Goal: Information Seeking & Learning: Learn about a topic

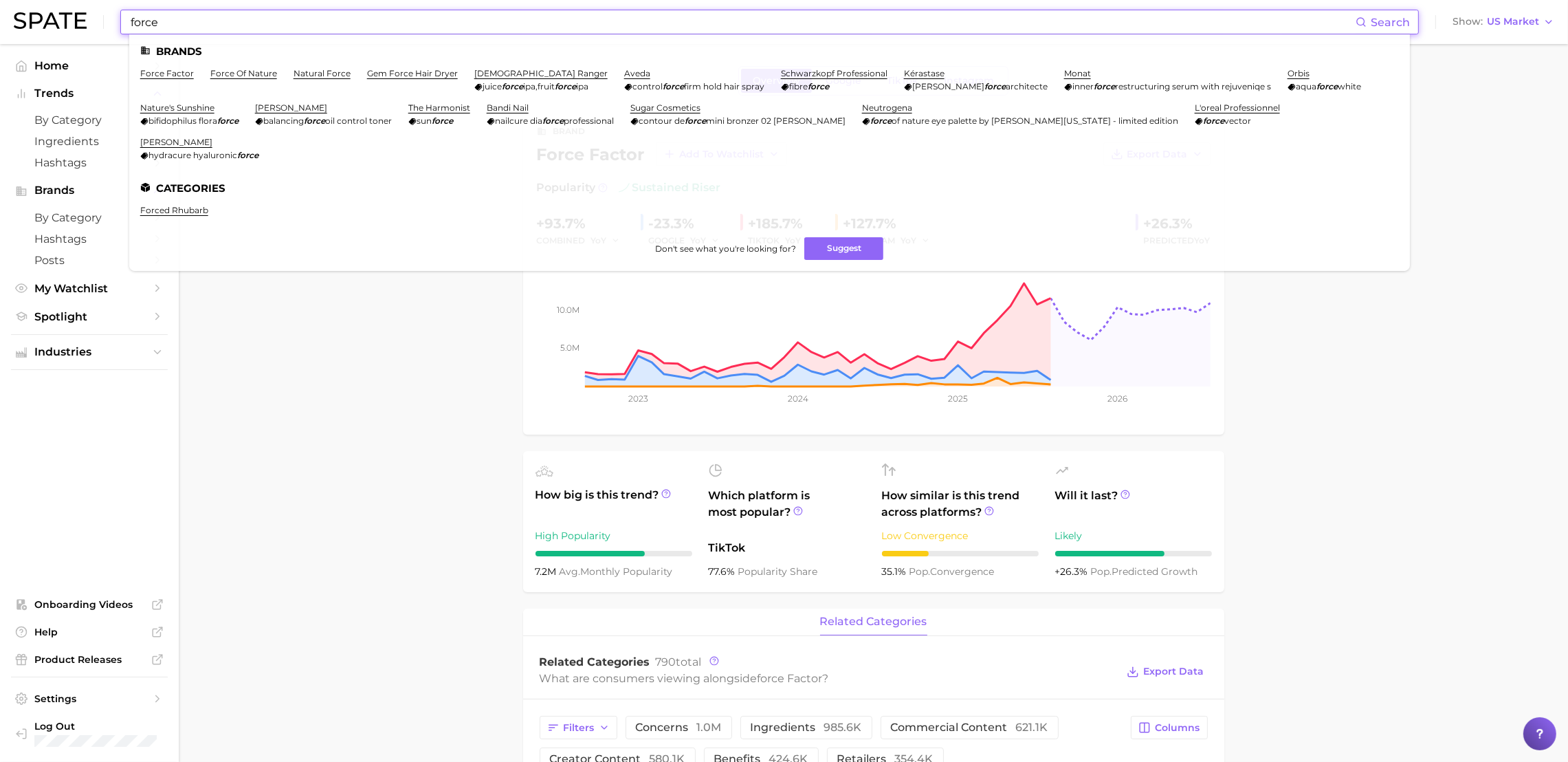
click at [321, 22] on input "force" at bounding box center [742, 22] width 1226 height 24
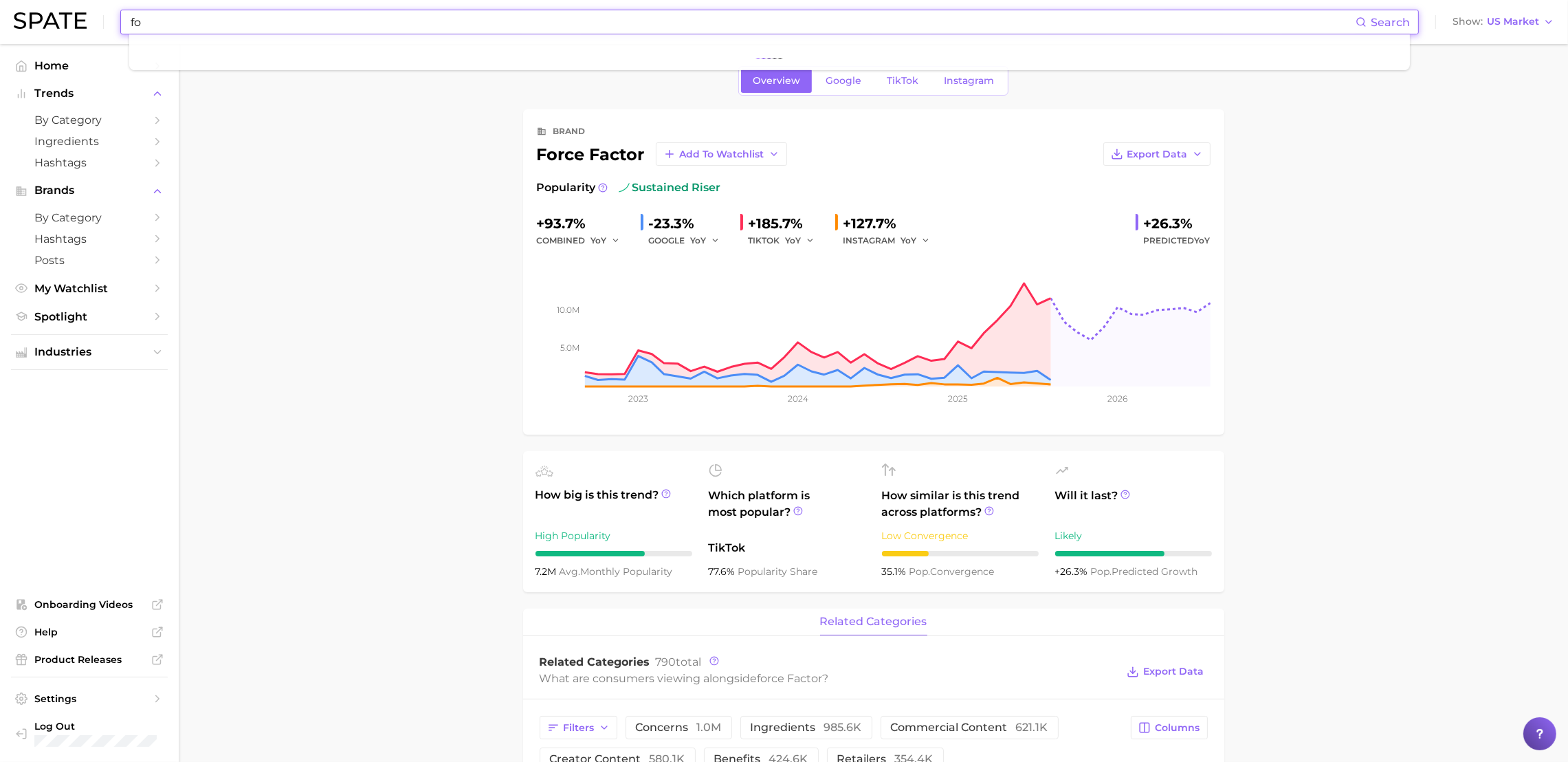
type input "f"
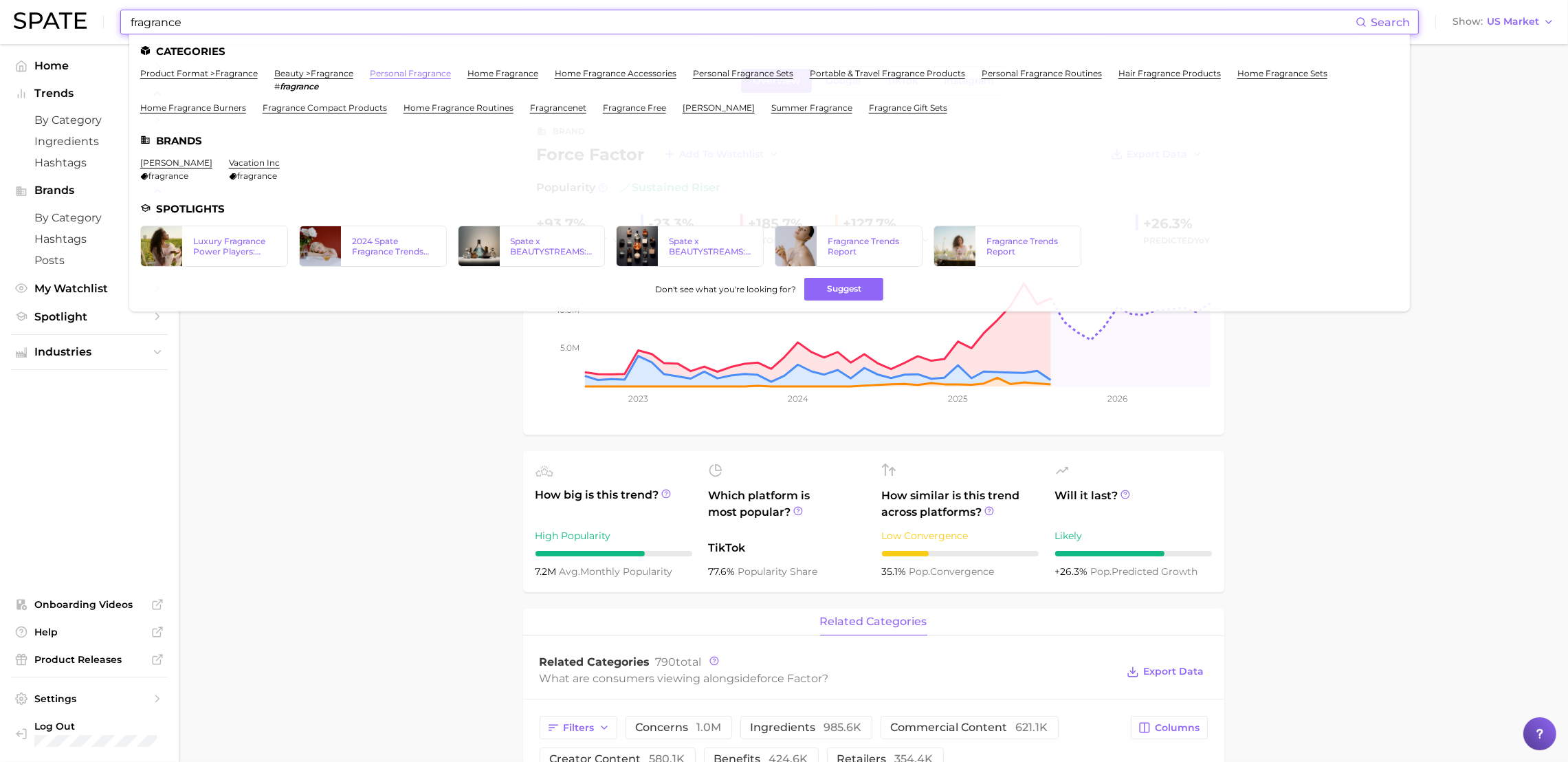
type input "fragrance"
click at [401, 77] on link "personal fragrance" at bounding box center [410, 73] width 81 height 10
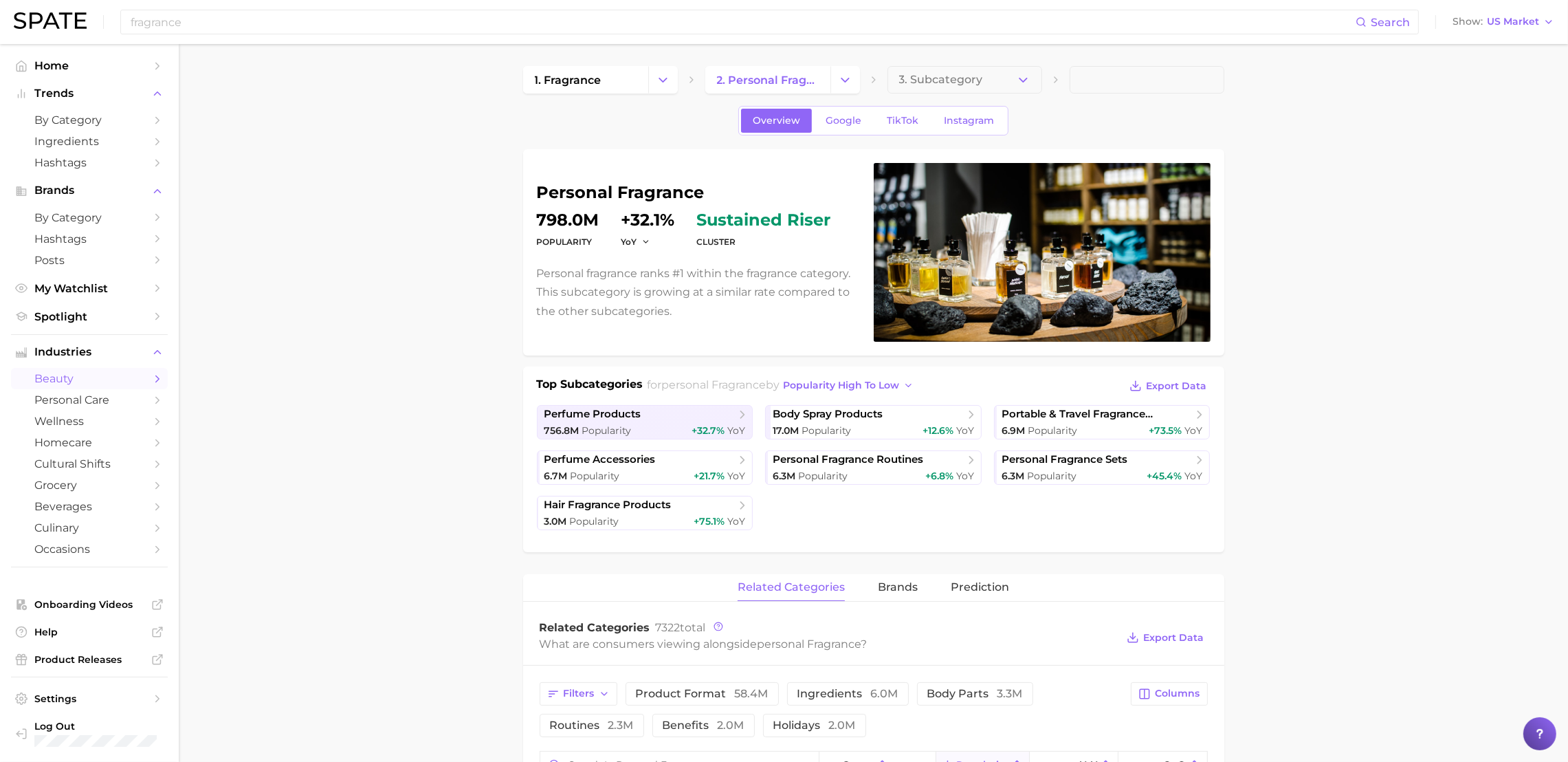
scroll to position [447, 0]
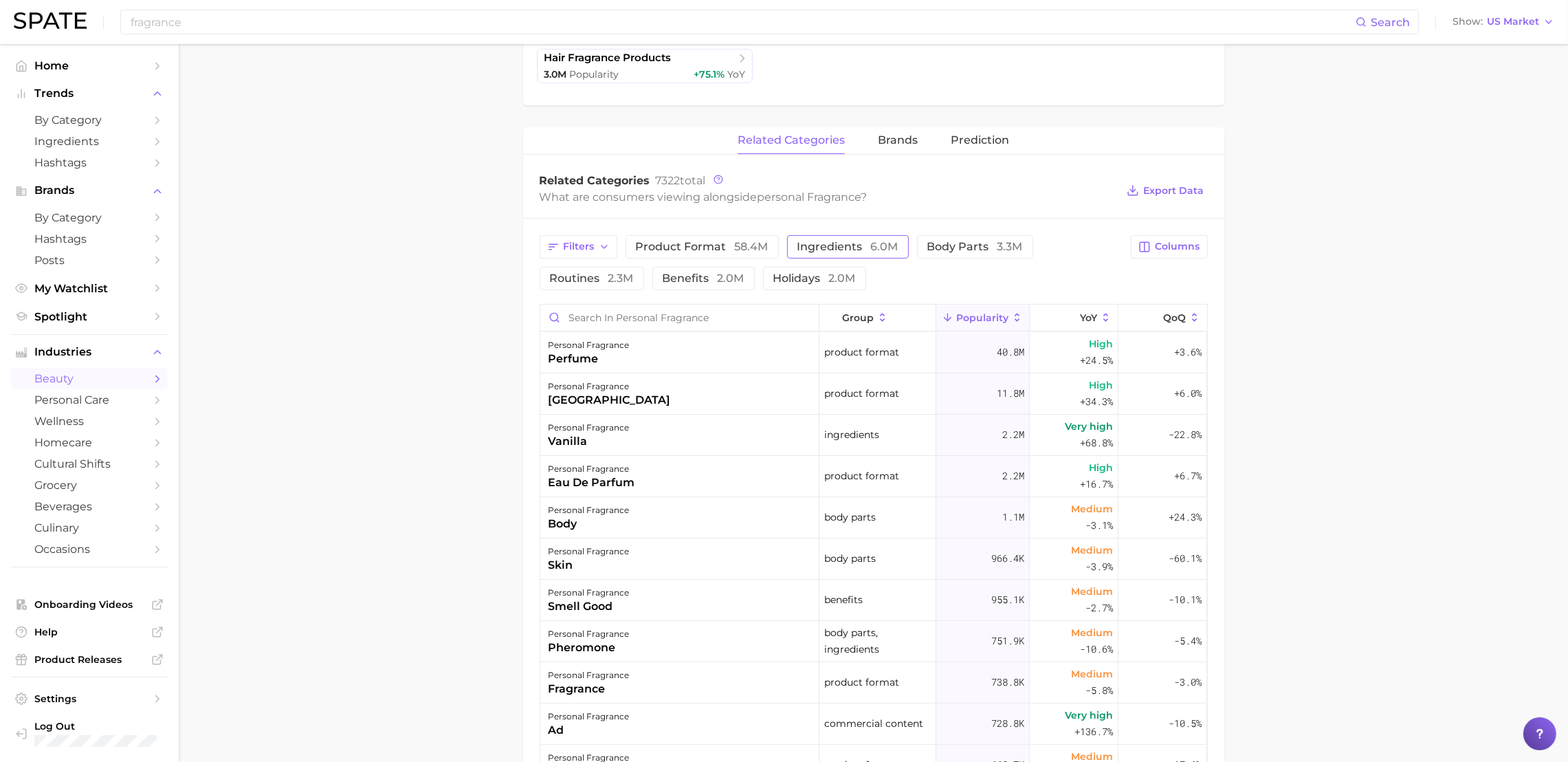
click at [814, 249] on span "ingredients 6.0m" at bounding box center [848, 246] width 101 height 11
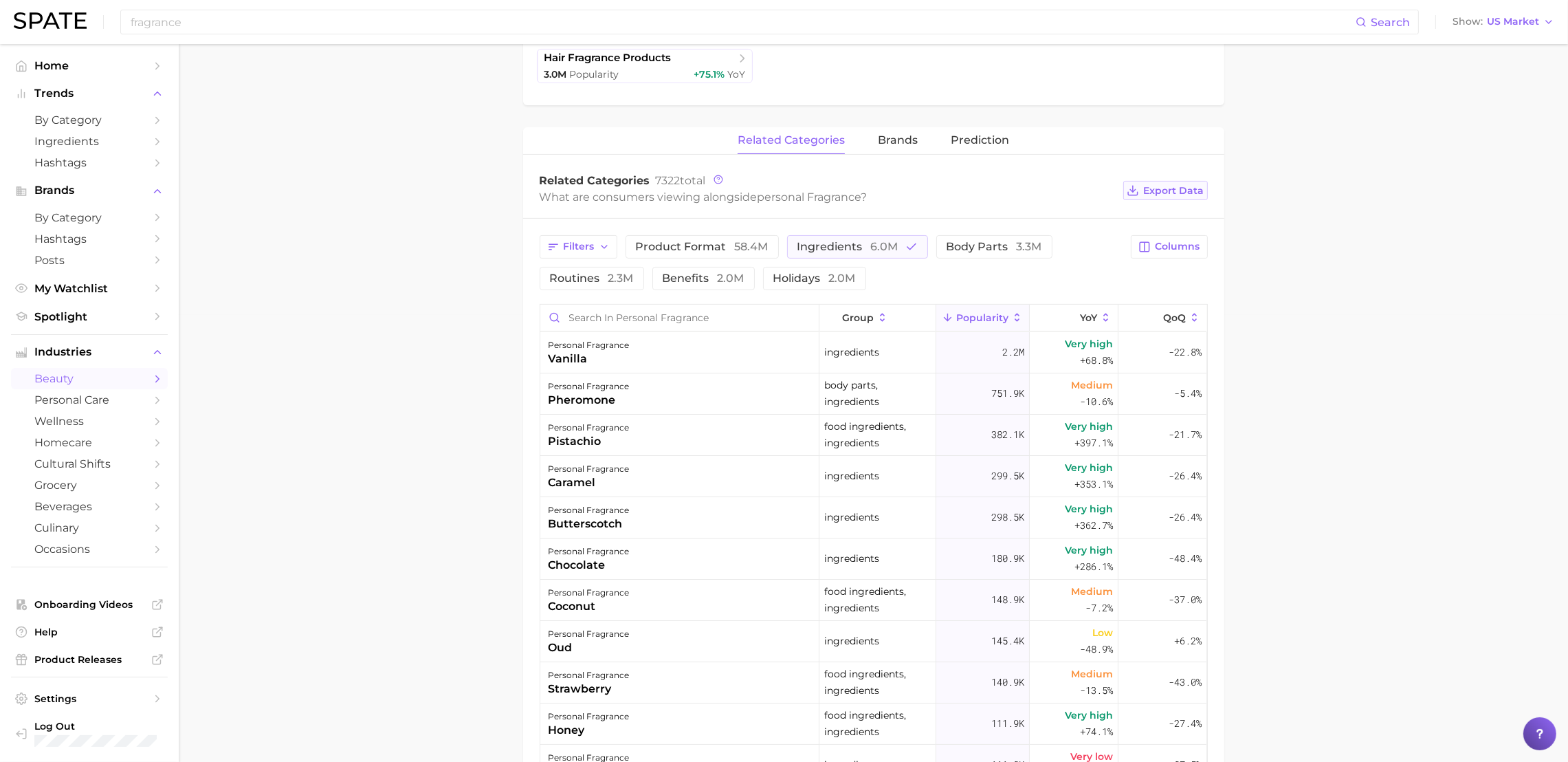
click at [1151, 193] on span "Export Data" at bounding box center [1174, 190] width 60 height 11
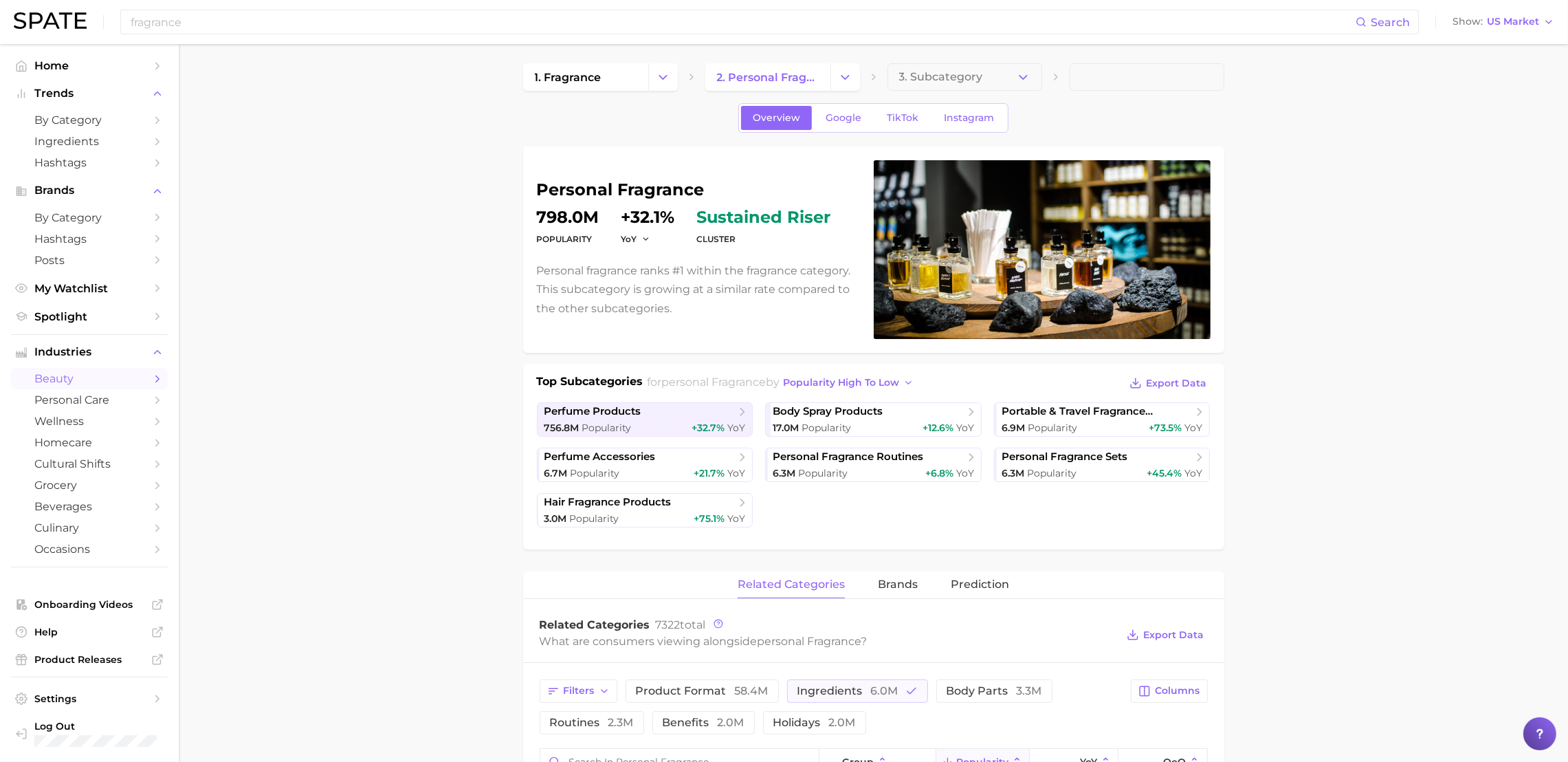
scroll to position [0, 0]
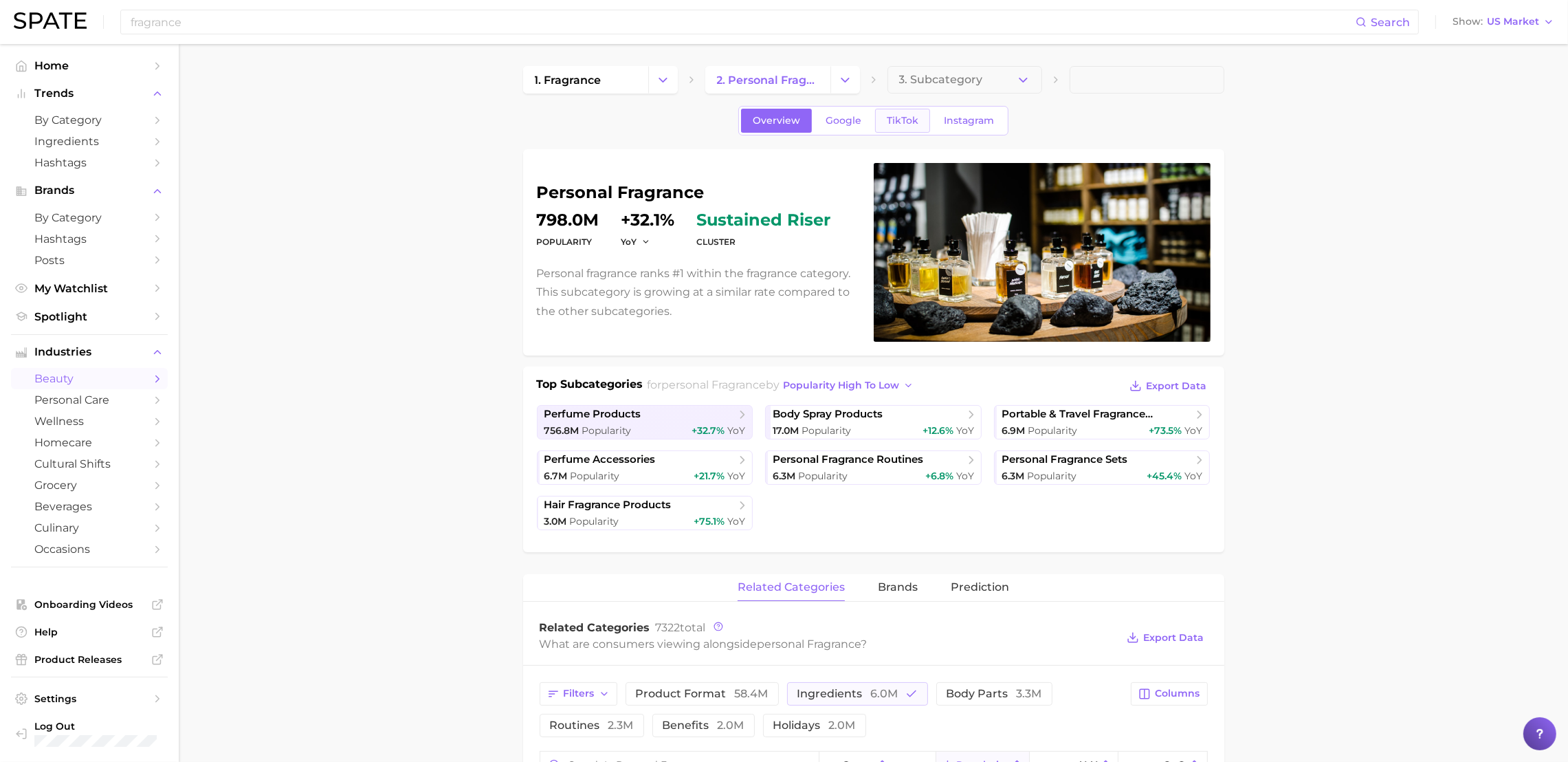
click at [896, 118] on span "TikTok" at bounding box center [902, 120] width 31 height 11
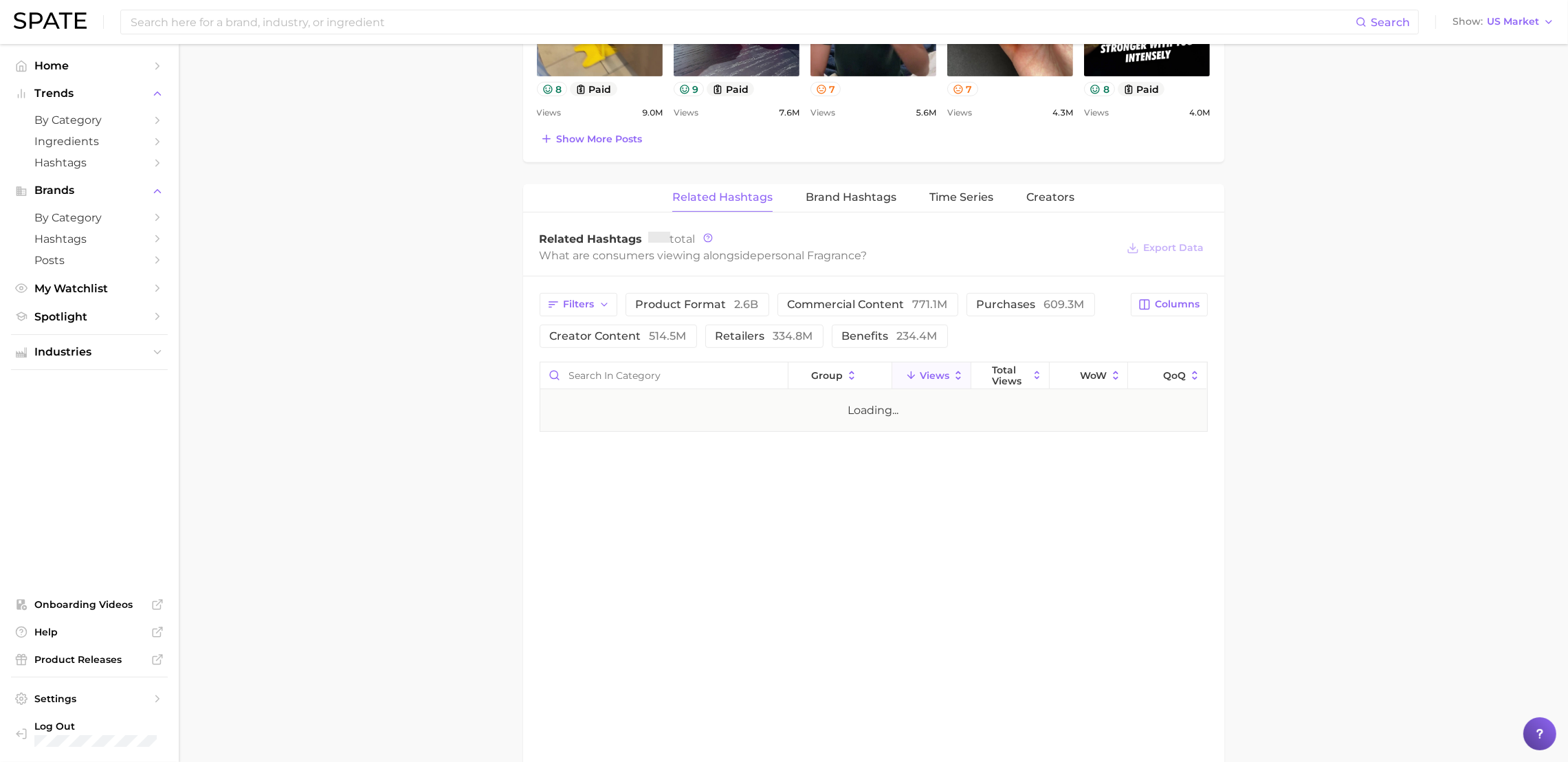
scroll to position [930, 0]
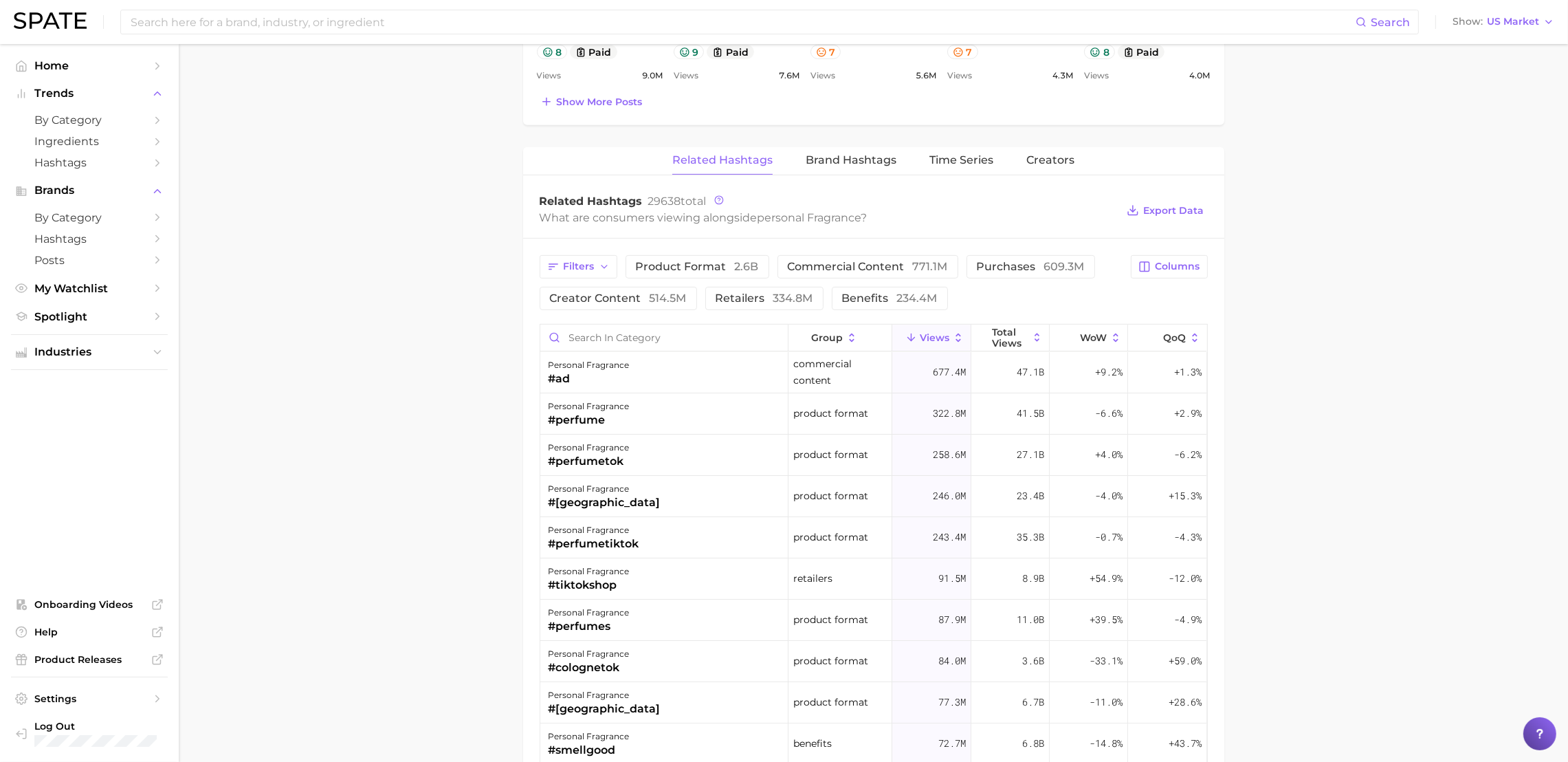
click at [1282, 320] on main "1. fragrance 2. personal fragrance 3. Subcategory Overview Google TikTok Instag…" at bounding box center [872, 142] width 1389 height 2057
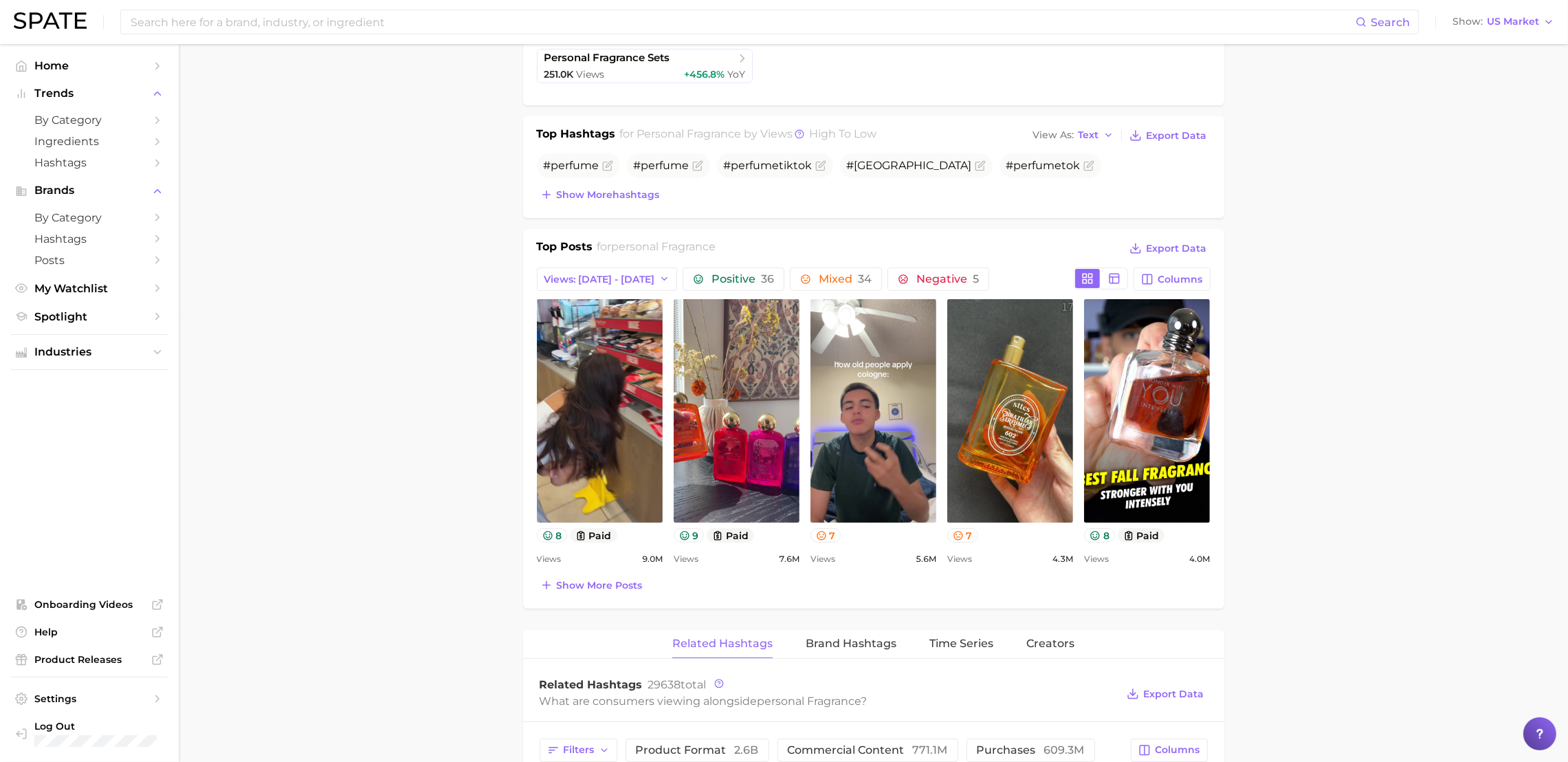
scroll to position [893, 0]
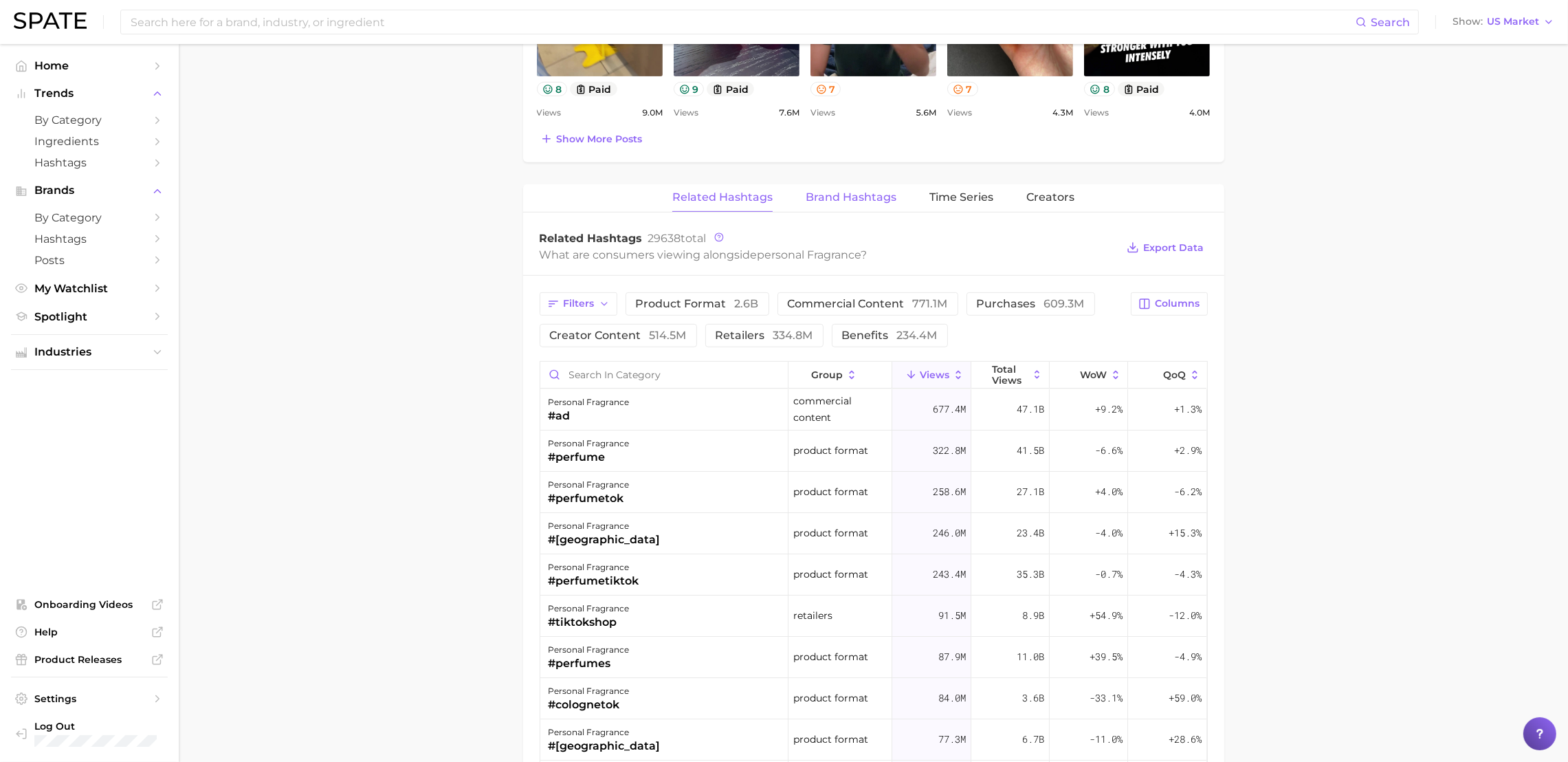
click at [854, 198] on span "Brand Hashtags" at bounding box center [851, 197] width 91 height 12
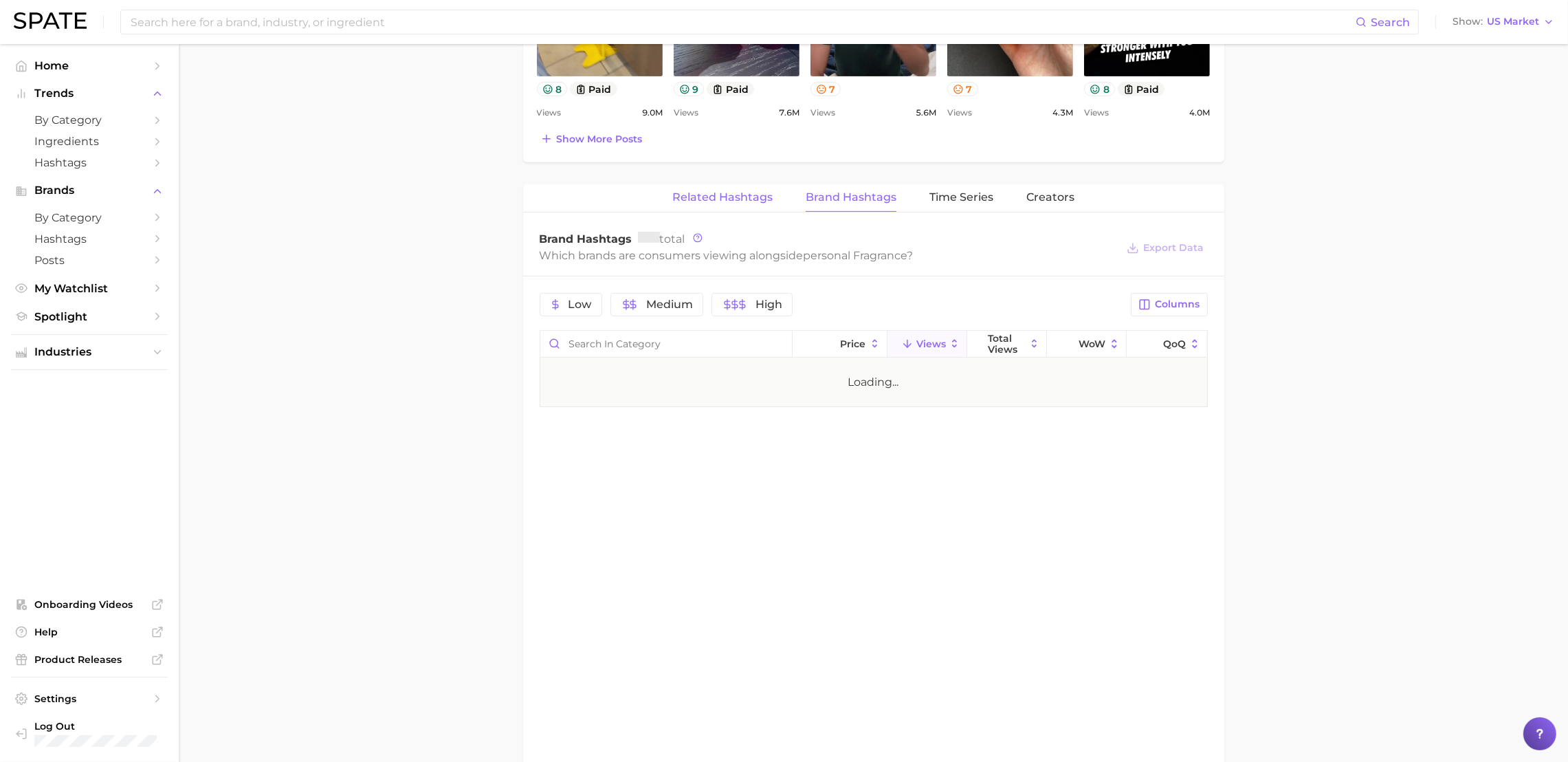
click at [758, 194] on span "Related Hashtags" at bounding box center [722, 197] width 100 height 12
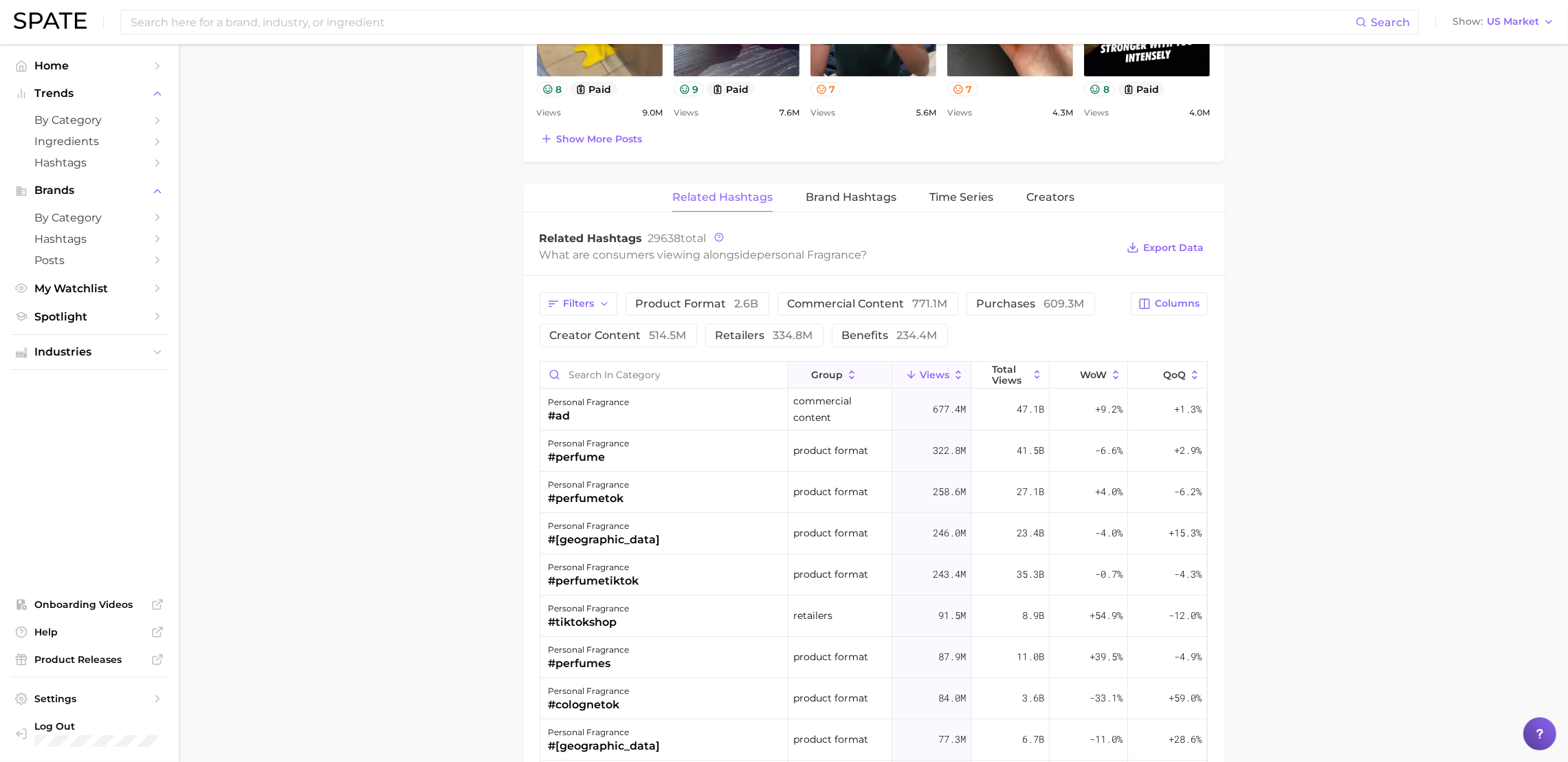
click at [845, 375] on icon at bounding box center [851, 374] width 12 height 12
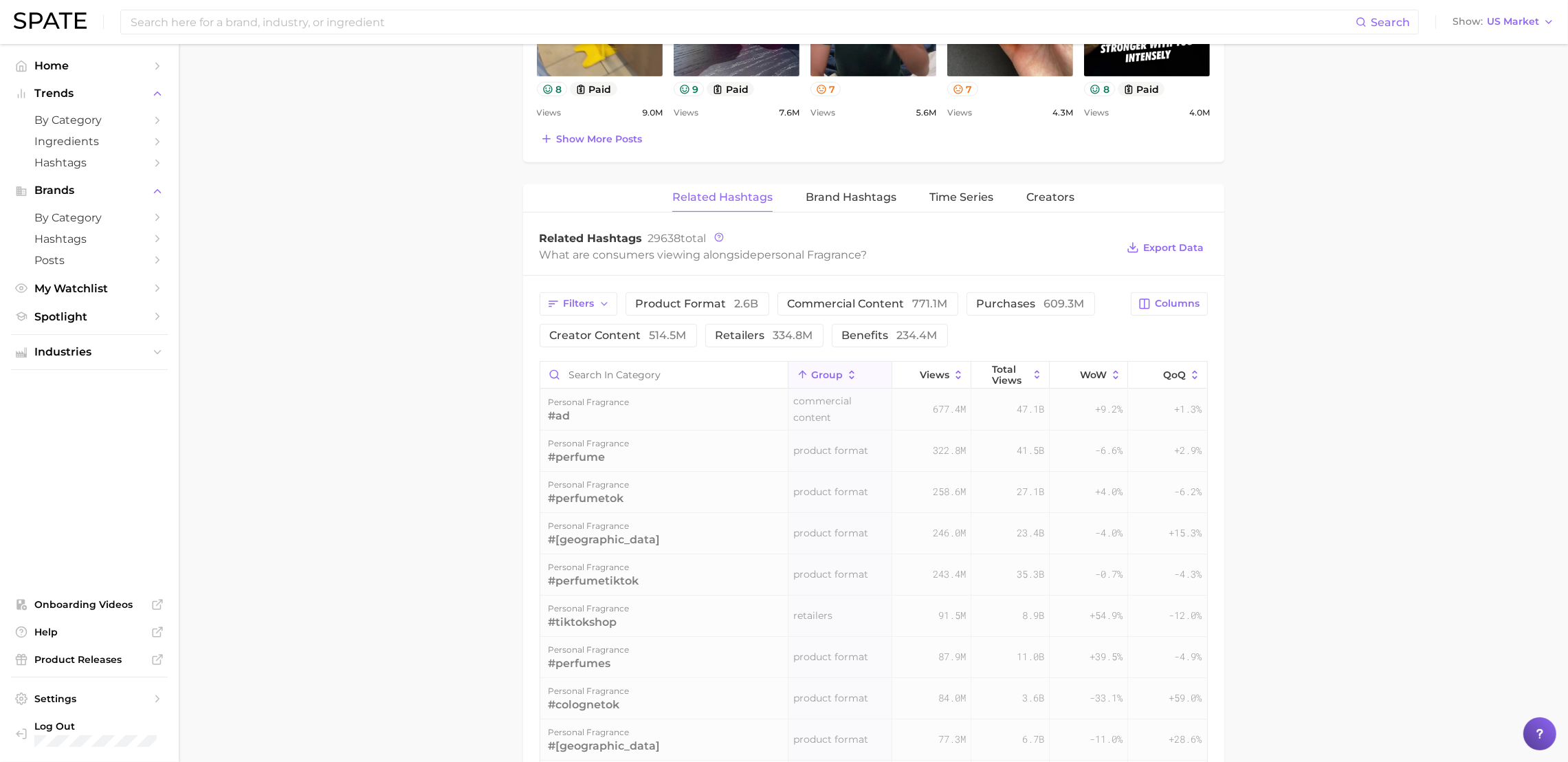
click at [845, 375] on icon at bounding box center [851, 374] width 12 height 12
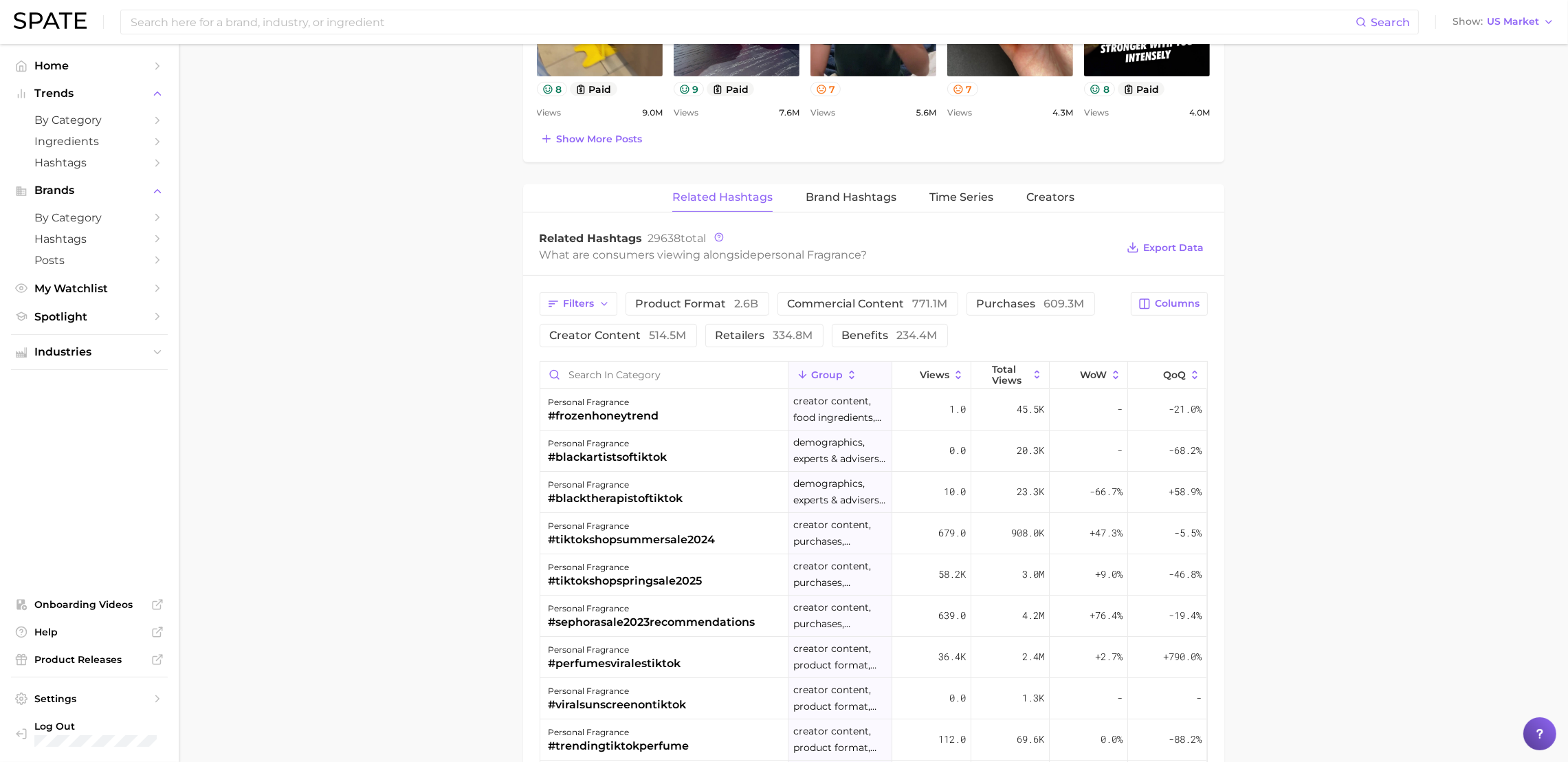
click at [435, 301] on main "1. fragrance 2. personal fragrance 3. Subcategory Overview Google TikTok Instag…" at bounding box center [872, 179] width 1389 height 2057
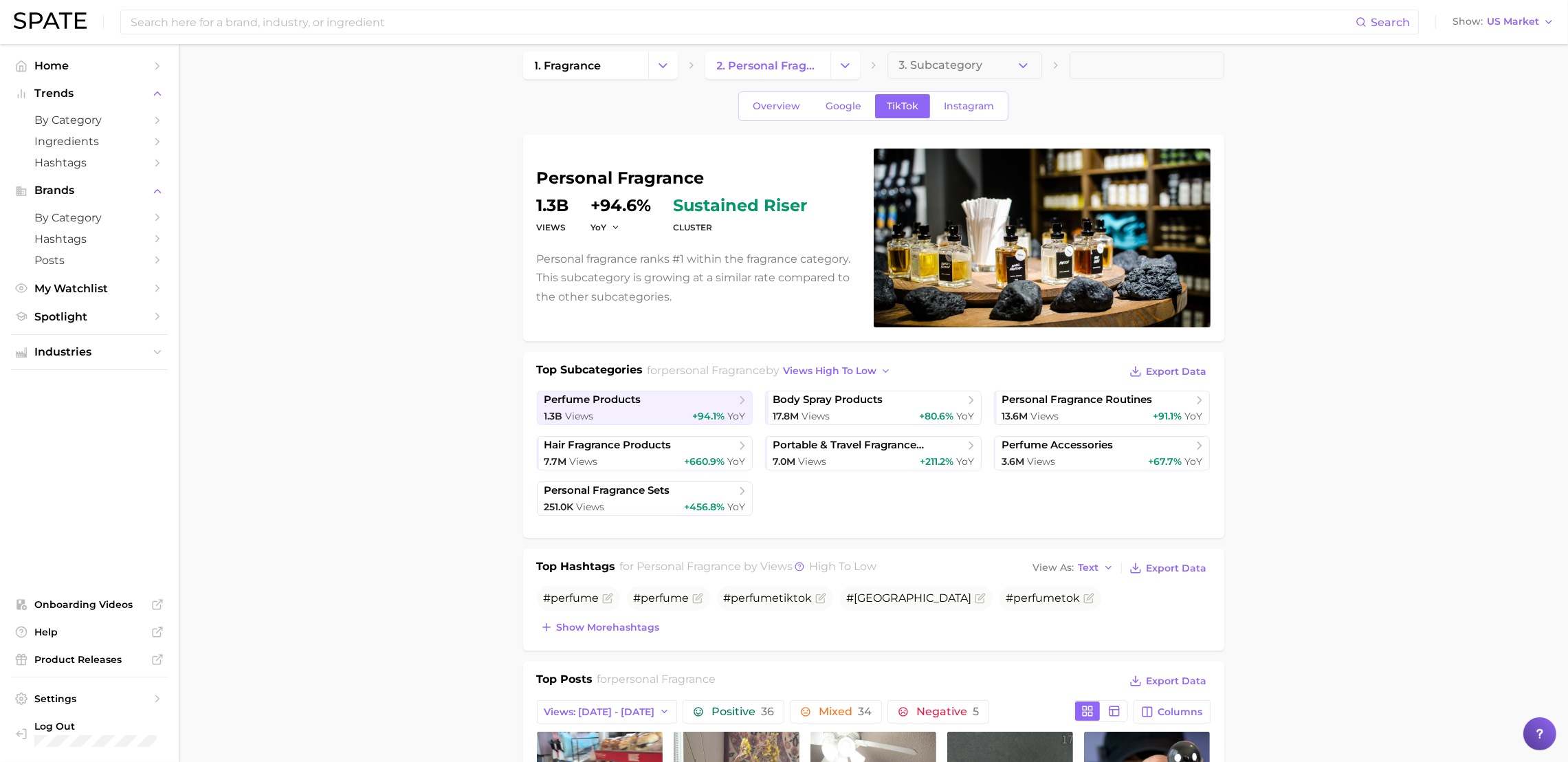
scroll to position [0, 0]
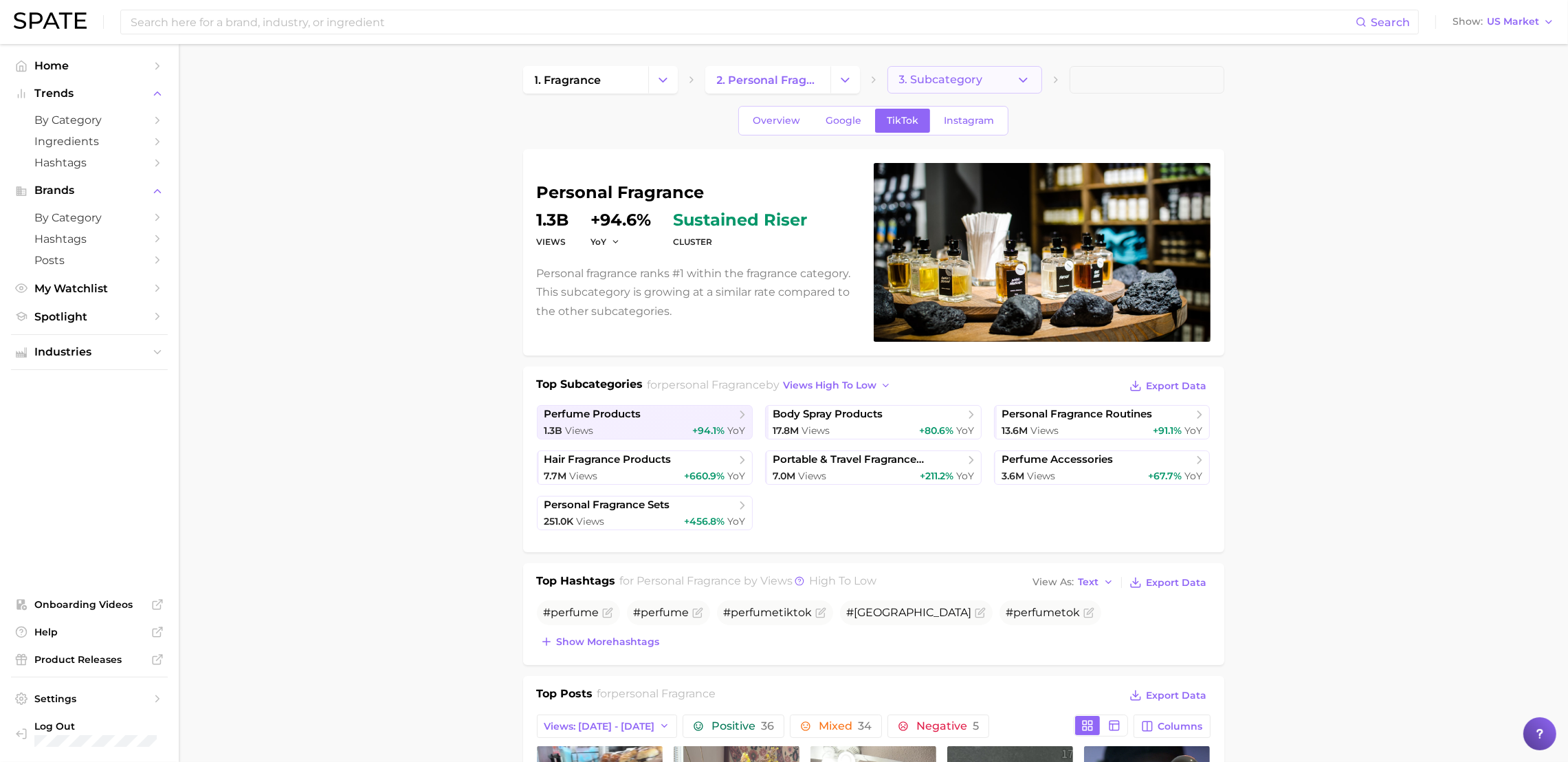
click at [1026, 80] on icon "button" at bounding box center [1023, 80] width 15 height 15
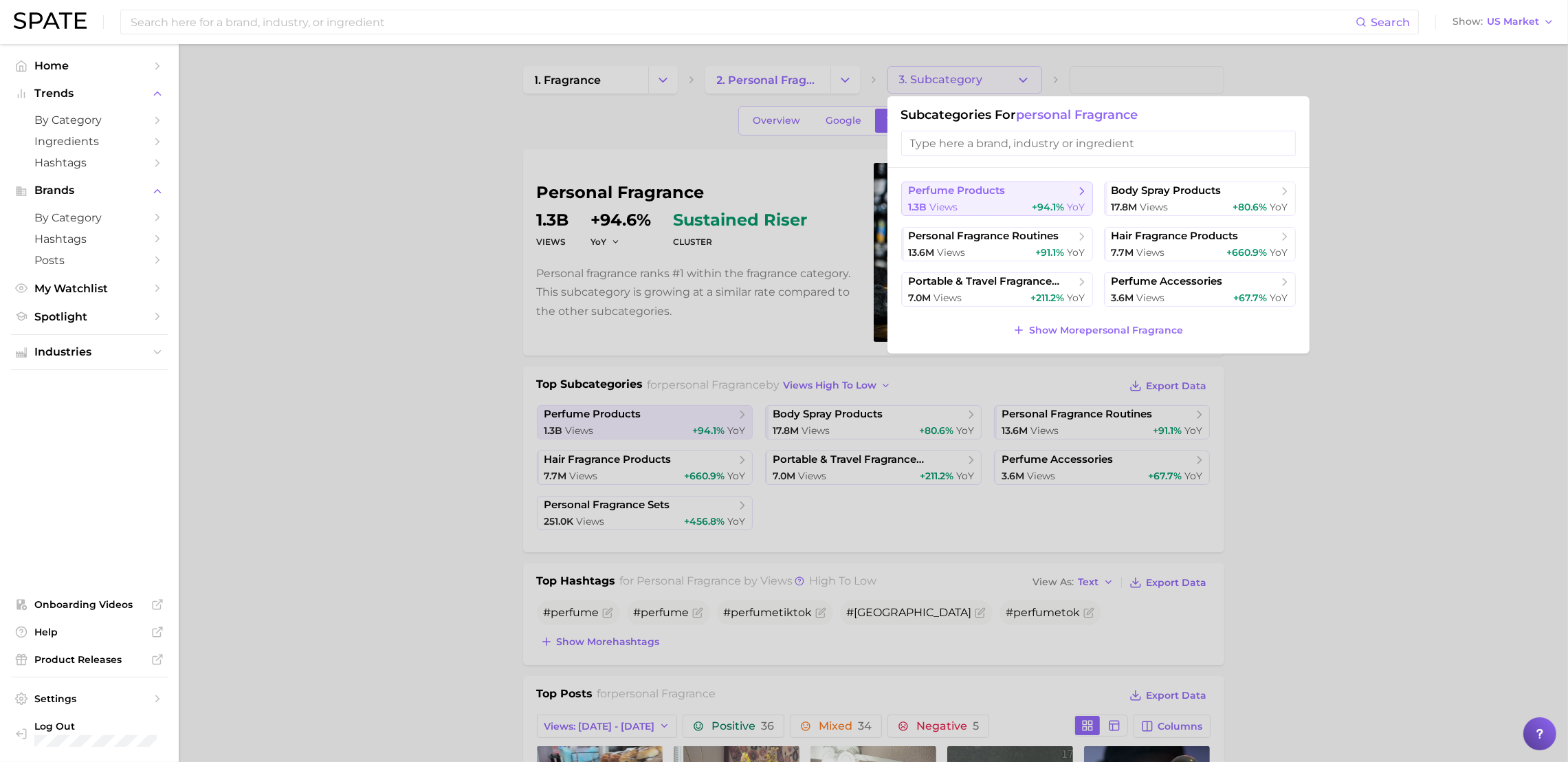
click at [989, 201] on div "1.3b views +94.1% YoY" at bounding box center [997, 206] width 177 height 13
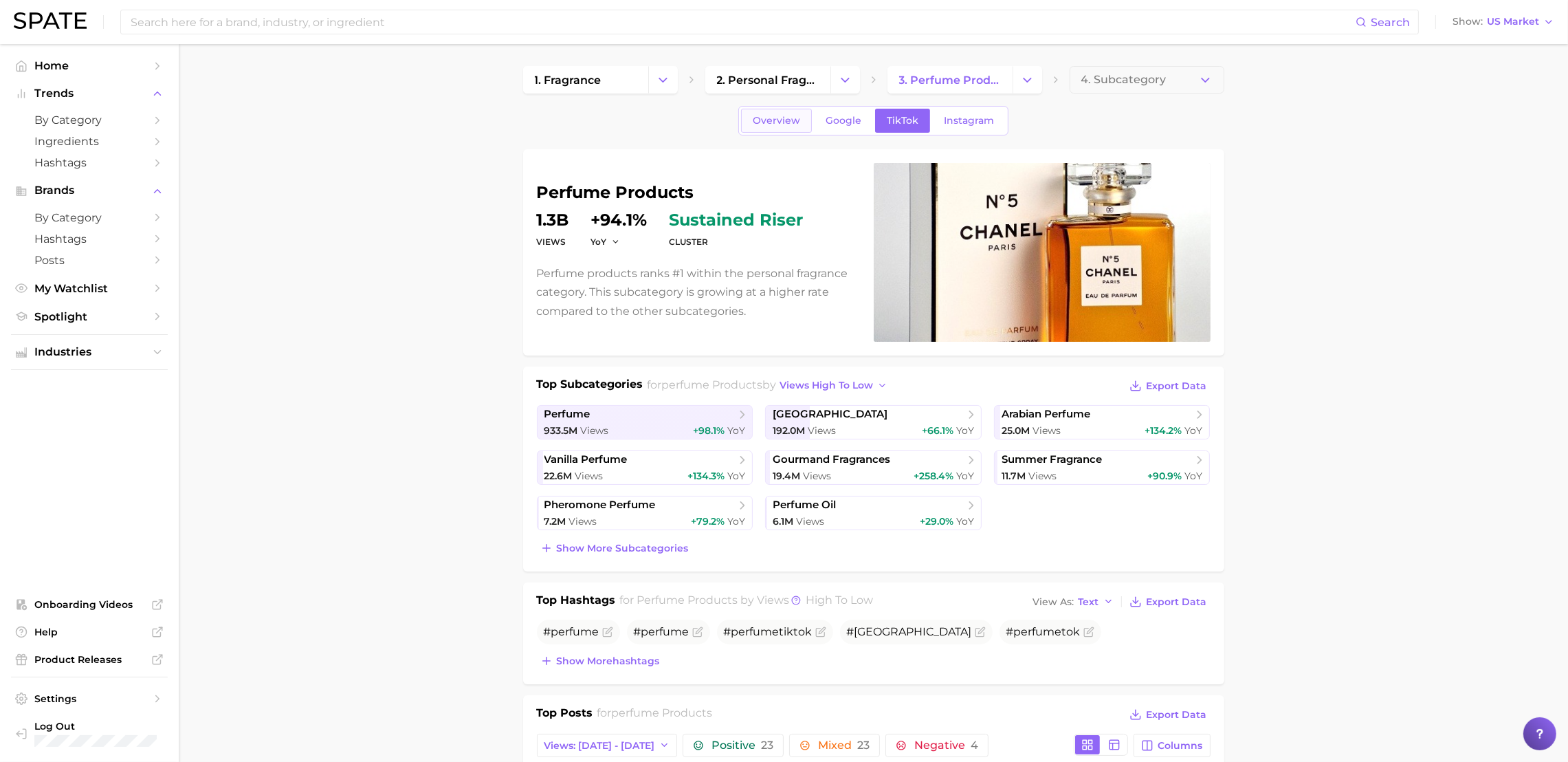
click at [772, 121] on span "Overview" at bounding box center [776, 120] width 47 height 11
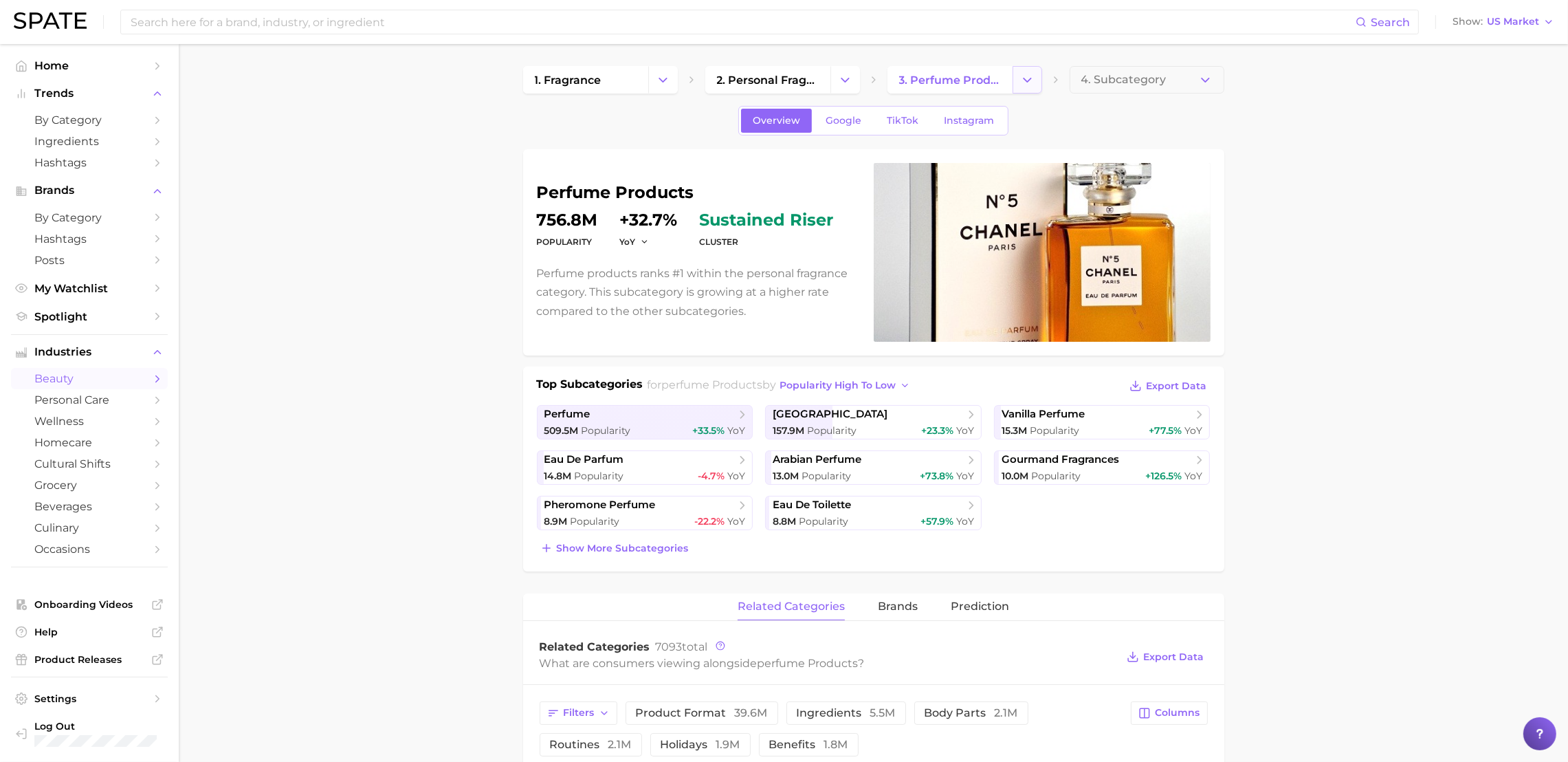
click at [1018, 80] on button "Change Category" at bounding box center [1027, 80] width 30 height 28
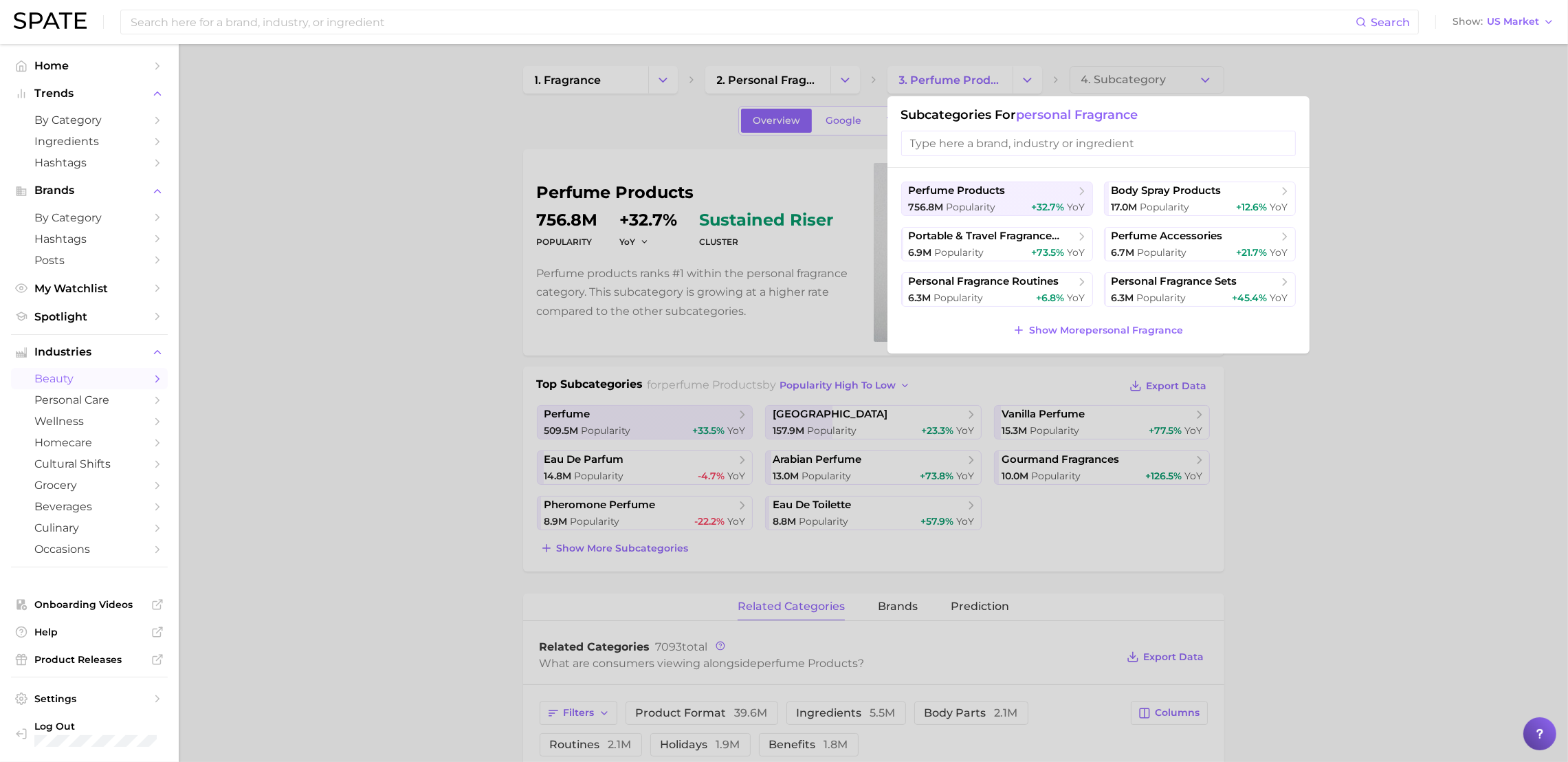
click at [849, 88] on div at bounding box center [784, 381] width 1568 height 762
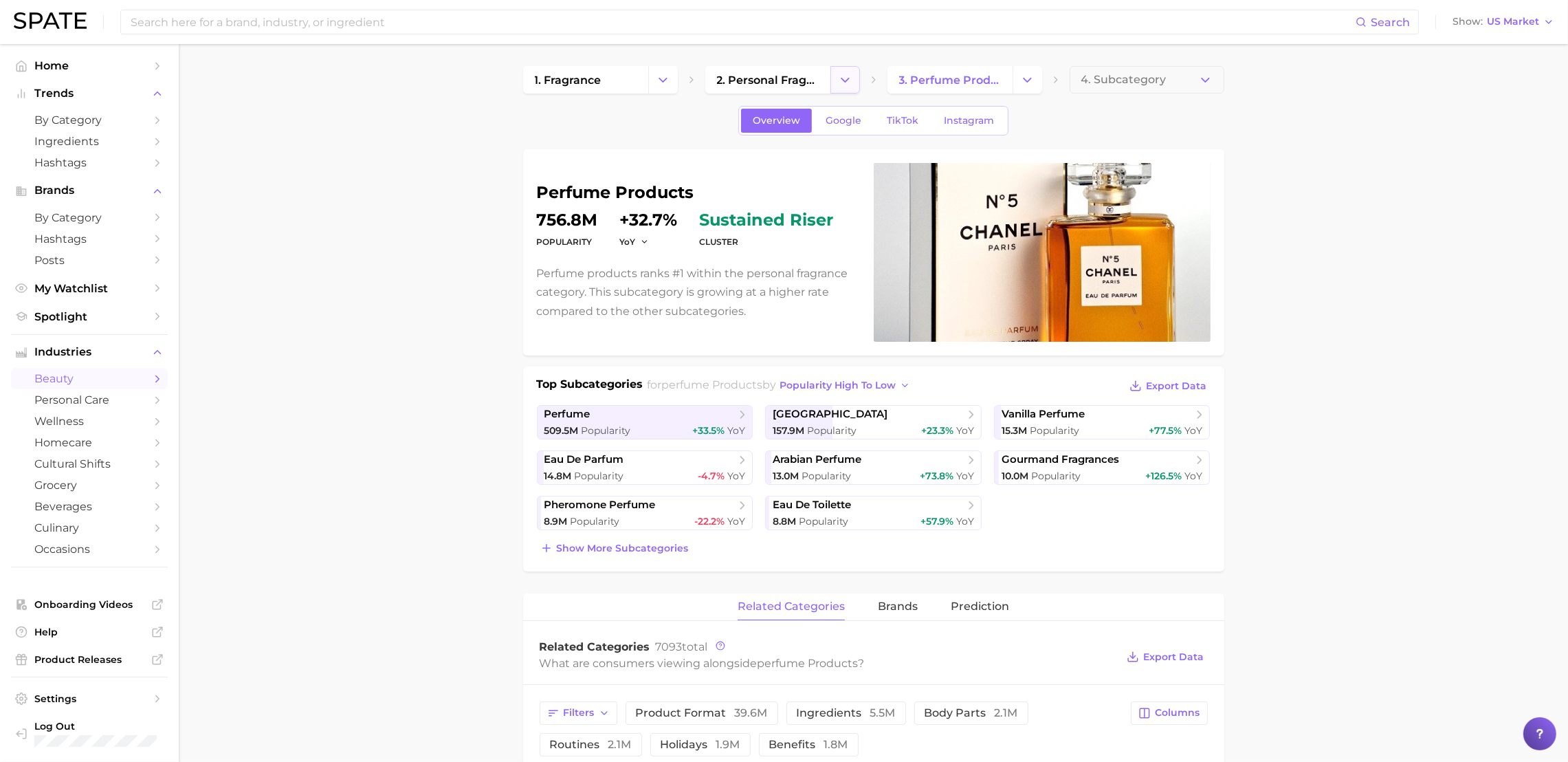
click at [831, 77] on button "Change Category" at bounding box center [845, 80] width 30 height 28
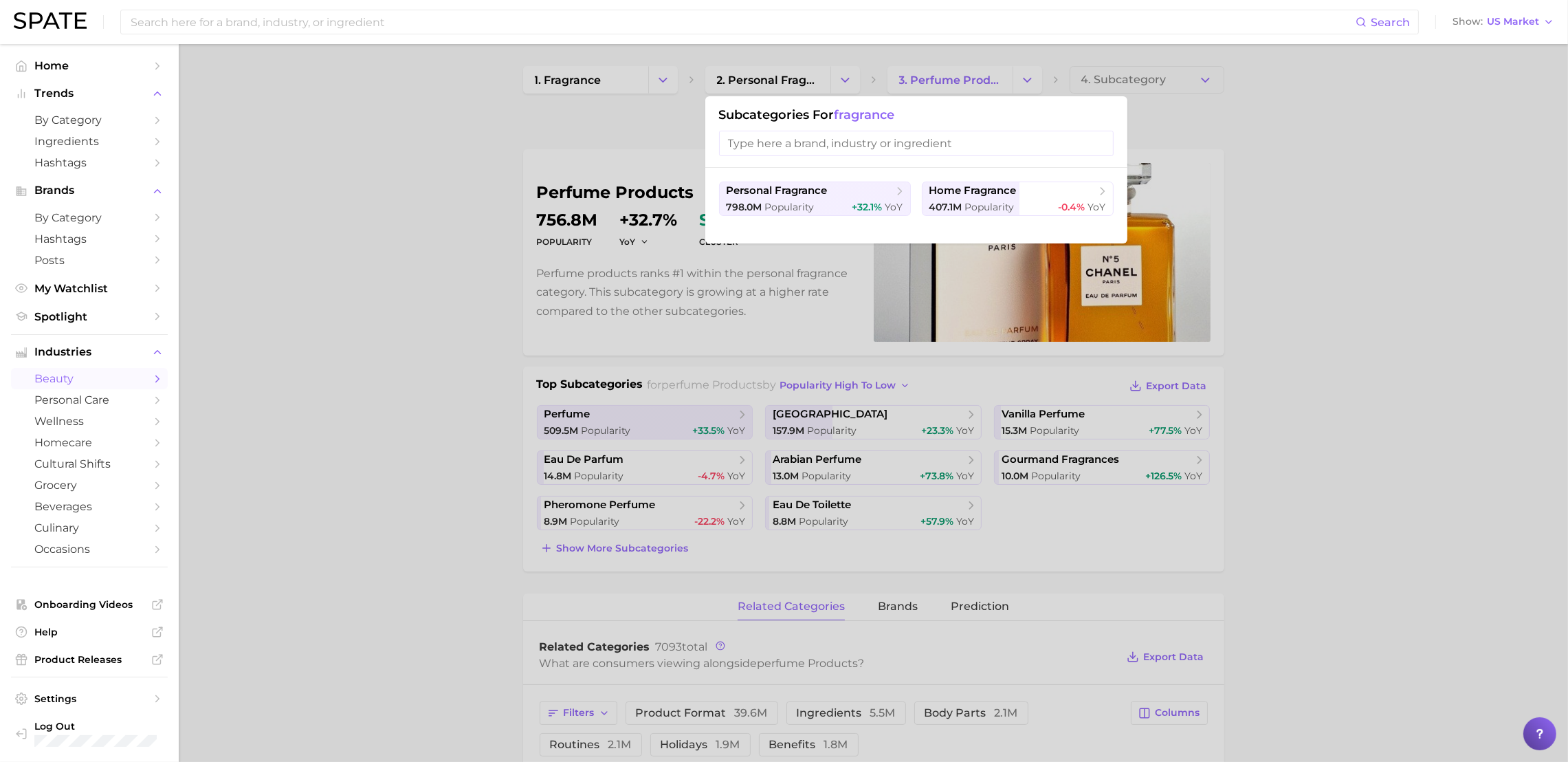
click at [778, 181] on div "personal fragrance 798.0m Popularity +32.1% YoY home fragrance 407.1m Popularit…" at bounding box center [916, 206] width 422 height 76
click at [778, 208] on span "Popularity" at bounding box center [790, 206] width 50 height 12
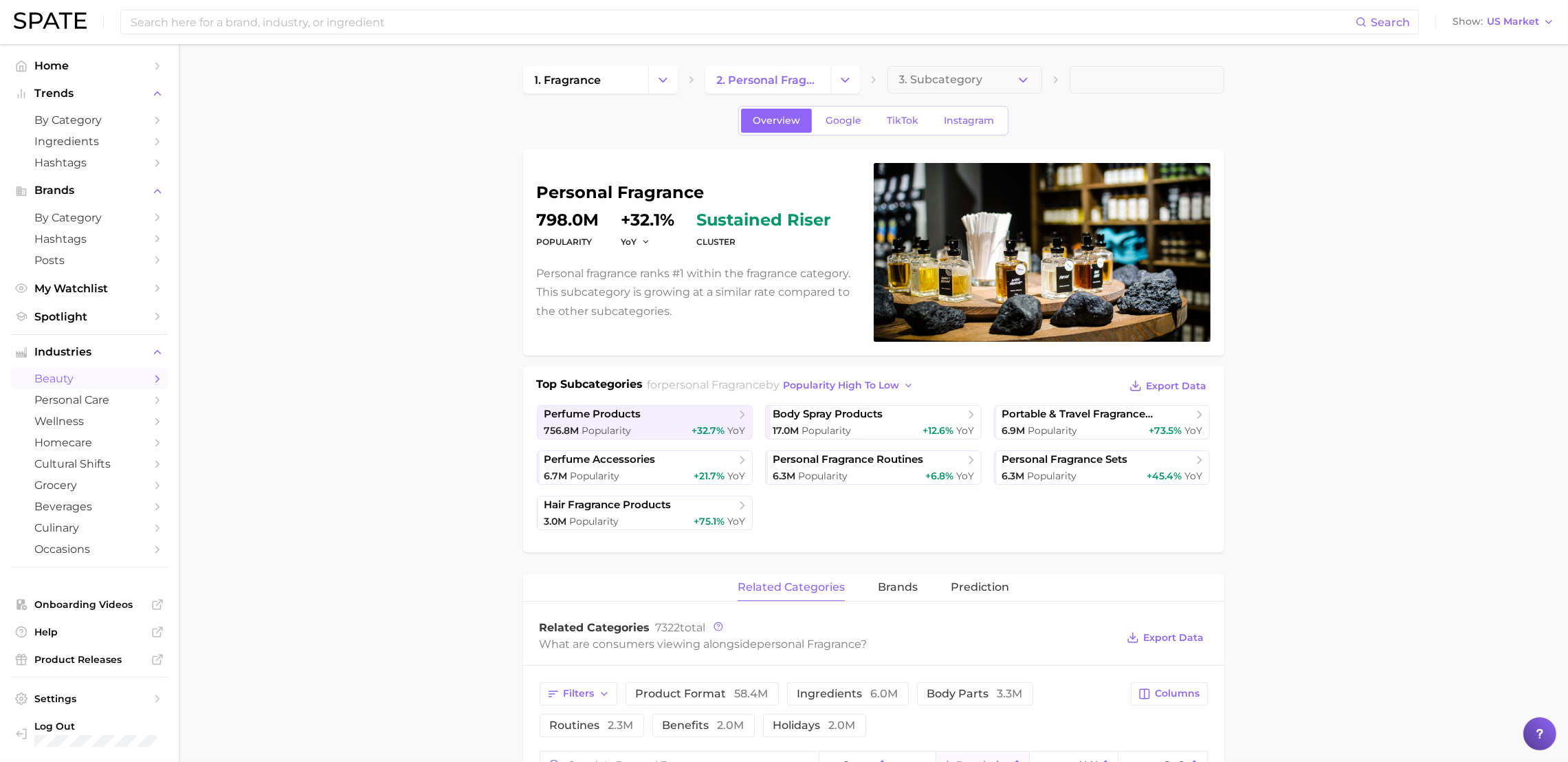
scroll to position [447, 0]
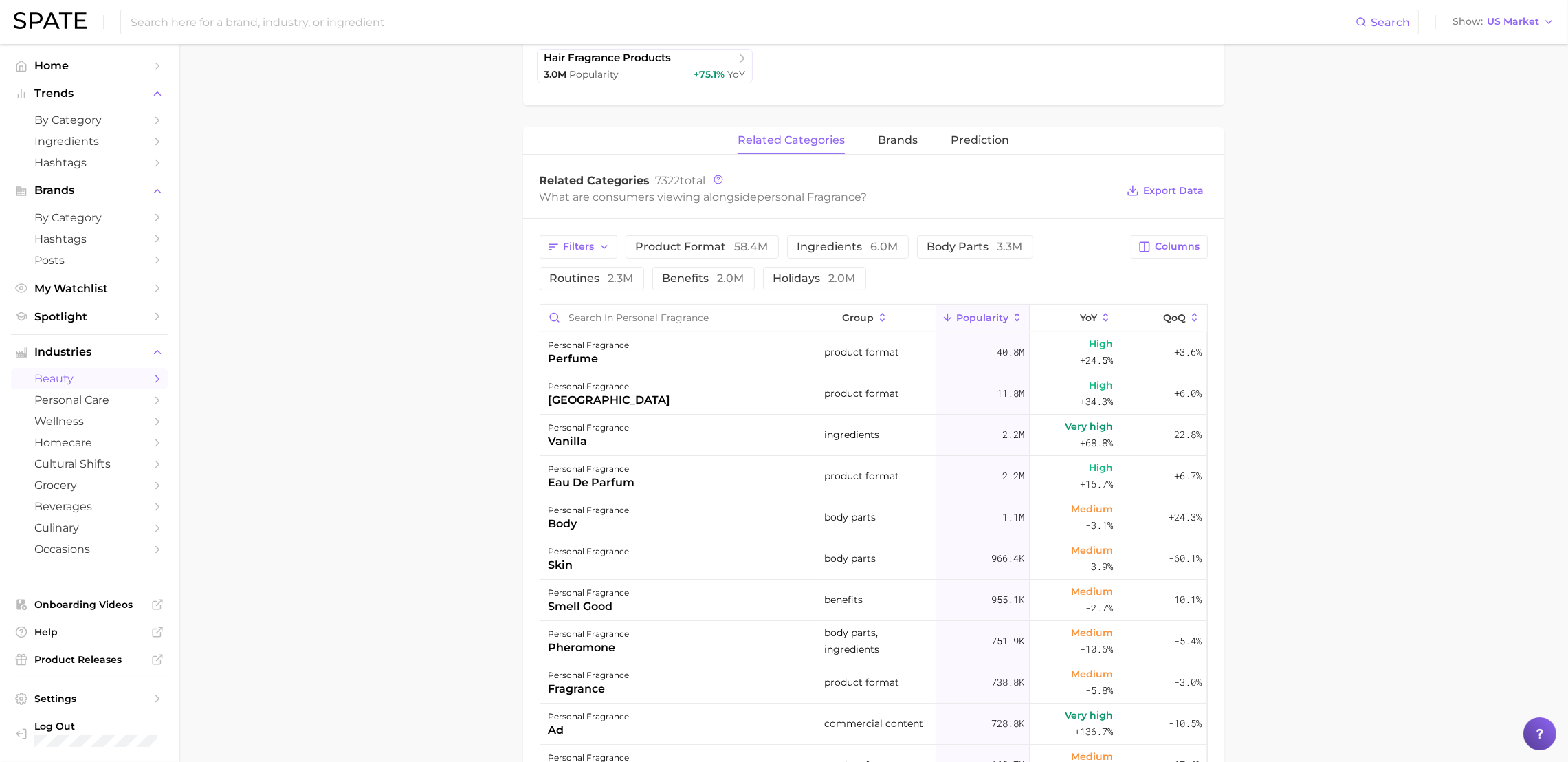
click at [780, 245] on div "Filters product format 58.4m ingredients 6.0m body parts 3.3m routines 2.3m ben…" at bounding box center [831, 262] width 583 height 55
click at [797, 249] on span "ingredients 6.0m" at bounding box center [848, 246] width 101 height 11
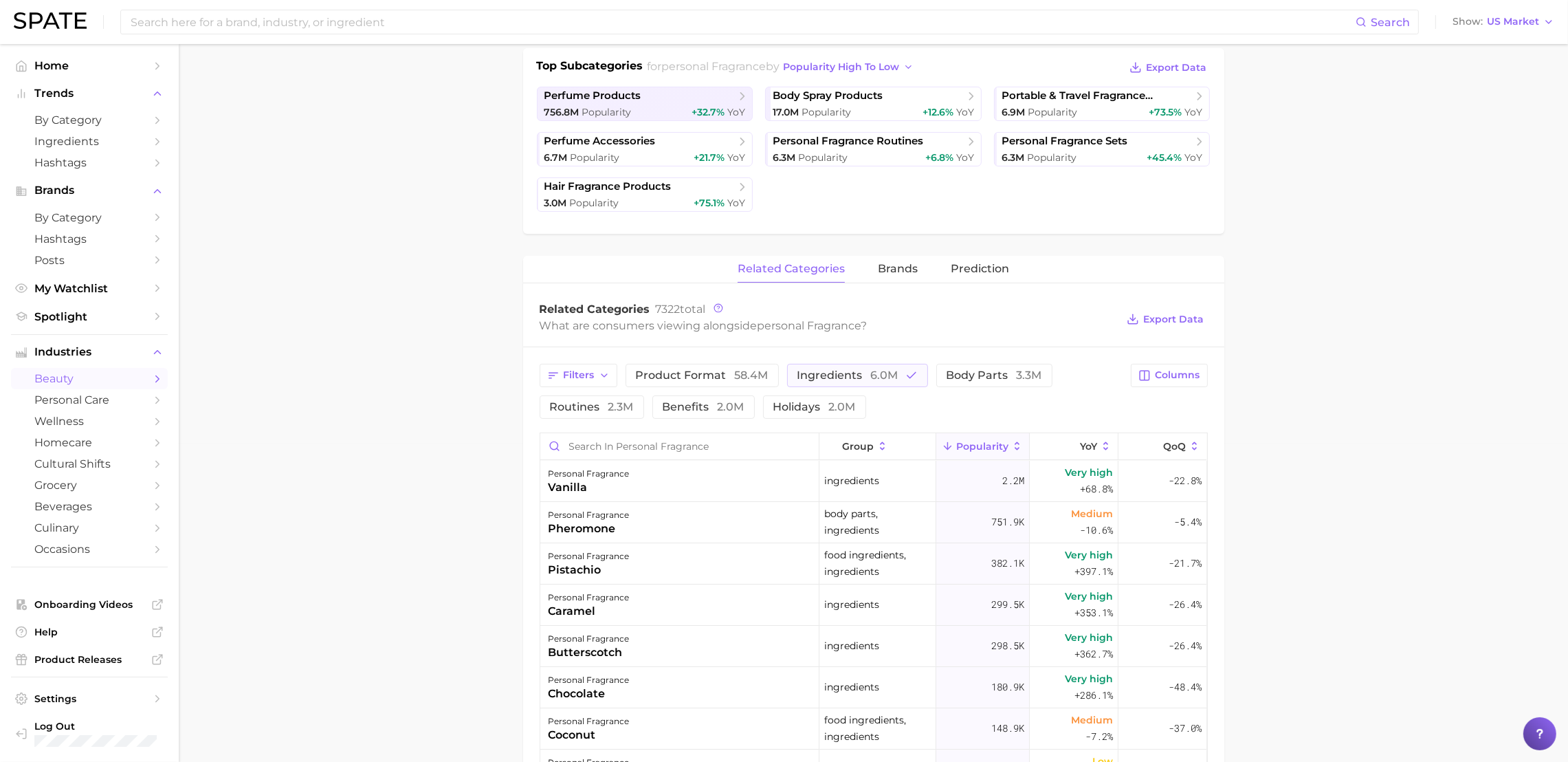
scroll to position [0, 0]
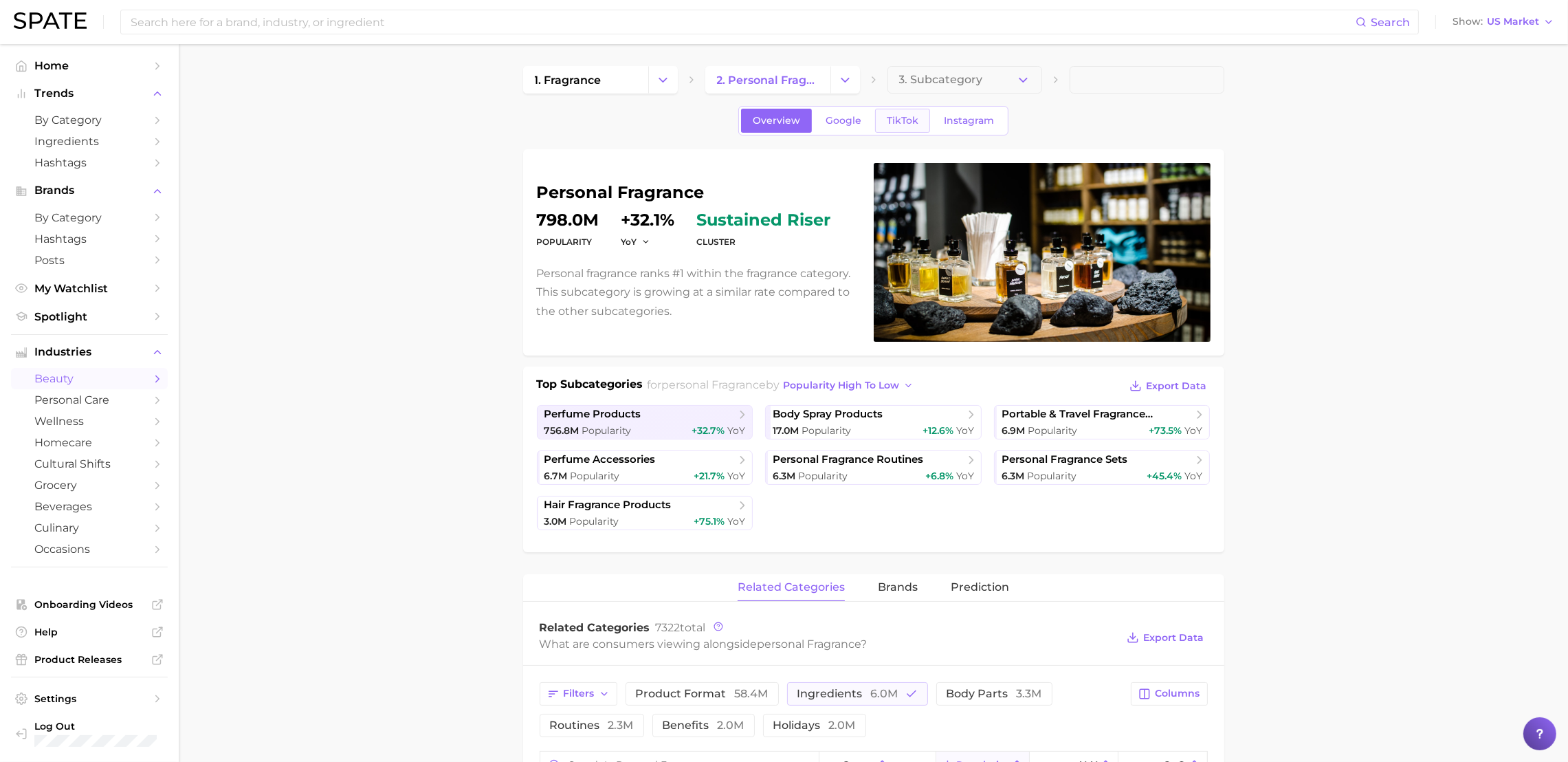
click at [896, 119] on span "TikTok" at bounding box center [902, 120] width 31 height 11
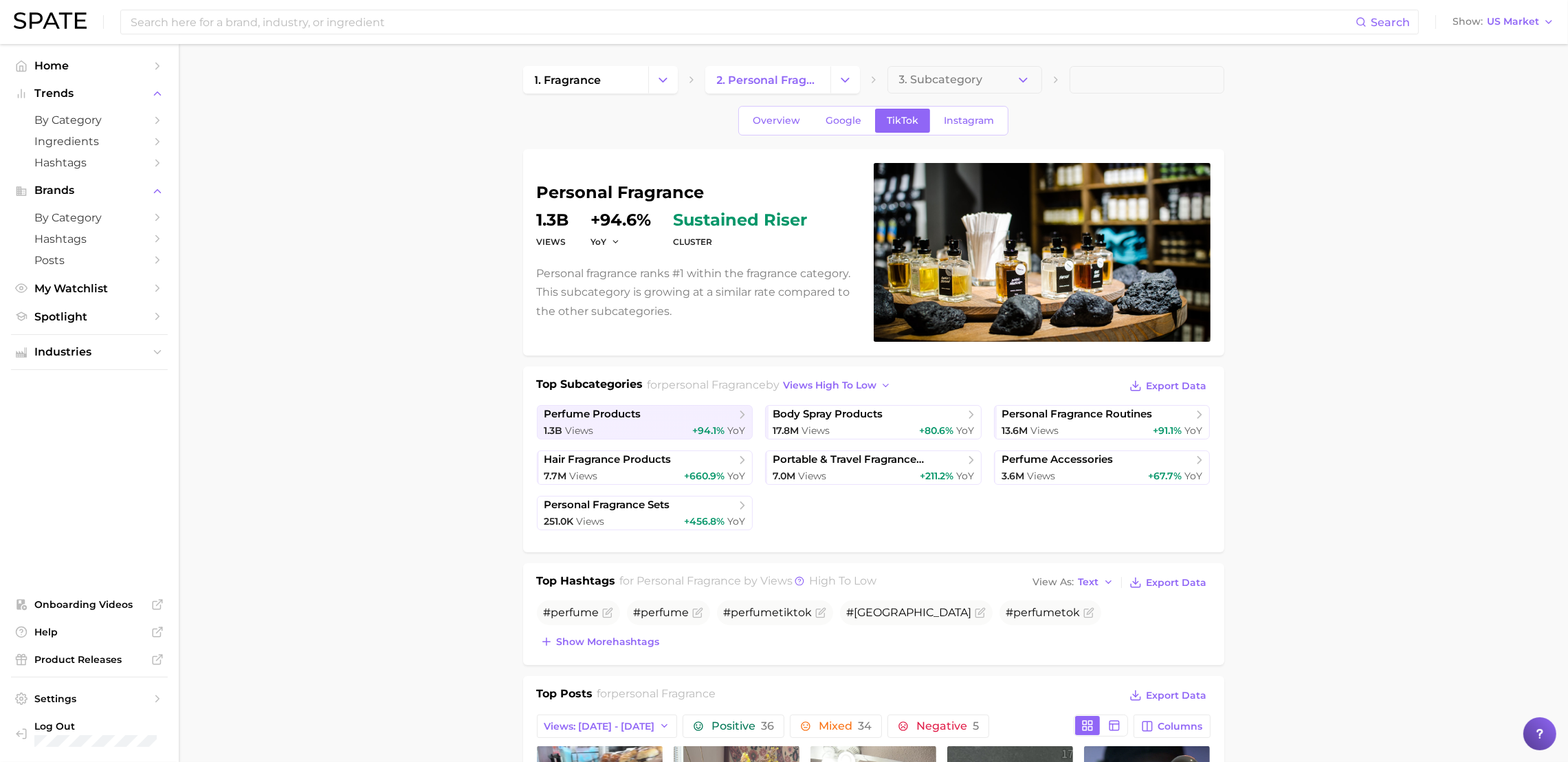
click at [846, 116] on span "Google" at bounding box center [843, 120] width 36 height 11
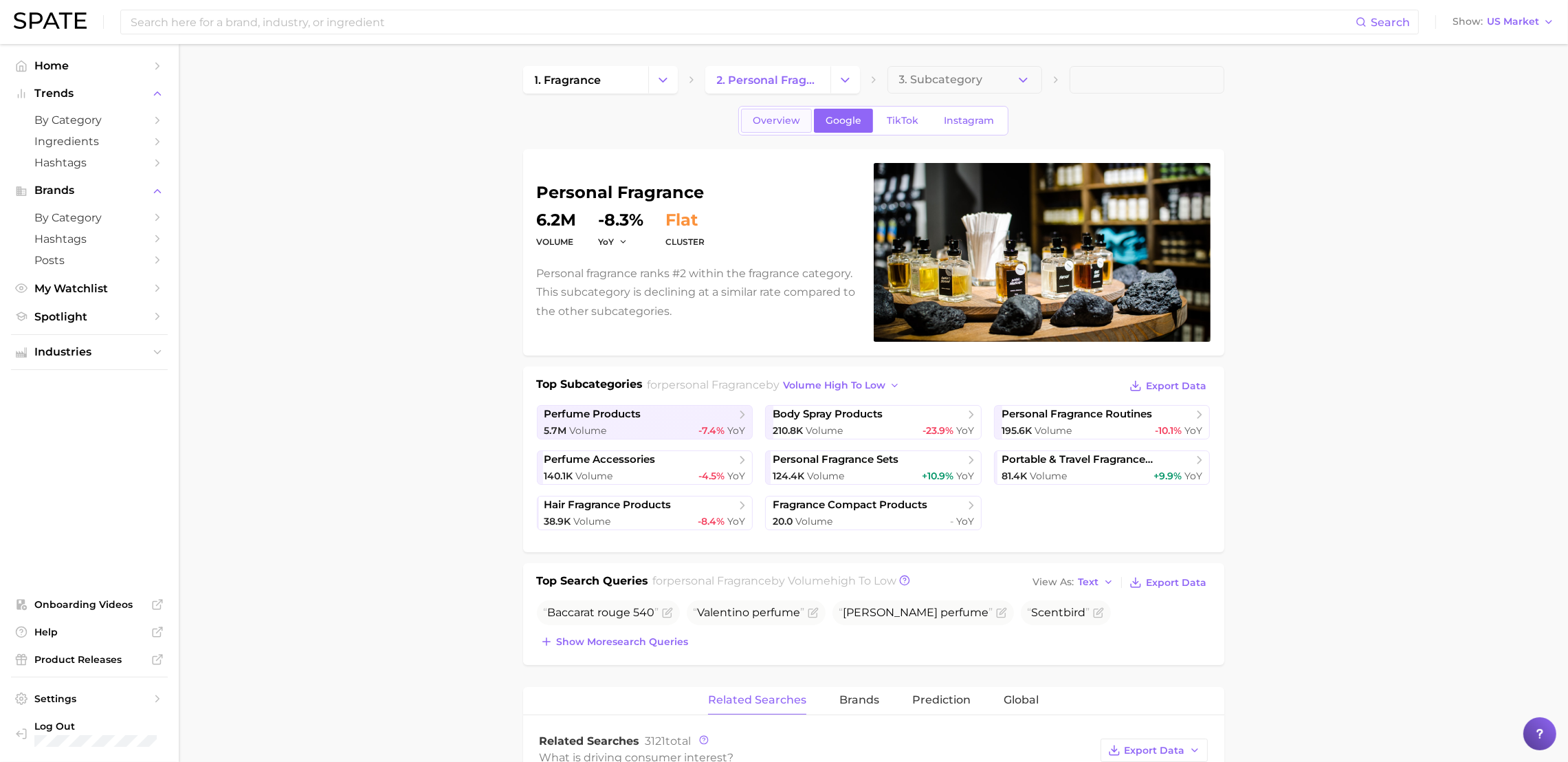
click at [748, 115] on link "Overview" at bounding box center [776, 121] width 71 height 24
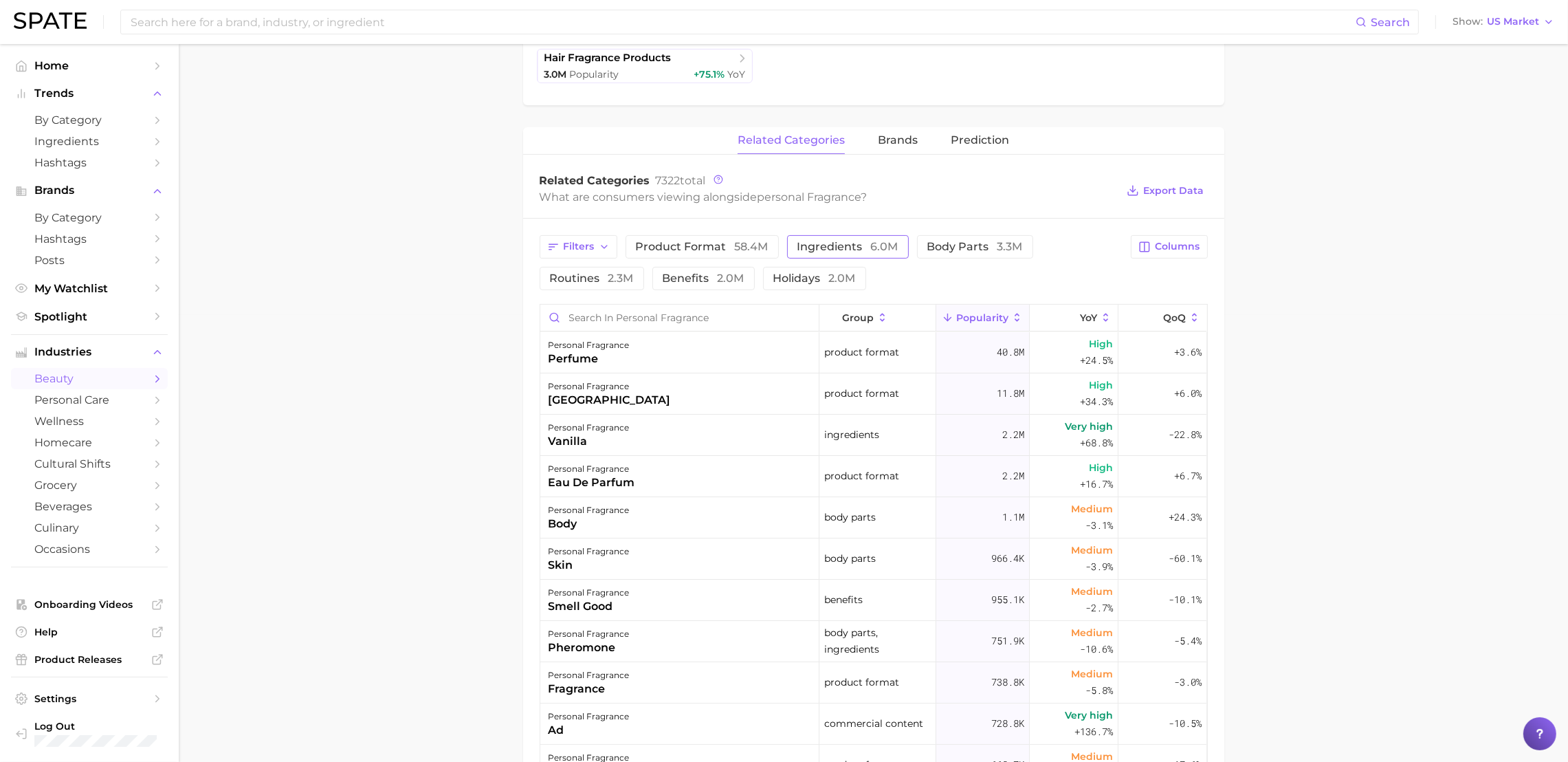
click at [863, 241] on span "ingredients 6.0m" at bounding box center [848, 246] width 101 height 11
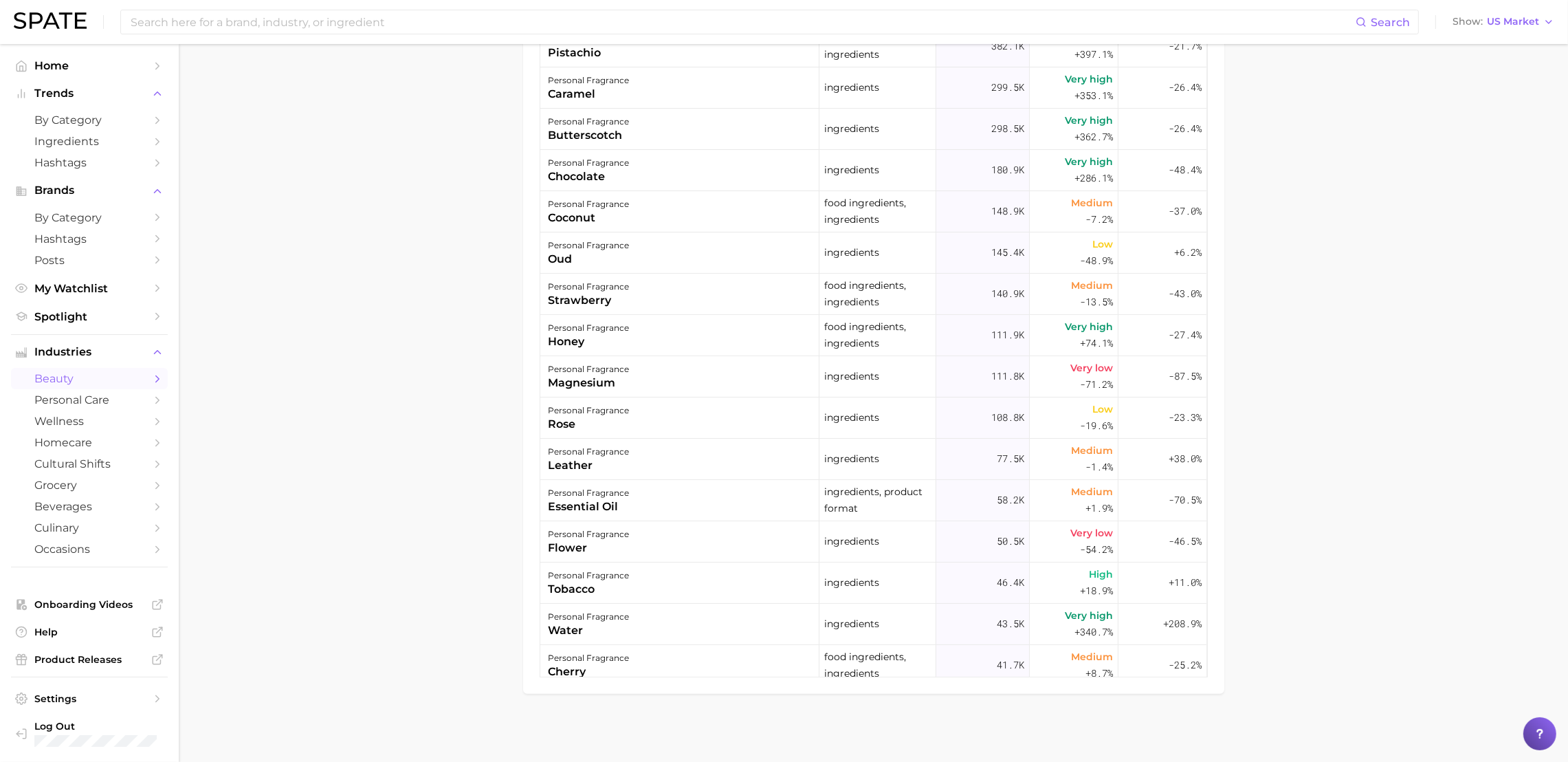
scroll to position [388, 0]
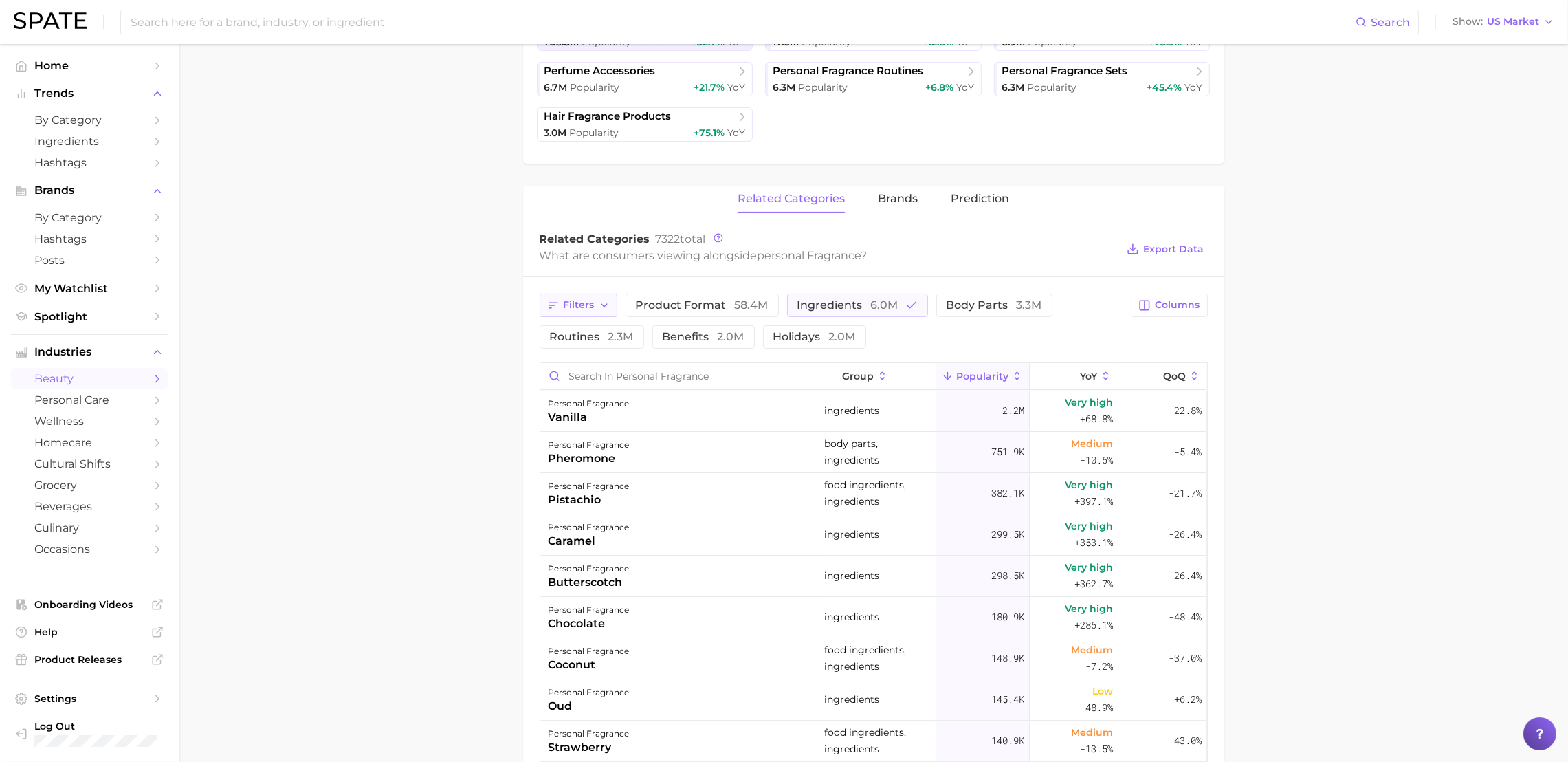
click at [587, 299] on span "Filters" at bounding box center [579, 304] width 31 height 11
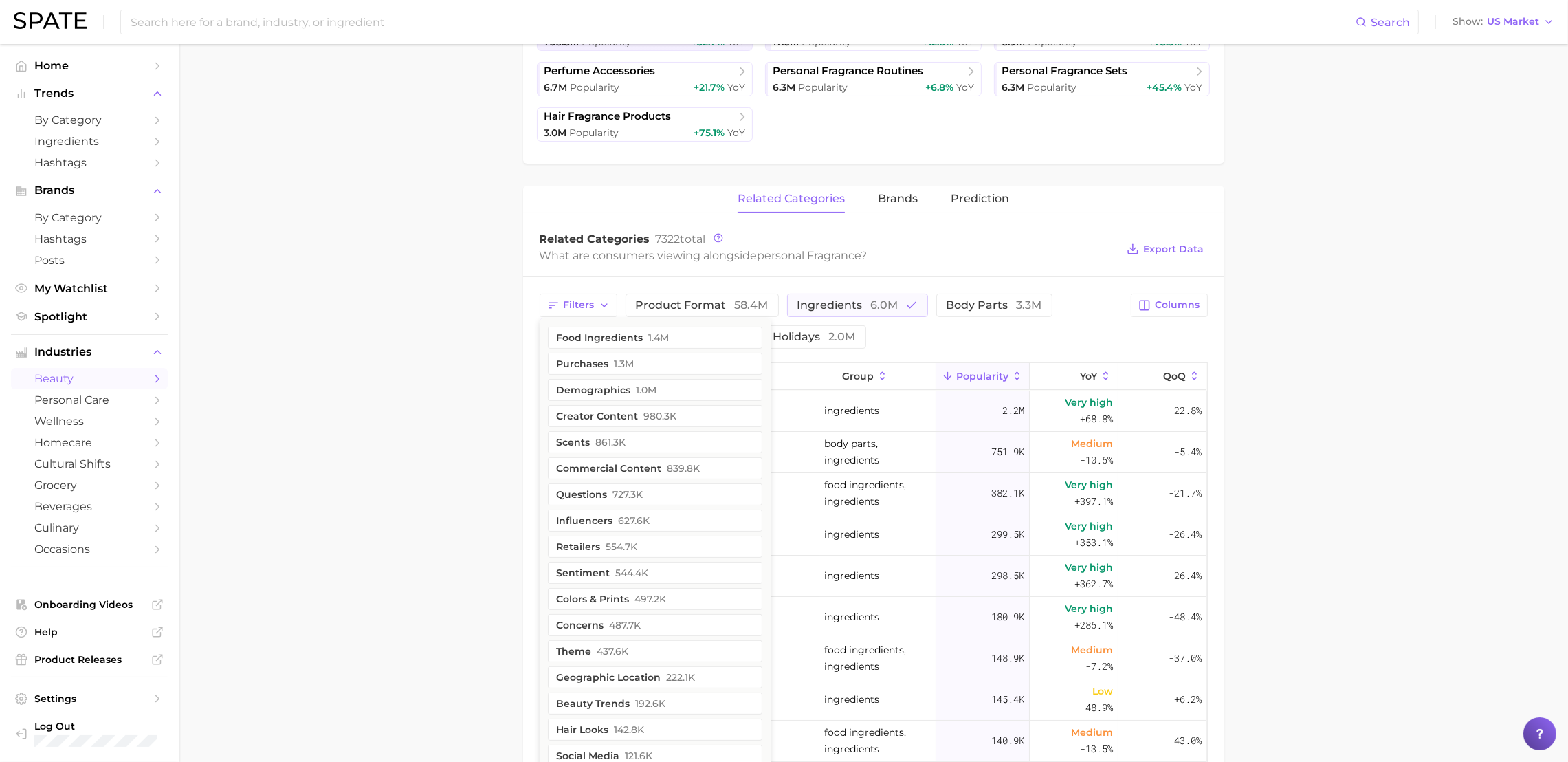
click at [430, 319] on main "1. fragrance 2. personal fragrance 3. Subcategory Overview Google TikTok Instag…" at bounding box center [872, 433] width 1389 height 1554
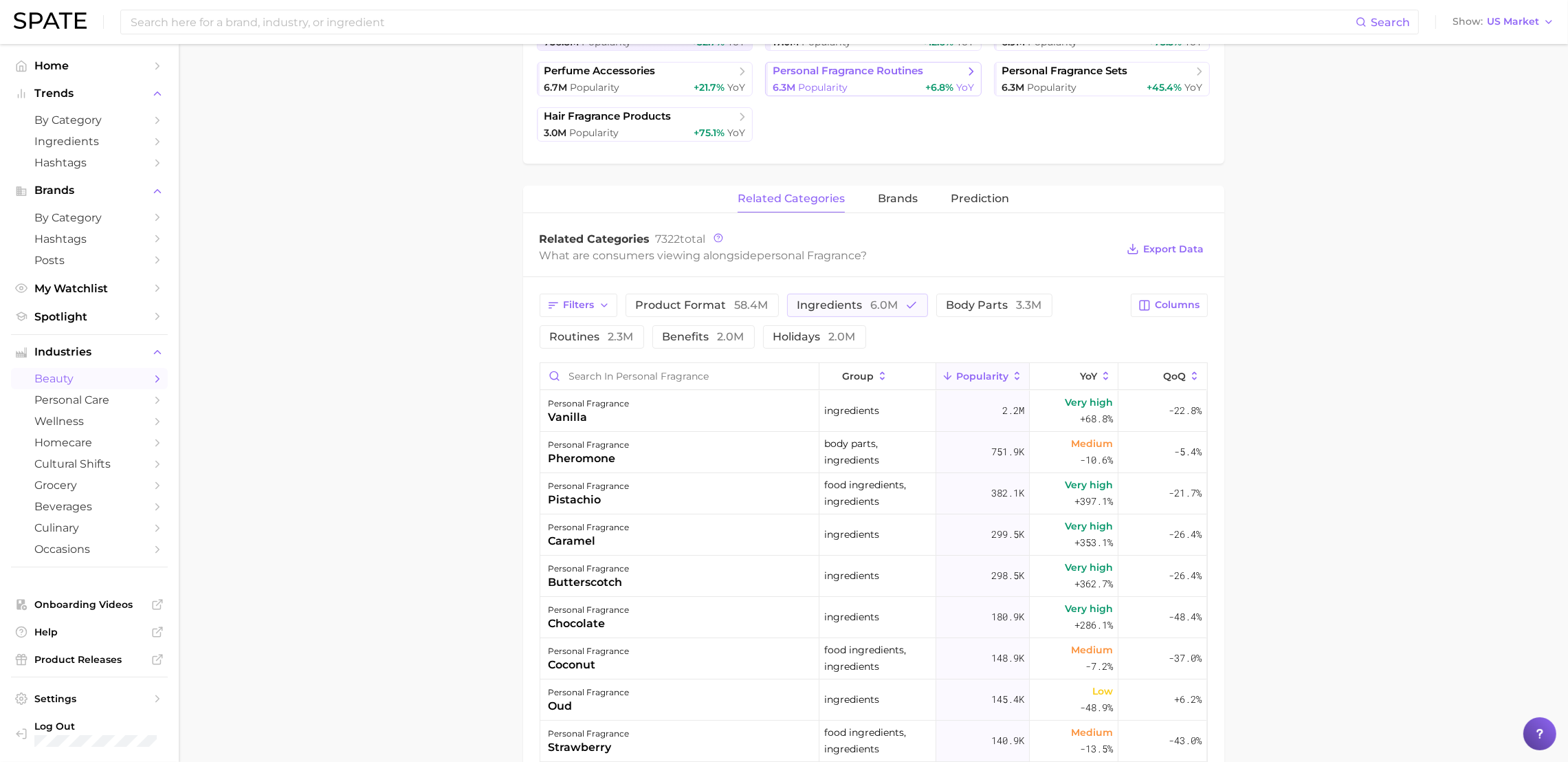
scroll to position [0, 0]
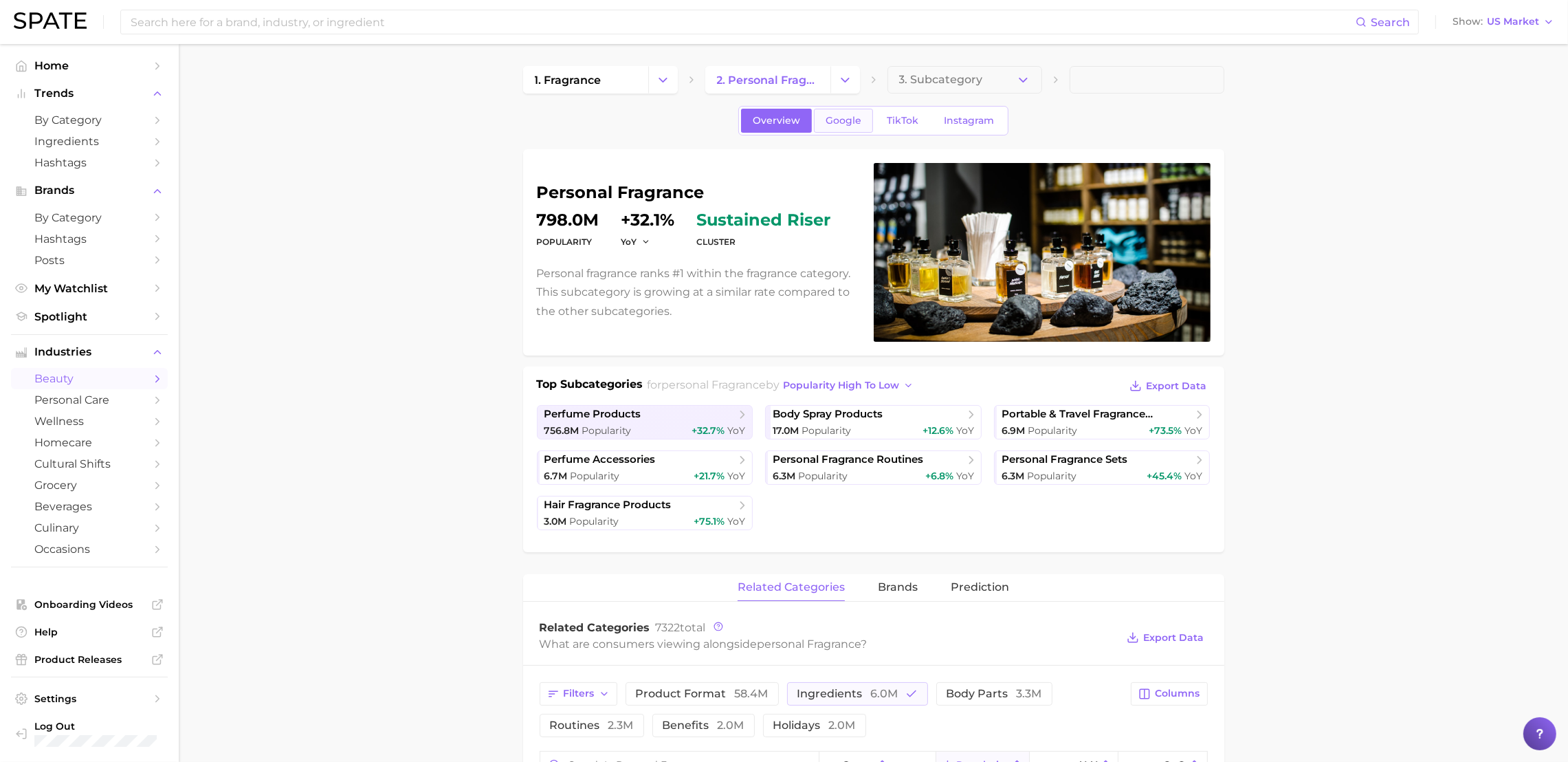
click at [831, 121] on span "Google" at bounding box center [843, 120] width 36 height 11
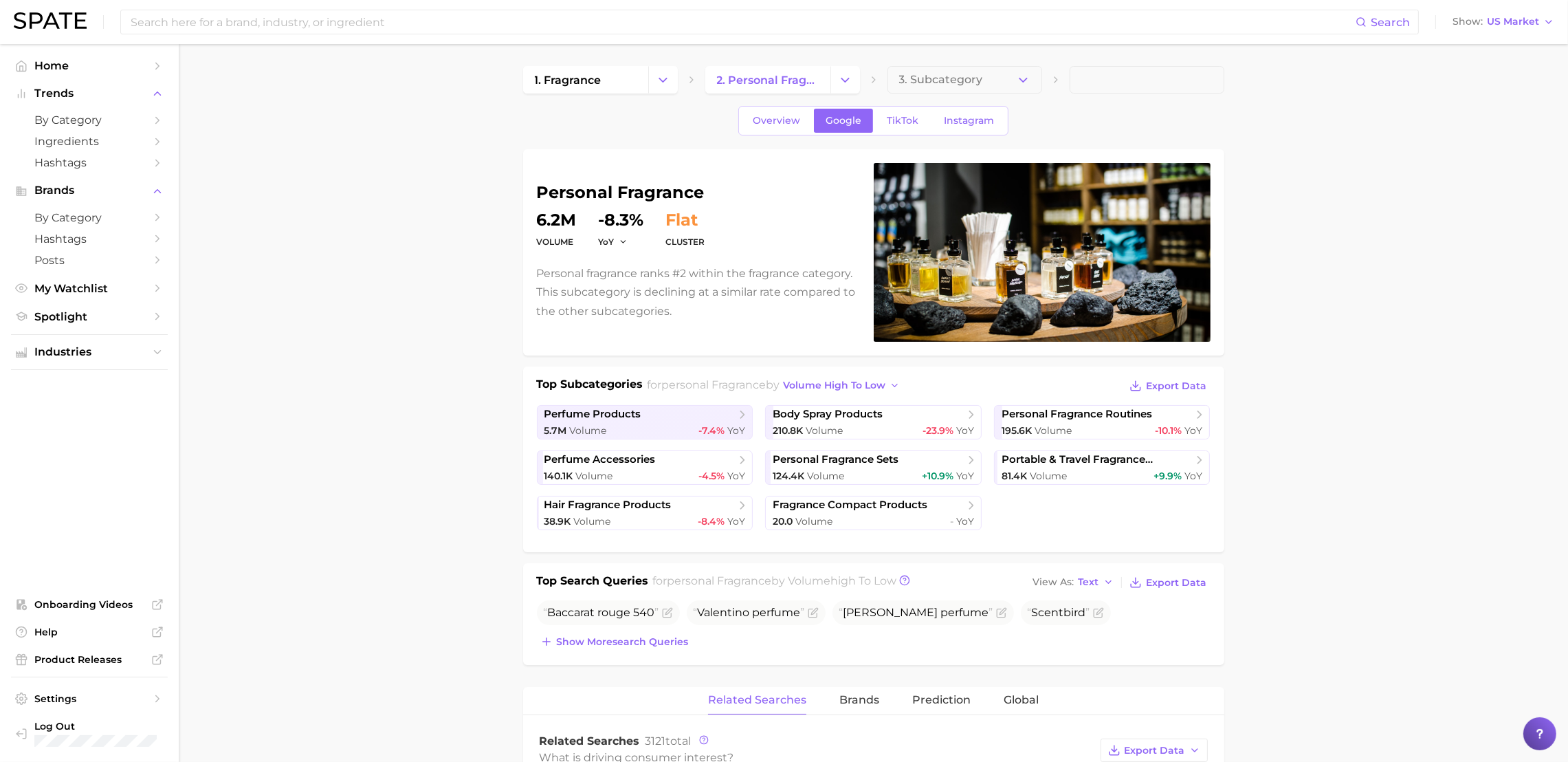
scroll to position [447, 0]
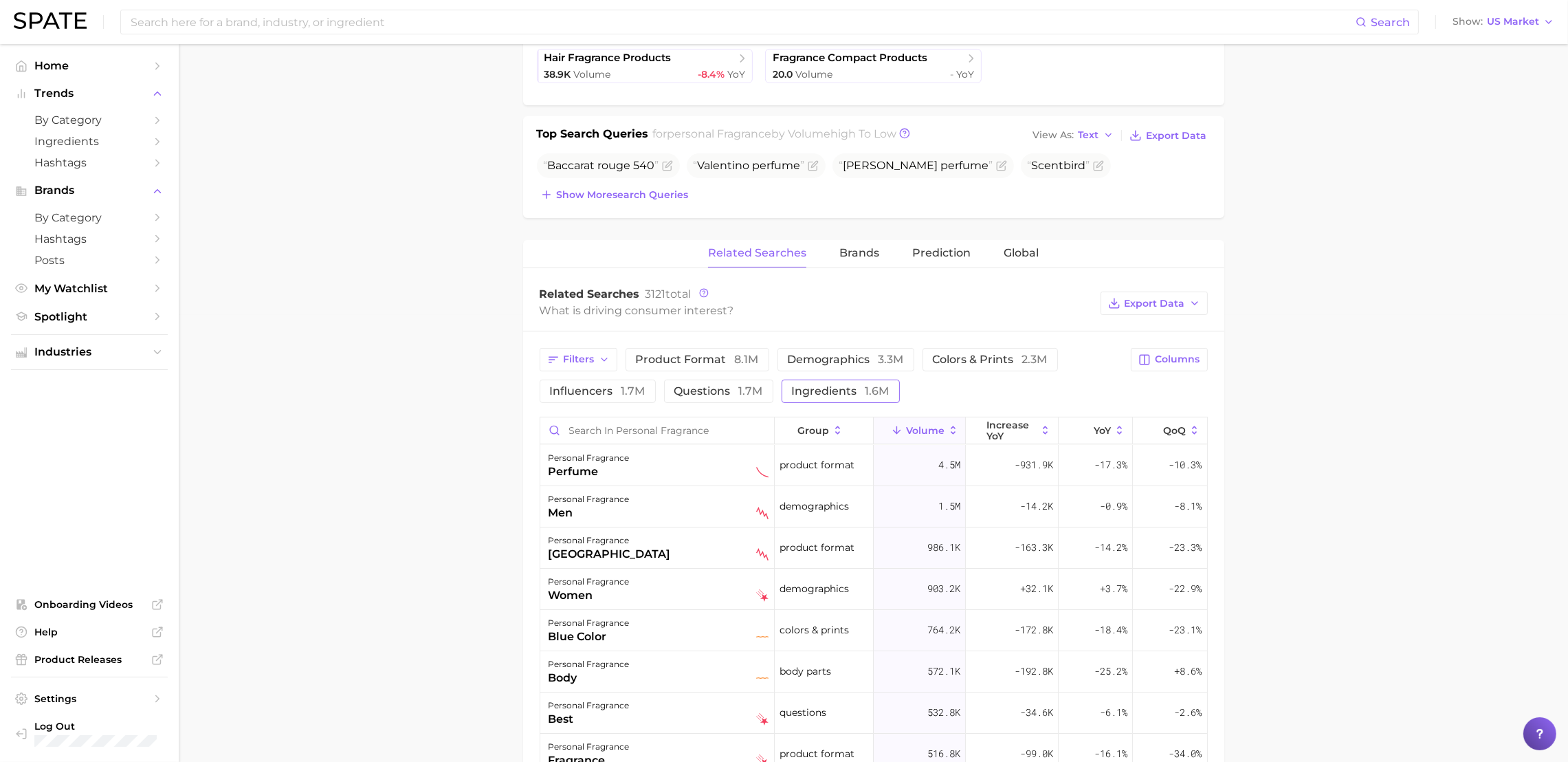
click at [839, 397] on span "ingredients 1.6m" at bounding box center [840, 390] width 98 height 13
click at [603, 358] on icon "button" at bounding box center [604, 360] width 11 height 11
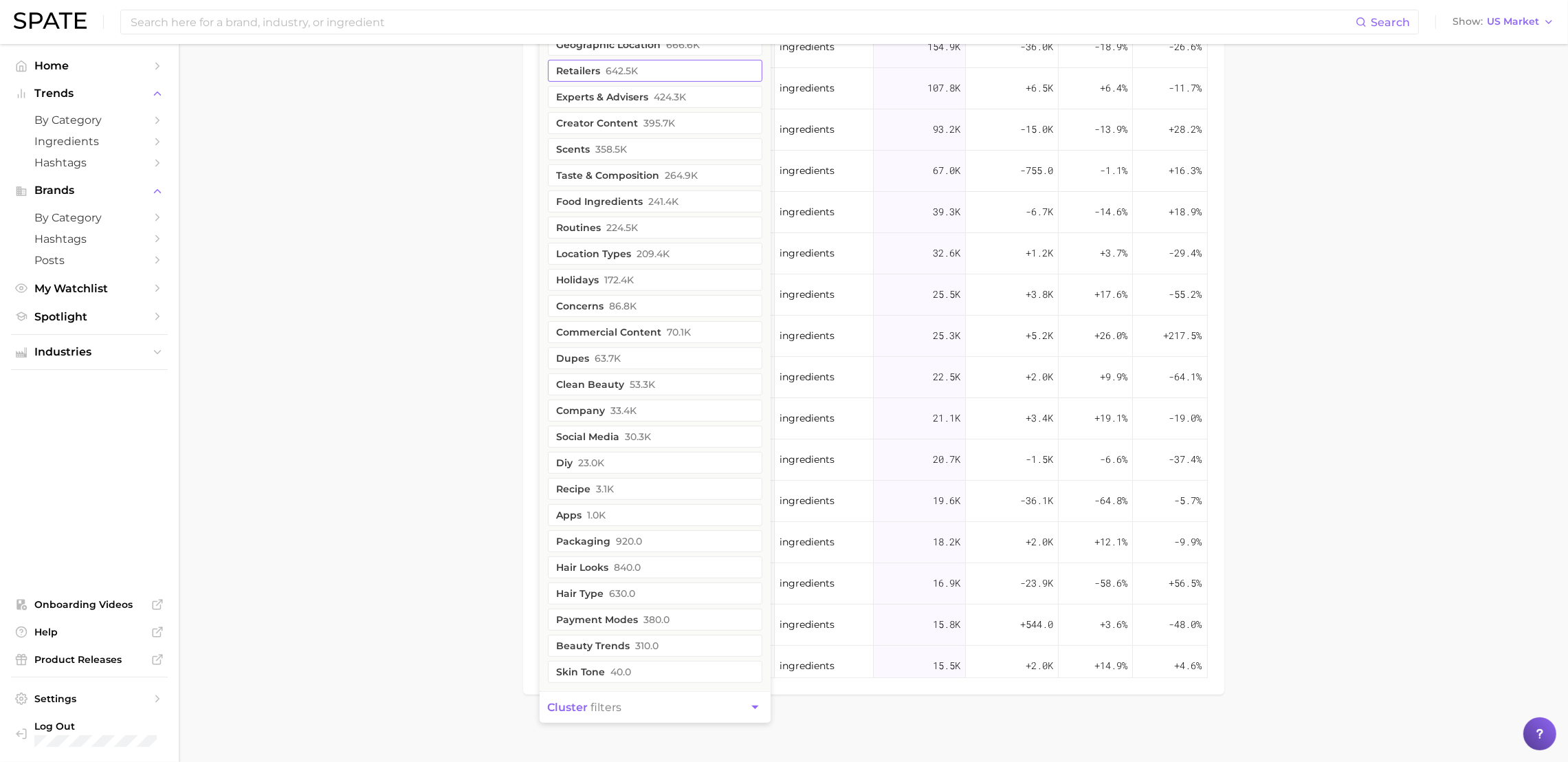
scroll to position [949, 0]
click at [657, 707] on button "cluster filters" at bounding box center [655, 706] width 231 height 31
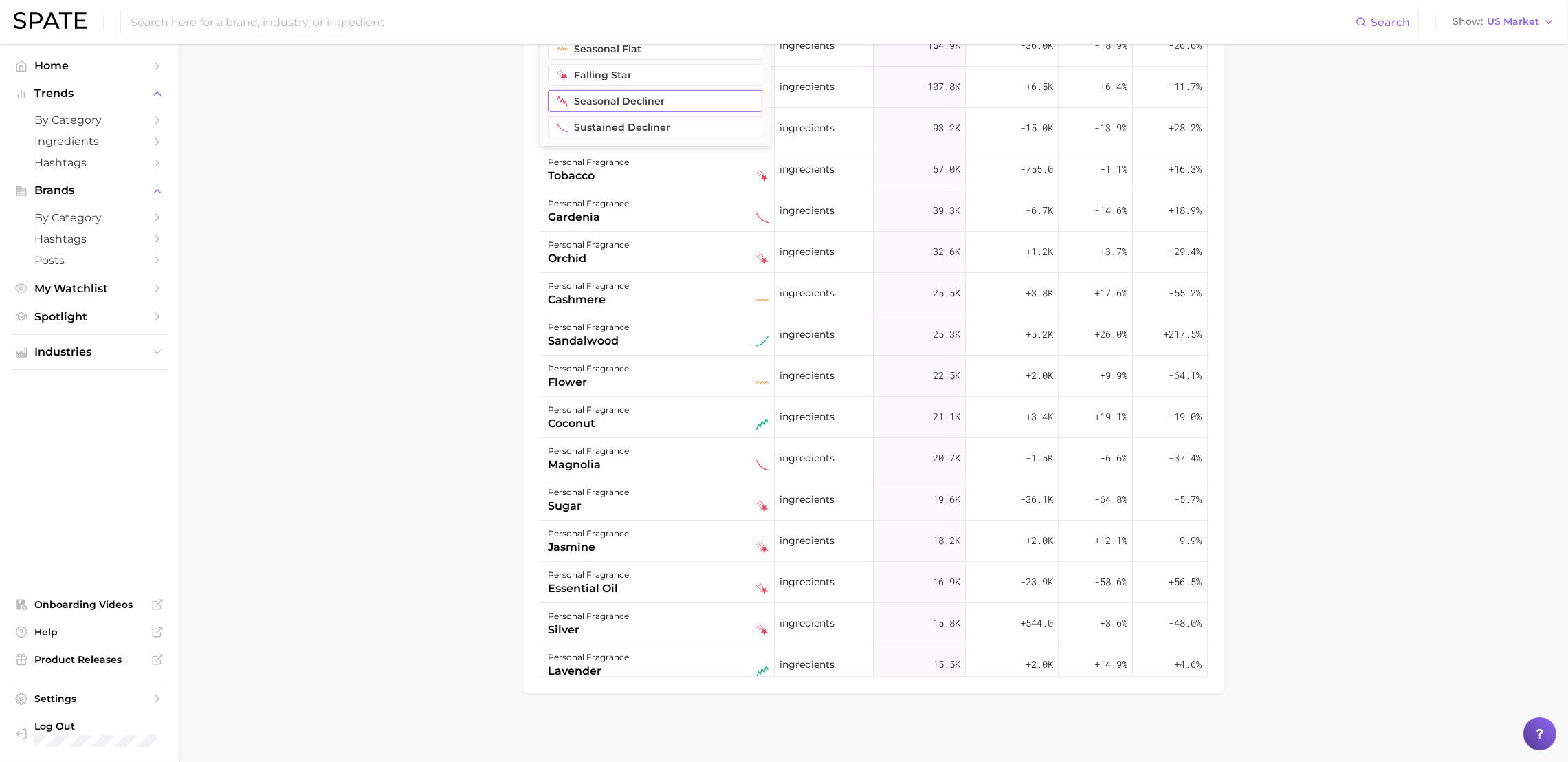
scroll to position [502, 0]
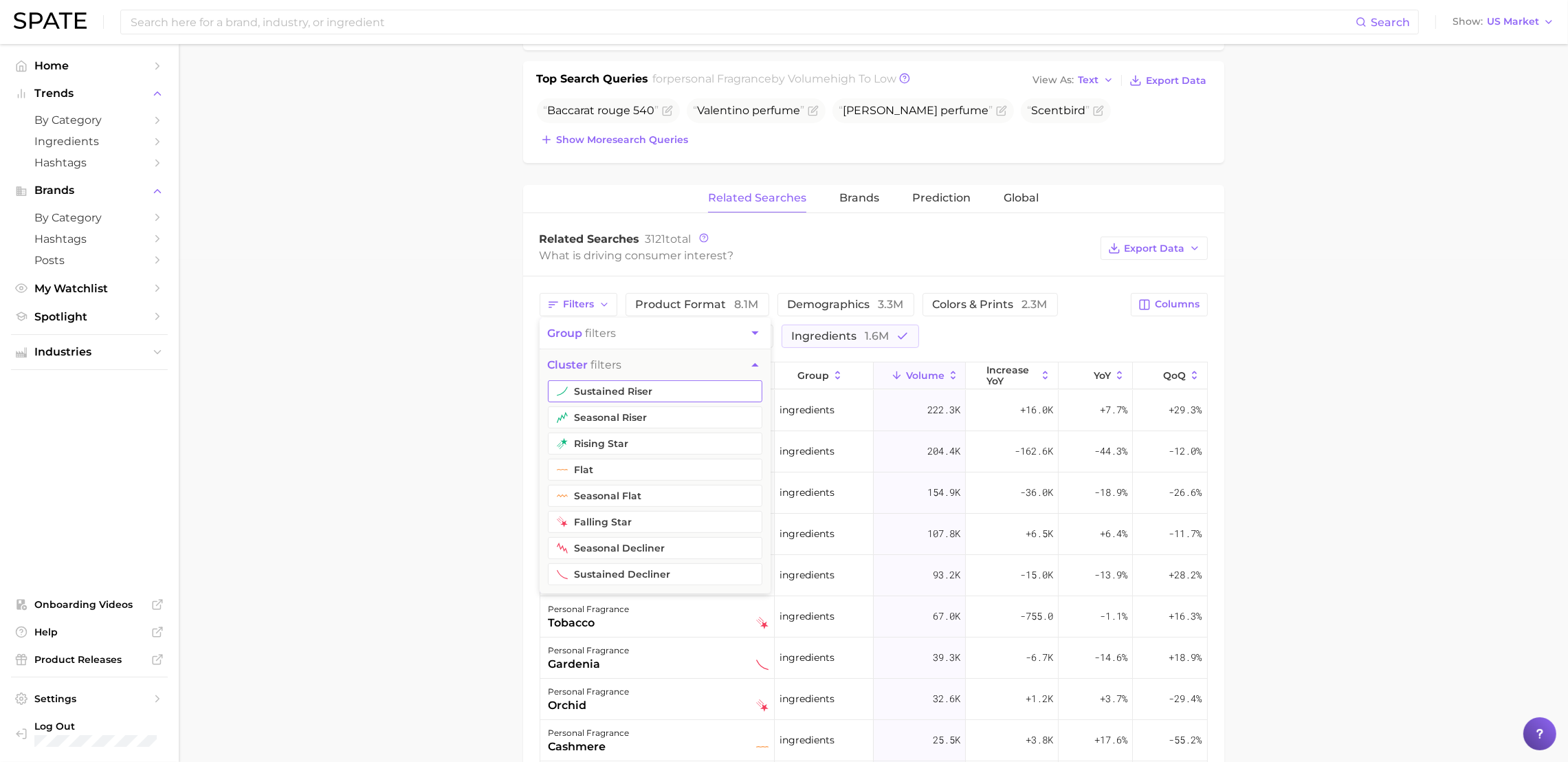
click at [625, 394] on button "sustained riser" at bounding box center [655, 391] width 214 height 22
click at [625, 394] on button "cluster filters" at bounding box center [655, 396] width 231 height 31
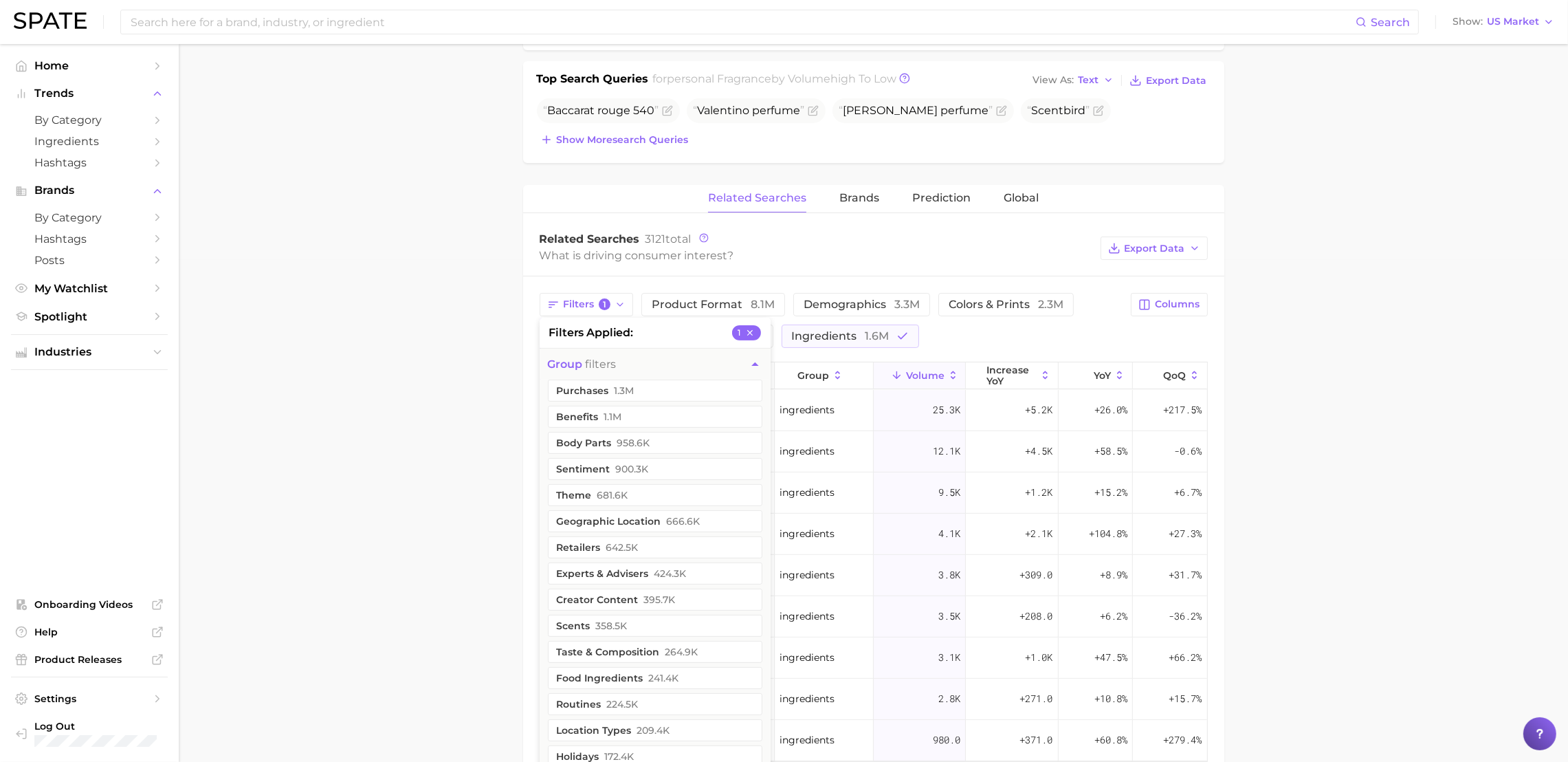
click at [432, 410] on main "1. fragrance 2. personal fragrance 3. Subcategory Overview Google TikTok Instag…" at bounding box center [872, 234] width 1389 height 1386
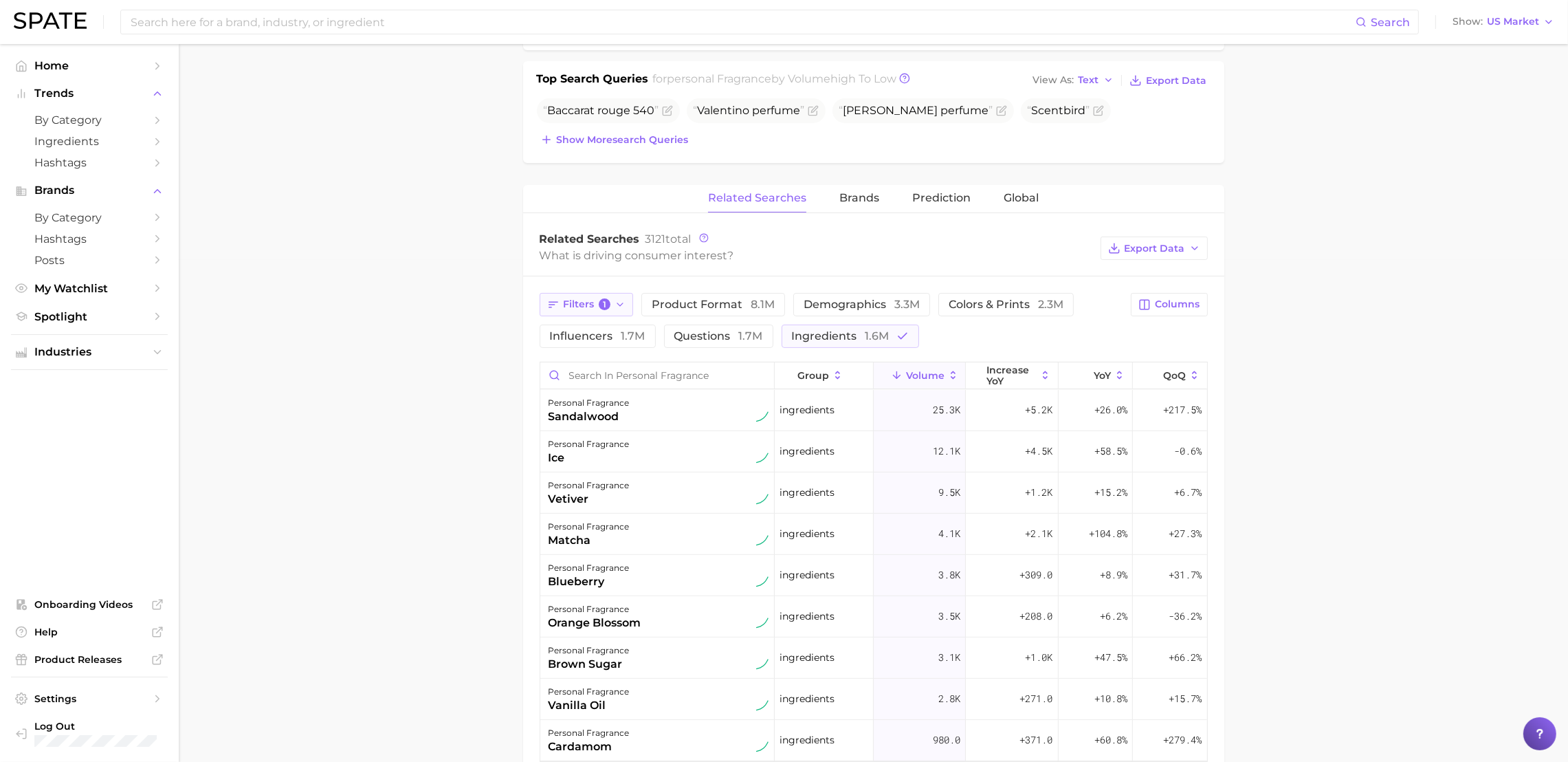
click at [618, 308] on icon "button" at bounding box center [620, 304] width 11 height 11
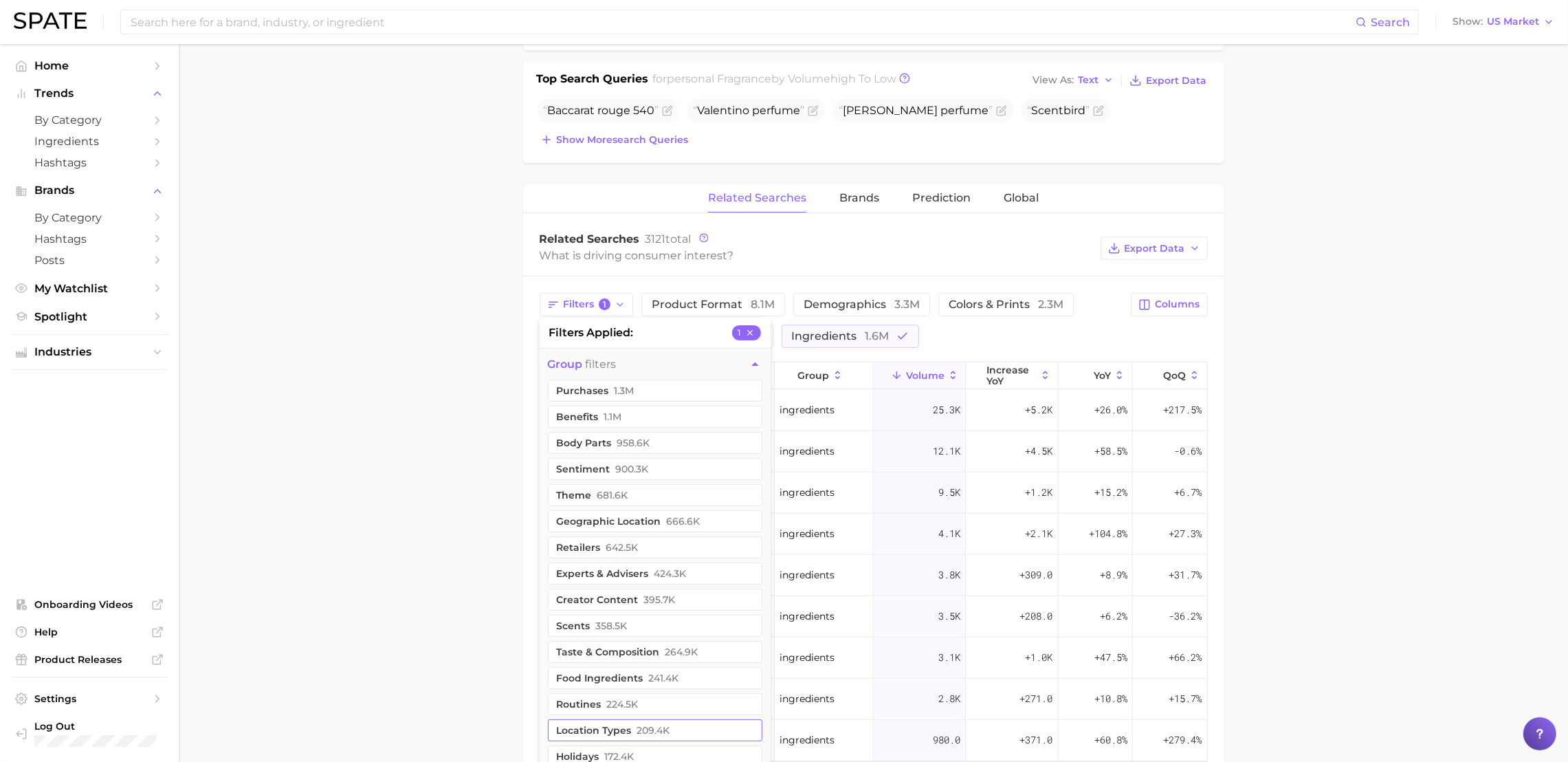
scroll to position [939, 0]
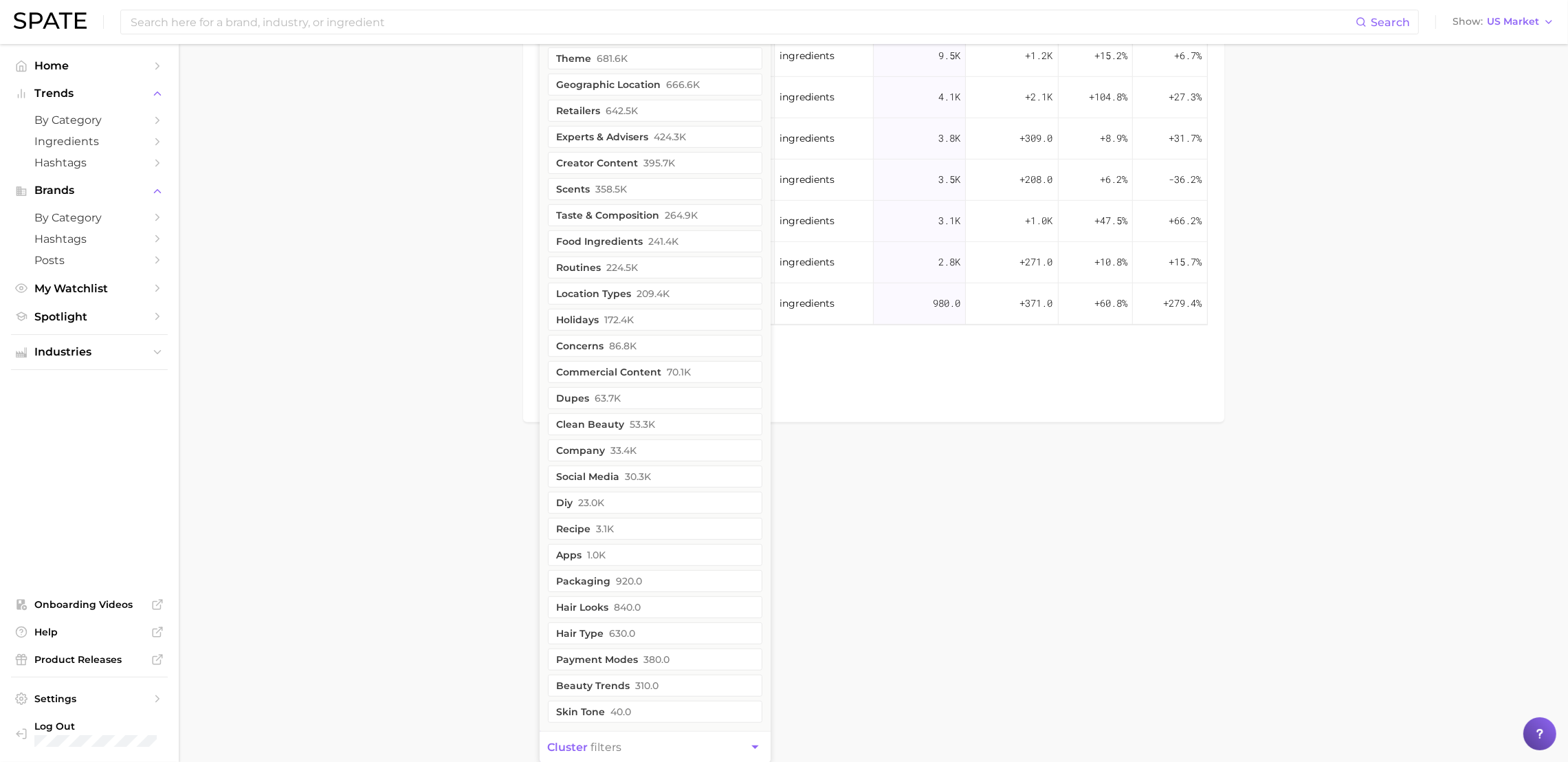
click at [622, 749] on button "cluster filters" at bounding box center [655, 747] width 231 height 31
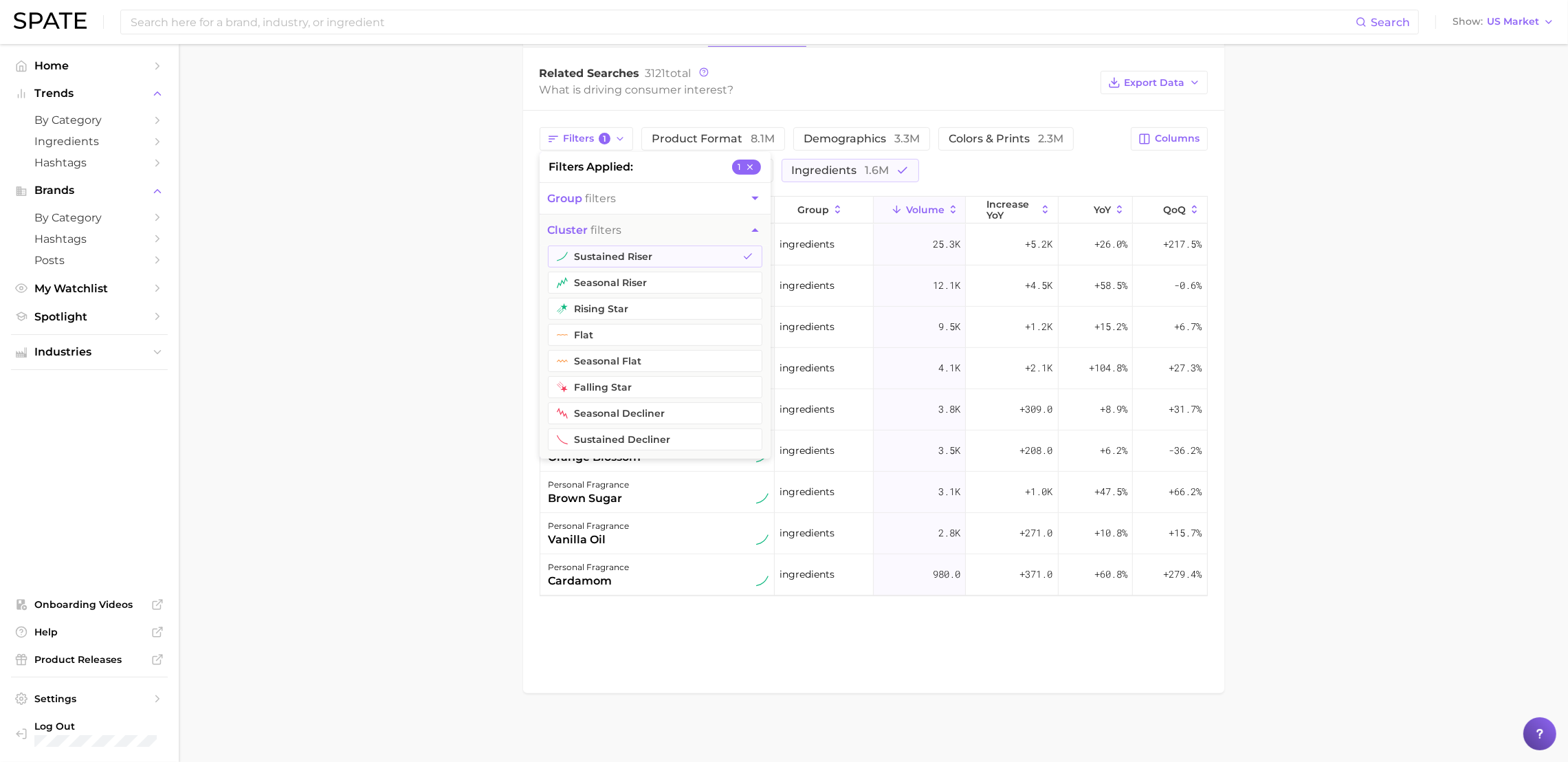
scroll to position [667, 0]
click at [640, 254] on button "sustained riser" at bounding box center [655, 256] width 214 height 22
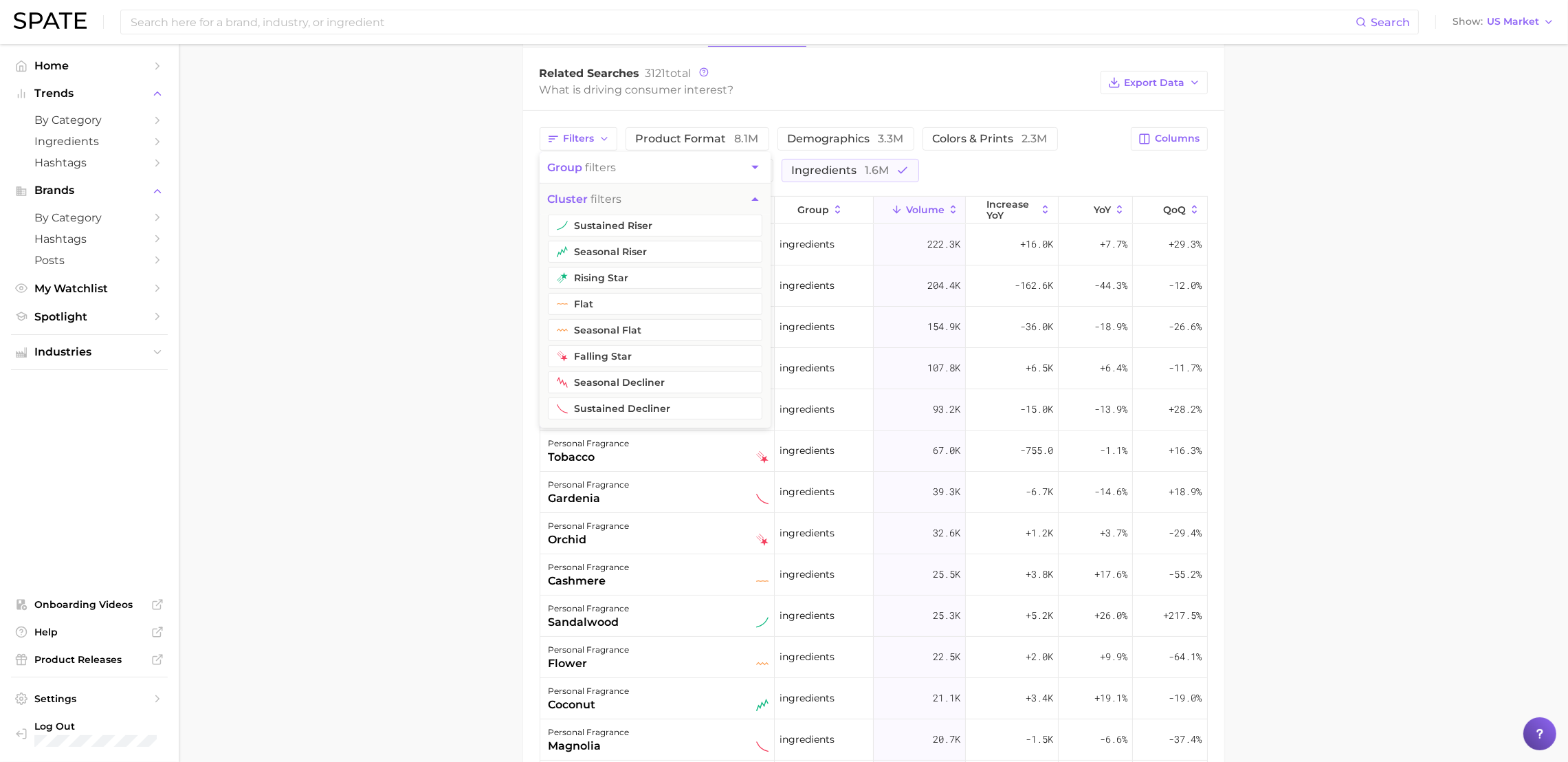
click at [315, 347] on main "1. fragrance 2. personal fragrance 3. Subcategory Overview Google TikTok Instag…" at bounding box center [872, 209] width 1389 height 1666
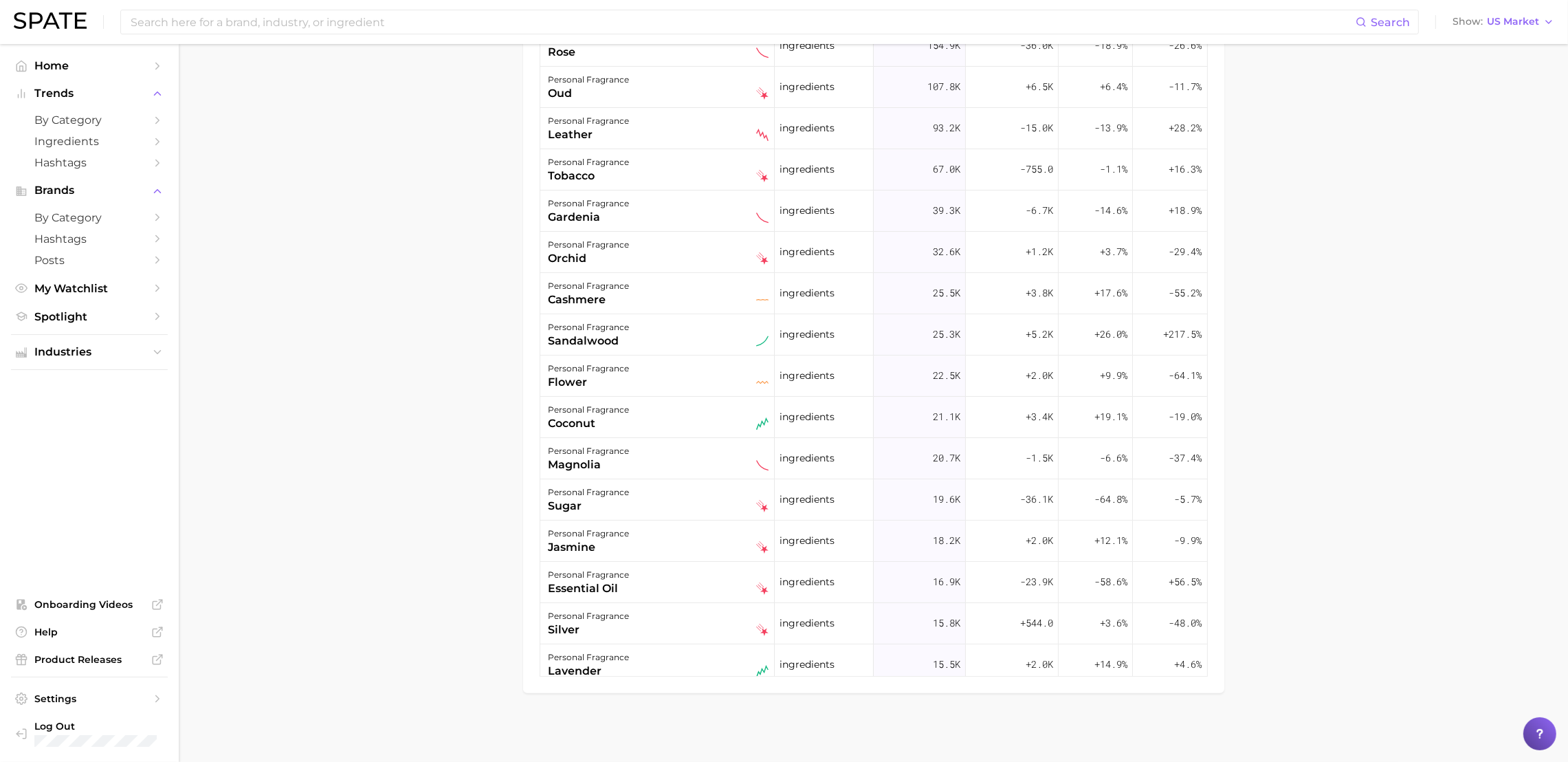
scroll to position [502, 0]
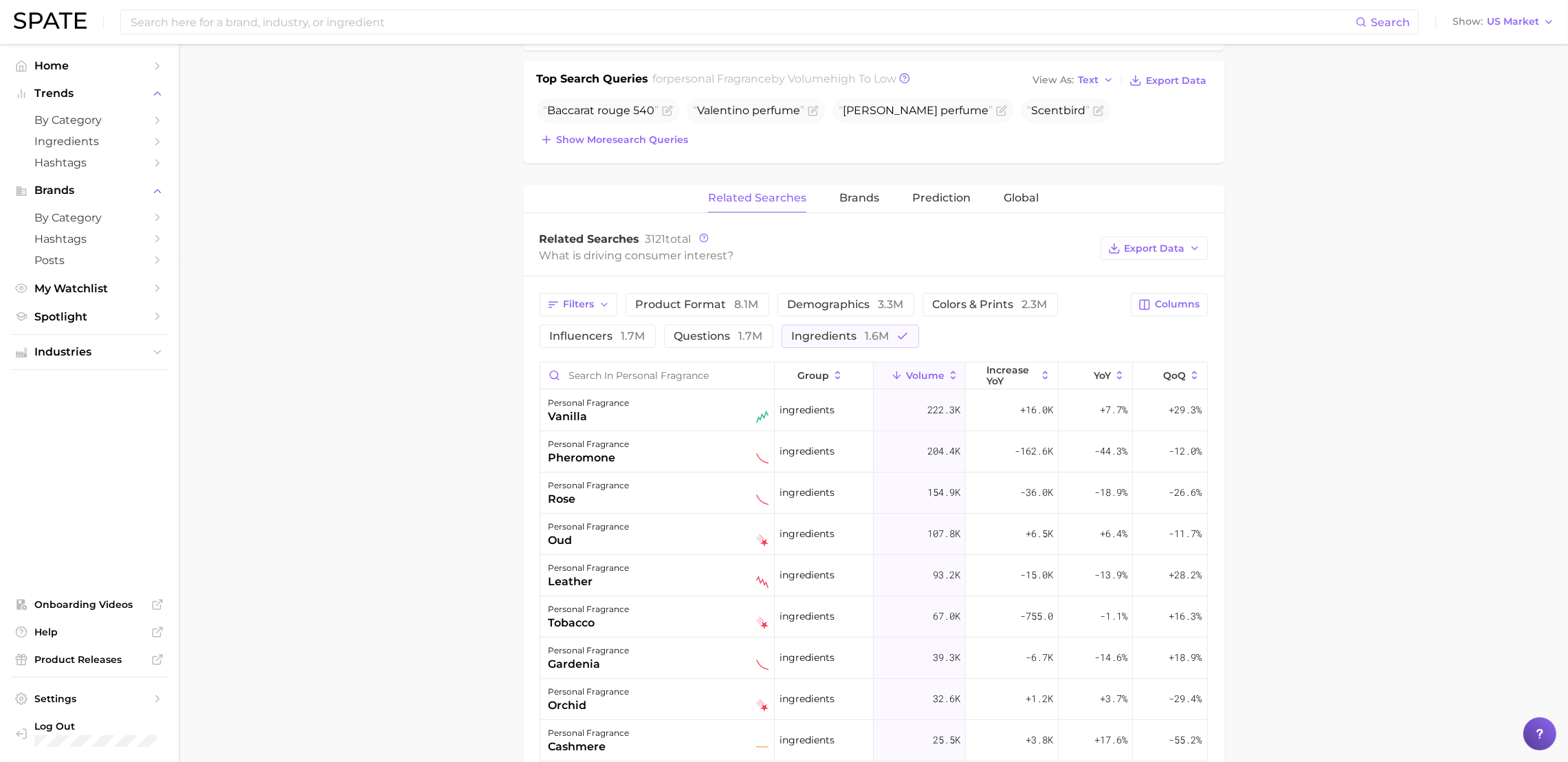
click at [1289, 445] on main "1. fragrance 2. personal fragrance 3. Subcategory Overview Google TikTok Instag…" at bounding box center [872, 374] width 1389 height 1666
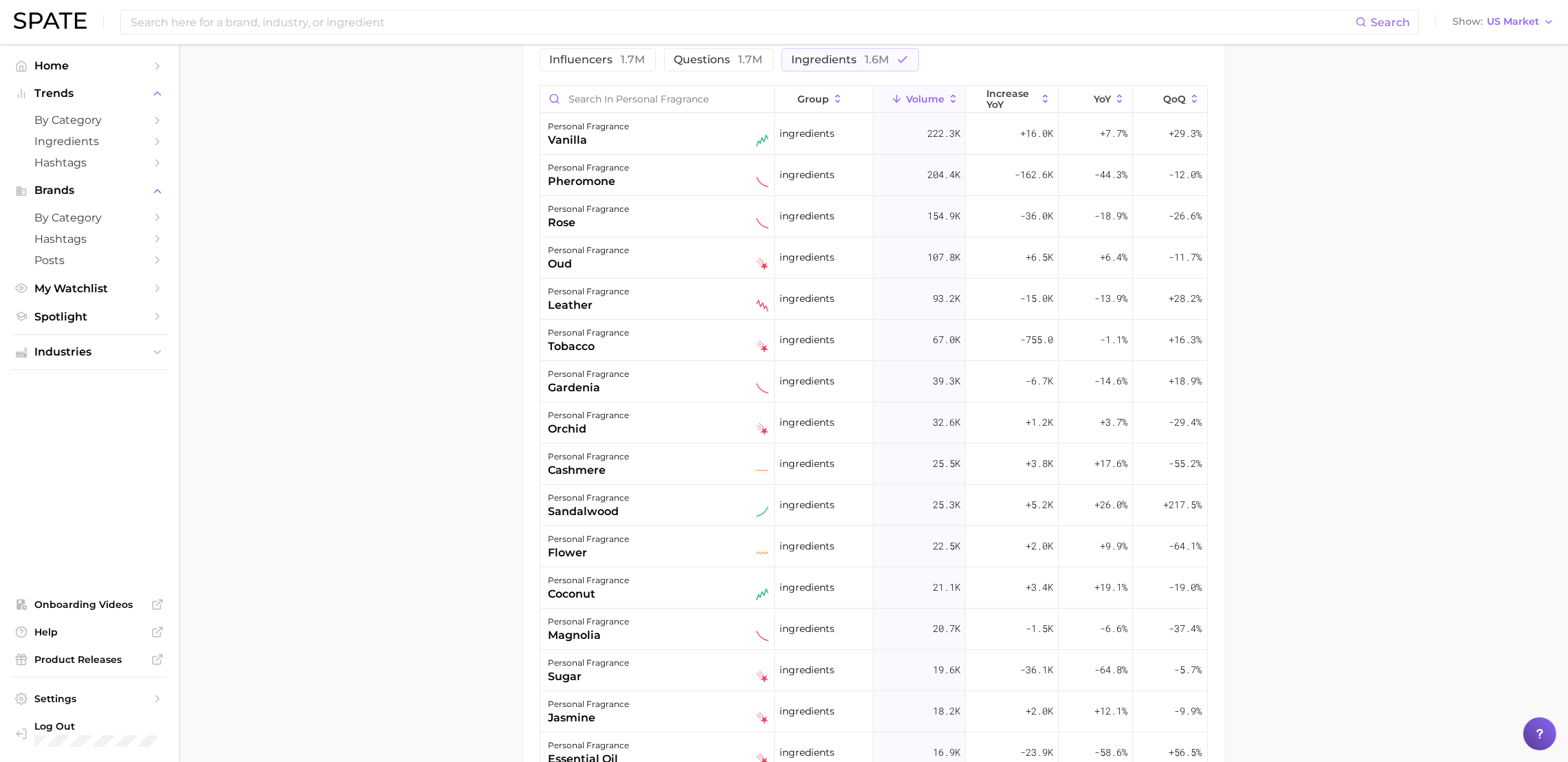
scroll to position [752, 0]
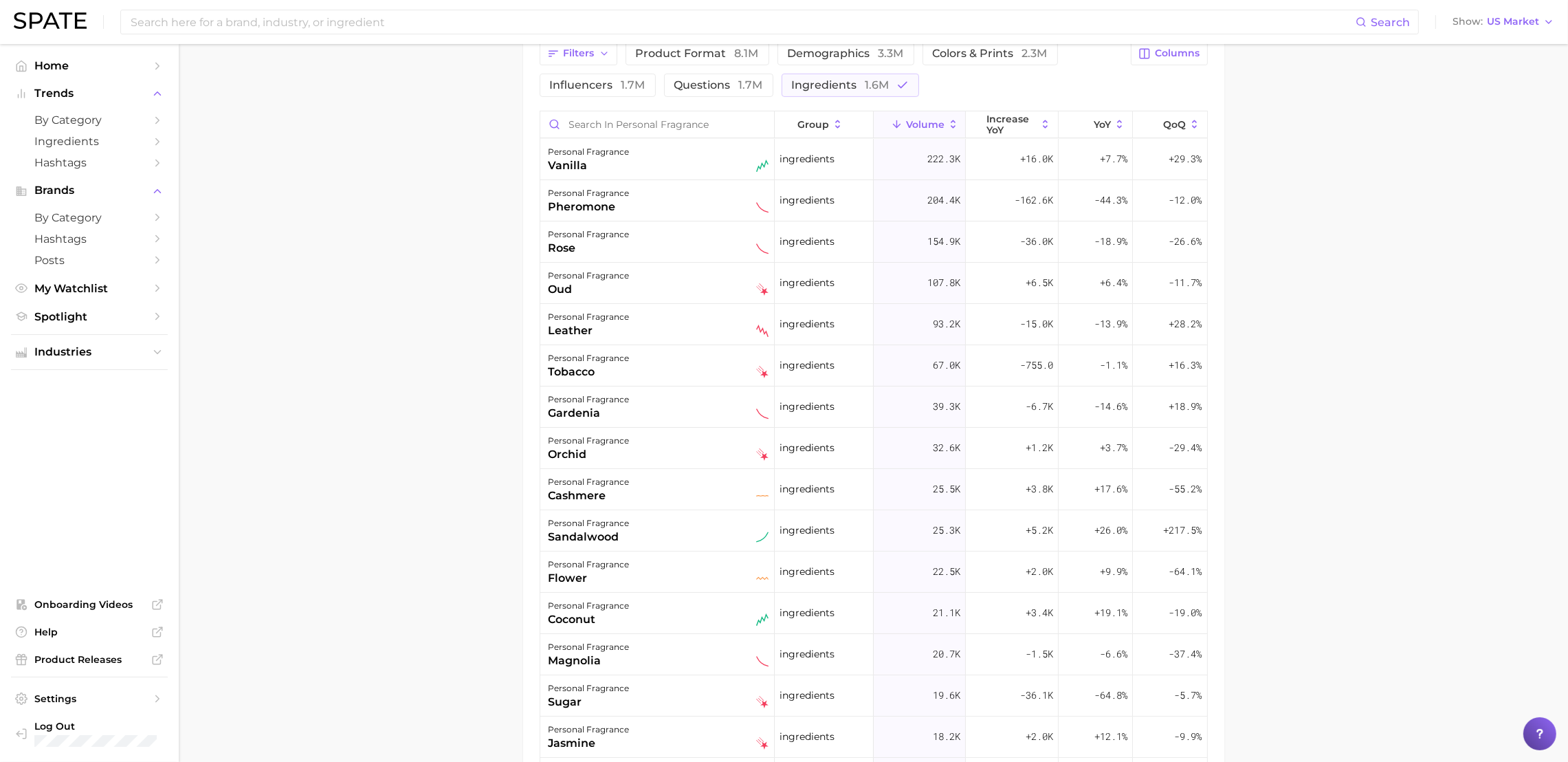
click at [419, 564] on main "1. fragrance 2. personal fragrance 3. Subcategory Overview Google TikTok Instag…" at bounding box center [872, 124] width 1389 height 1666
click at [242, 175] on main "1. fragrance 2. personal fragrance 3. Subcategory Overview Google TikTok Instag…" at bounding box center [872, 124] width 1389 height 1666
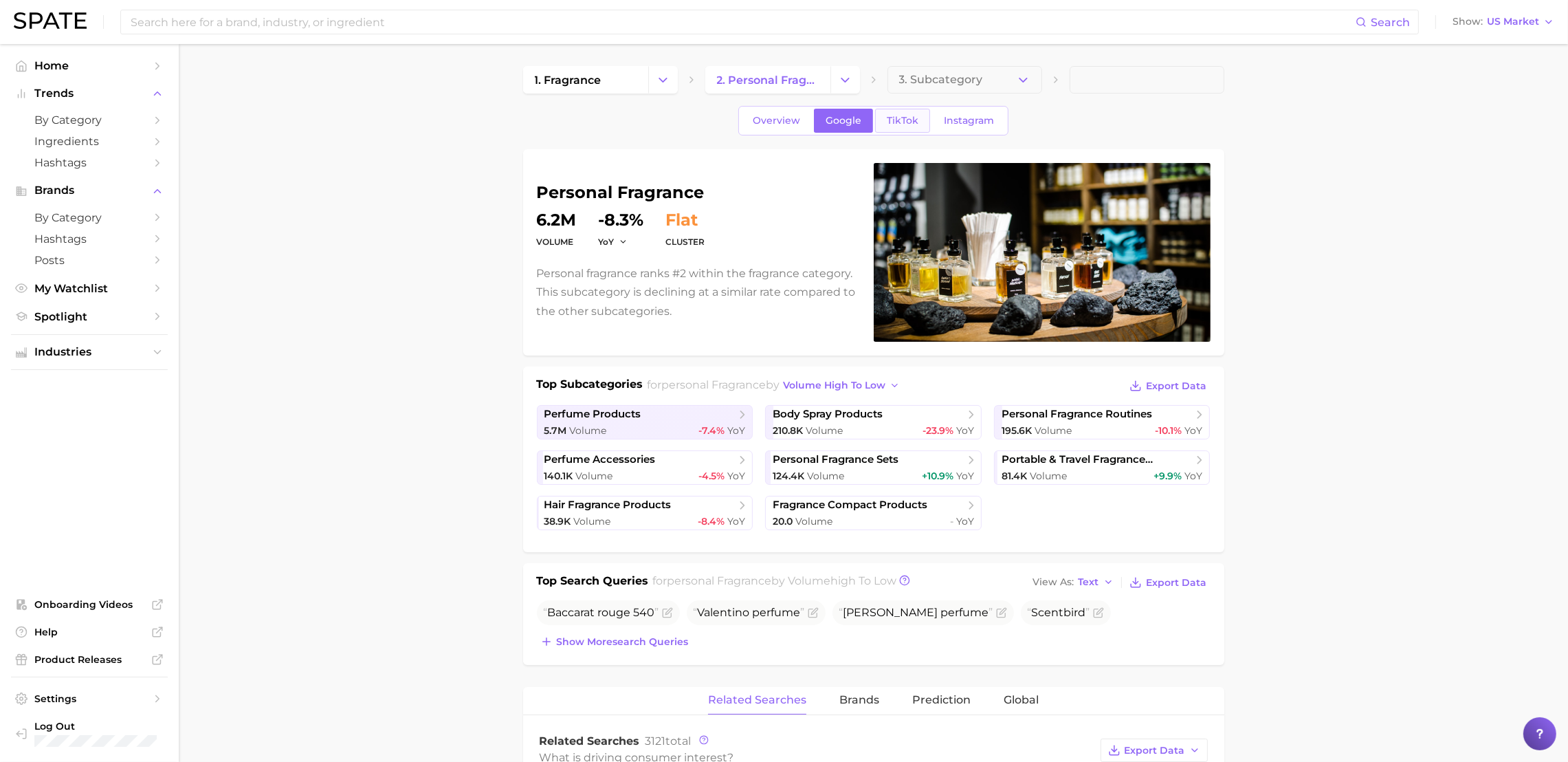
click at [905, 115] on span "TikTok" at bounding box center [902, 120] width 31 height 11
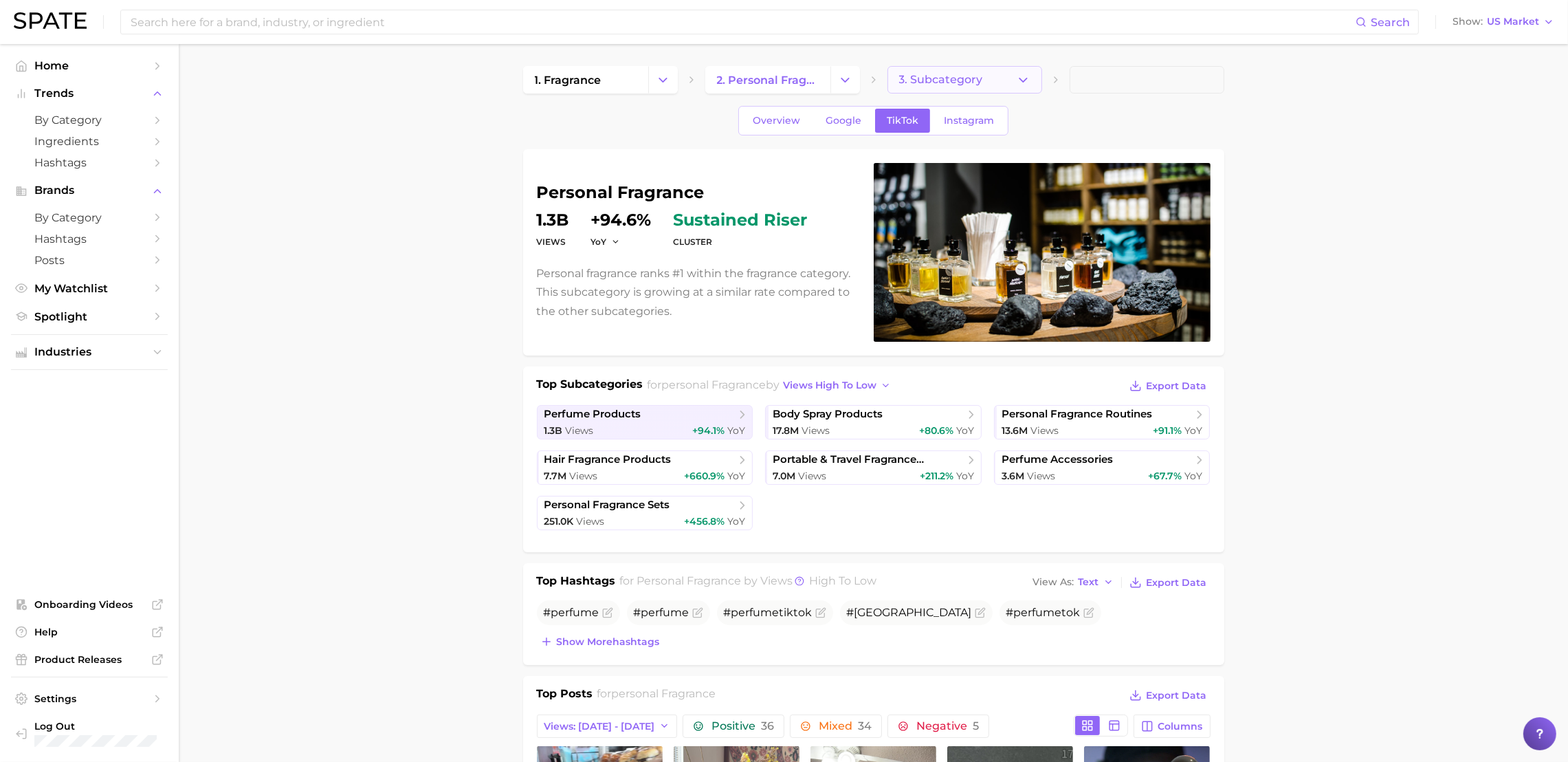
click at [1005, 91] on button "3. Subcategory" at bounding box center [965, 80] width 155 height 28
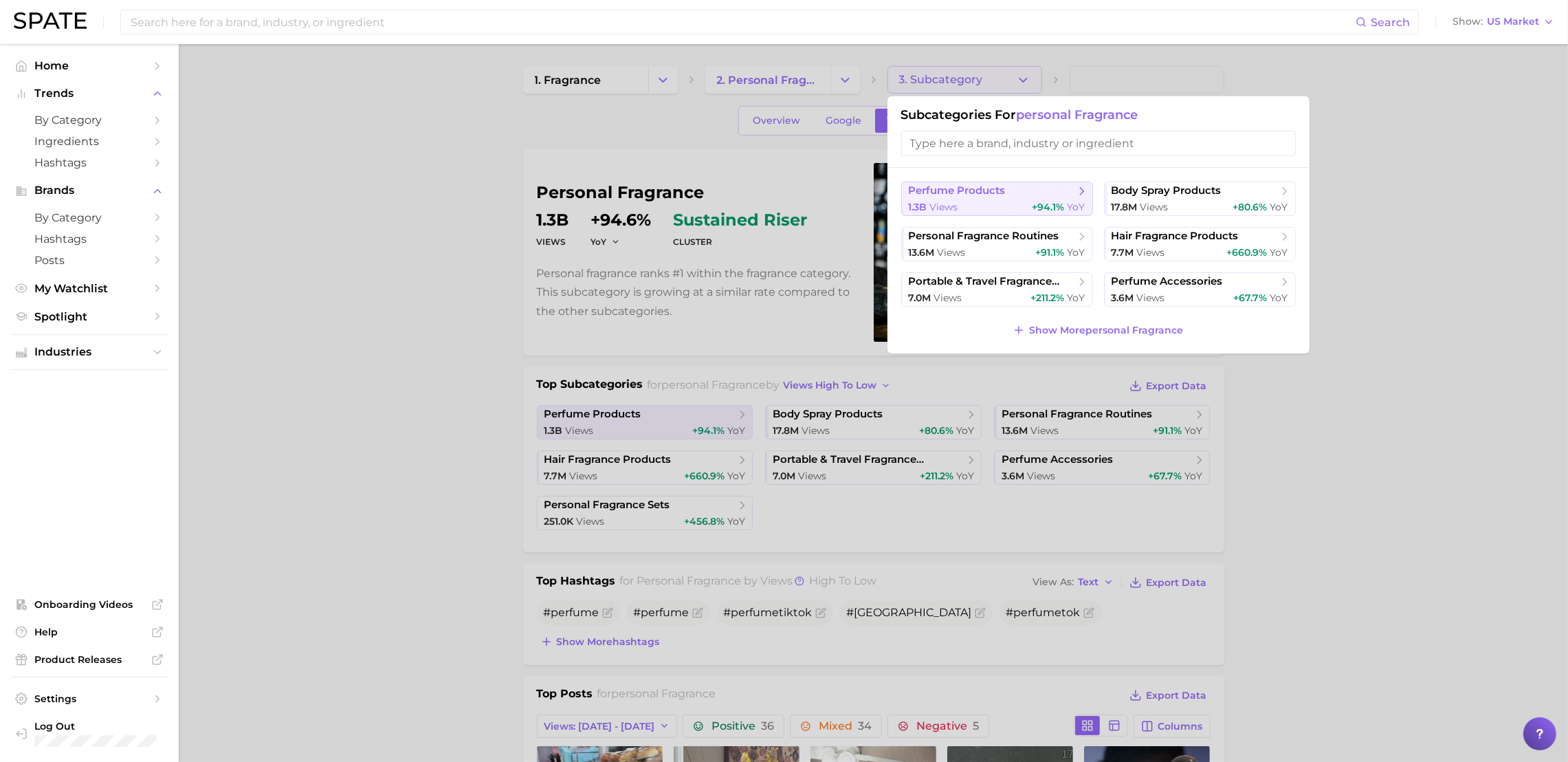
click at [975, 192] on span "perfume products" at bounding box center [957, 191] width 97 height 13
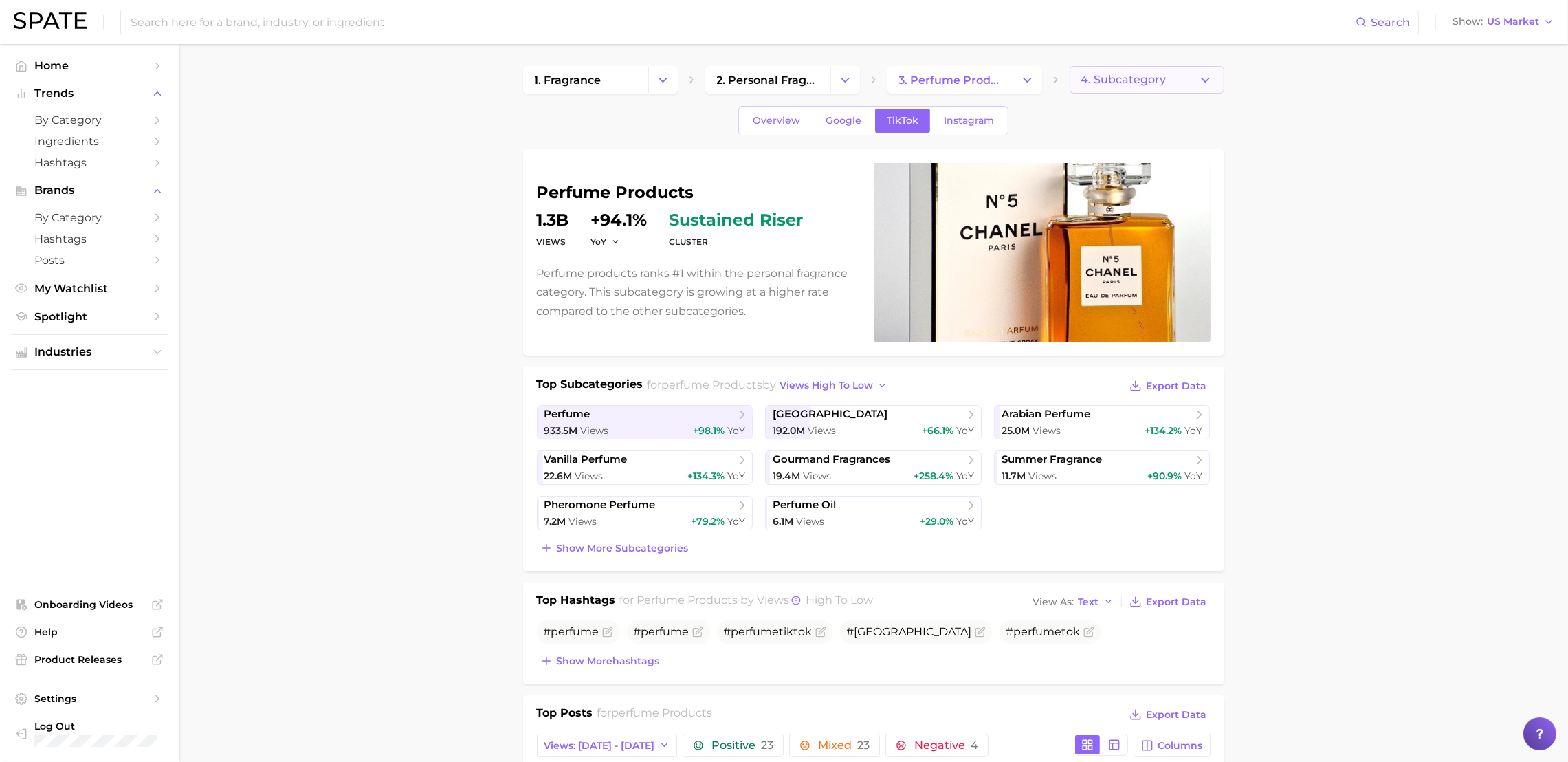
click at [1211, 76] on icon "button" at bounding box center [1205, 80] width 15 height 15
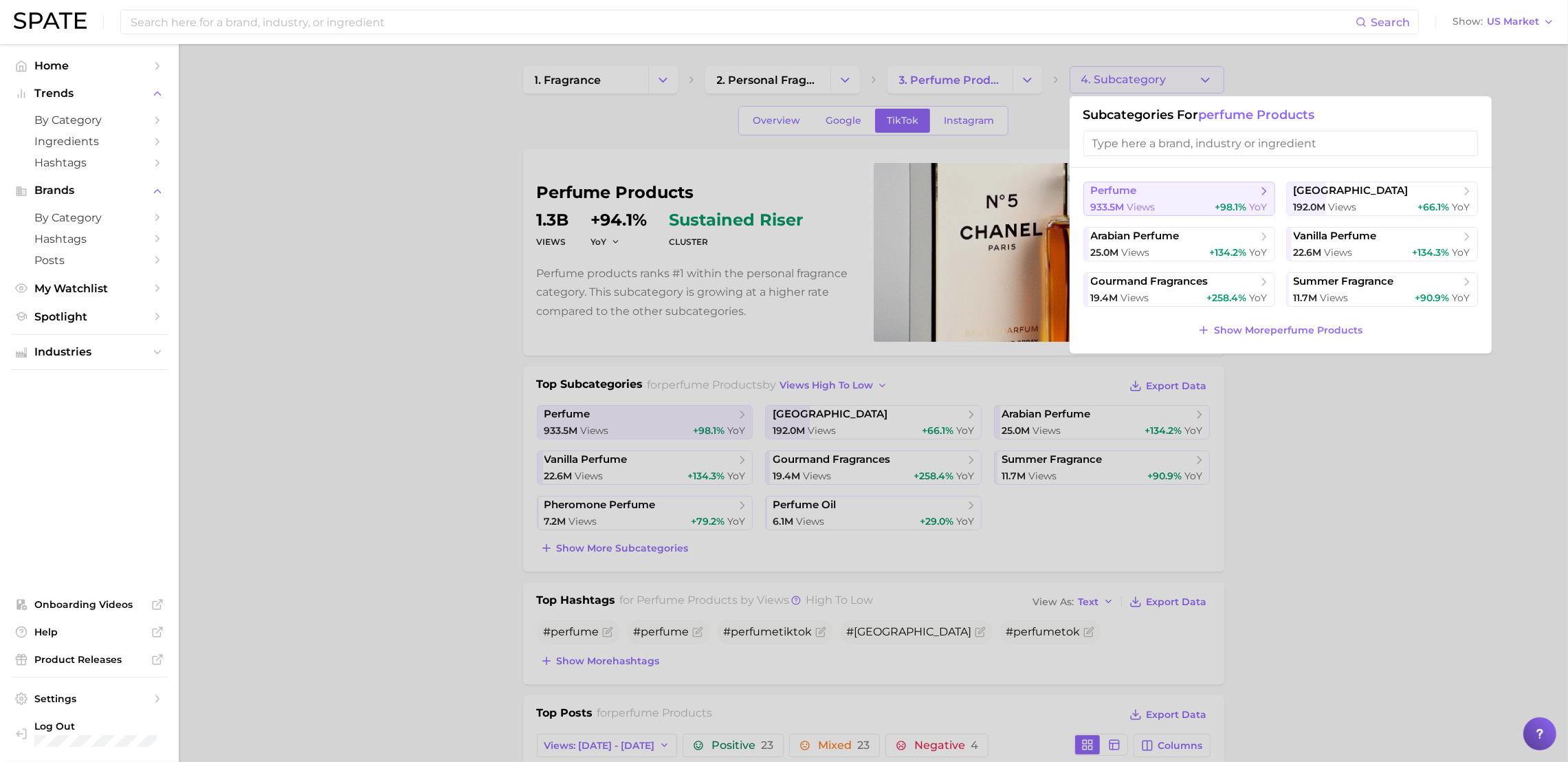
click at [1154, 198] on button "perfume 933.5m views +98.1% YoY" at bounding box center [1179, 198] width 192 height 34
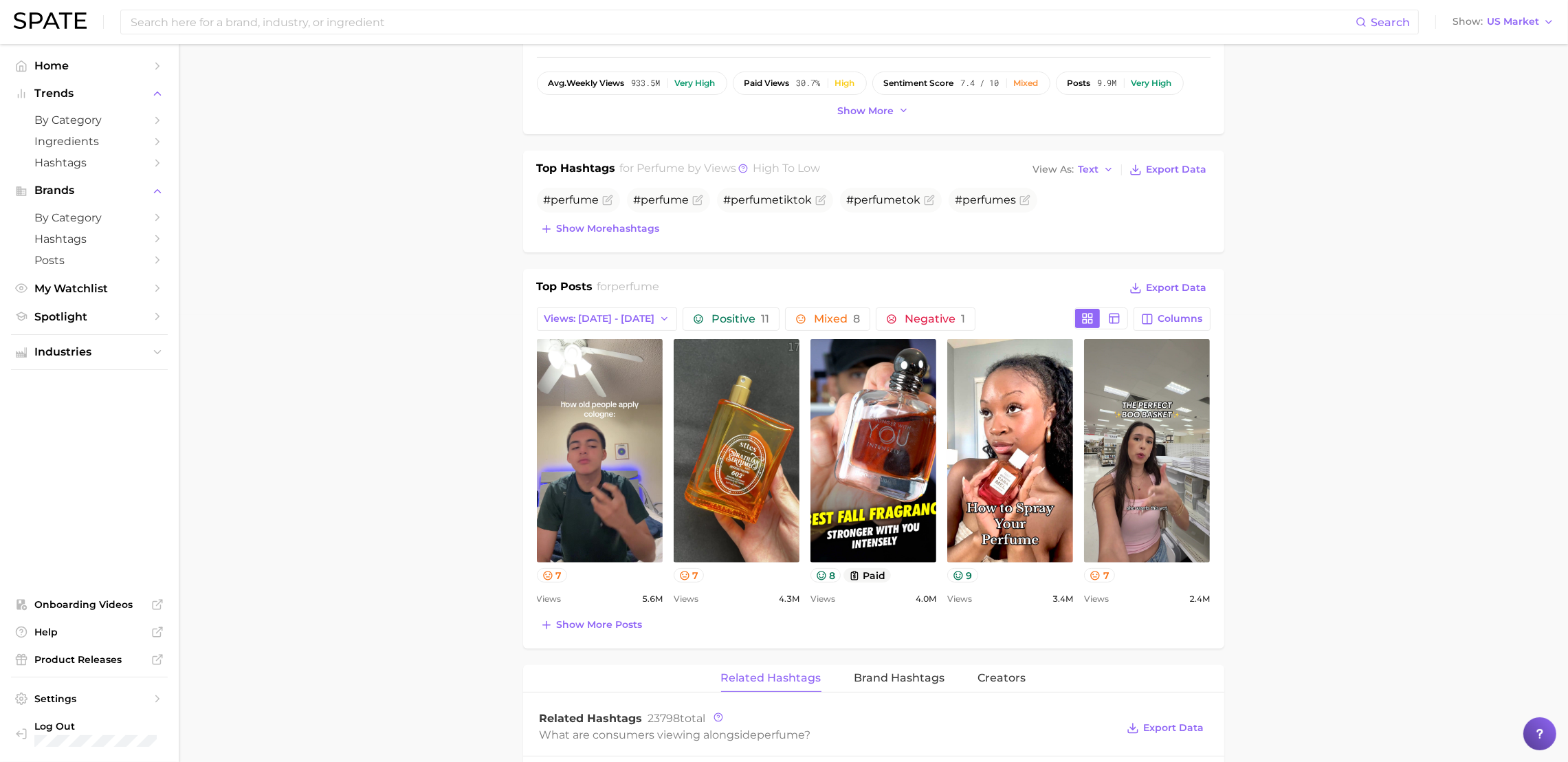
scroll to position [893, 0]
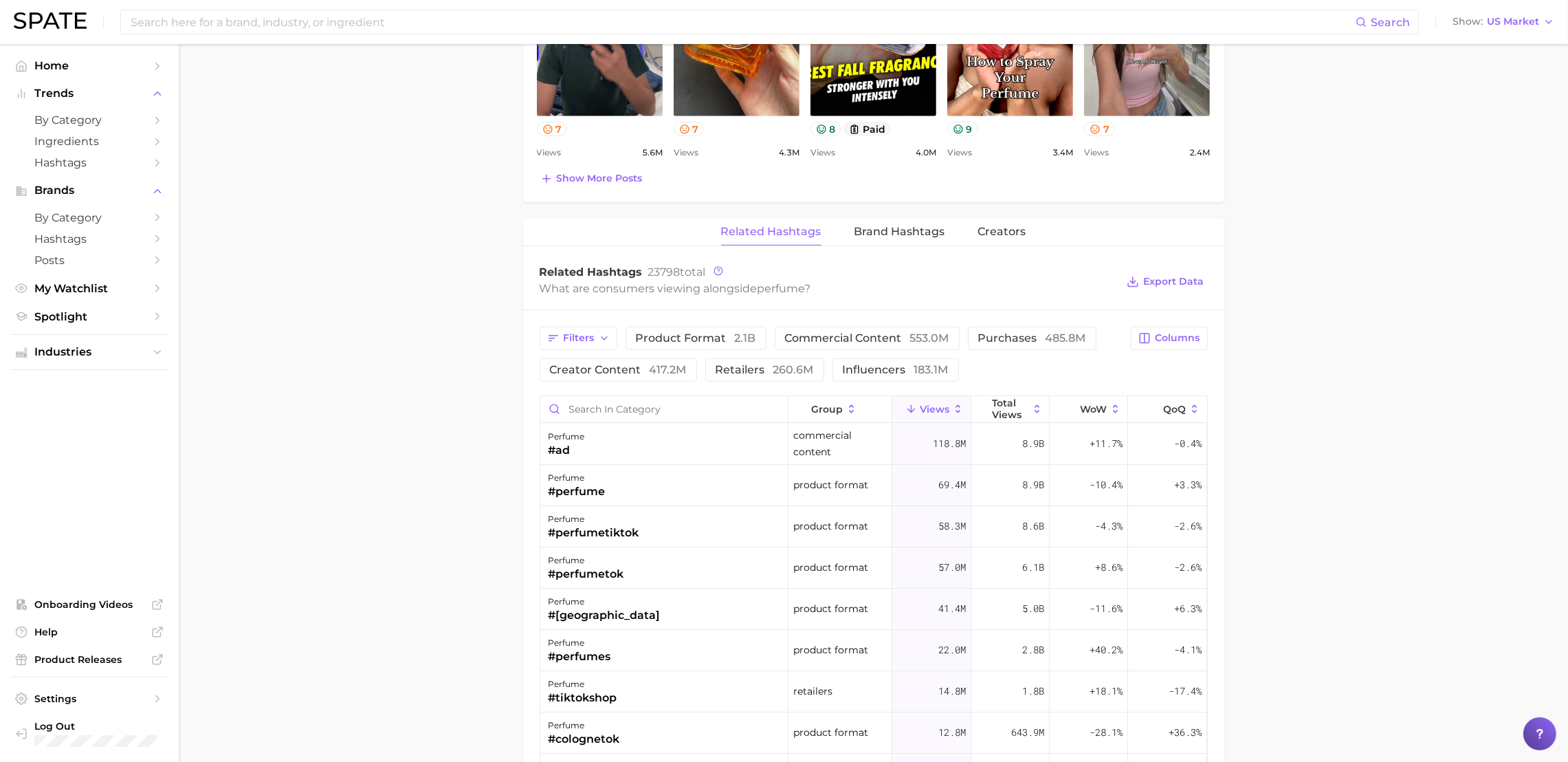
click at [1291, 340] on main "1. fragrance 2. personal fragrance 3. perfume products 4. perfume Overview Goog…" at bounding box center [872, 196] width 1389 height 2091
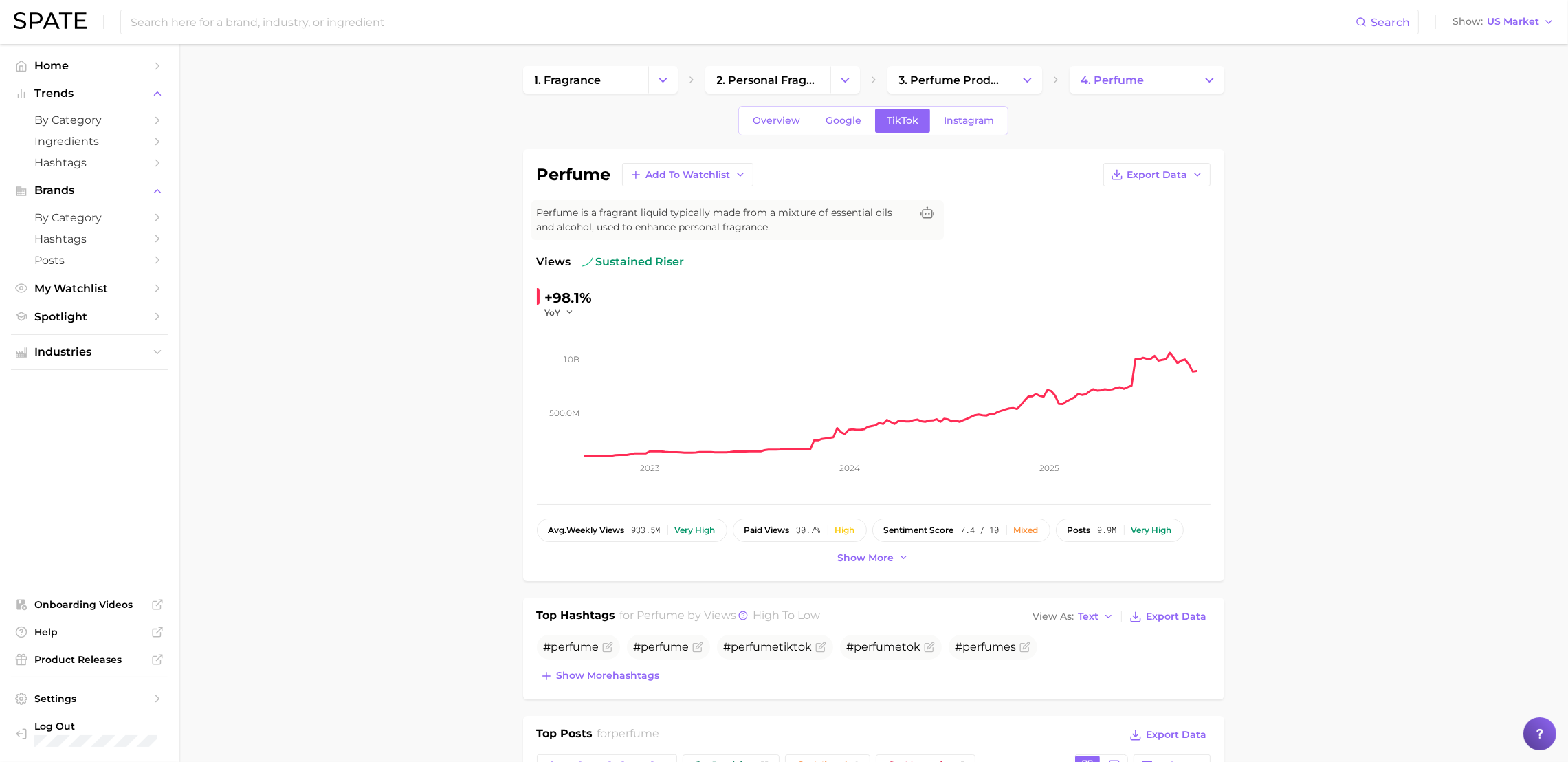
scroll to position [447, 0]
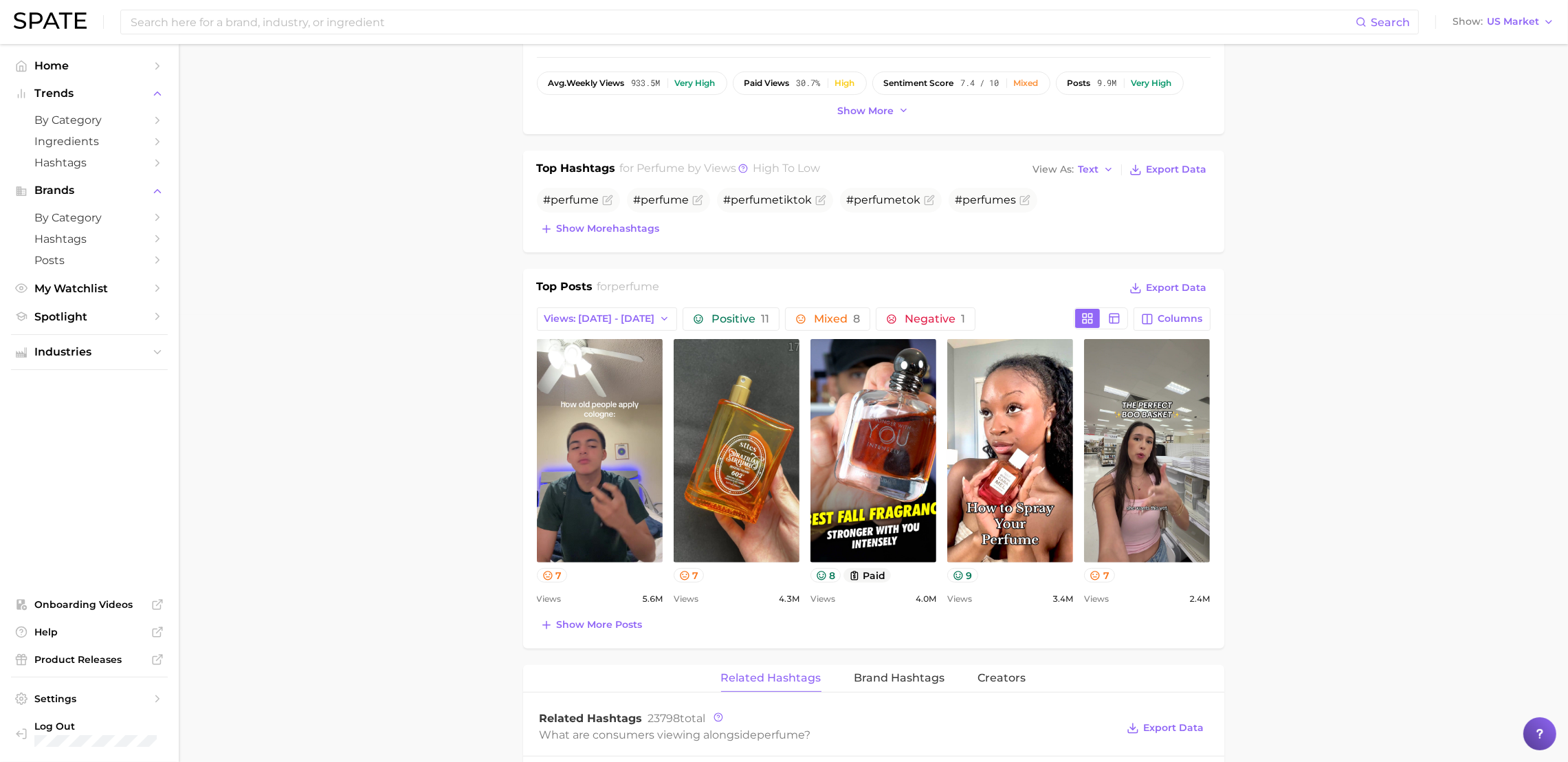
drag, startPoint x: 1366, startPoint y: 229, endPoint x: 1337, endPoint y: 263, distance: 44.7
click at [1366, 229] on main "1. fragrance 2. personal fragrance 3. perfume products 4. perfume Overview Goog…" at bounding box center [872, 642] width 1389 height 2091
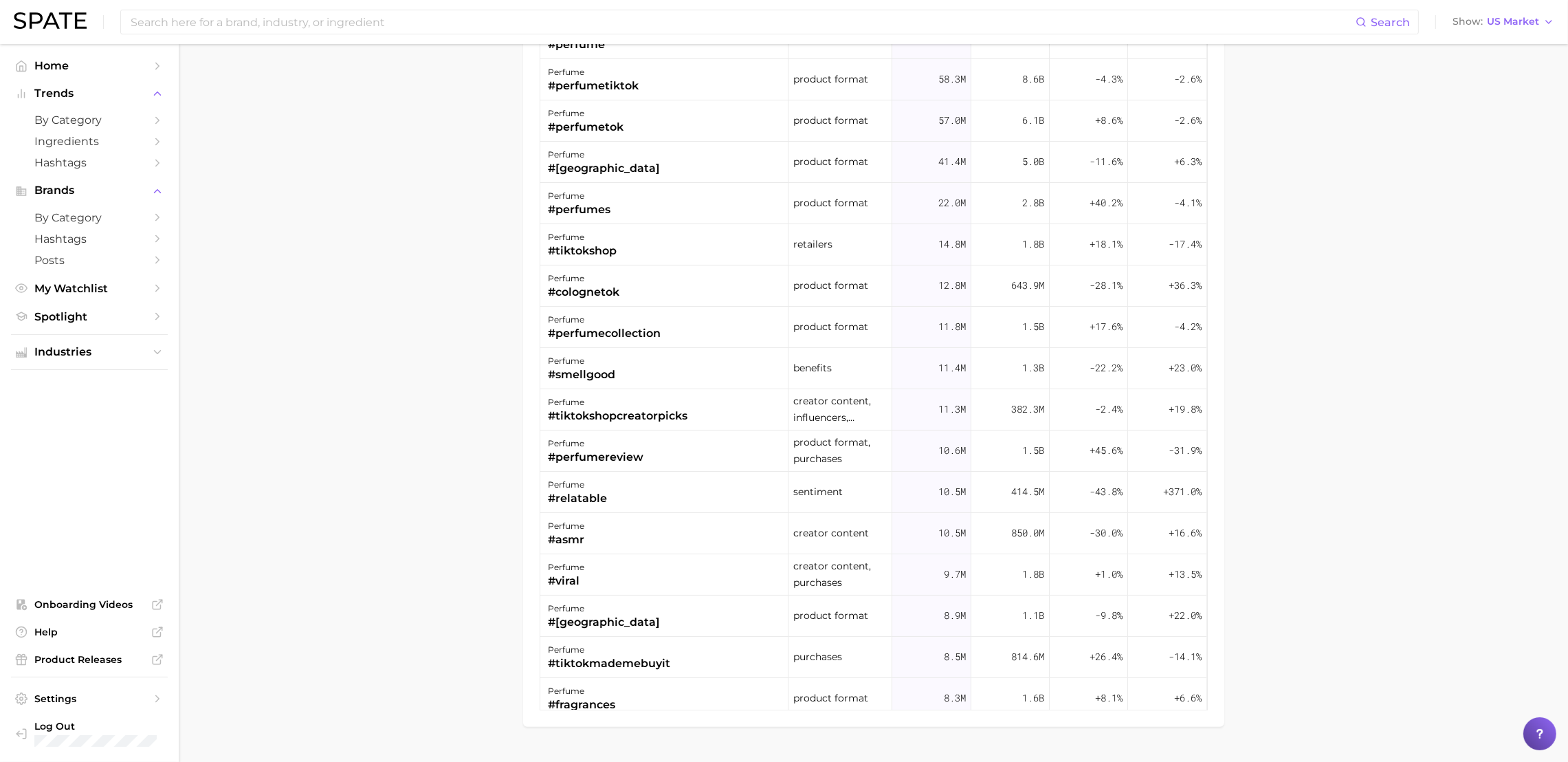
scroll to position [893, 0]
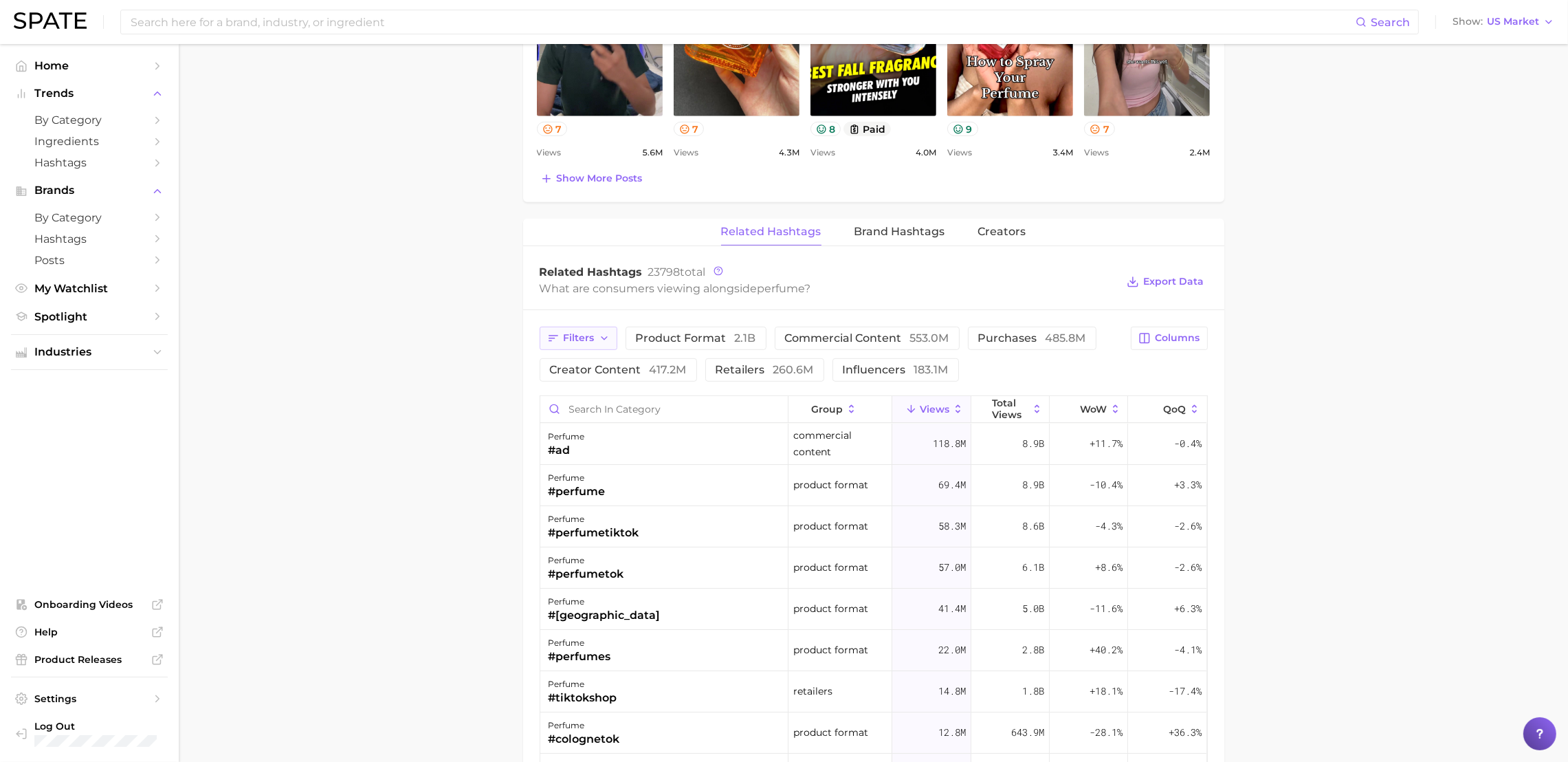
click at [596, 340] on button "Filters" at bounding box center [578, 338] width 77 height 24
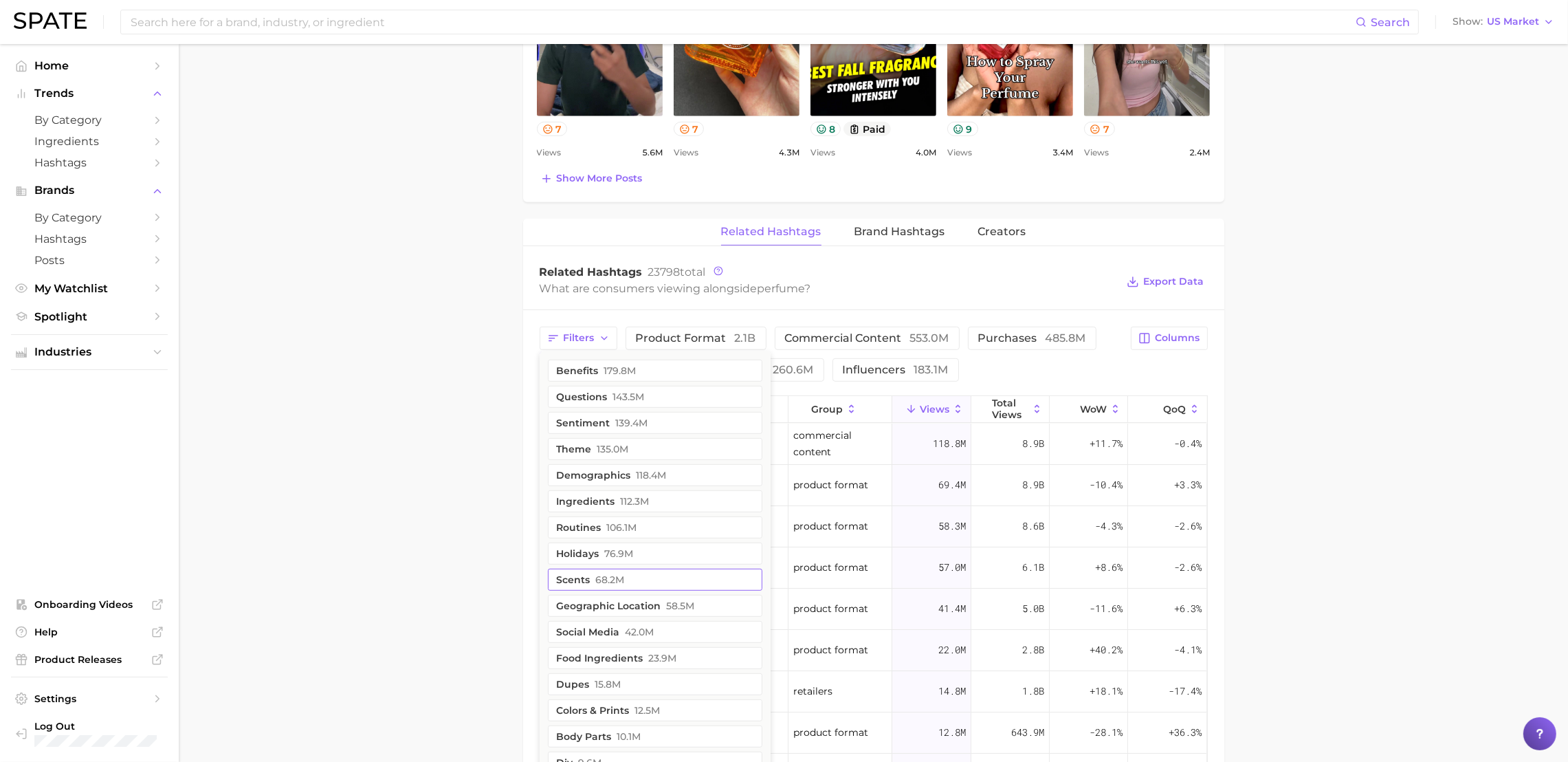
click at [600, 579] on span "68.2m" at bounding box center [609, 579] width 29 height 11
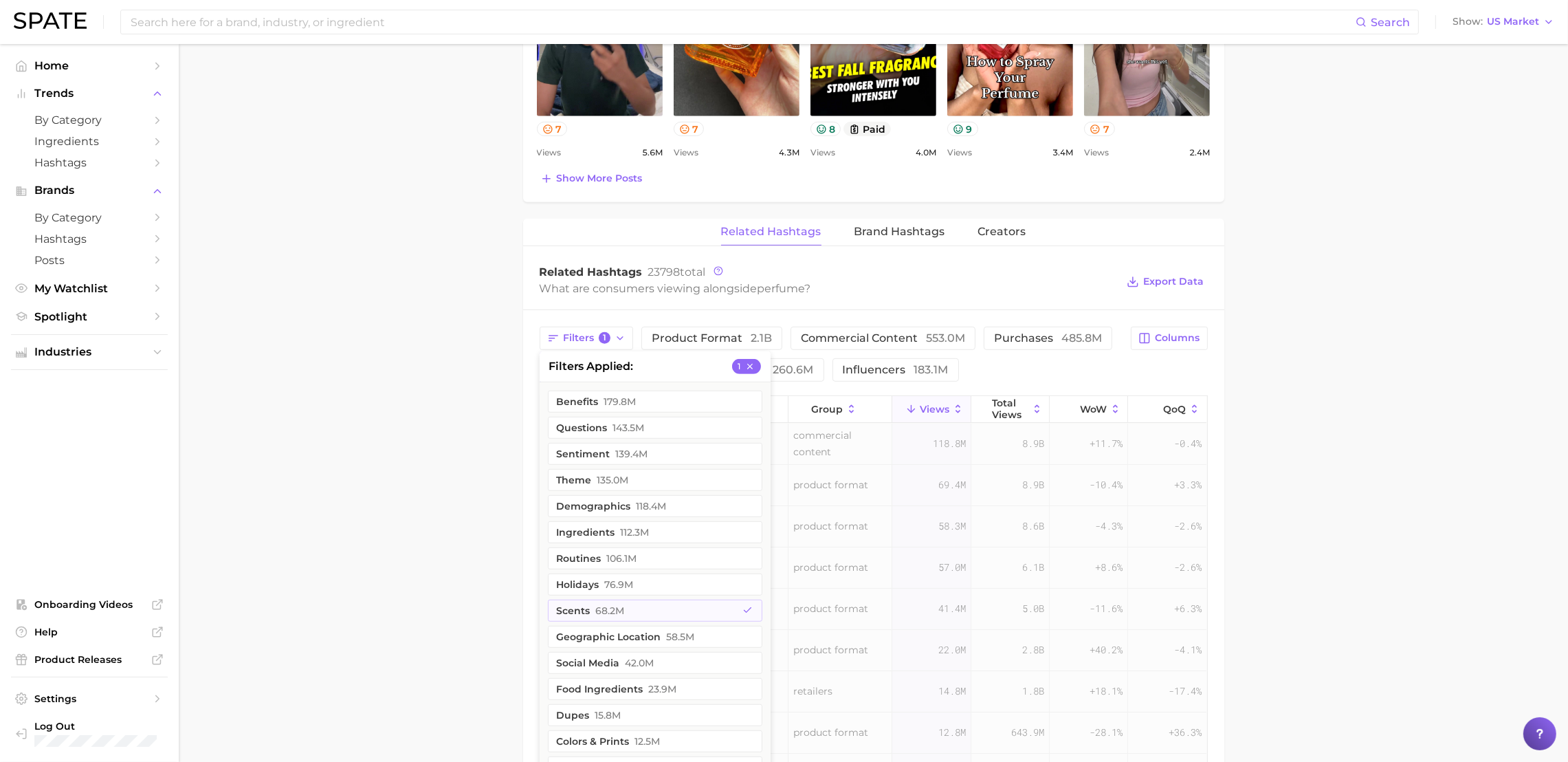
click at [418, 452] on main "1. fragrance 2. personal fragrance 3. perfume products 4. perfume Overview Goog…" at bounding box center [872, 196] width 1389 height 2091
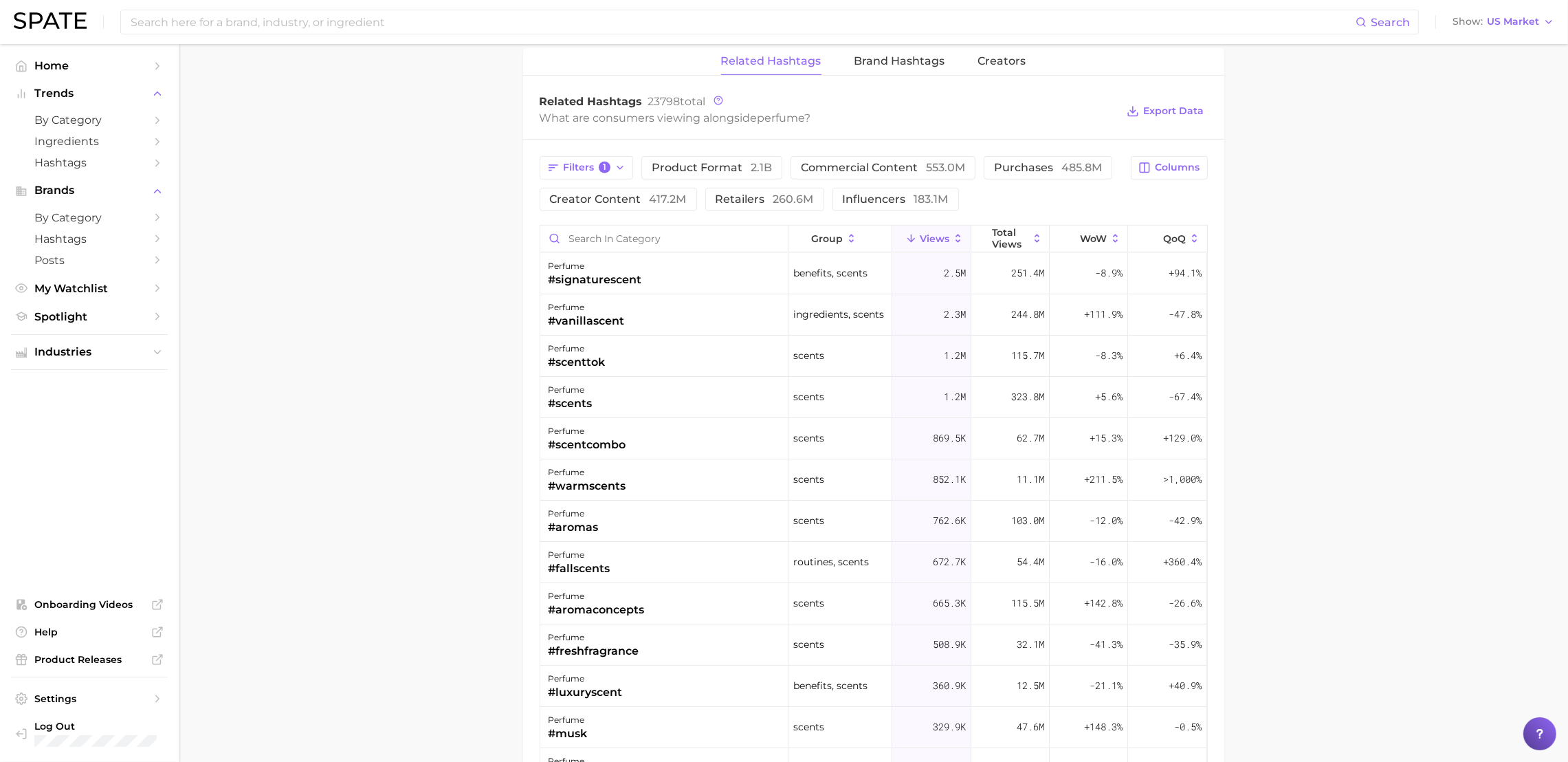
scroll to position [1106, 0]
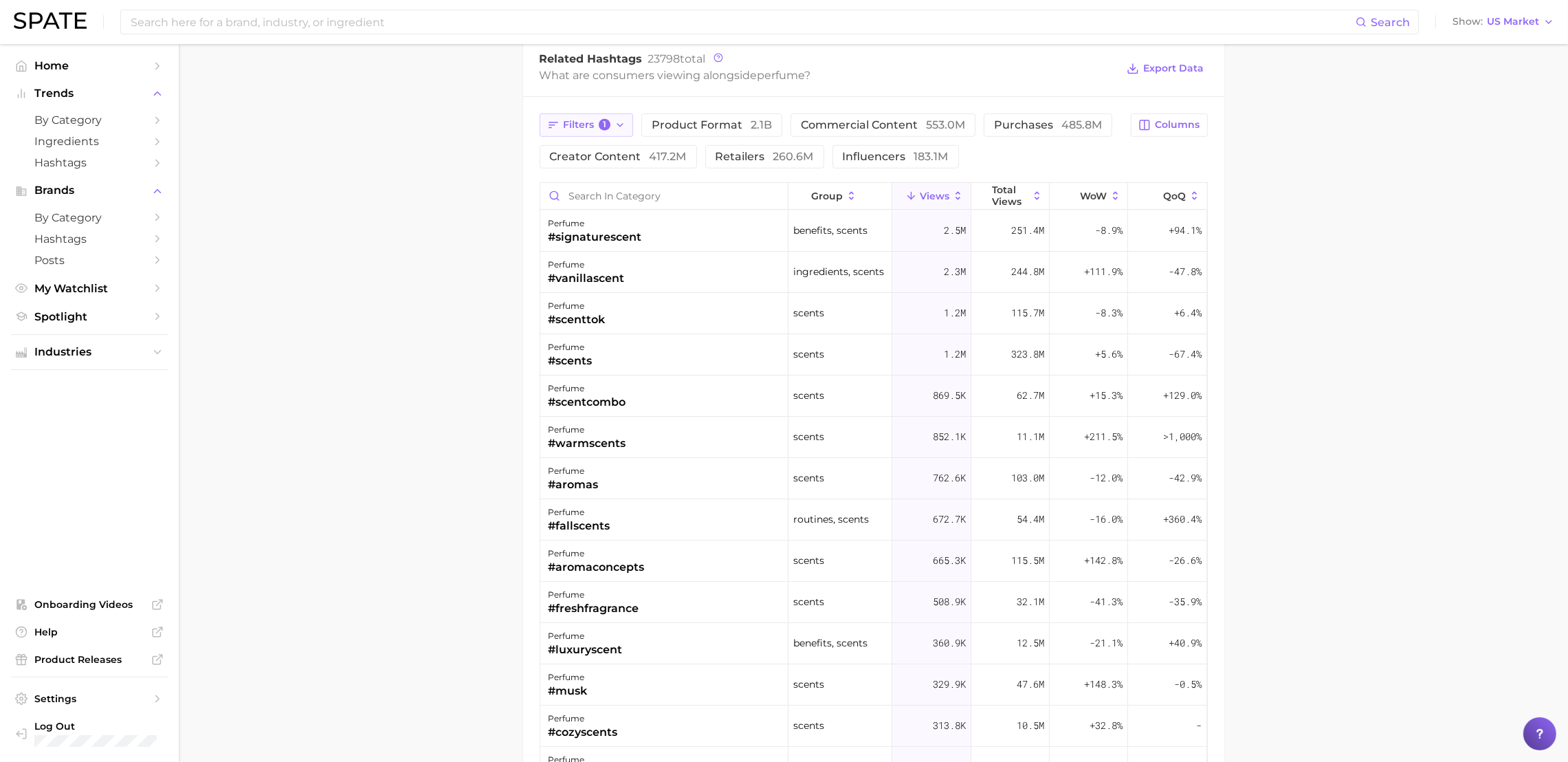
click at [622, 125] on polyline "button" at bounding box center [620, 125] width 5 height 3
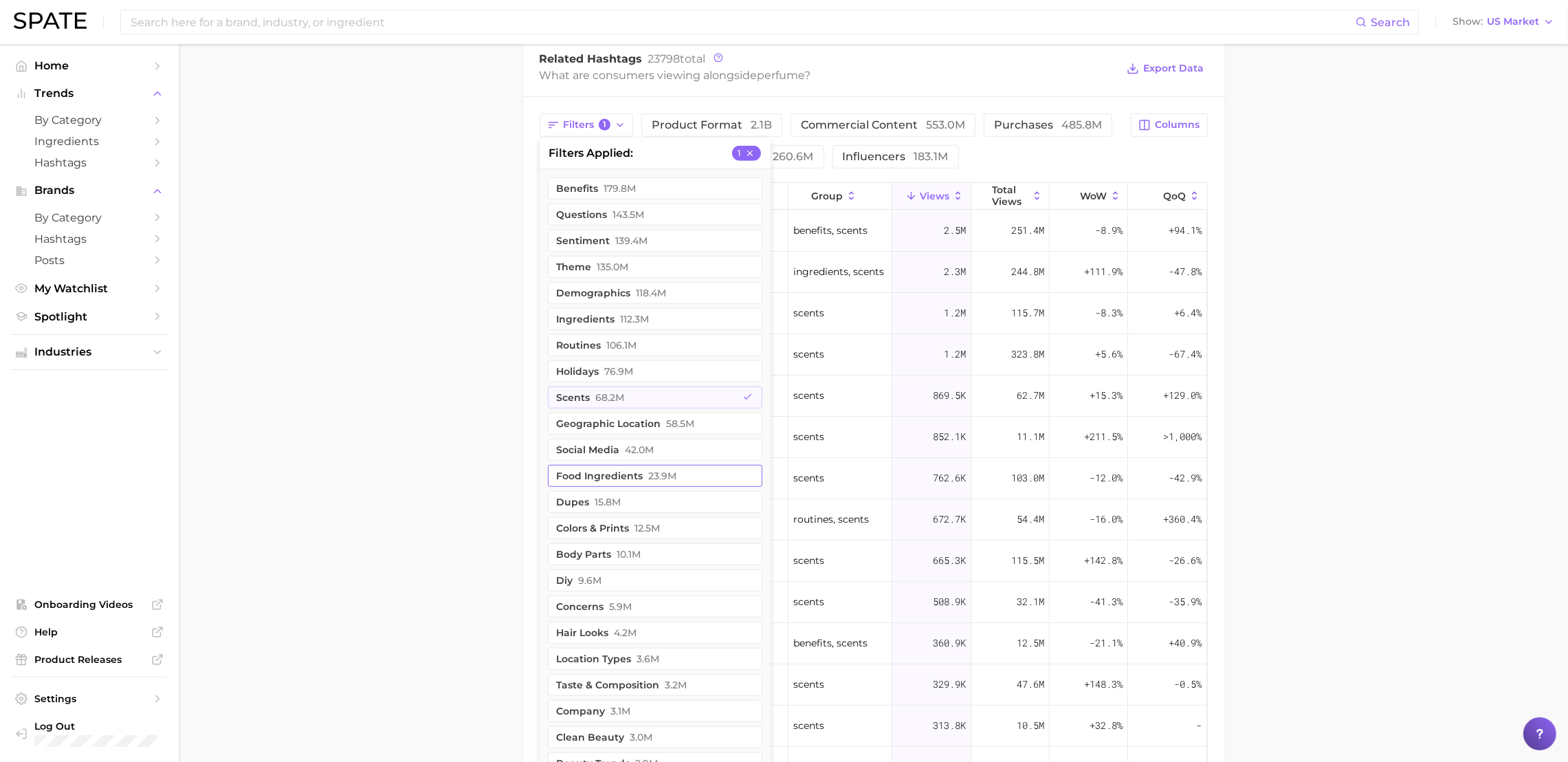
click at [658, 480] on span "23.9m" at bounding box center [663, 475] width 28 height 11
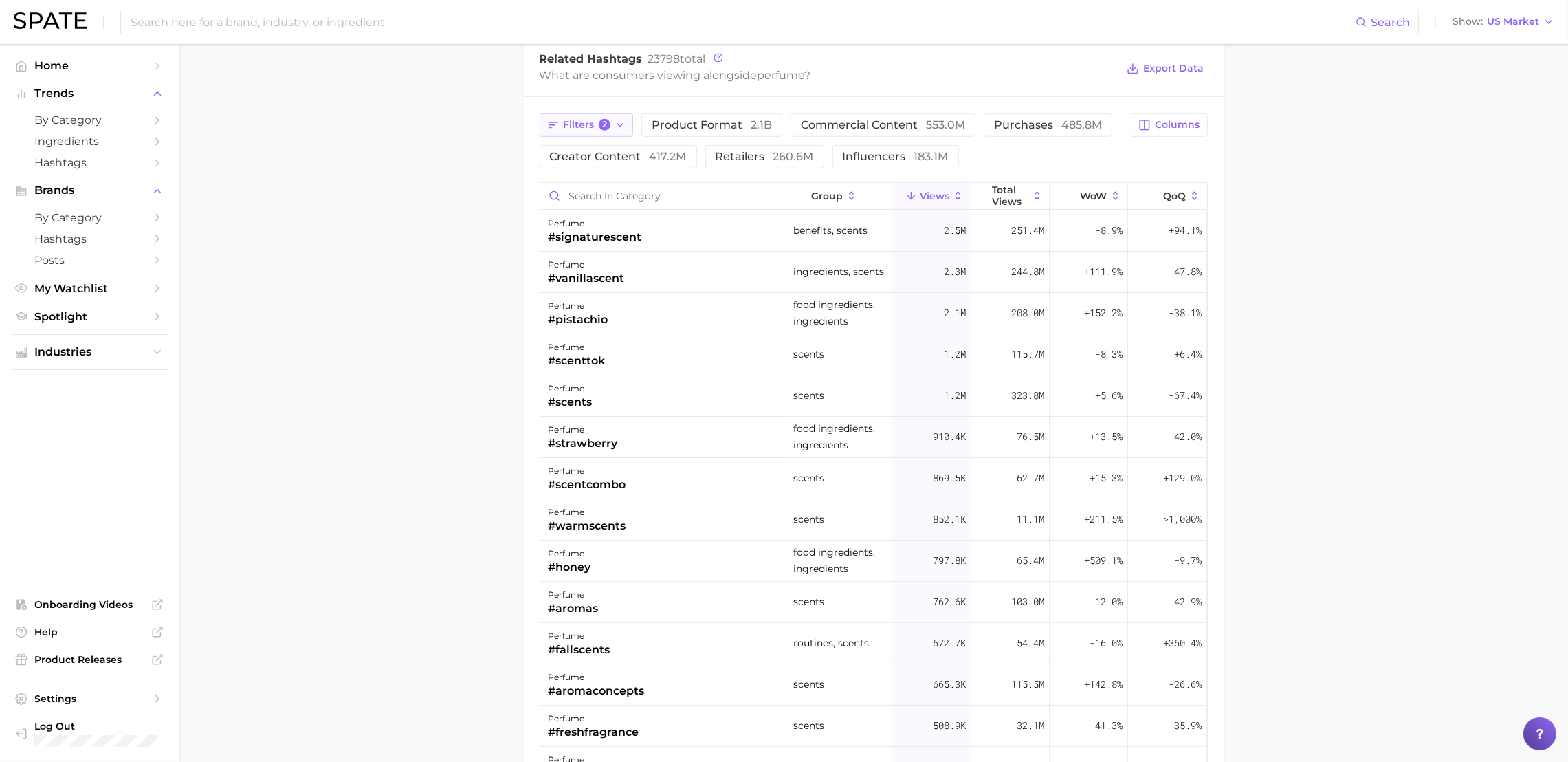
click at [620, 123] on icon "button" at bounding box center [620, 125] width 11 height 11
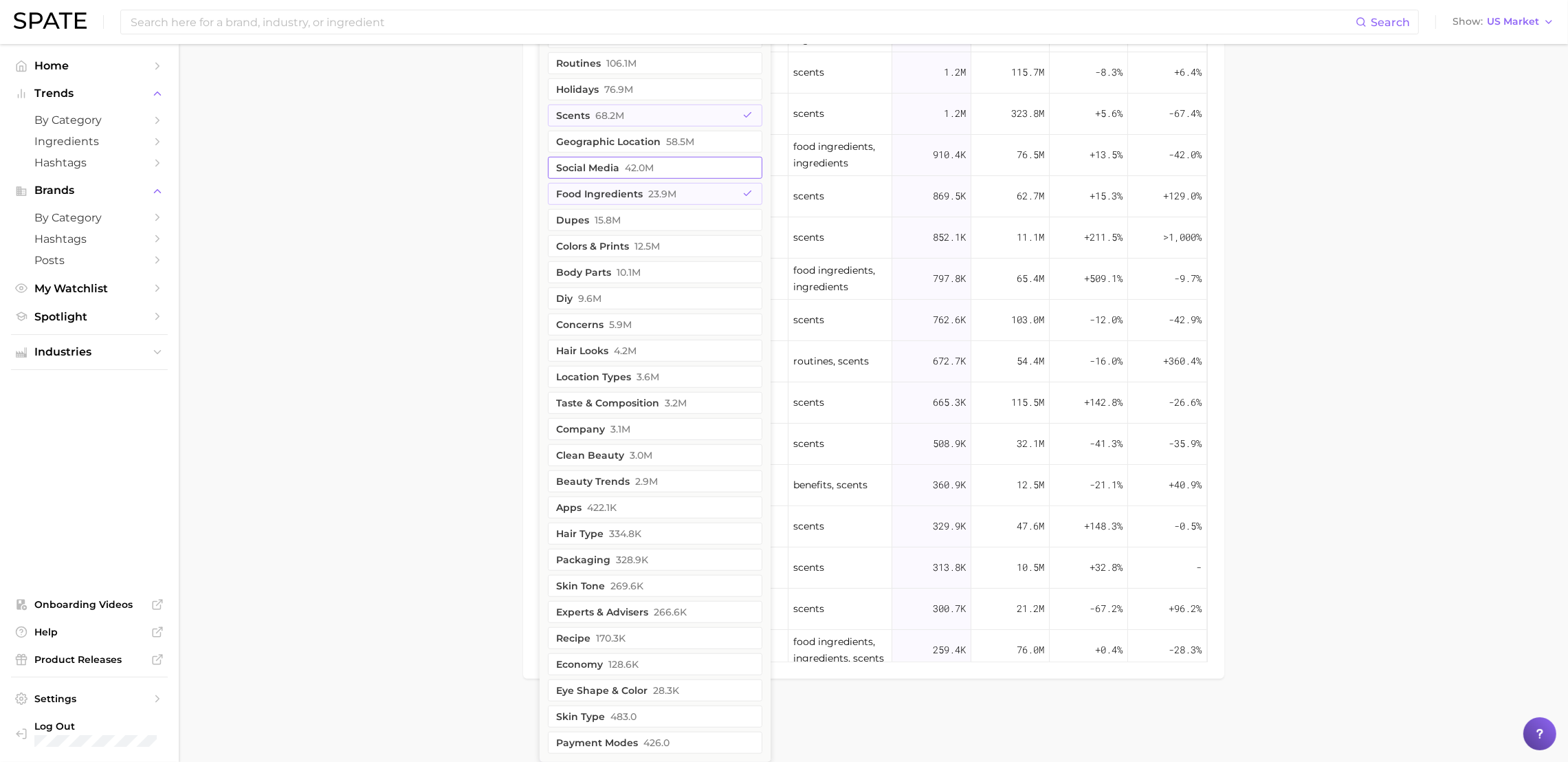
scroll to position [941, 0]
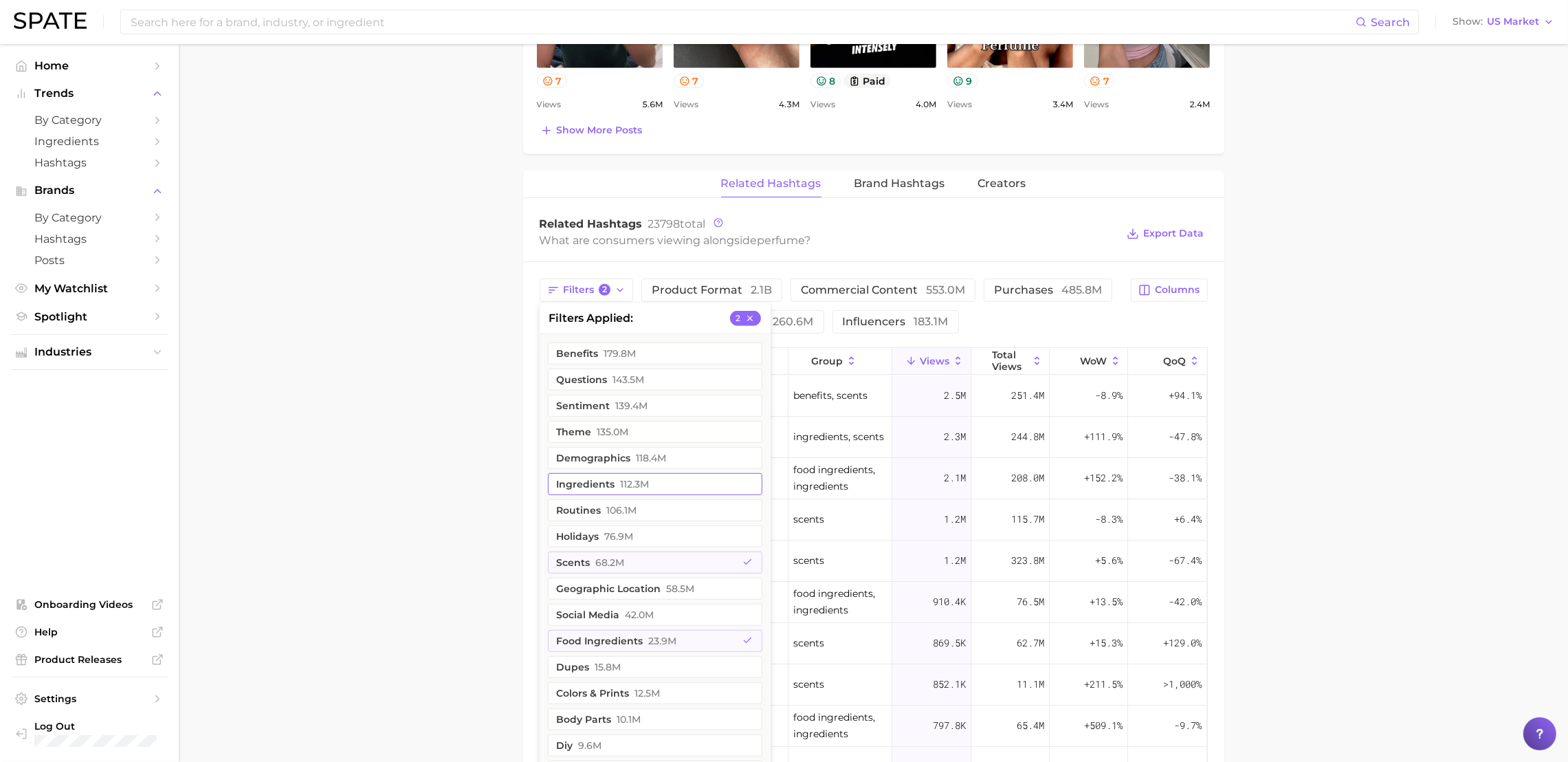
click at [696, 482] on button "ingredients 112.3m" at bounding box center [655, 483] width 214 height 22
click at [673, 568] on button "scents 68.2m" at bounding box center [655, 562] width 214 height 22
click at [673, 645] on span "23.9m" at bounding box center [663, 640] width 28 height 11
click at [310, 506] on main "1. fragrance 2. personal fragrance 3. perfume products 4. perfume Overview Goog…" at bounding box center [872, 148] width 1389 height 2091
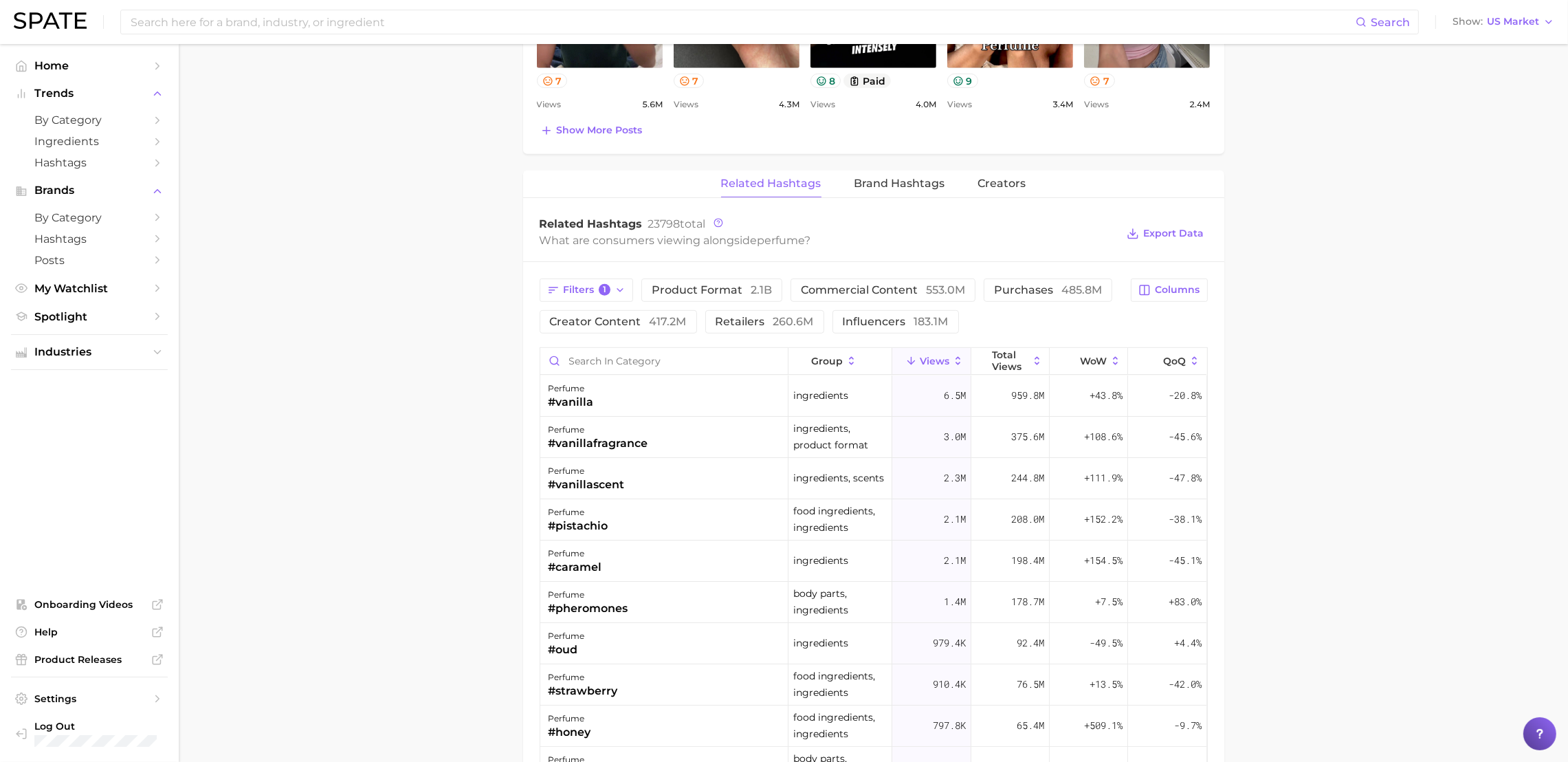
click at [1448, 365] on main "1. fragrance 2. personal fragrance 3. perfume products 4. perfume Overview Goog…" at bounding box center [872, 148] width 1389 height 2091
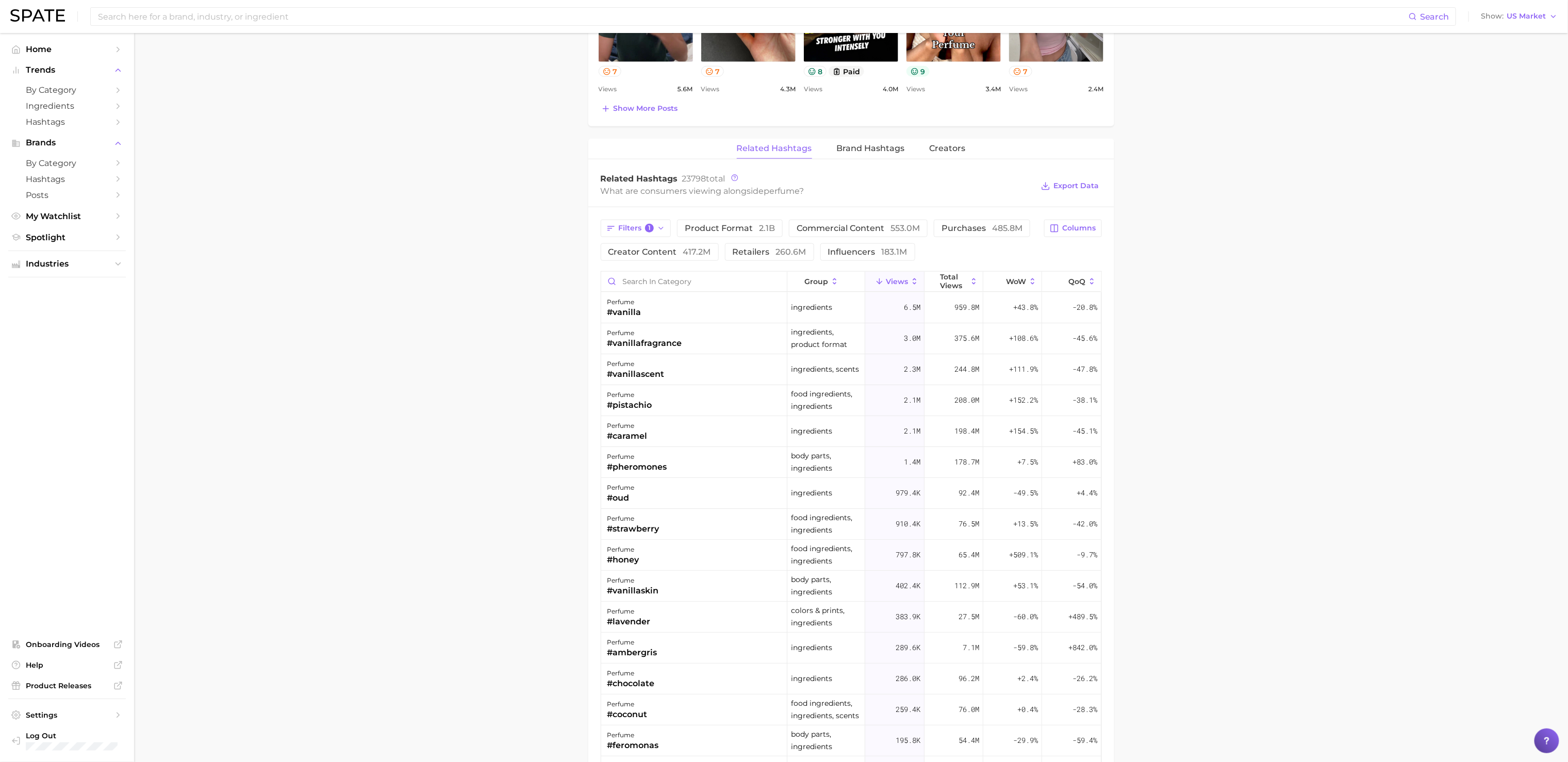
scroll to position [0, 0]
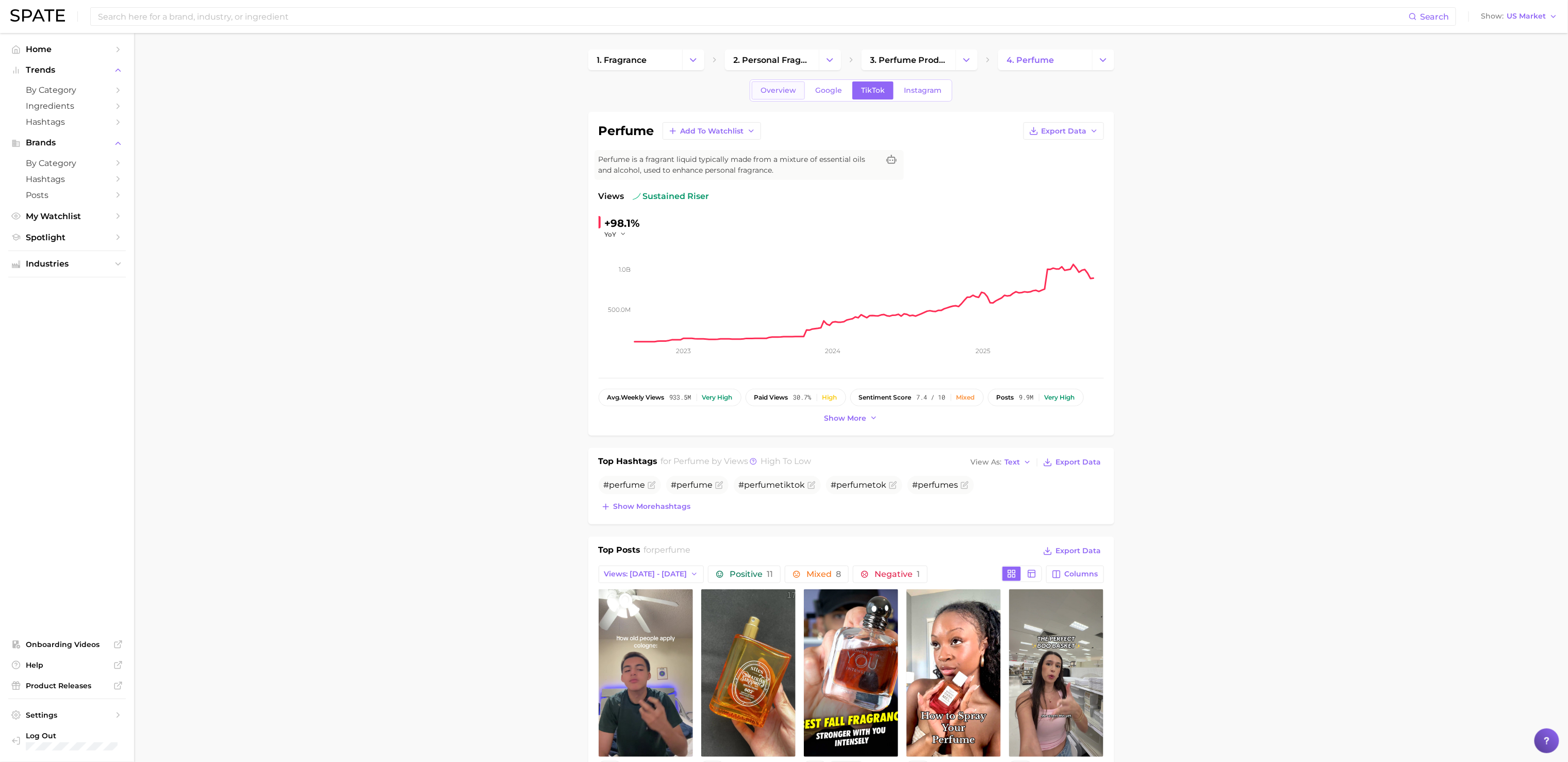
click at [780, 87] on span "Overview" at bounding box center [778, 90] width 35 height 8
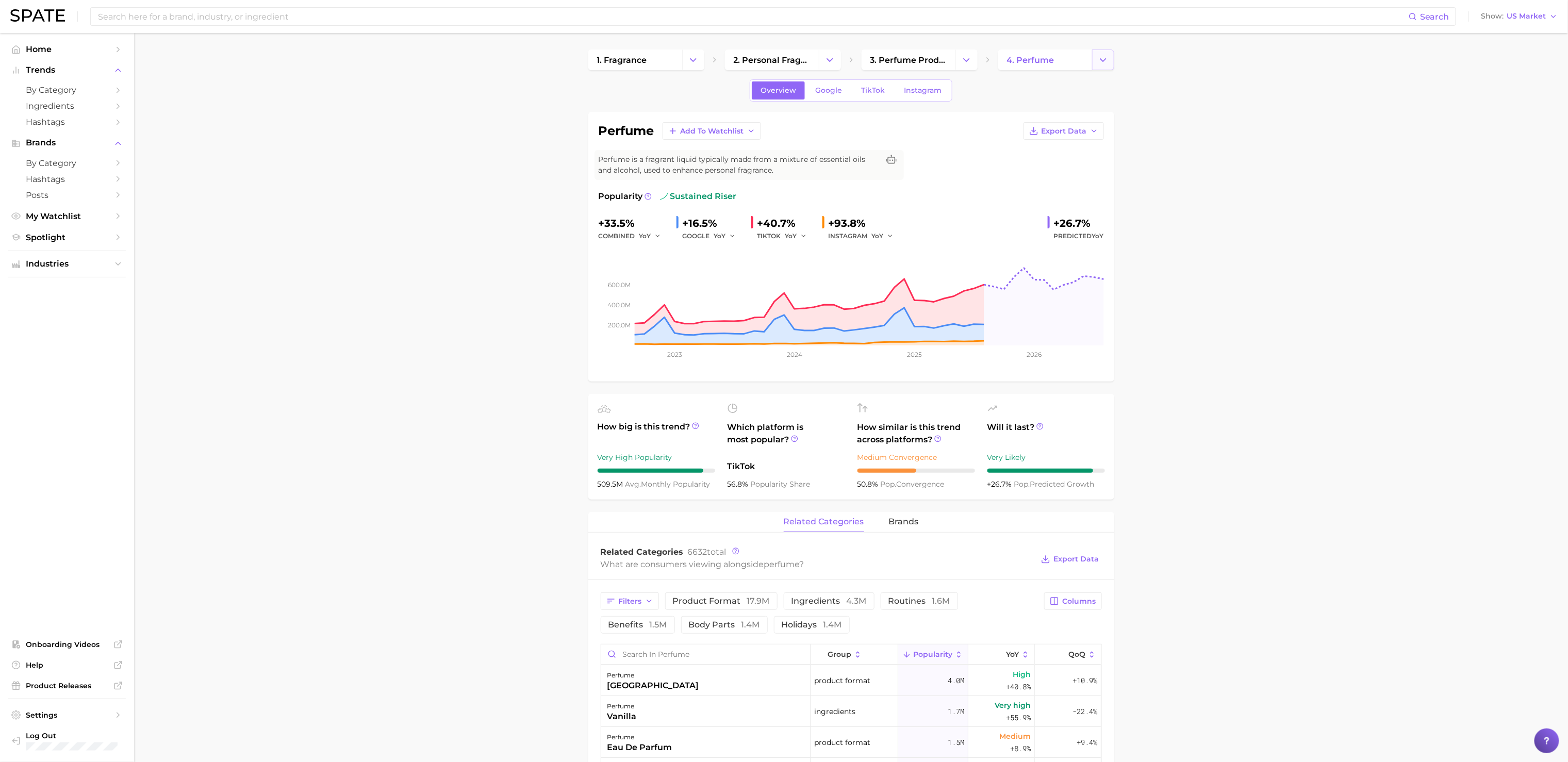
click at [1098, 58] on icon "Change Category" at bounding box center [1103, 60] width 11 height 11
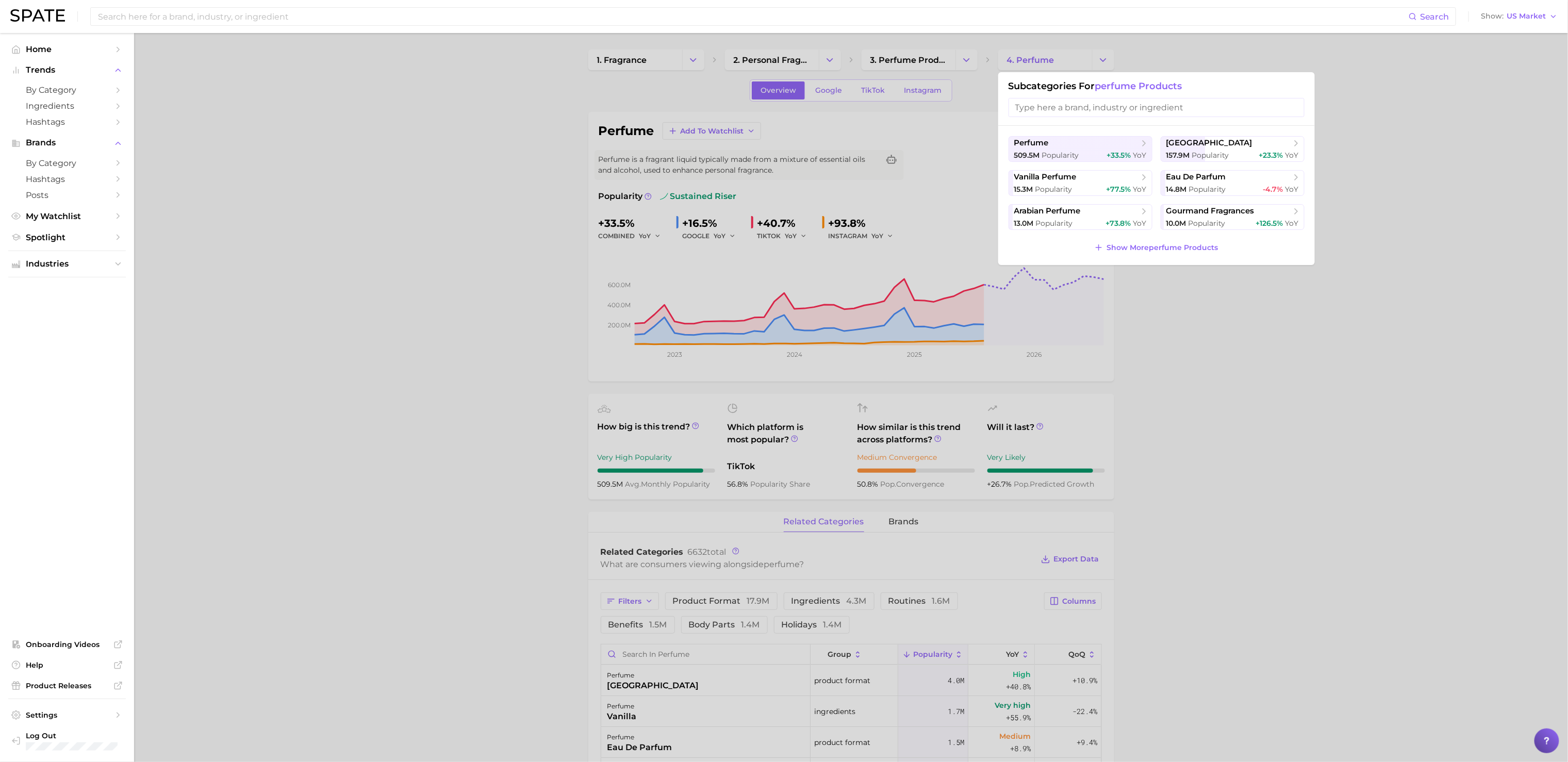
click at [825, 59] on div at bounding box center [784, 381] width 1568 height 762
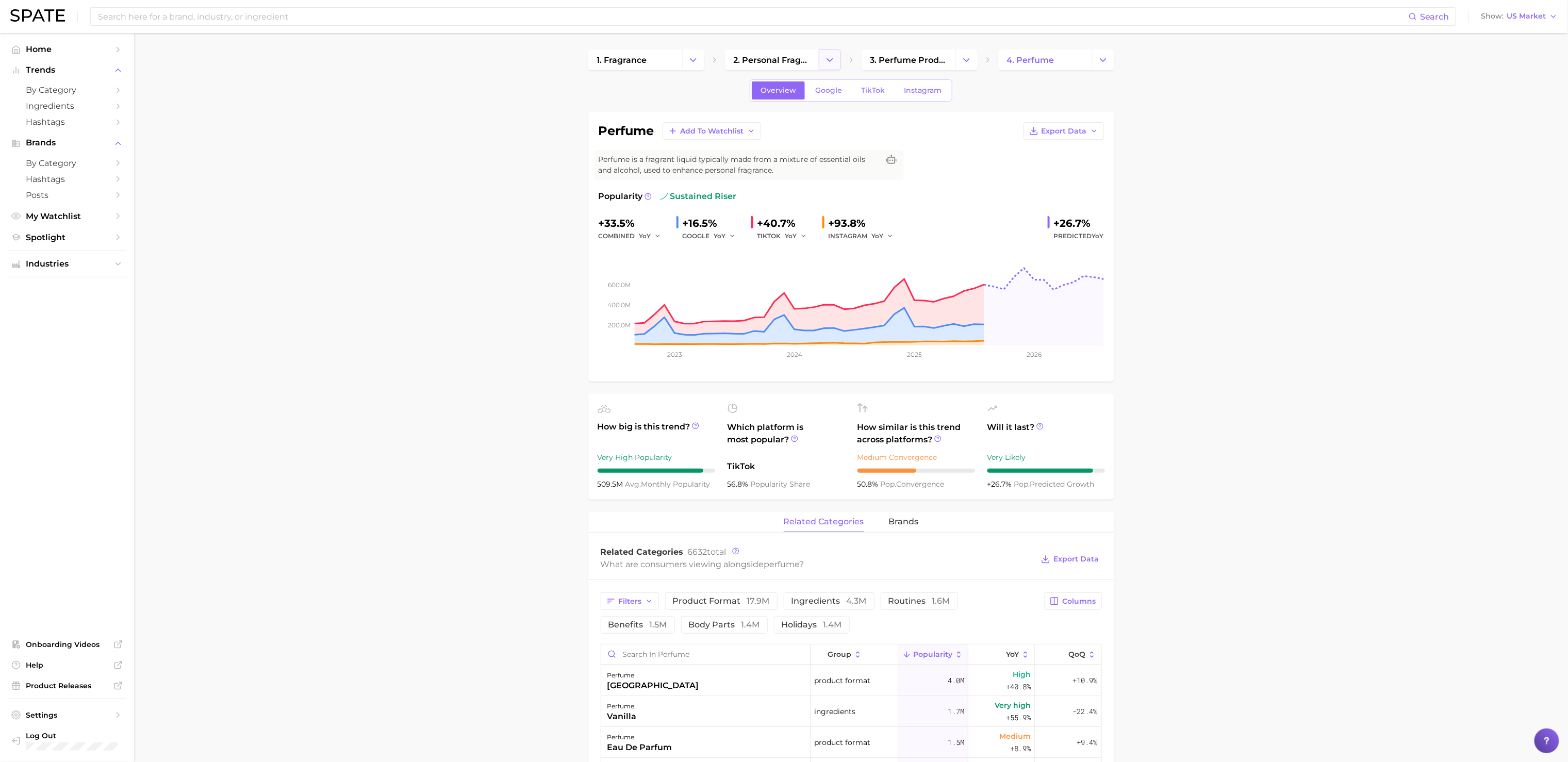
click at [832, 55] on icon "Change Category" at bounding box center [829, 60] width 11 height 11
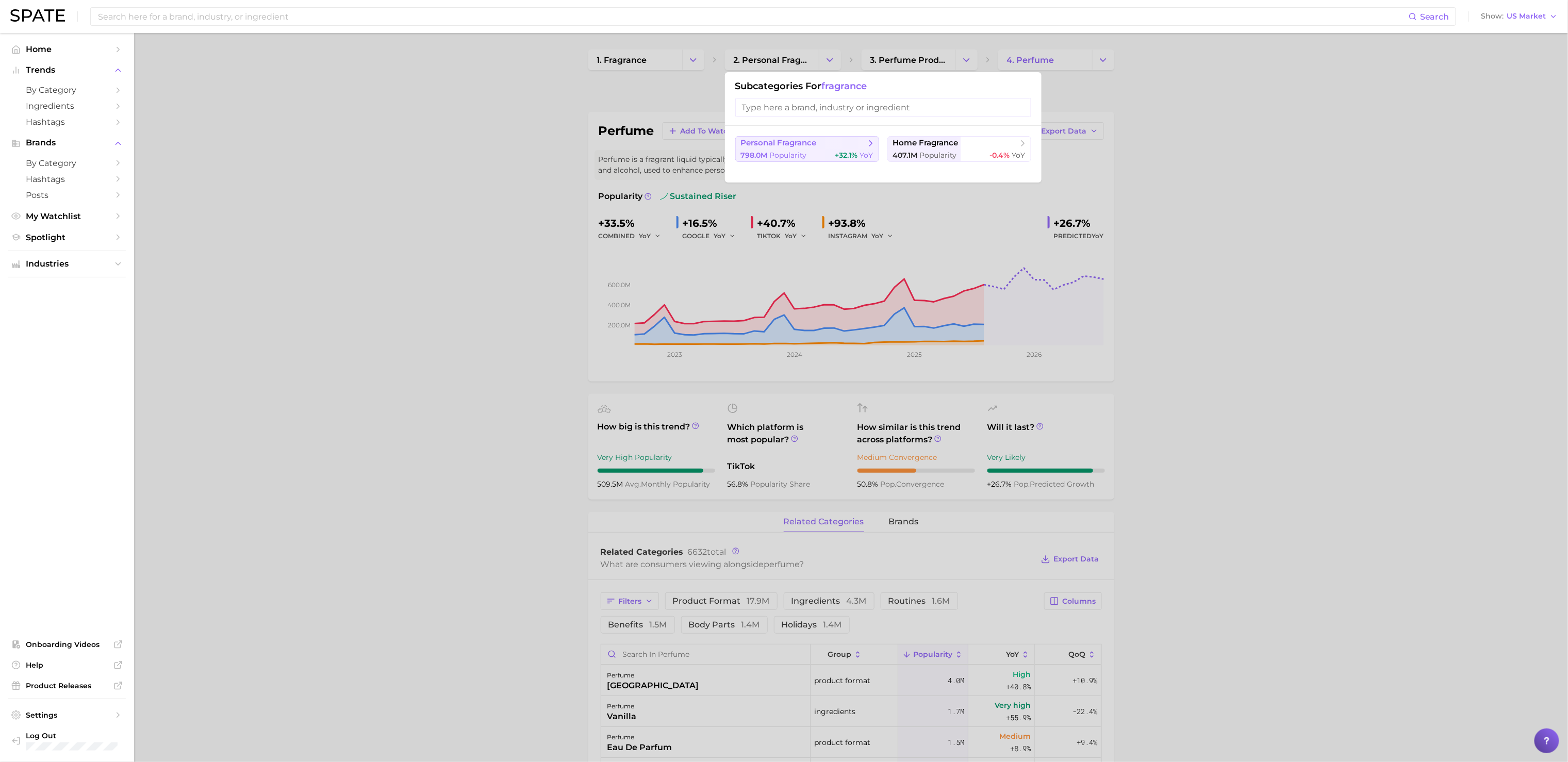
click at [791, 146] on span "personal fragrance" at bounding box center [778, 143] width 76 height 10
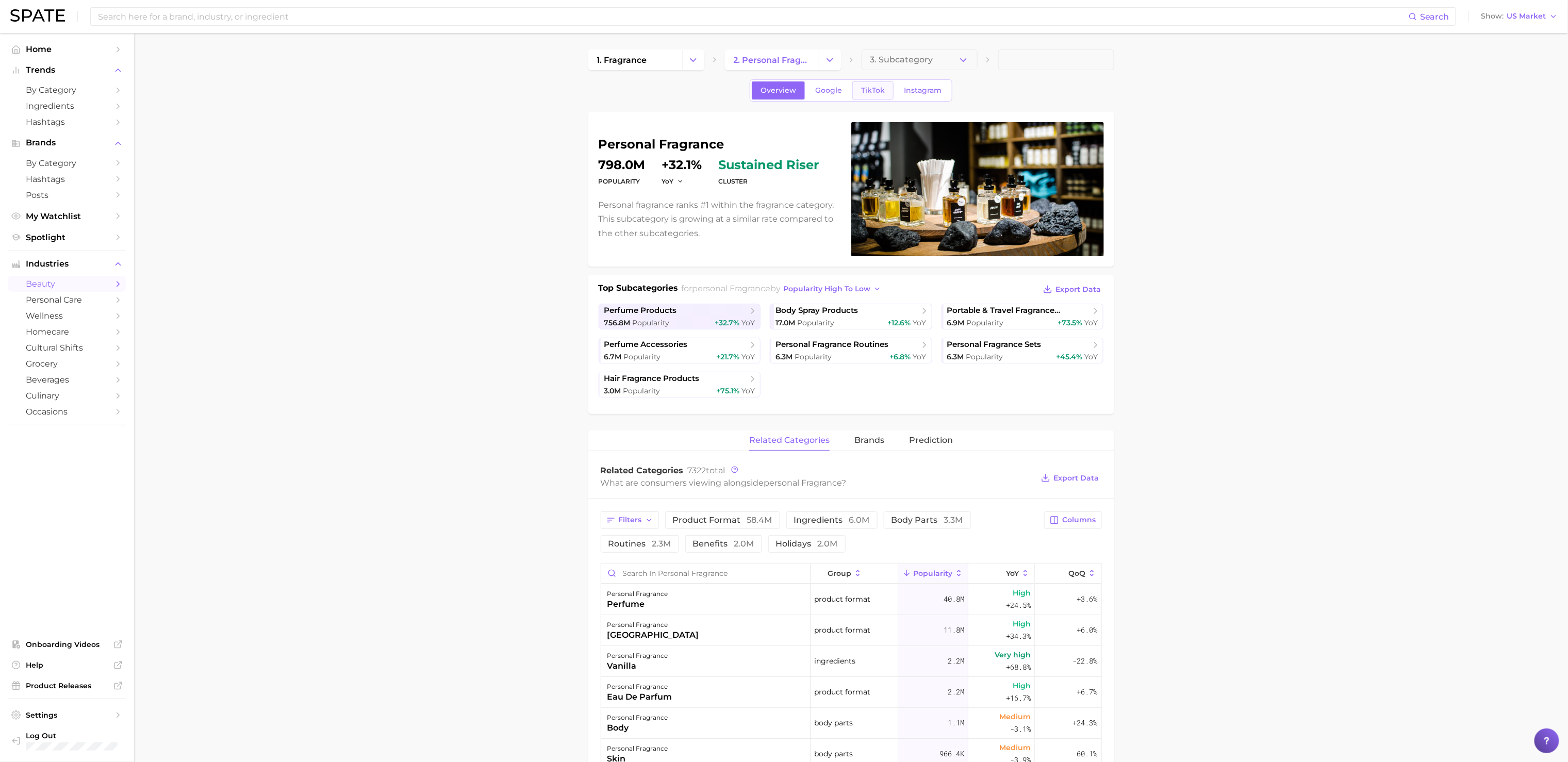
click at [882, 91] on span "TikTok" at bounding box center [872, 90] width 24 height 8
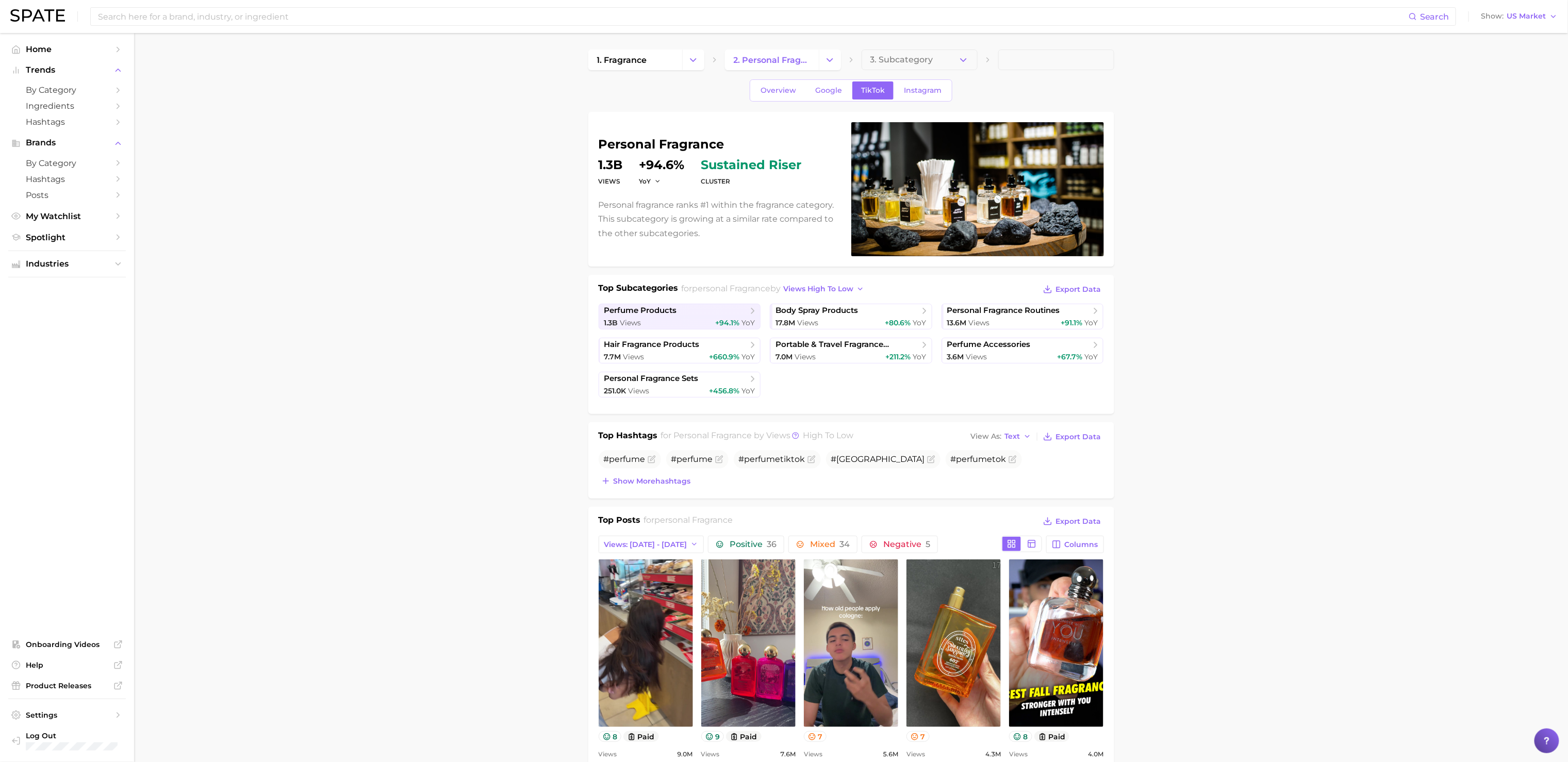
scroll to position [447, 0]
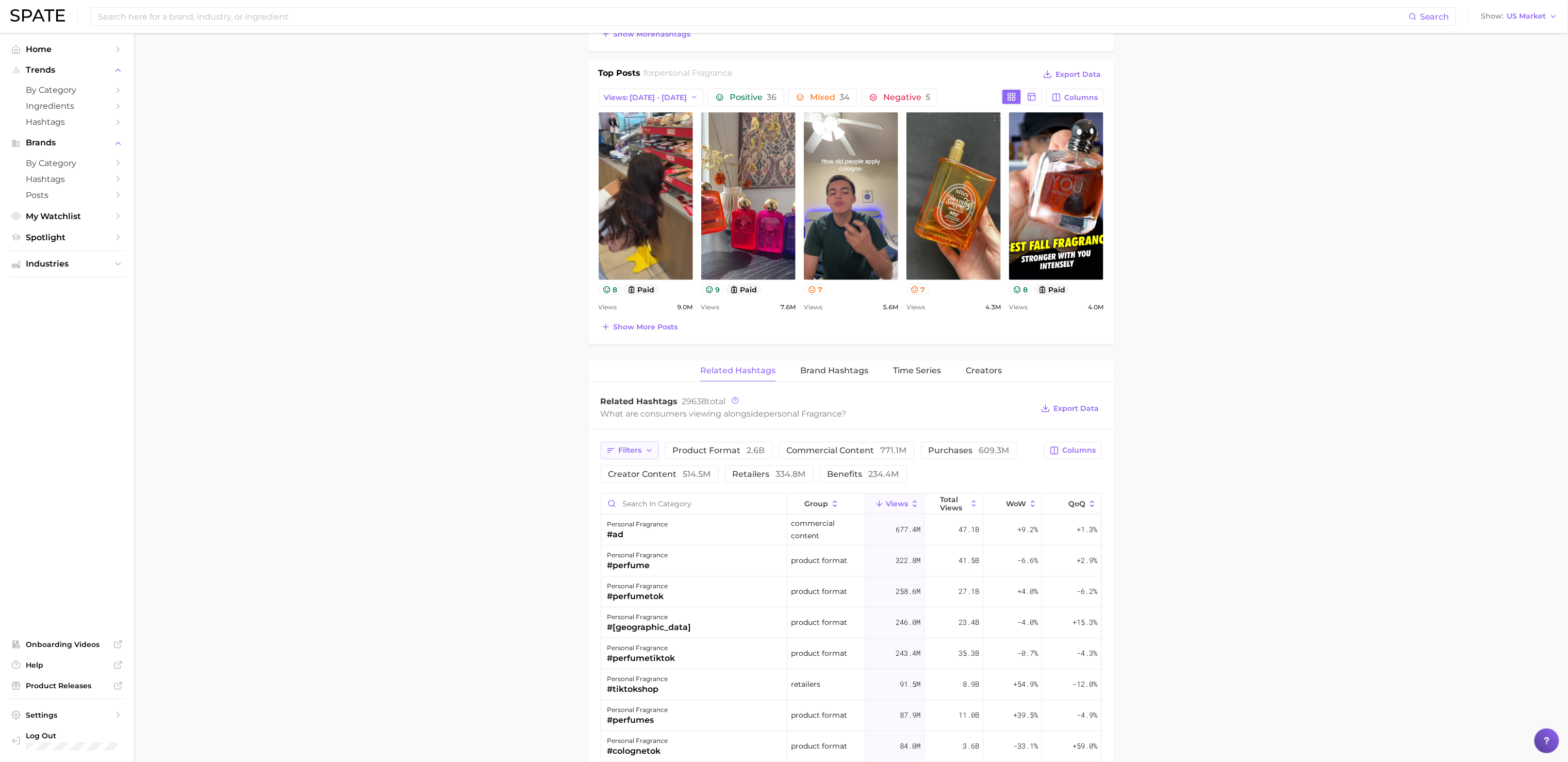
click at [648, 459] on button "Filters" at bounding box center [630, 451] width 58 height 18
click at [650, 571] on button "ingredients 145.0m" at bounding box center [687, 572] width 161 height 16
click at [1176, 532] on main "1. fragrance 2. personal fragrance 3. Subcategory Overview Google TikTok Instag…" at bounding box center [850, 452] width 1433 height 1733
click at [1176, 534] on main "1. fragrance 2. personal fragrance 3. Subcategory Overview Google TikTok Instag…" at bounding box center [850, 452] width 1433 height 1733
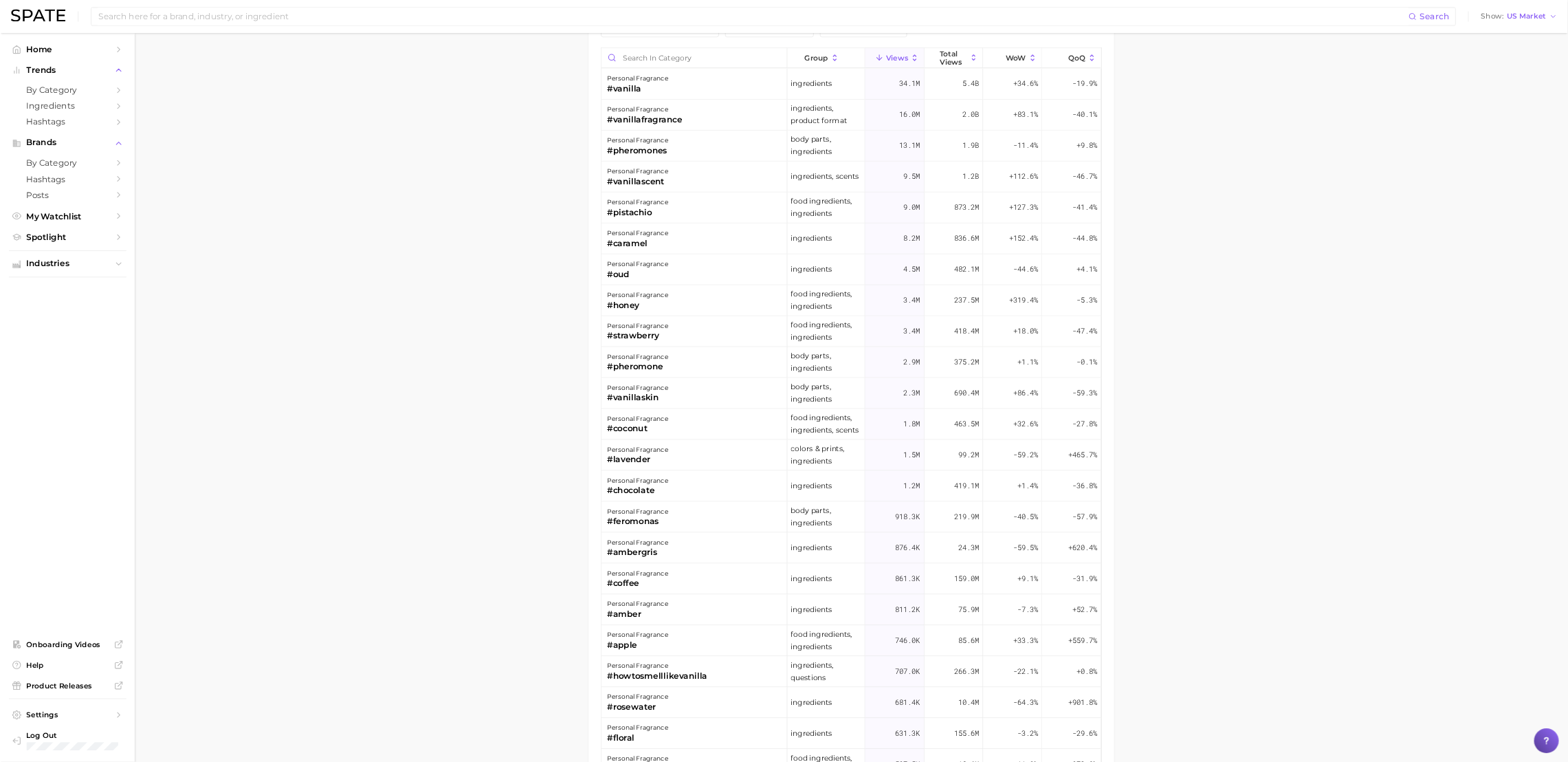
scroll to position [1190, 0]
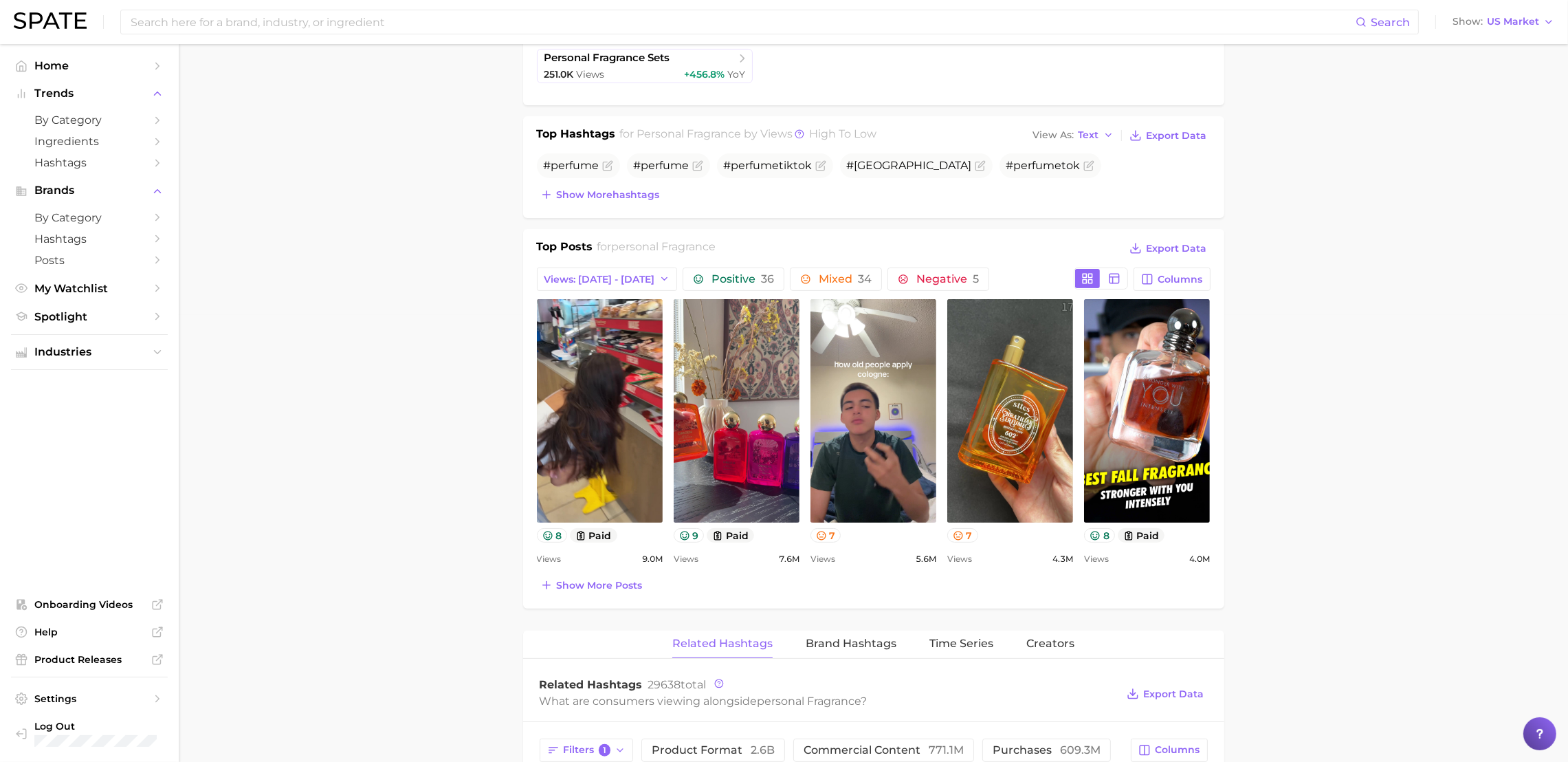
scroll to position [893, 0]
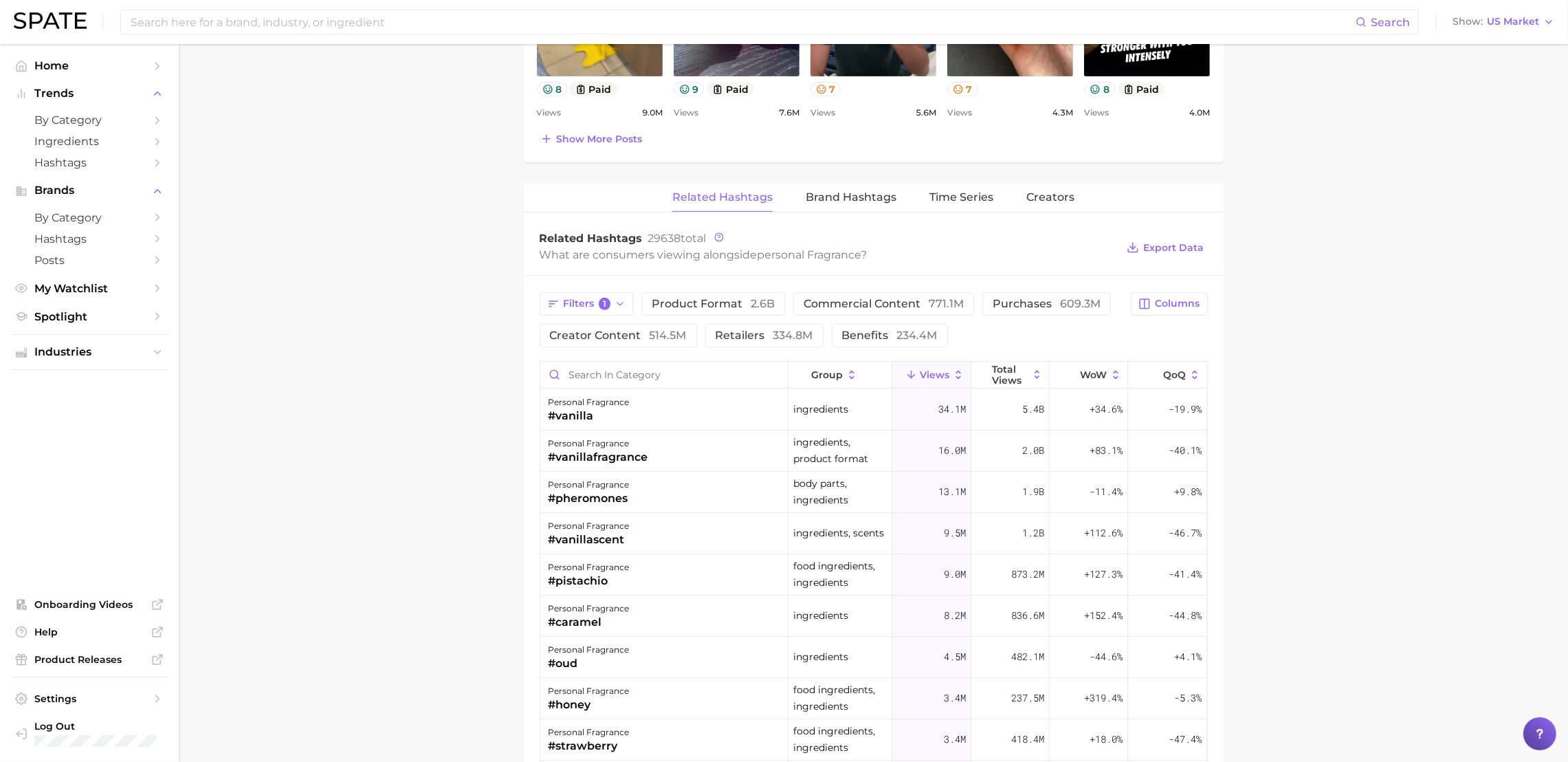
click at [1321, 221] on main "1. fragrance 2. personal fragrance 3. Subcategory Overview Google TikTok Instag…" at bounding box center [872, 179] width 1389 height 2057
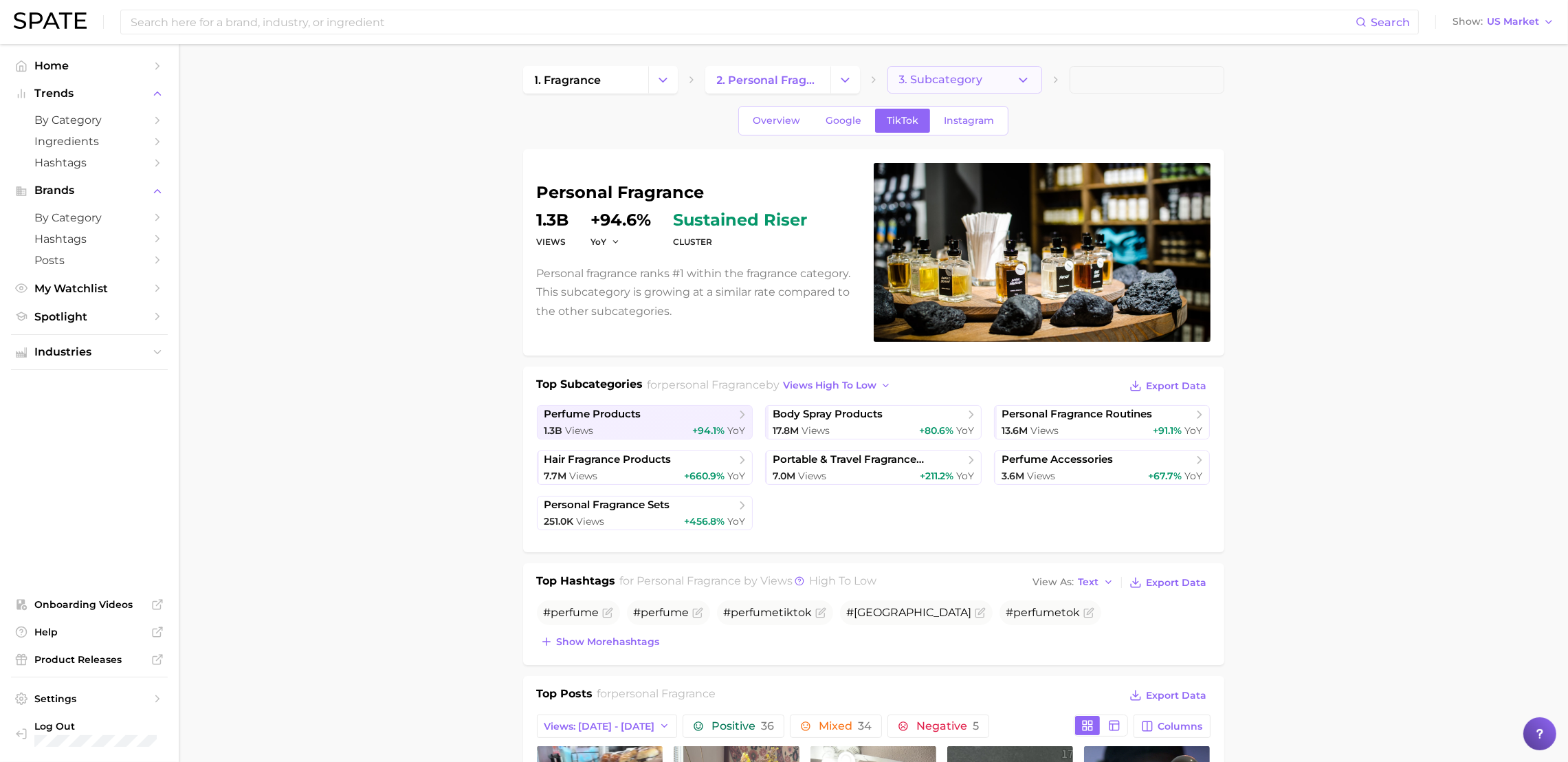
click at [1016, 82] on icon "button" at bounding box center [1023, 80] width 15 height 15
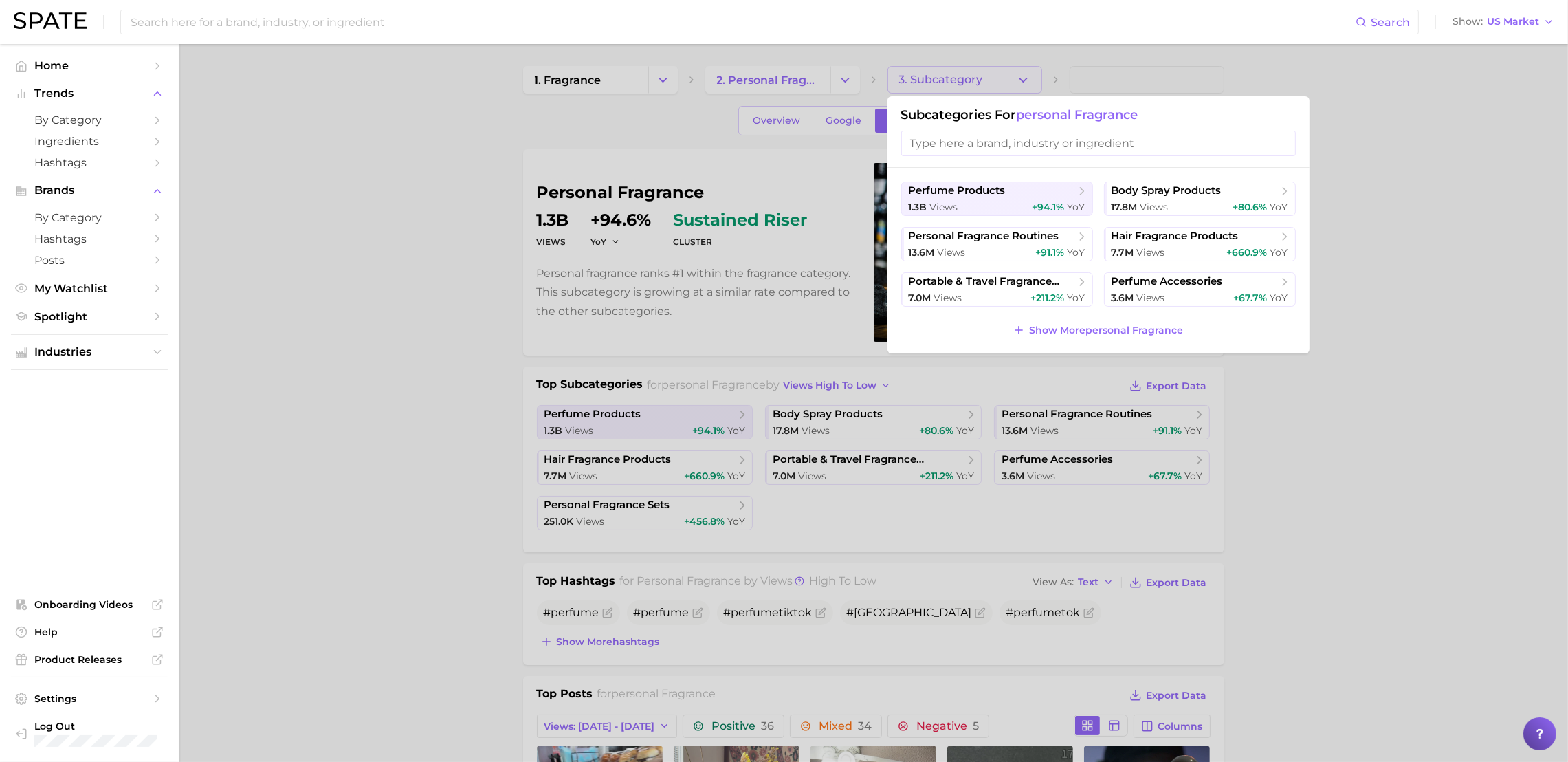
click at [608, 416] on div at bounding box center [784, 381] width 1568 height 762
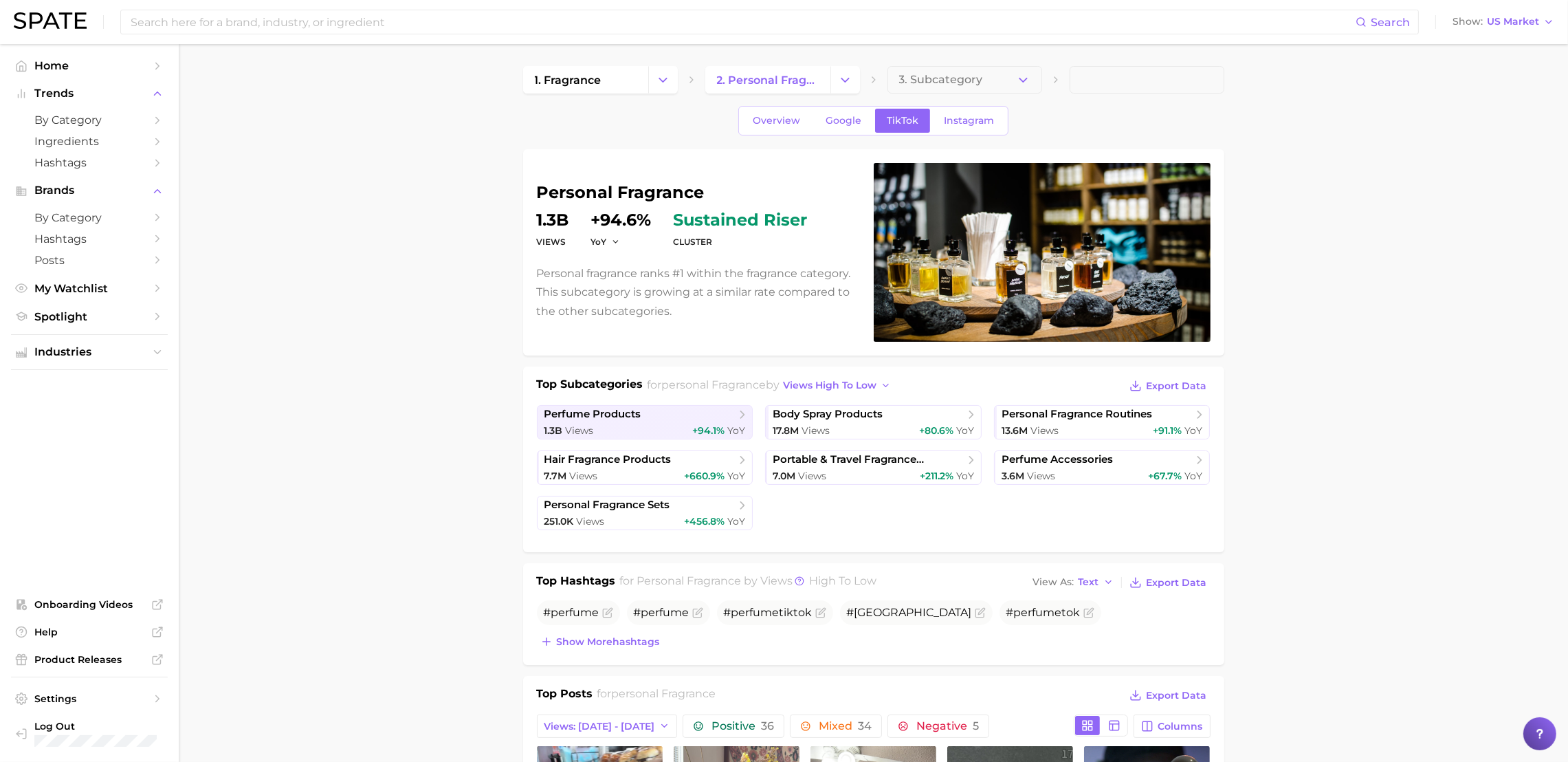
click at [608, 416] on span "perfume products" at bounding box center [592, 414] width 97 height 13
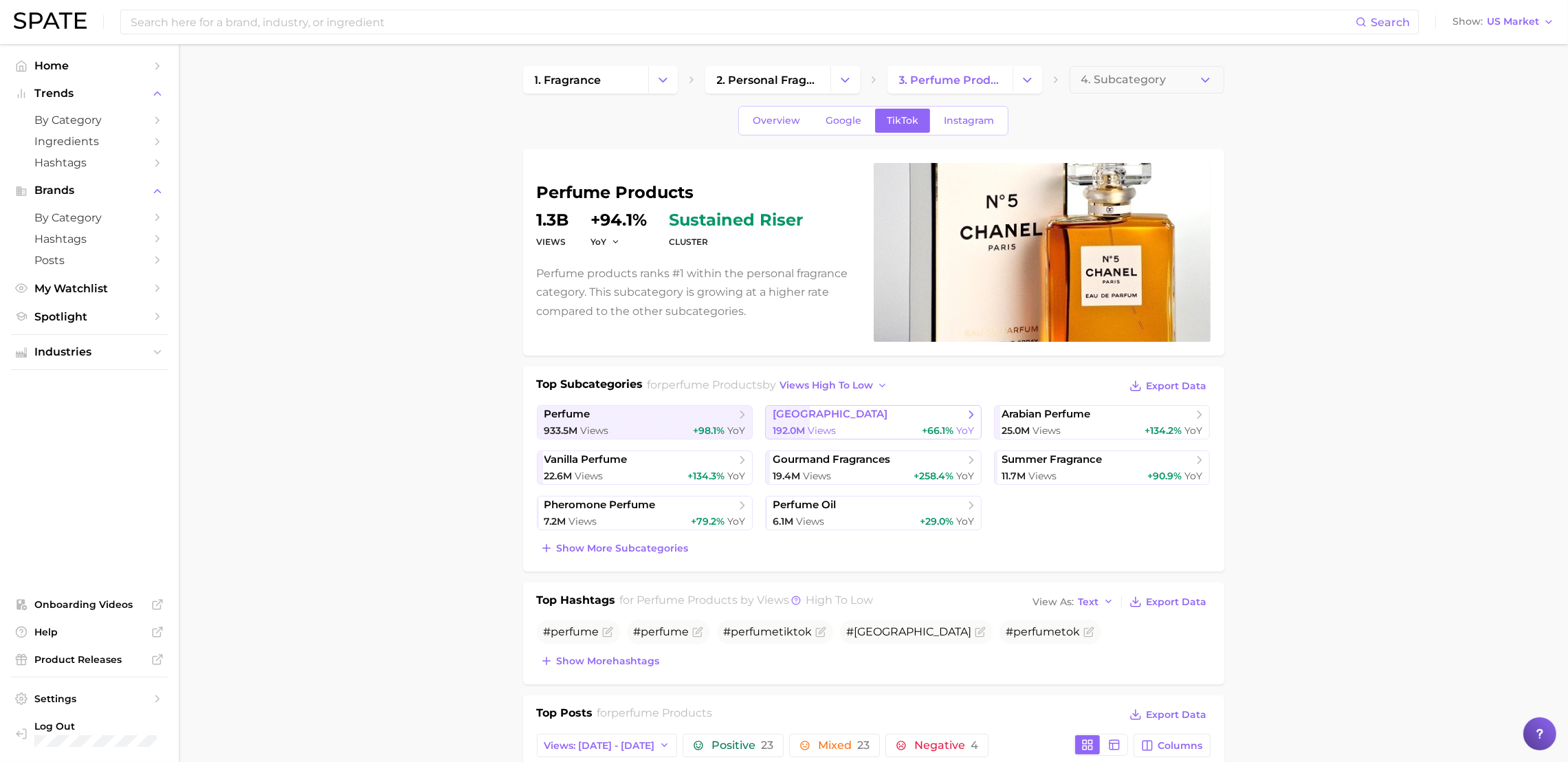
click at [825, 419] on span "[GEOGRAPHIC_DATA]" at bounding box center [867, 415] width 191 height 14
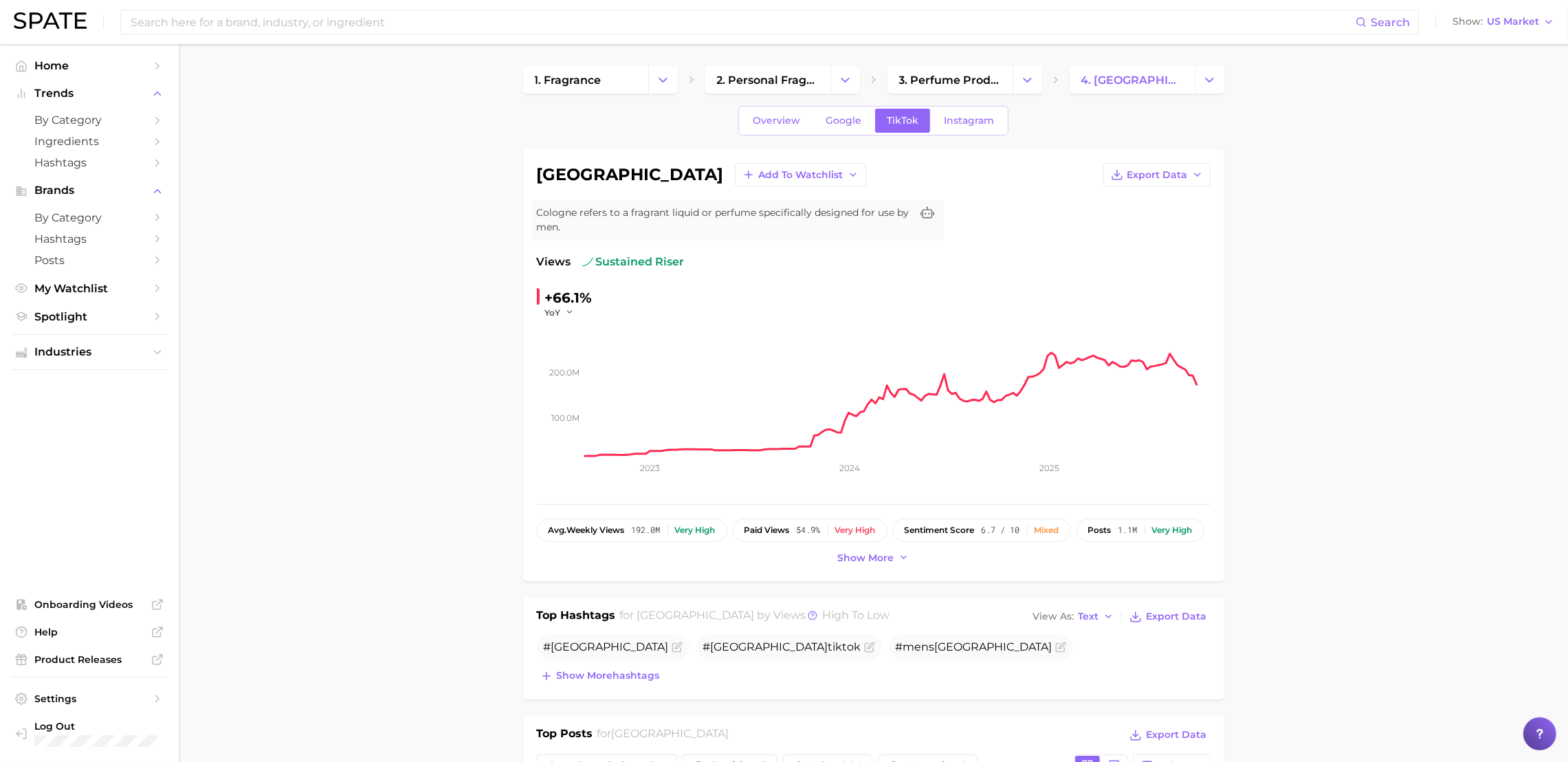
drag, startPoint x: 495, startPoint y: 41, endPoint x: 507, endPoint y: 20, distance: 24.2
click at [495, 41] on div "Search Show US Market" at bounding box center [784, 22] width 1540 height 44
click at [507, 12] on input at bounding box center [742, 22] width 1226 height 24
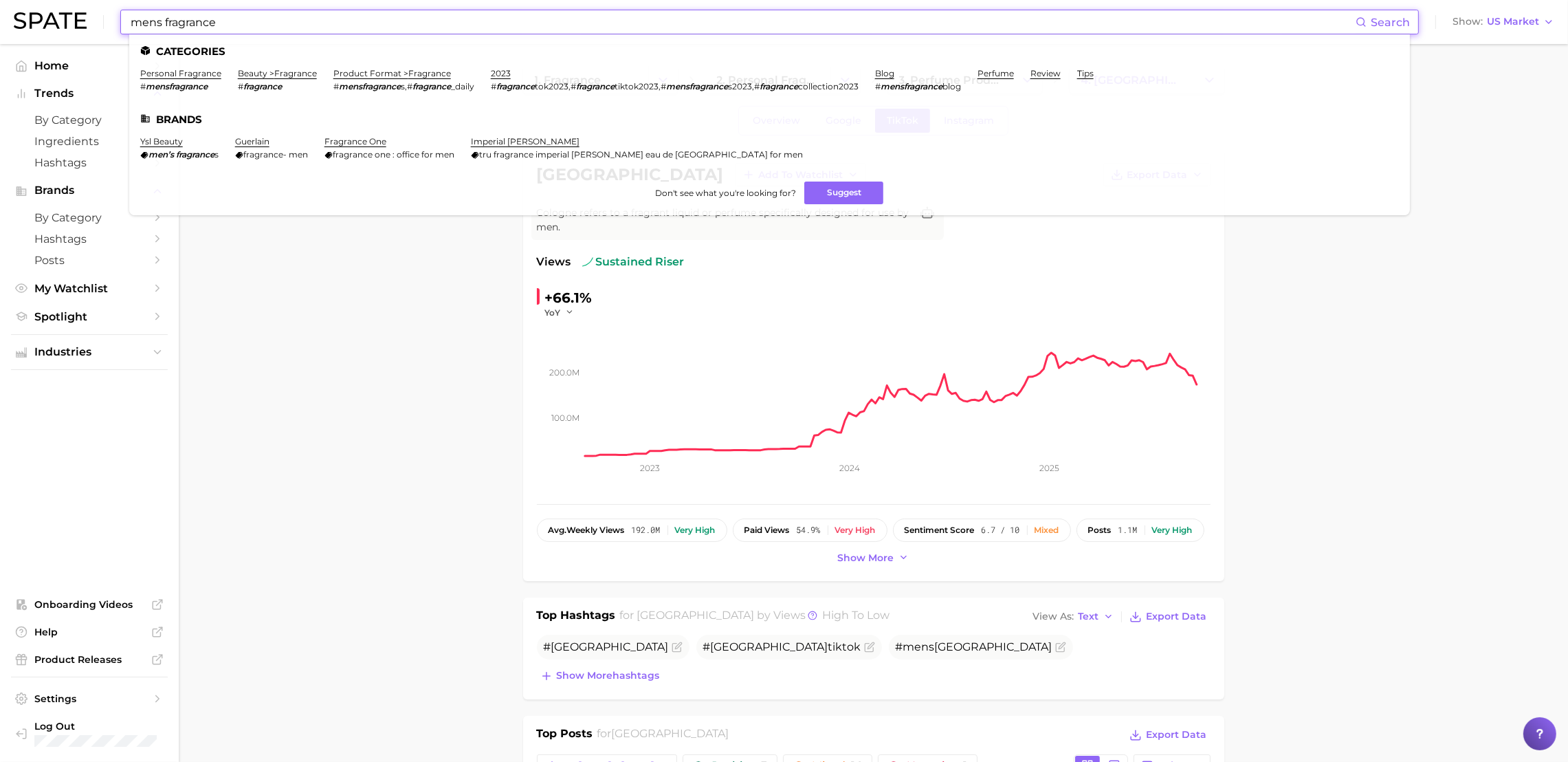
type input "mens fragrance"
click at [178, 80] on li "personal fragrance # mensfragrance" at bounding box center [180, 79] width 81 height 24
click at [179, 78] on link "personal fragrance" at bounding box center [180, 73] width 81 height 10
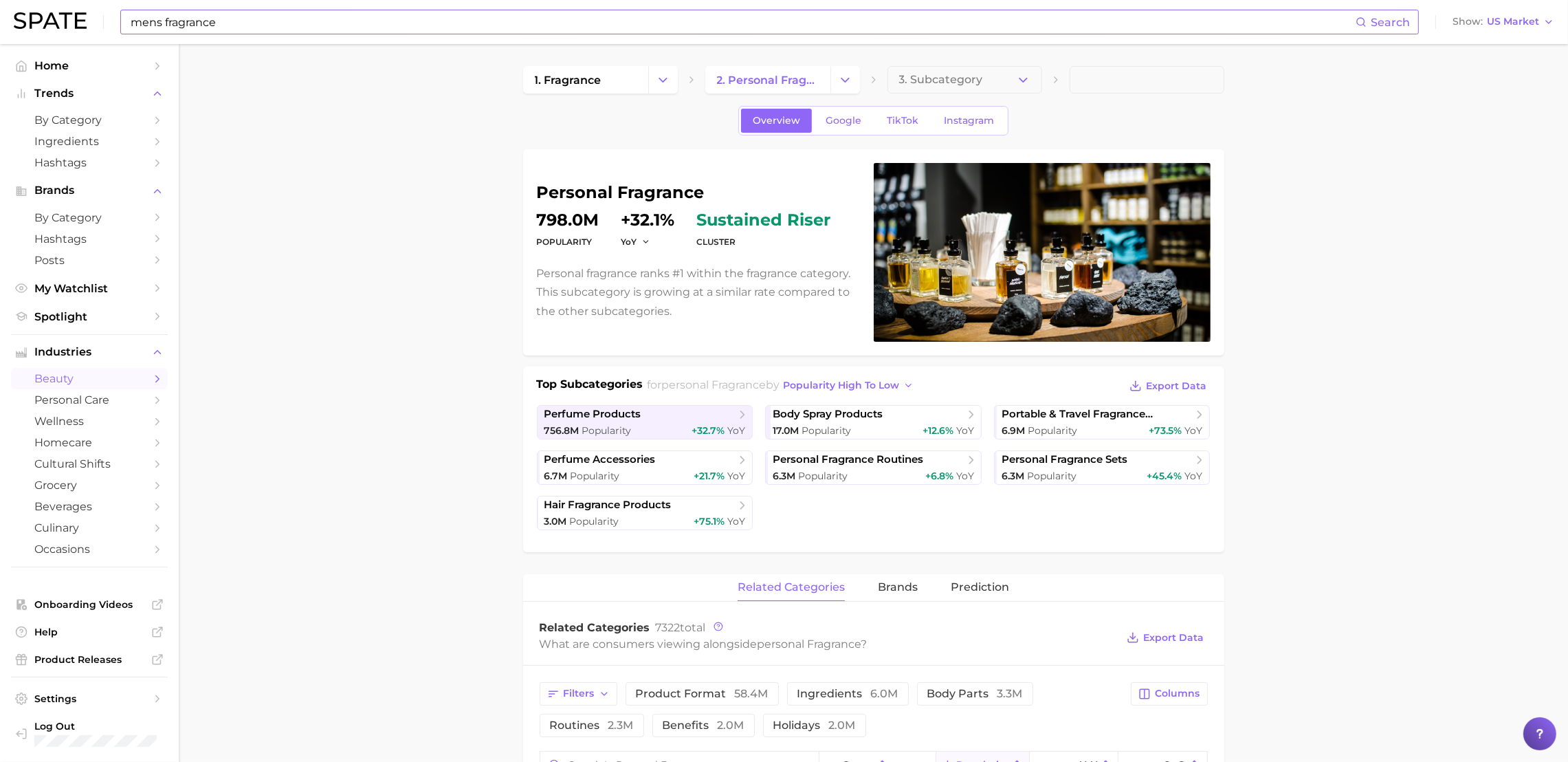
click at [230, 19] on input "mens fragrance" at bounding box center [742, 22] width 1226 height 24
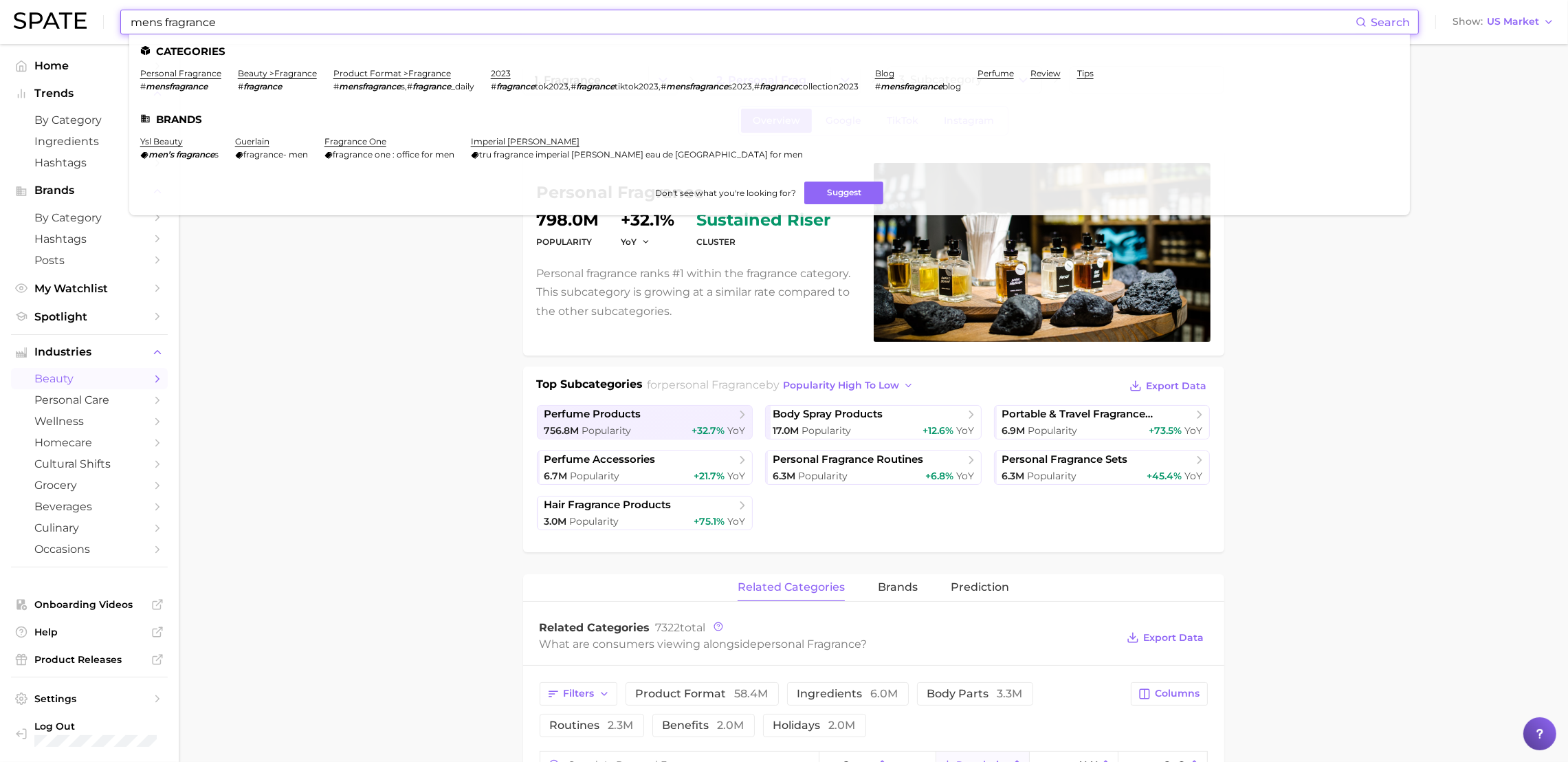
drag, startPoint x: 230, startPoint y: 19, endPoint x: -266, endPoint y: -1, distance: 496.4
click at [0, 0] on html "mens fragrance Search Categories personal fragrance # mensfragrance beauty > fr…" at bounding box center [784, 381] width 1568 height 762
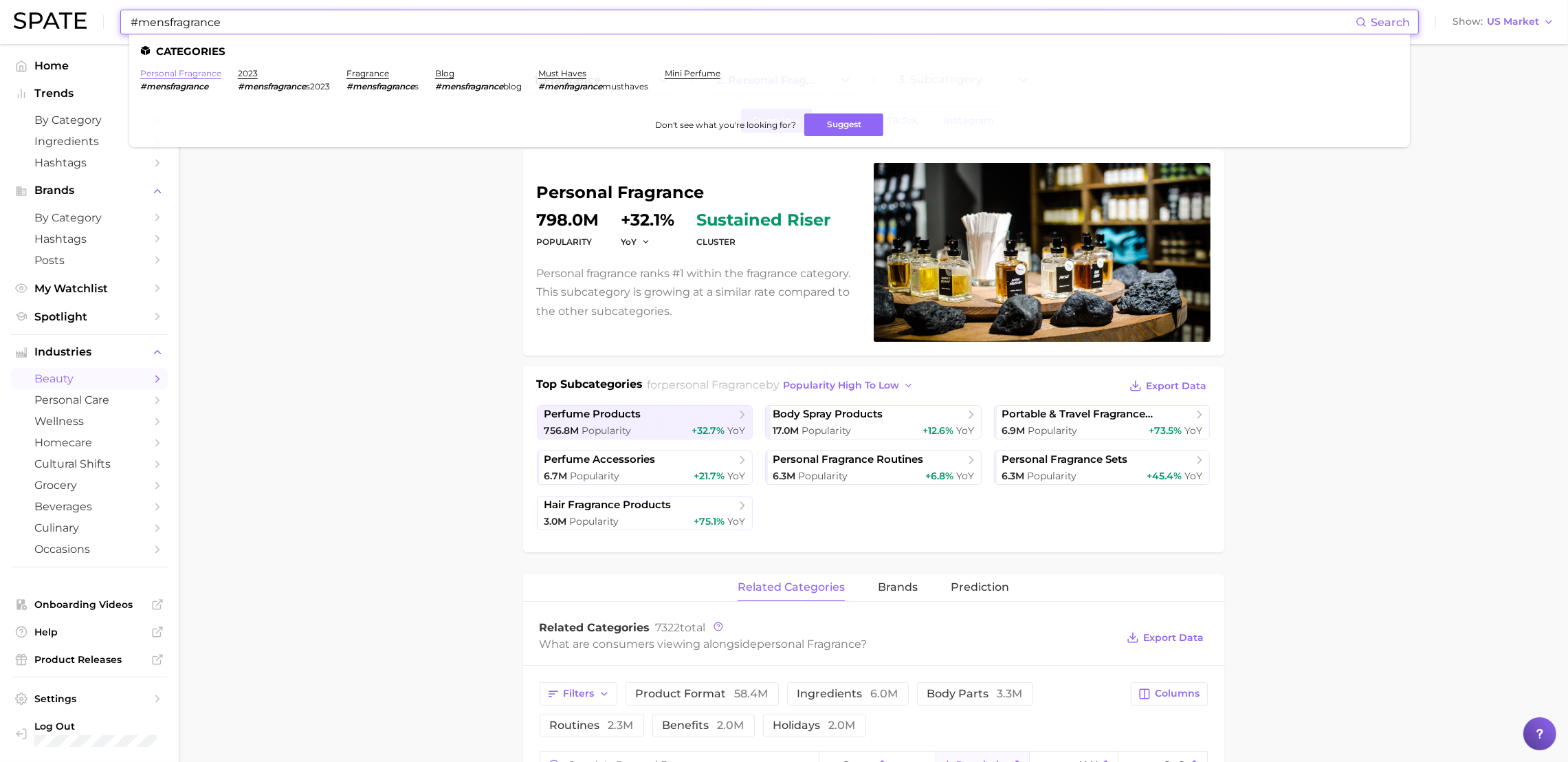
type input "#mensfragrance"
click at [145, 77] on link "personal fragrance" at bounding box center [180, 73] width 81 height 10
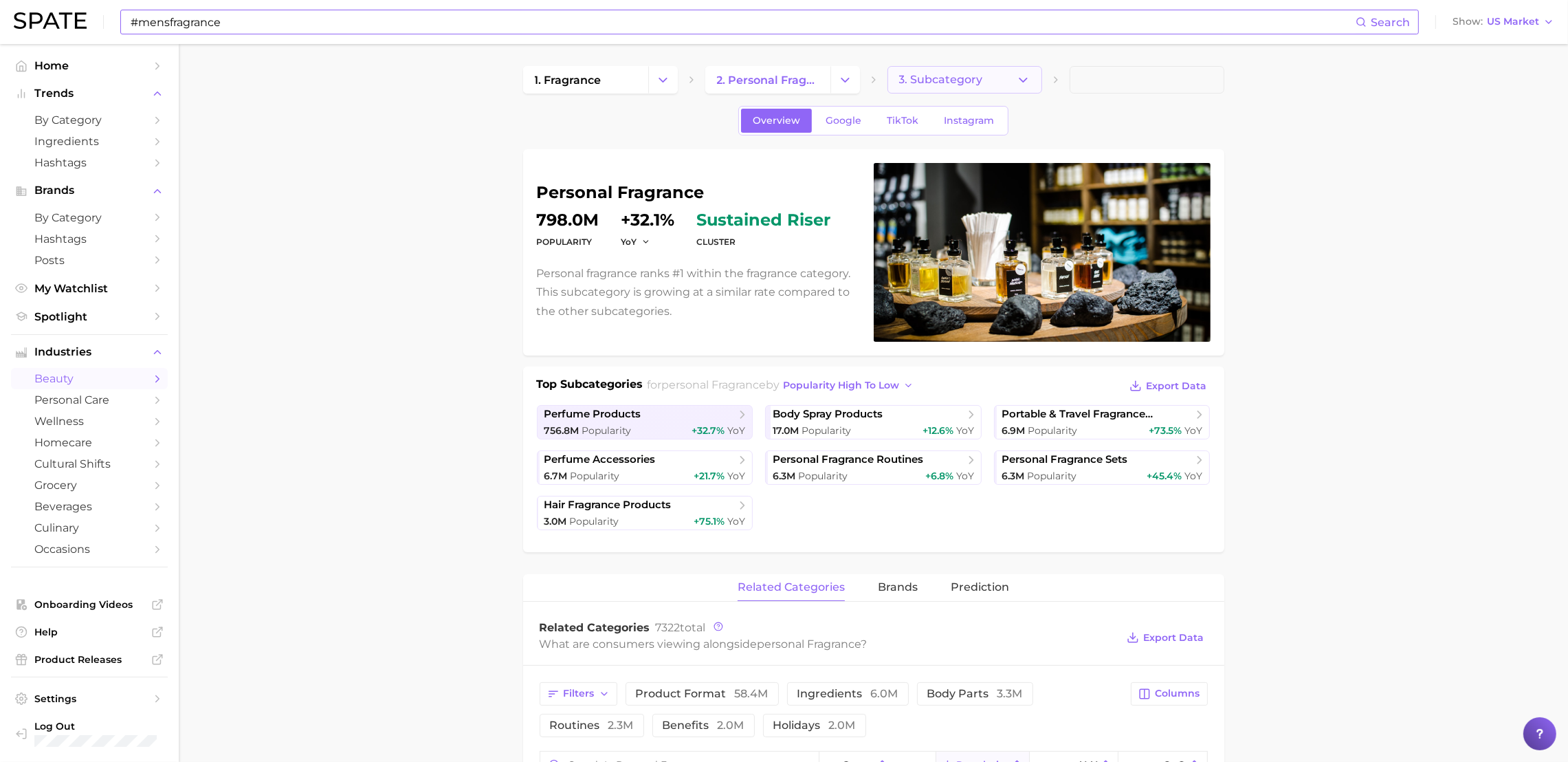
click at [1029, 82] on button "3. Subcategory" at bounding box center [965, 80] width 155 height 28
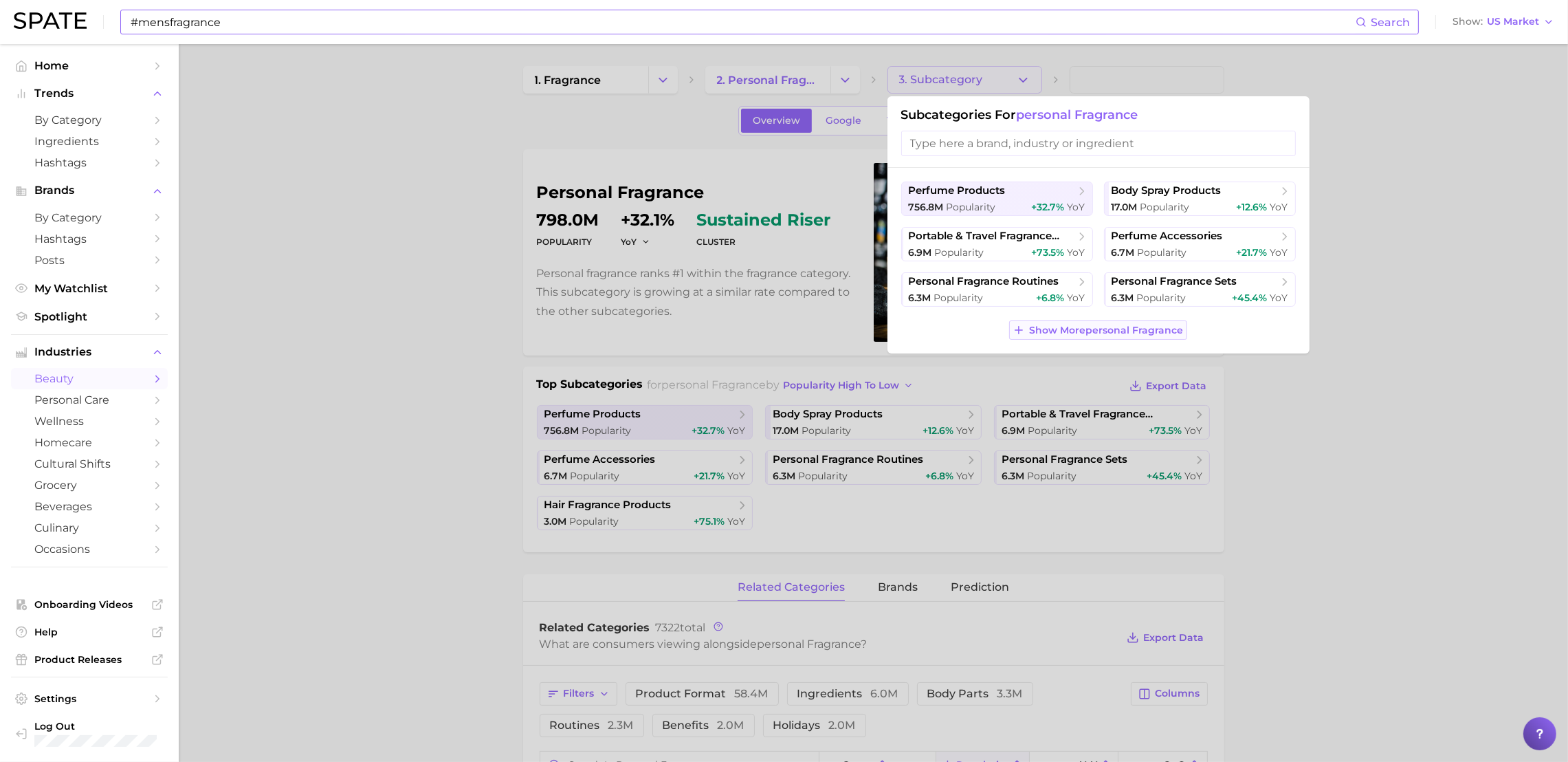
click at [1098, 328] on span "Show More personal fragrance" at bounding box center [1106, 330] width 154 height 11
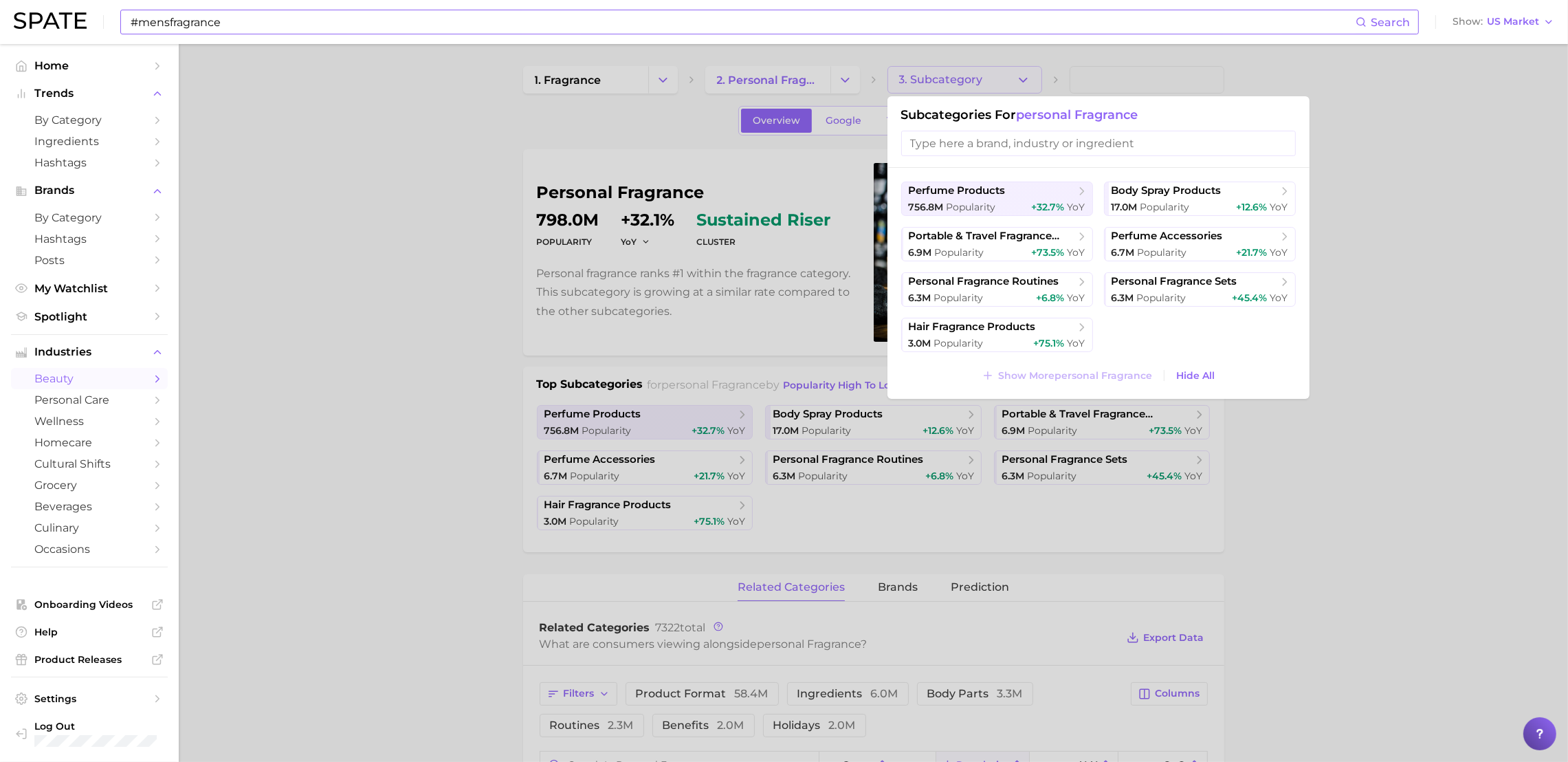
click at [782, 81] on div at bounding box center [784, 381] width 1568 height 762
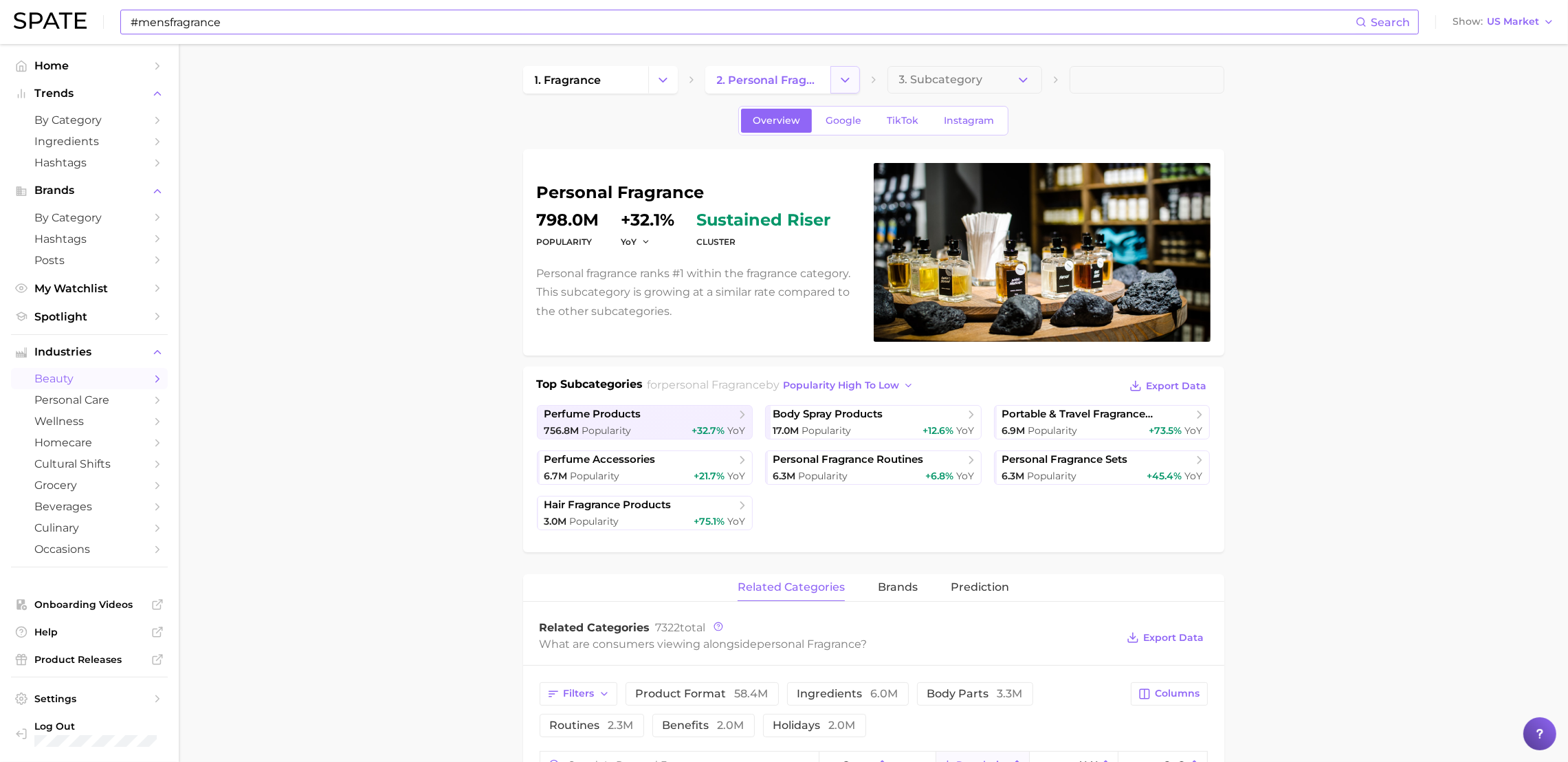
click at [831, 81] on button "Change Category" at bounding box center [845, 80] width 30 height 28
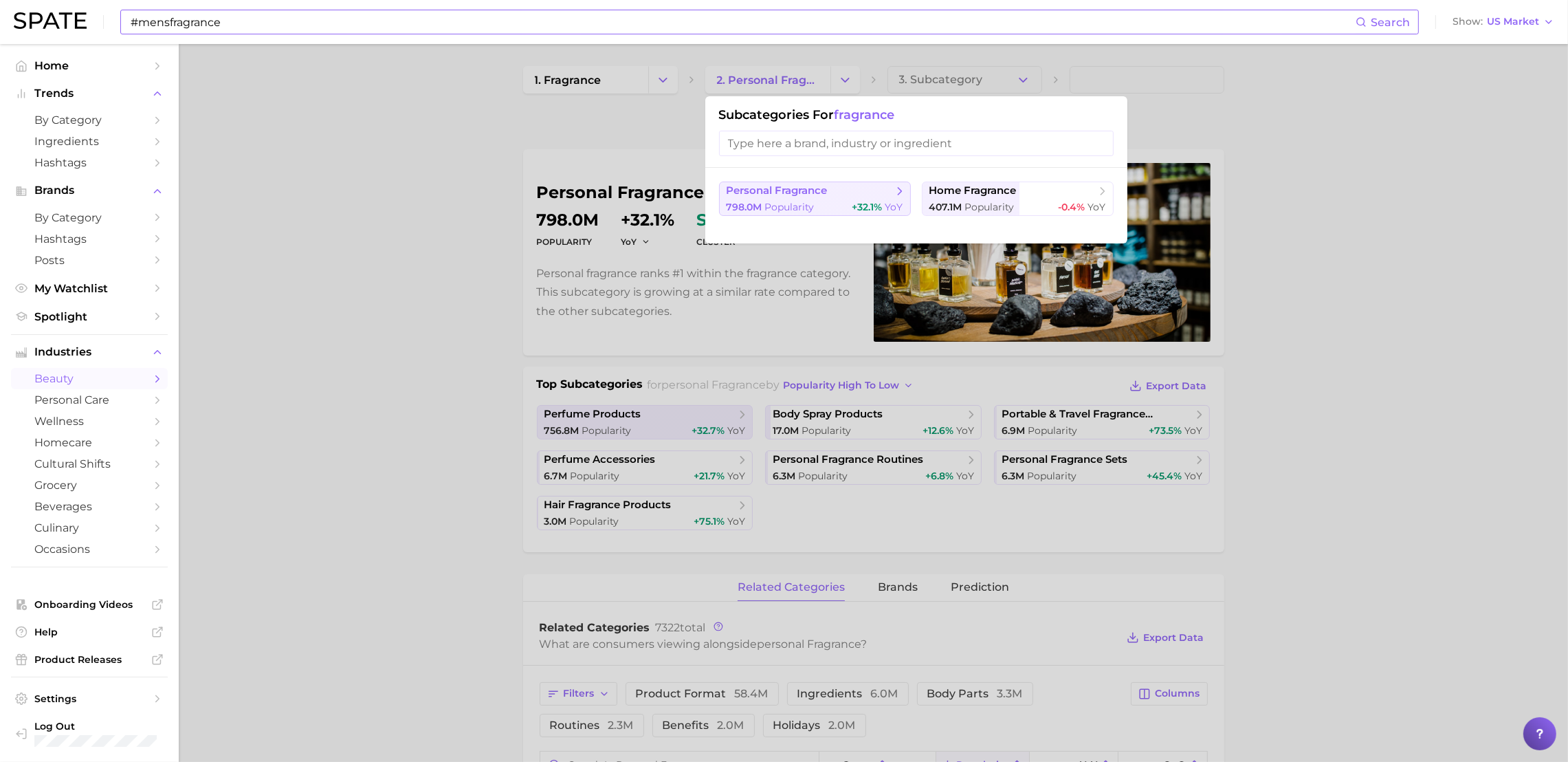
click at [792, 213] on span "Popularity" at bounding box center [790, 206] width 50 height 12
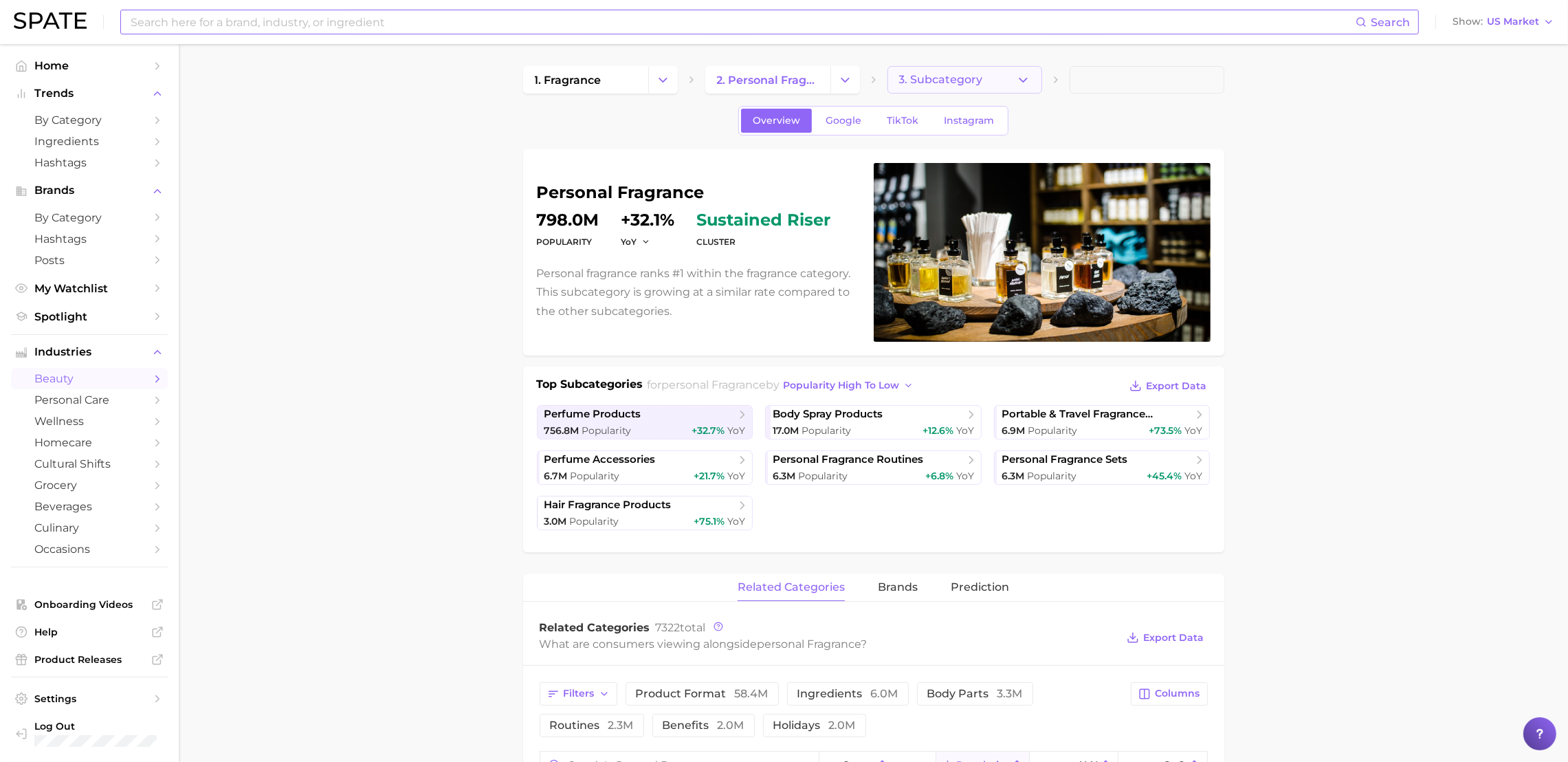
drag, startPoint x: 1020, startPoint y: 83, endPoint x: 1007, endPoint y: 86, distance: 13.3
click at [1007, 86] on button "3. Subcategory" at bounding box center [965, 80] width 155 height 28
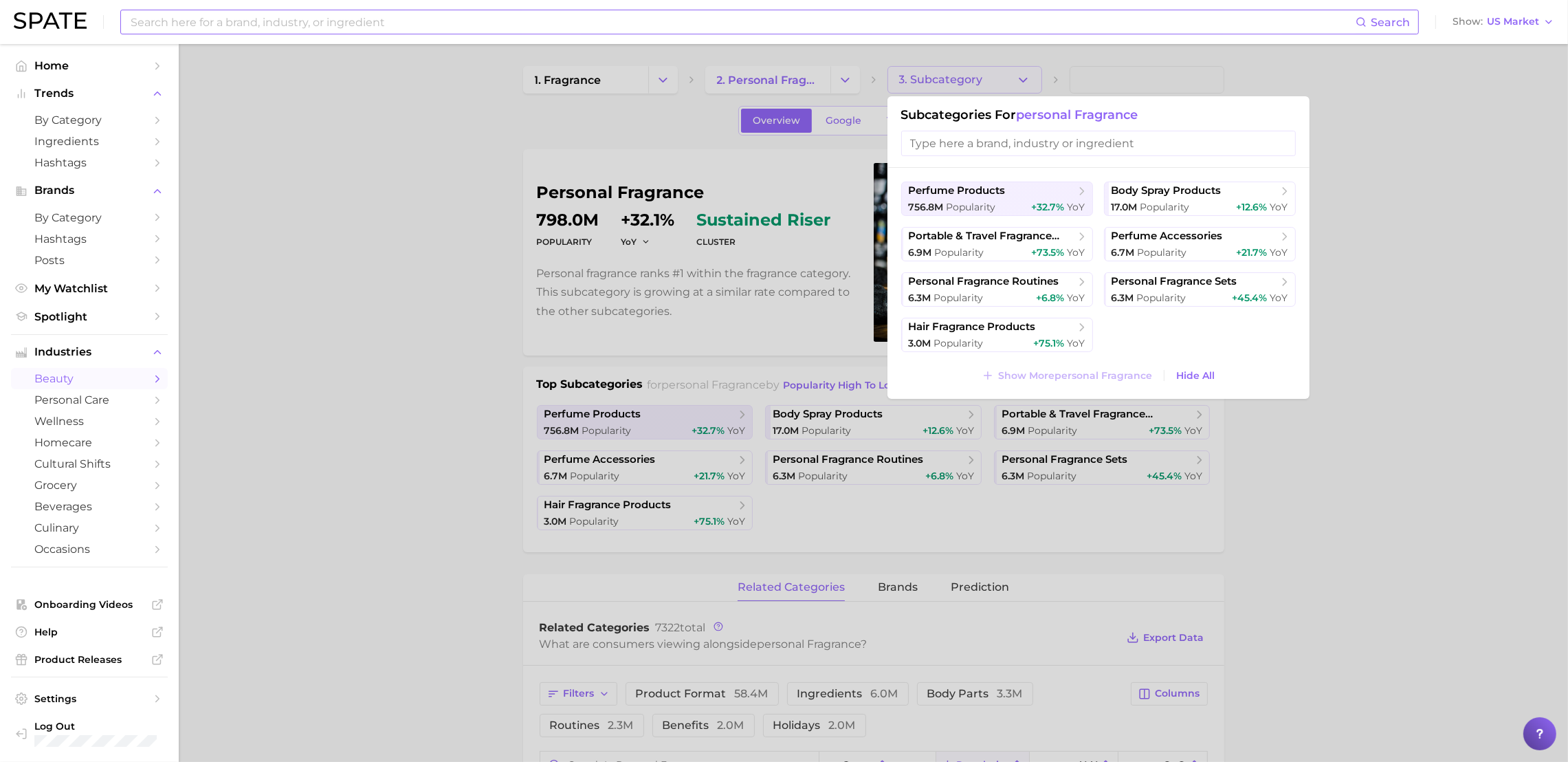
click at [1046, 138] on input "search" at bounding box center [1098, 143] width 394 height 25
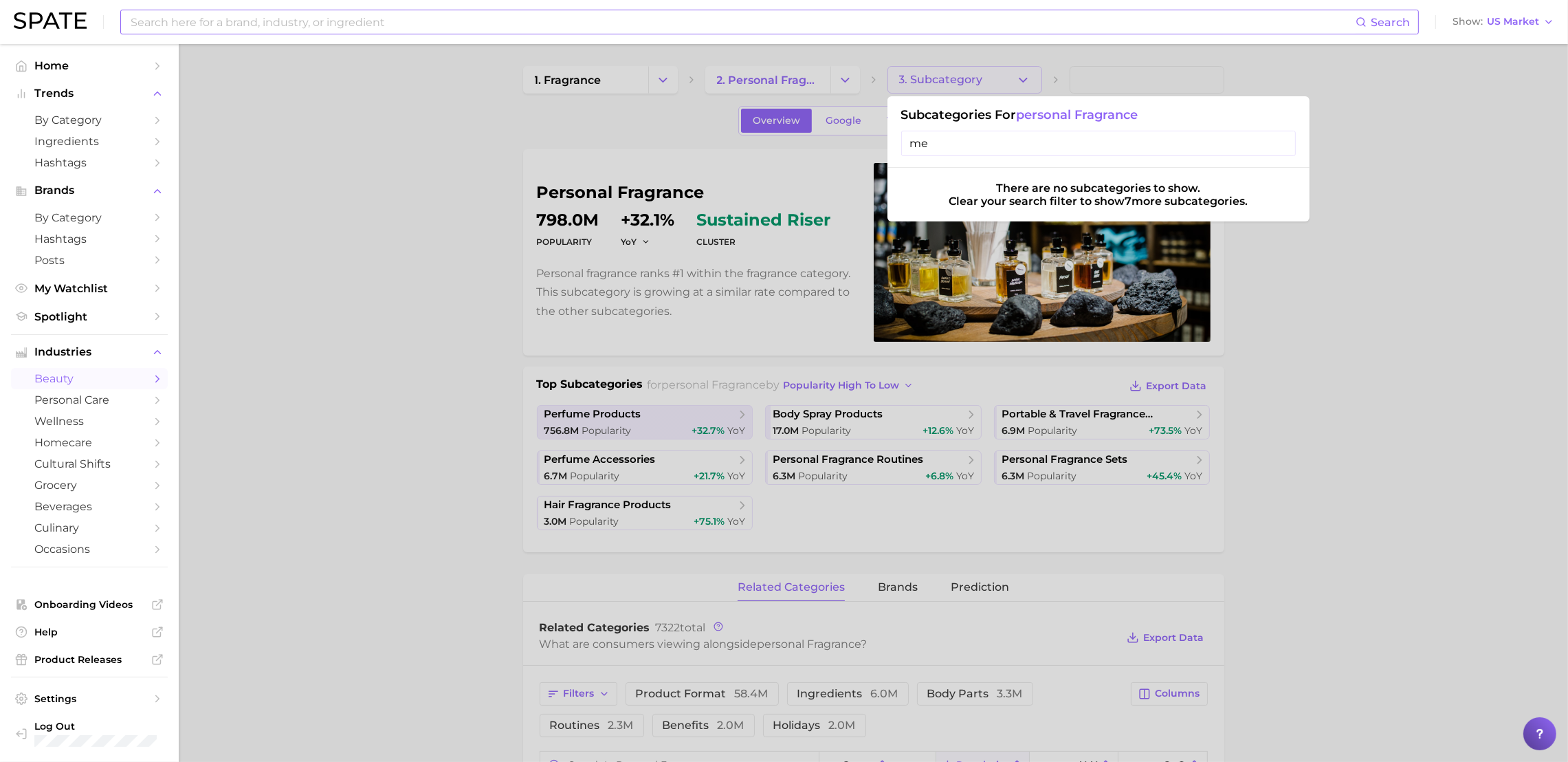
type input "m"
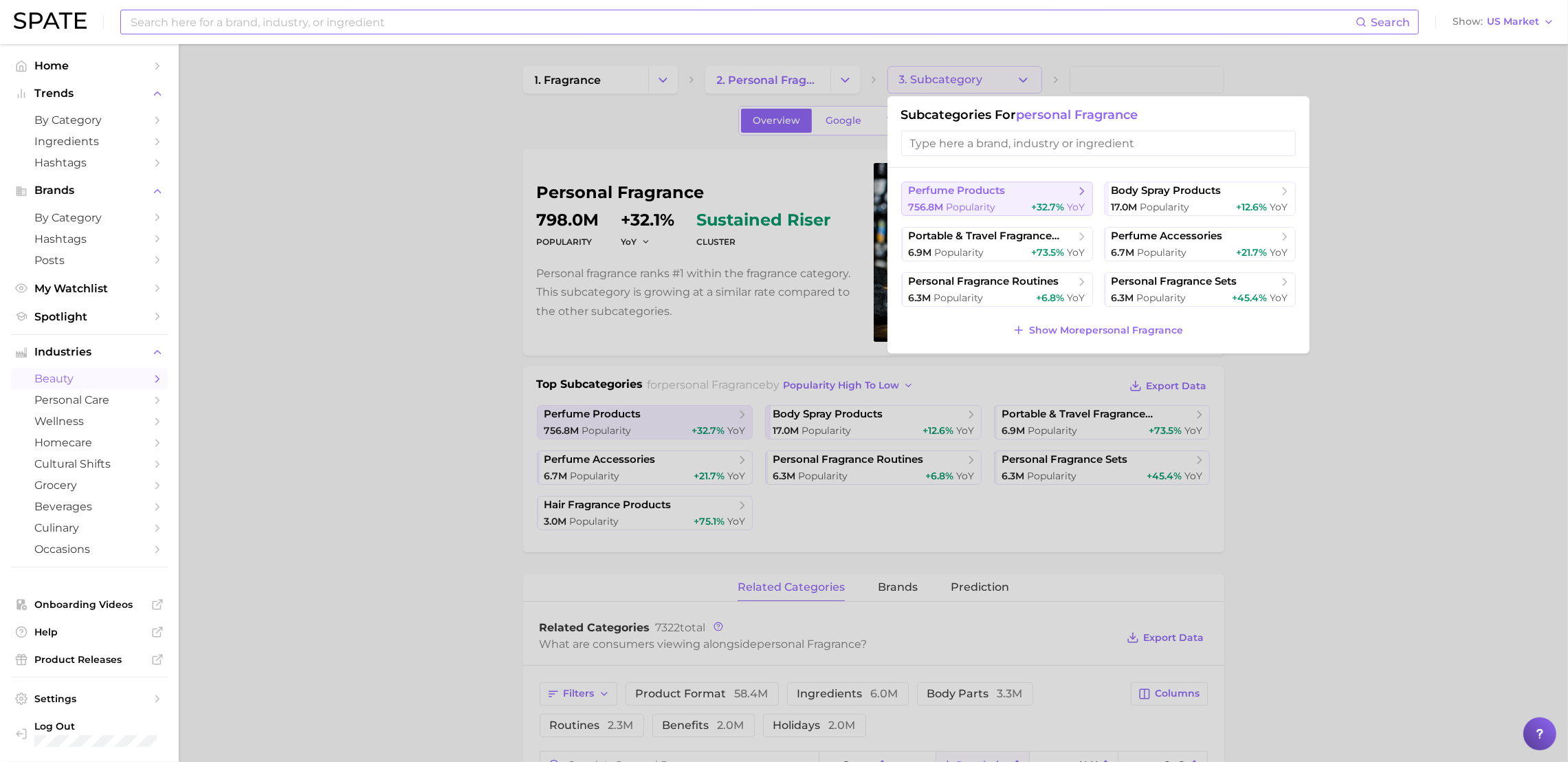
click at [1005, 188] on span "perfume products" at bounding box center [957, 191] width 97 height 13
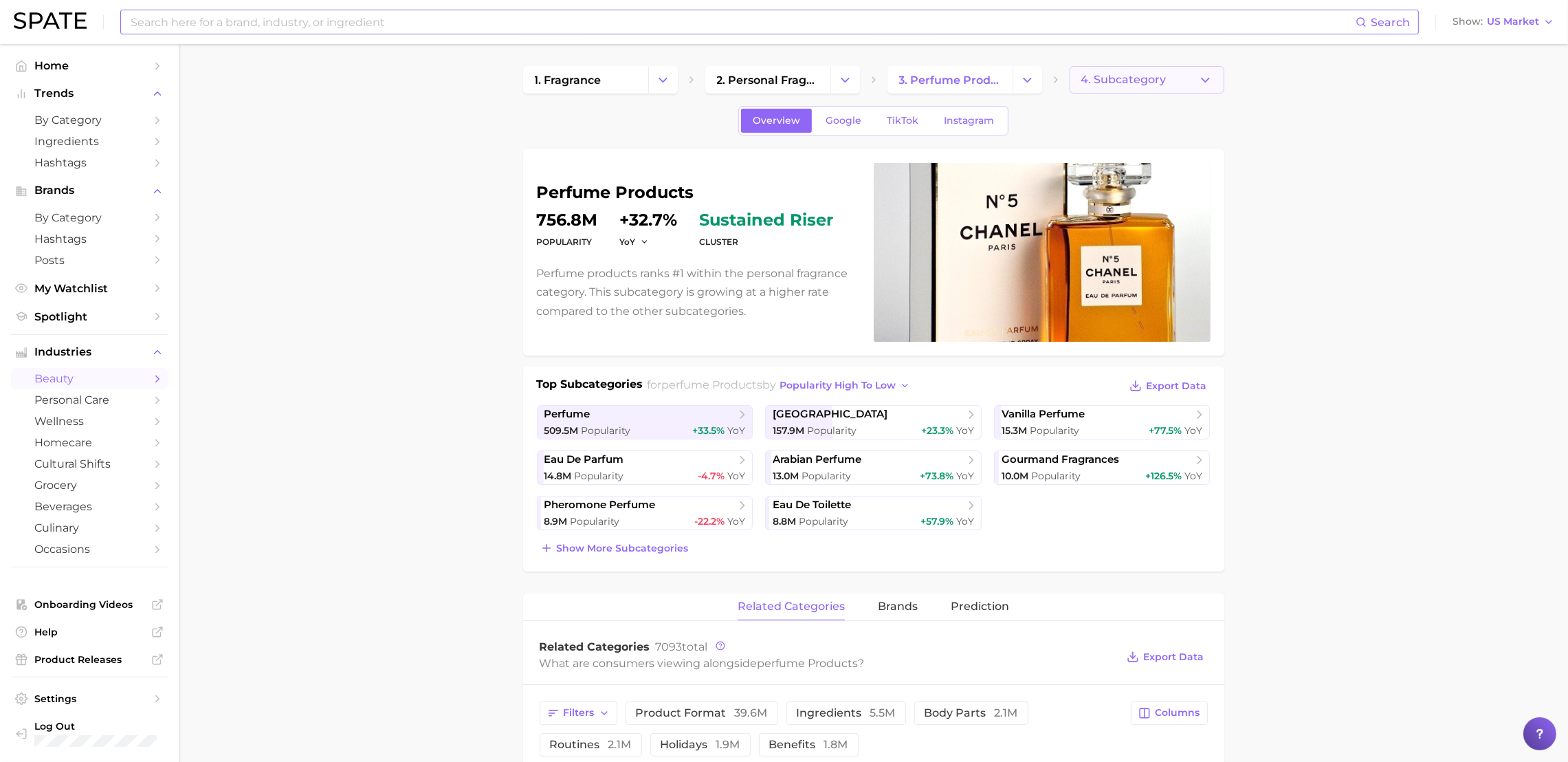
click at [1172, 77] on button "4. Subcategory" at bounding box center [1147, 80] width 155 height 28
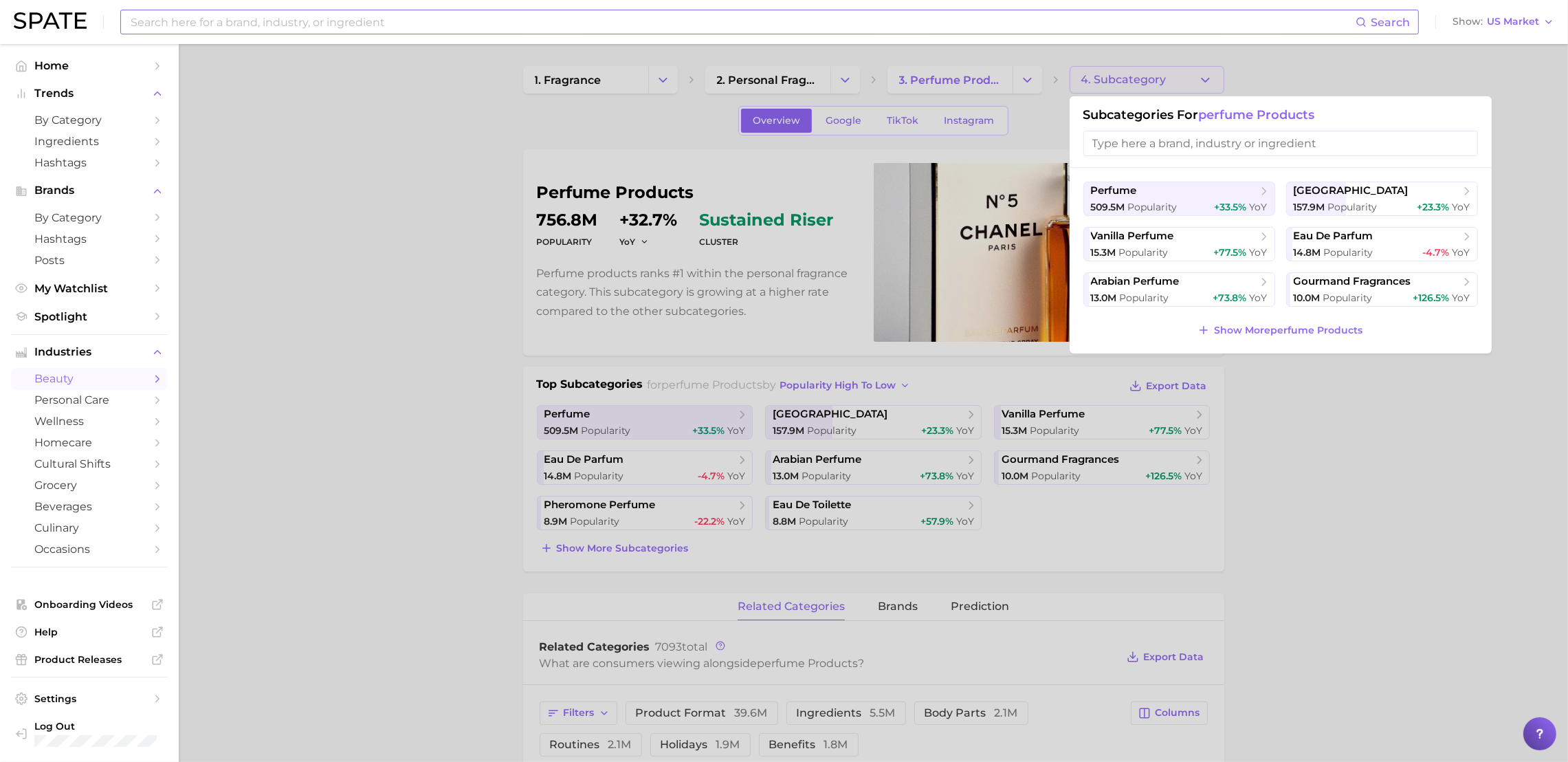
click at [1143, 151] on input "search" at bounding box center [1280, 143] width 394 height 25
type input "m"
click at [1294, 193] on span "[GEOGRAPHIC_DATA]" at bounding box center [1351, 191] width 115 height 13
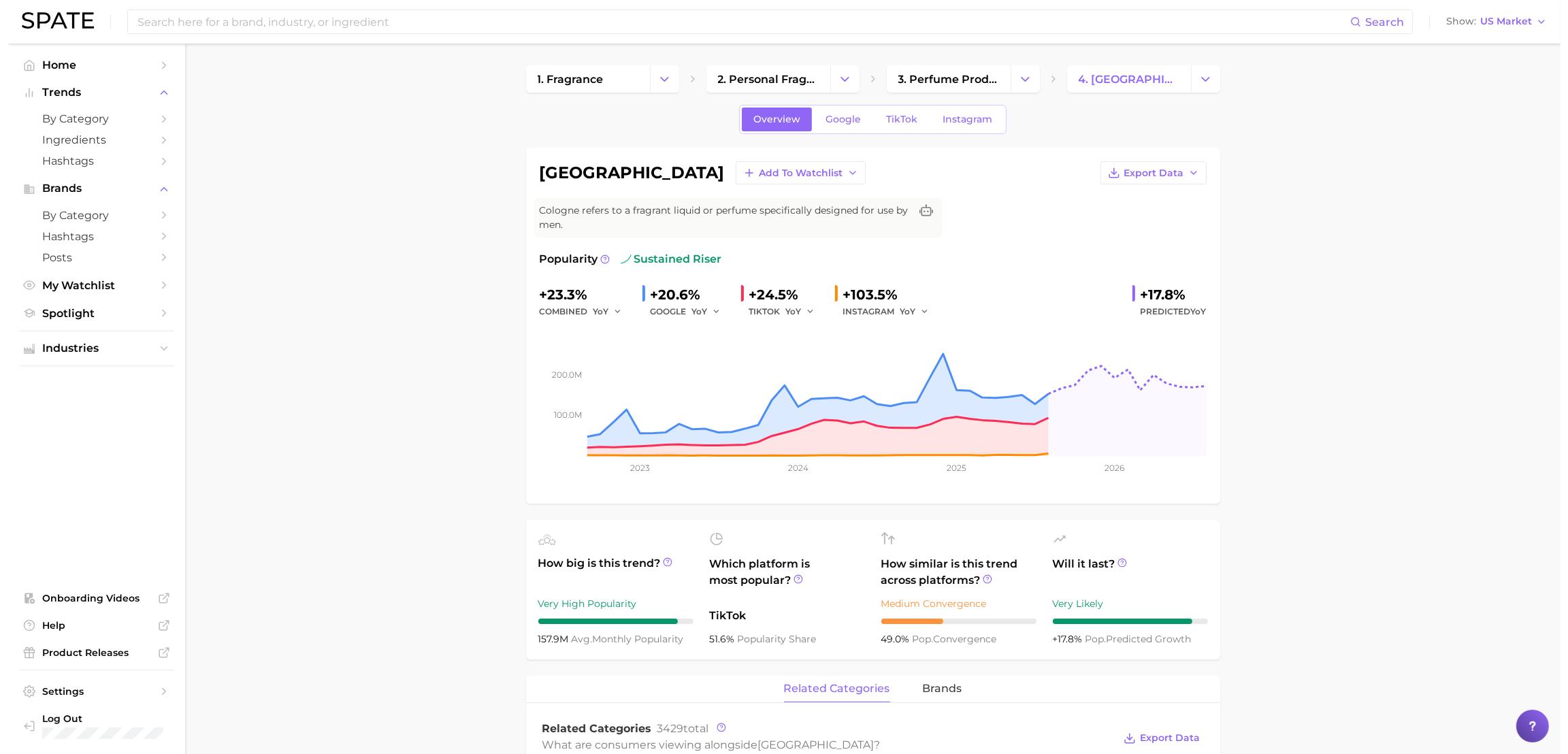
scroll to position [442, 0]
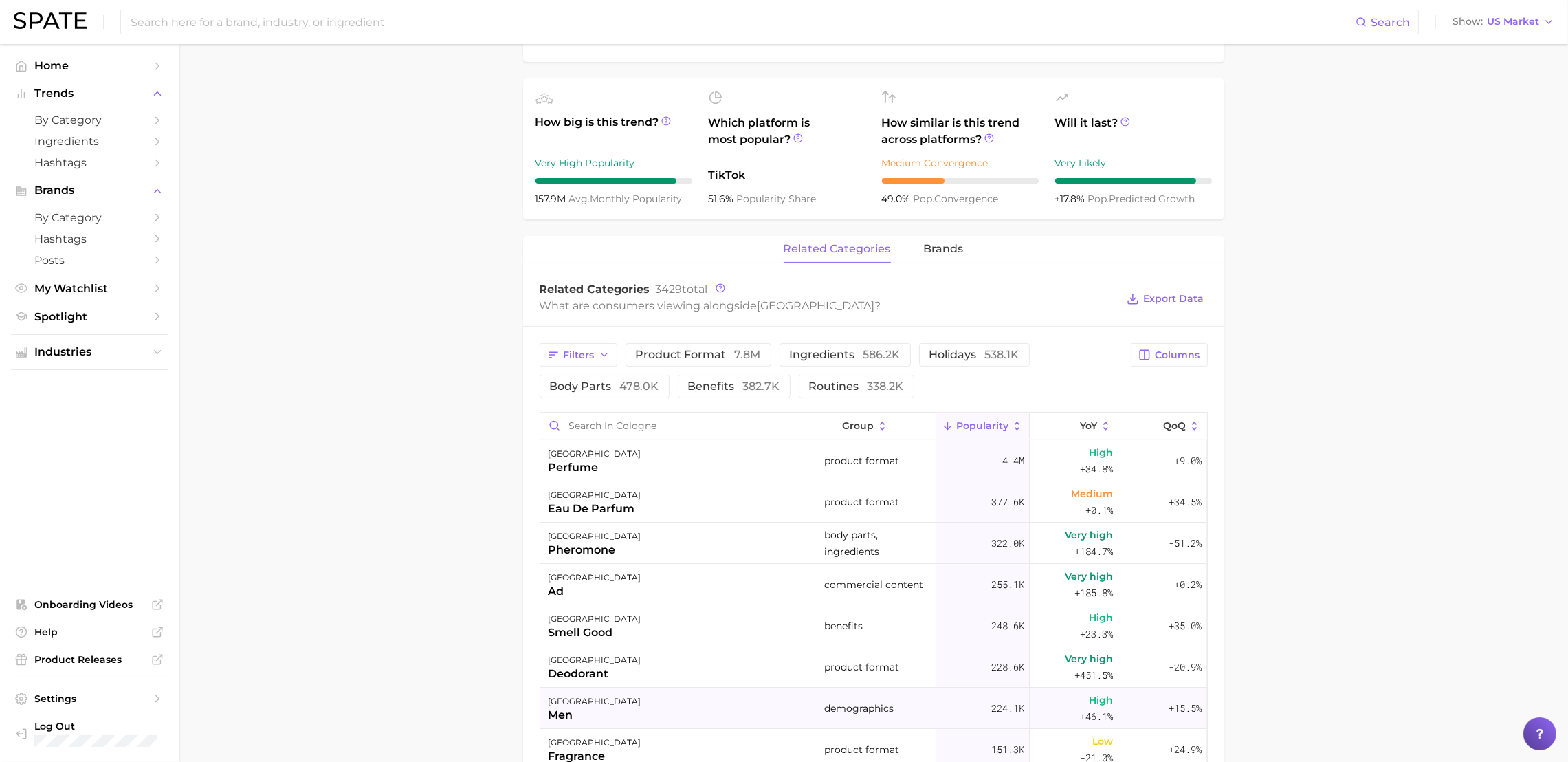
click at [559, 716] on div "men" at bounding box center [595, 714] width 93 height 17
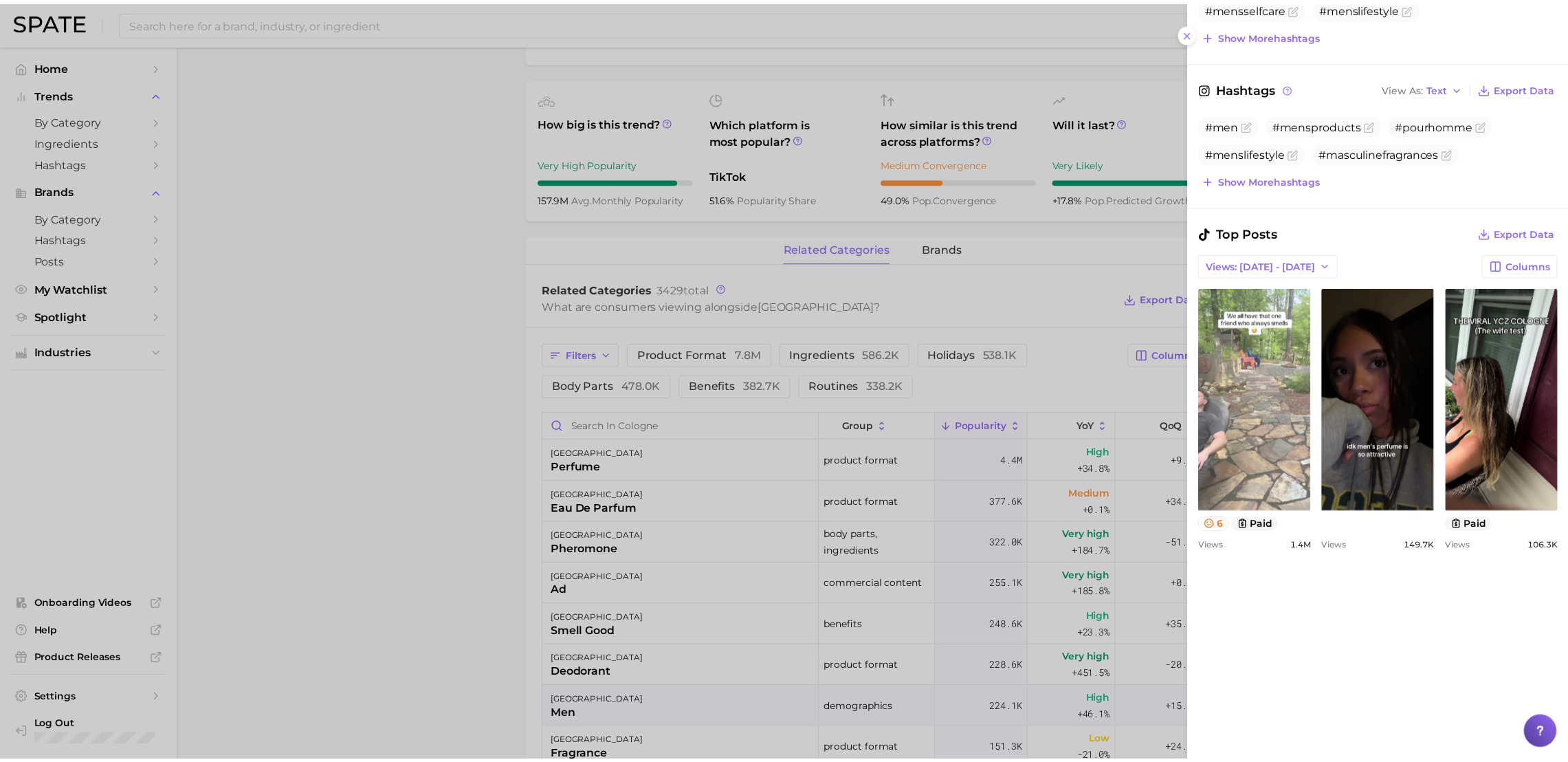
scroll to position [1191, 0]
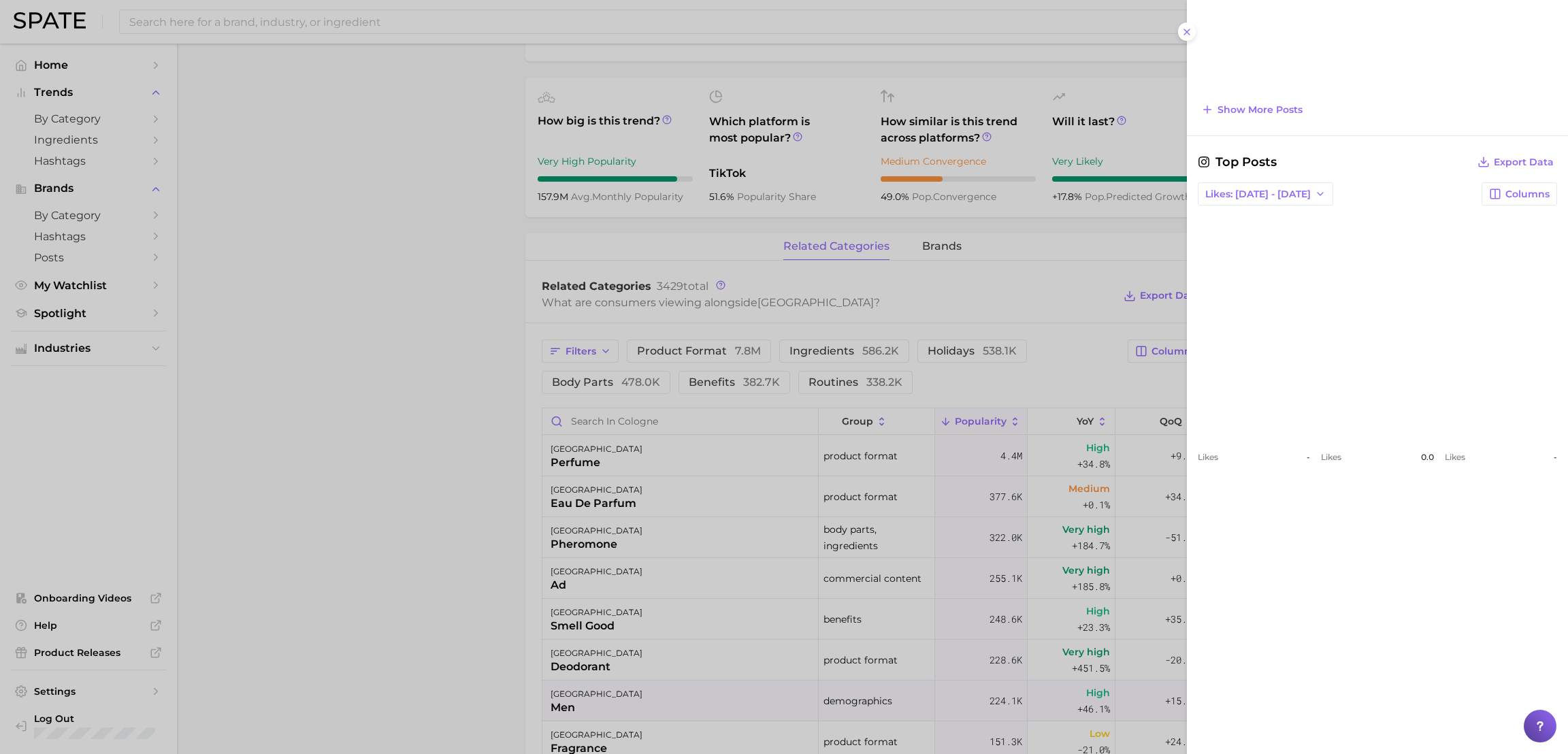
click at [452, 334] on div at bounding box center [784, 377] width 1568 height 754
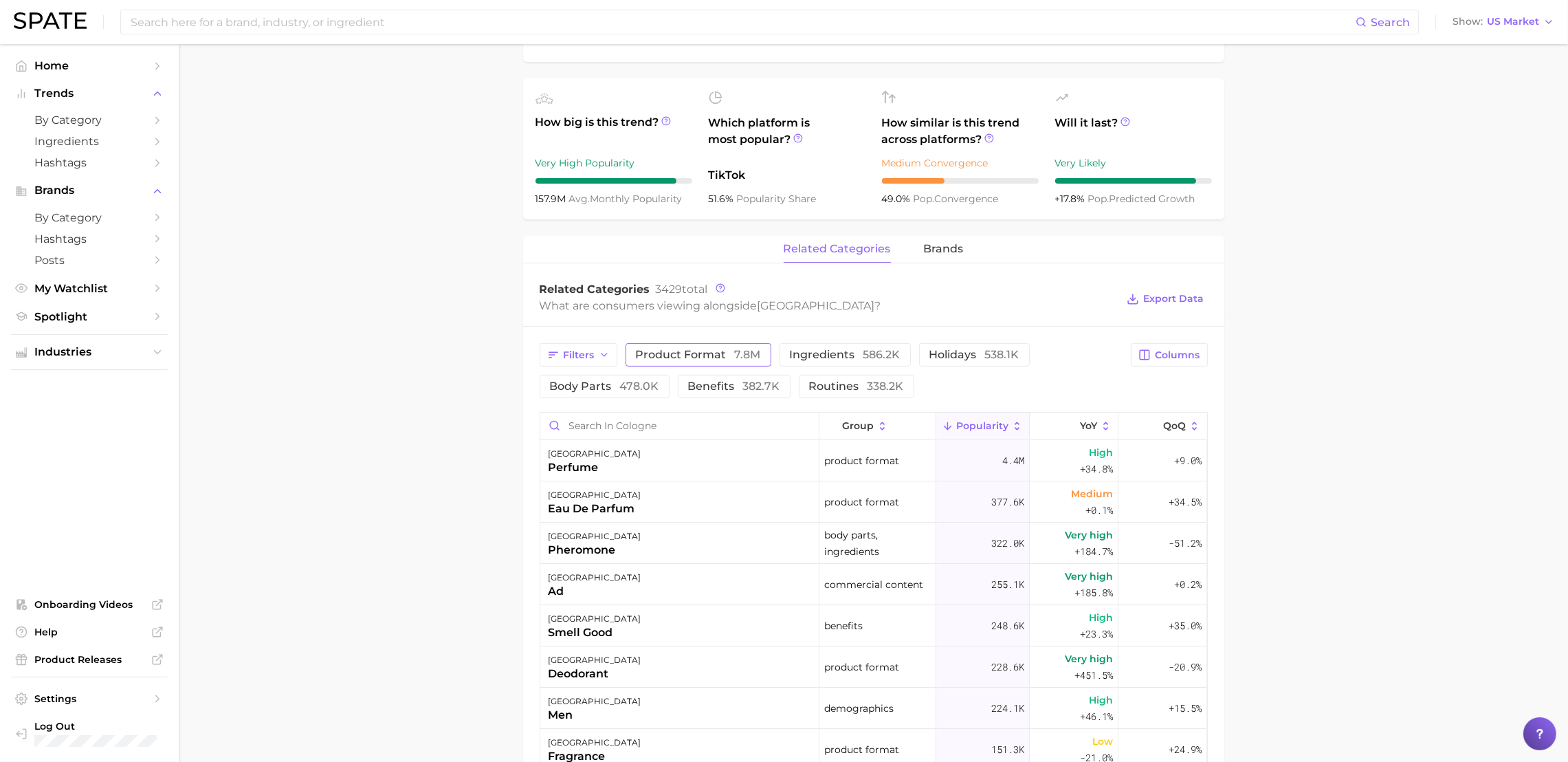
click at [716, 359] on span "product format 7.8m" at bounding box center [698, 354] width 125 height 11
click at [978, 354] on span "holidays 538.1k" at bounding box center [993, 354] width 90 height 11
click at [1022, 357] on span "538.1k" at bounding box center [1020, 354] width 34 height 13
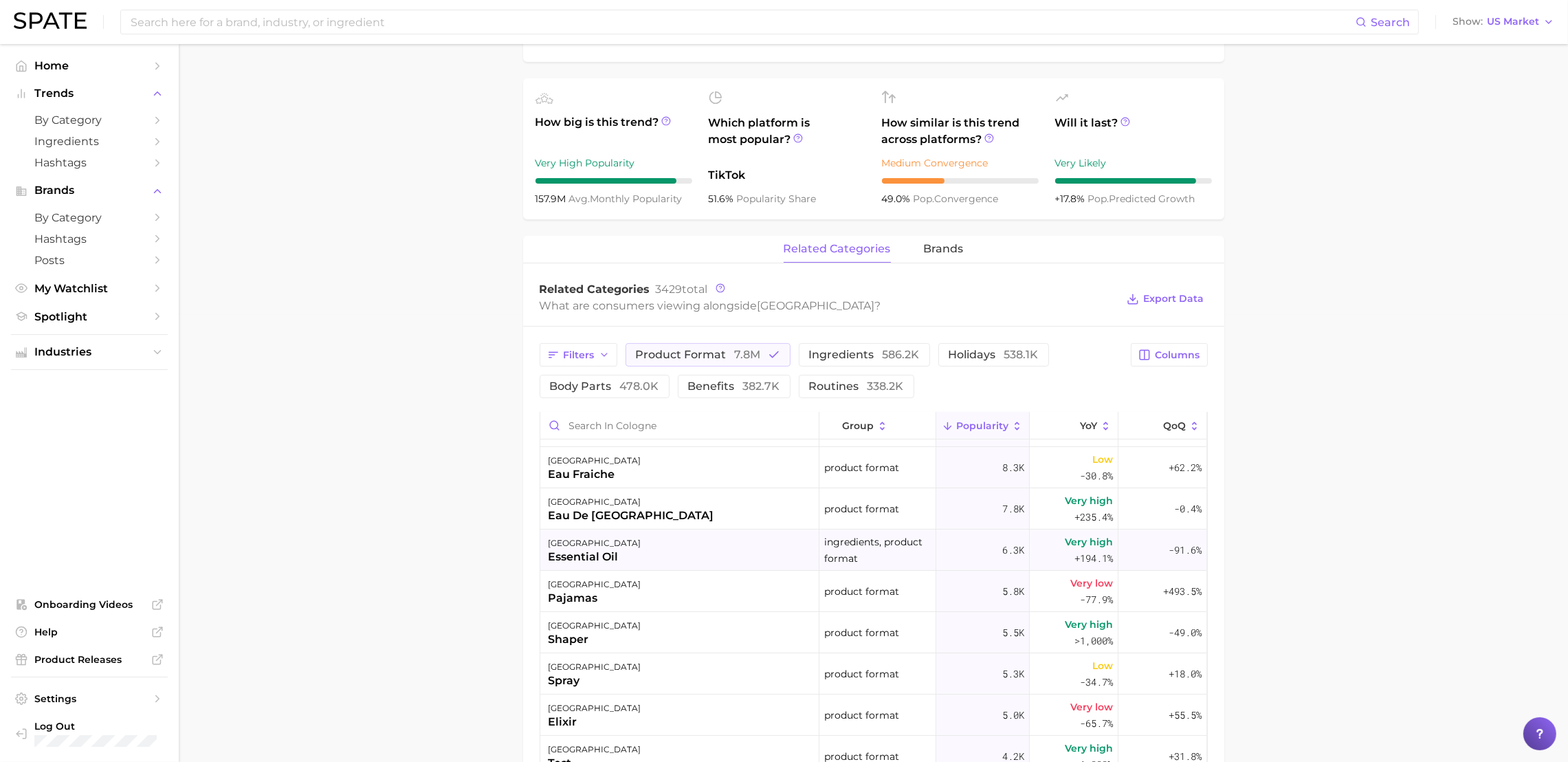
scroll to position [893, 0]
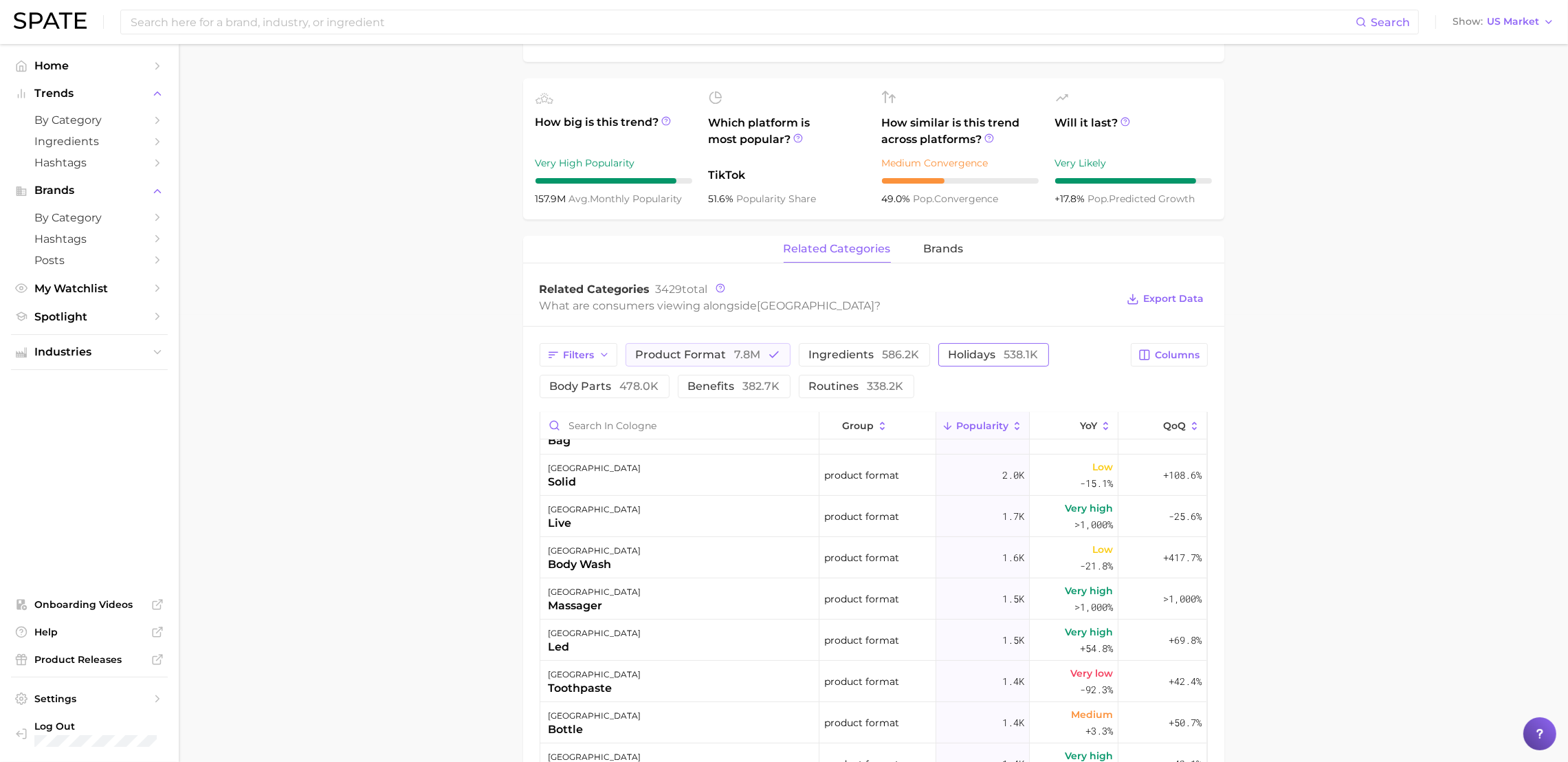
drag, startPoint x: 967, startPoint y: 352, endPoint x: 967, endPoint y: 361, distance: 9.0
click at [967, 352] on span "holidays 538.1k" at bounding box center [993, 354] width 90 height 11
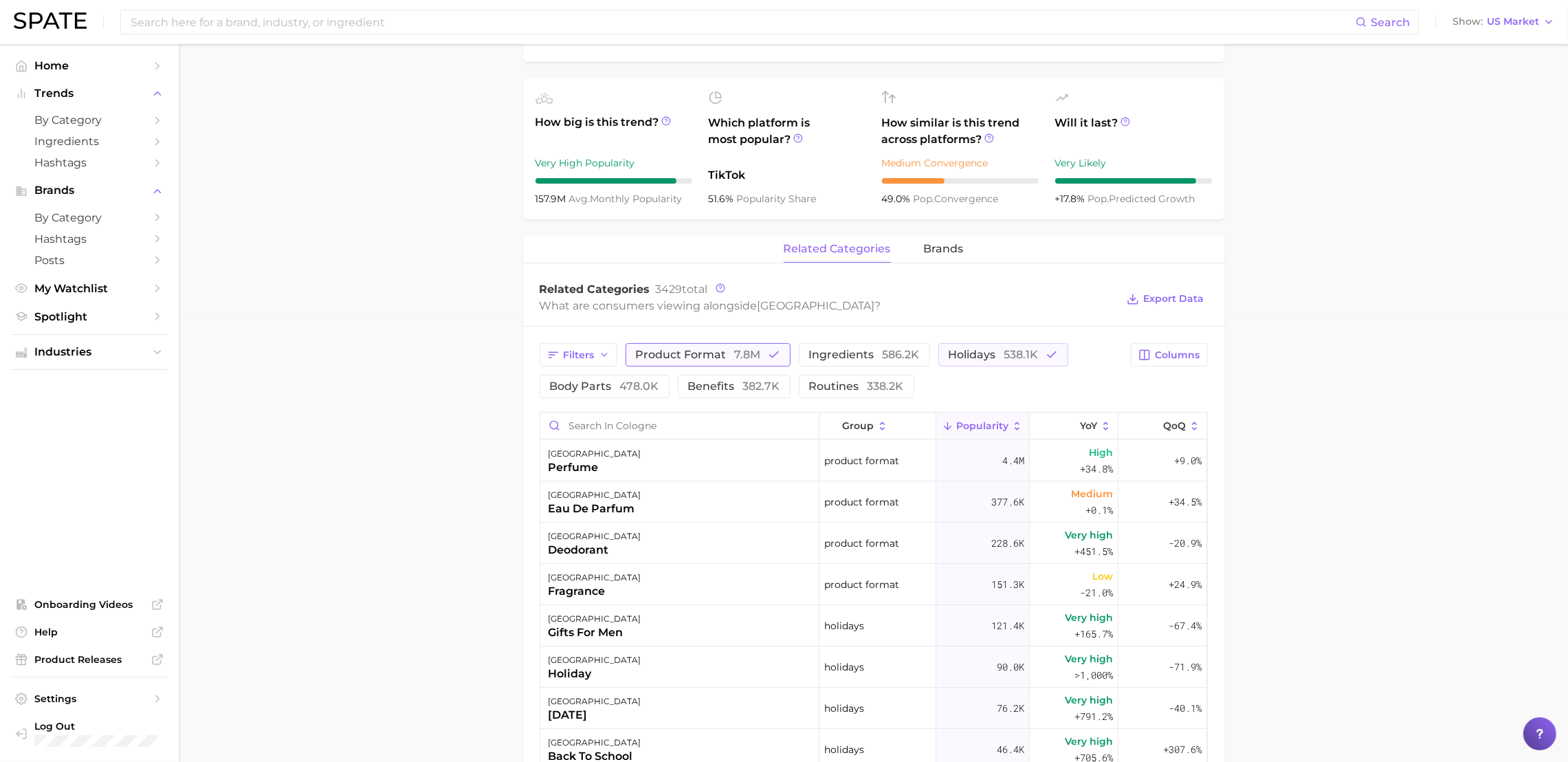
click at [712, 361] on span "product format 7.8m" at bounding box center [698, 354] width 125 height 11
drag, startPoint x: 975, startPoint y: 353, endPoint x: 967, endPoint y: 353, distance: 8.0
click at [970, 353] on span "holidays 538.1k" at bounding box center [973, 354] width 90 height 11
click at [663, 423] on input "Search in cologne" at bounding box center [679, 426] width 279 height 26
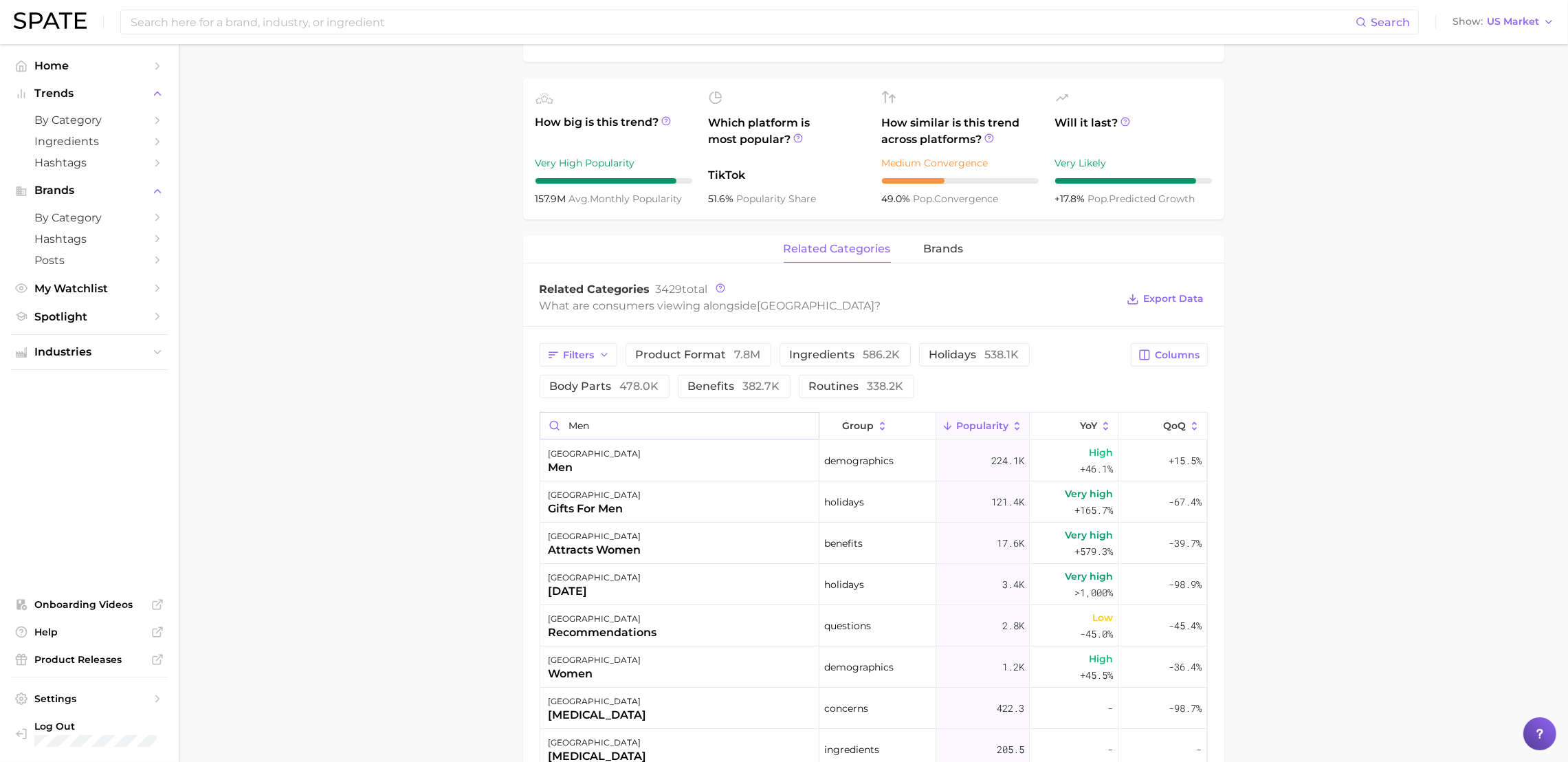
type input "men"
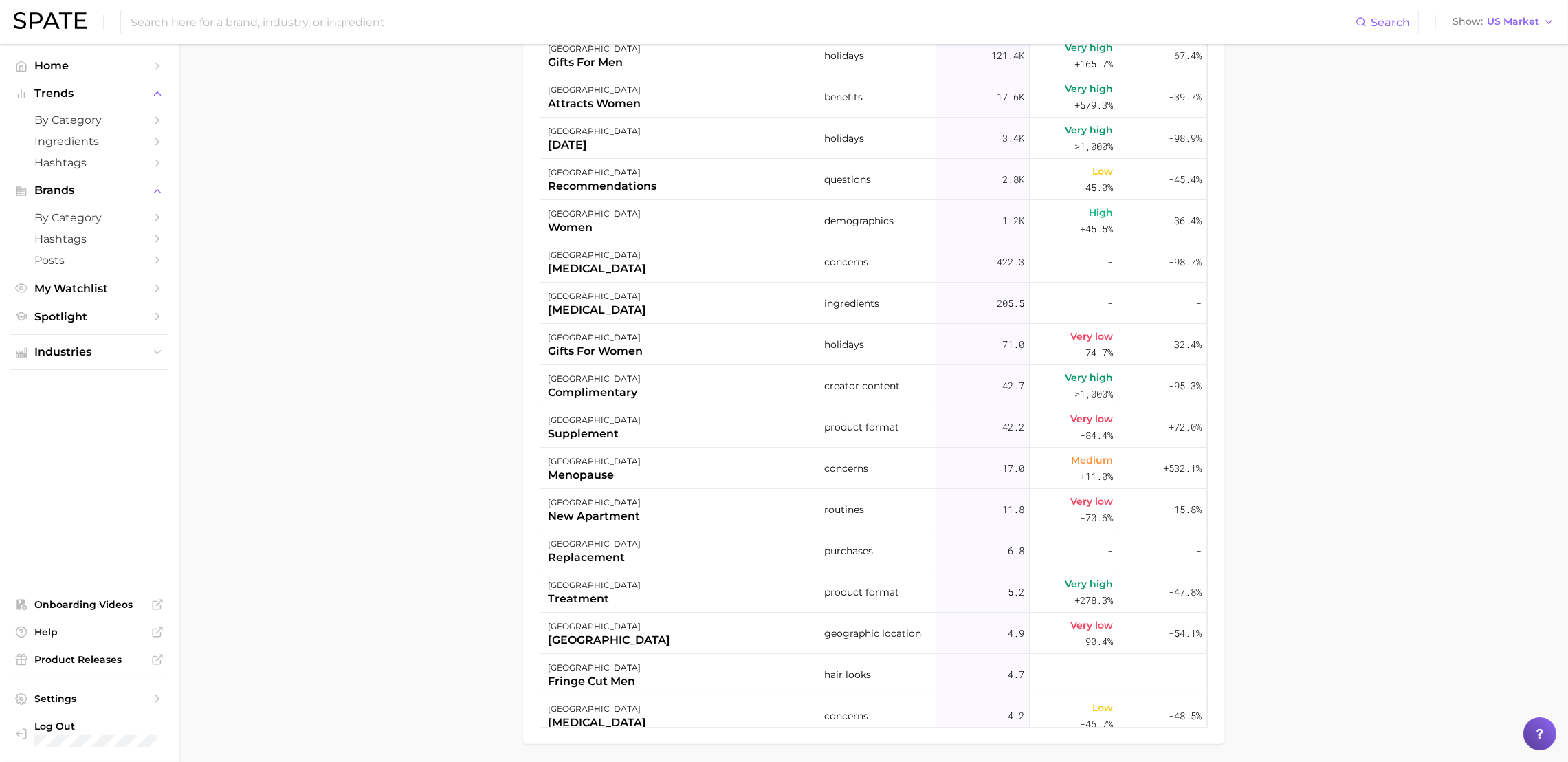
scroll to position [447, 0]
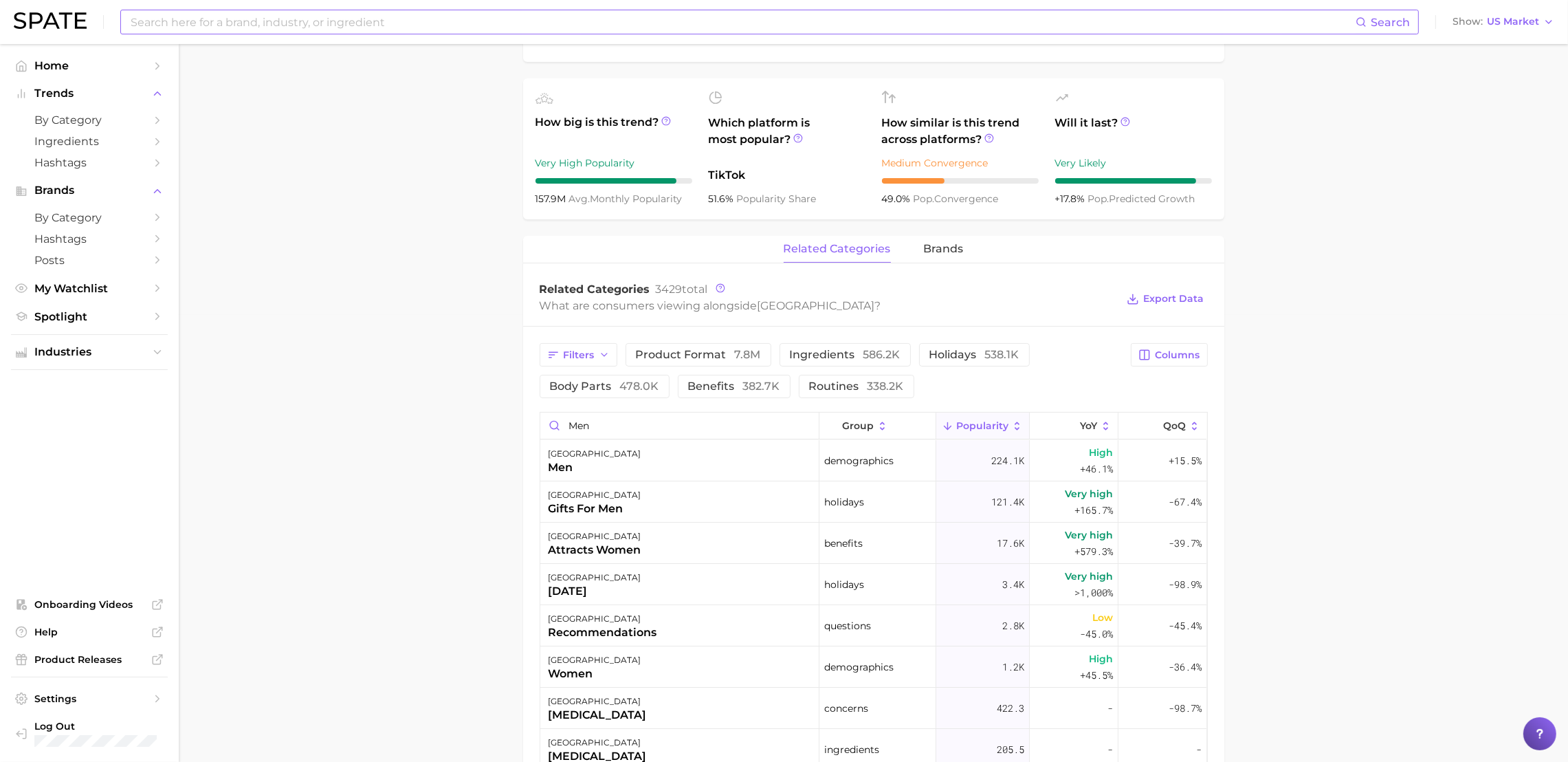
click at [249, 15] on input at bounding box center [742, 22] width 1226 height 24
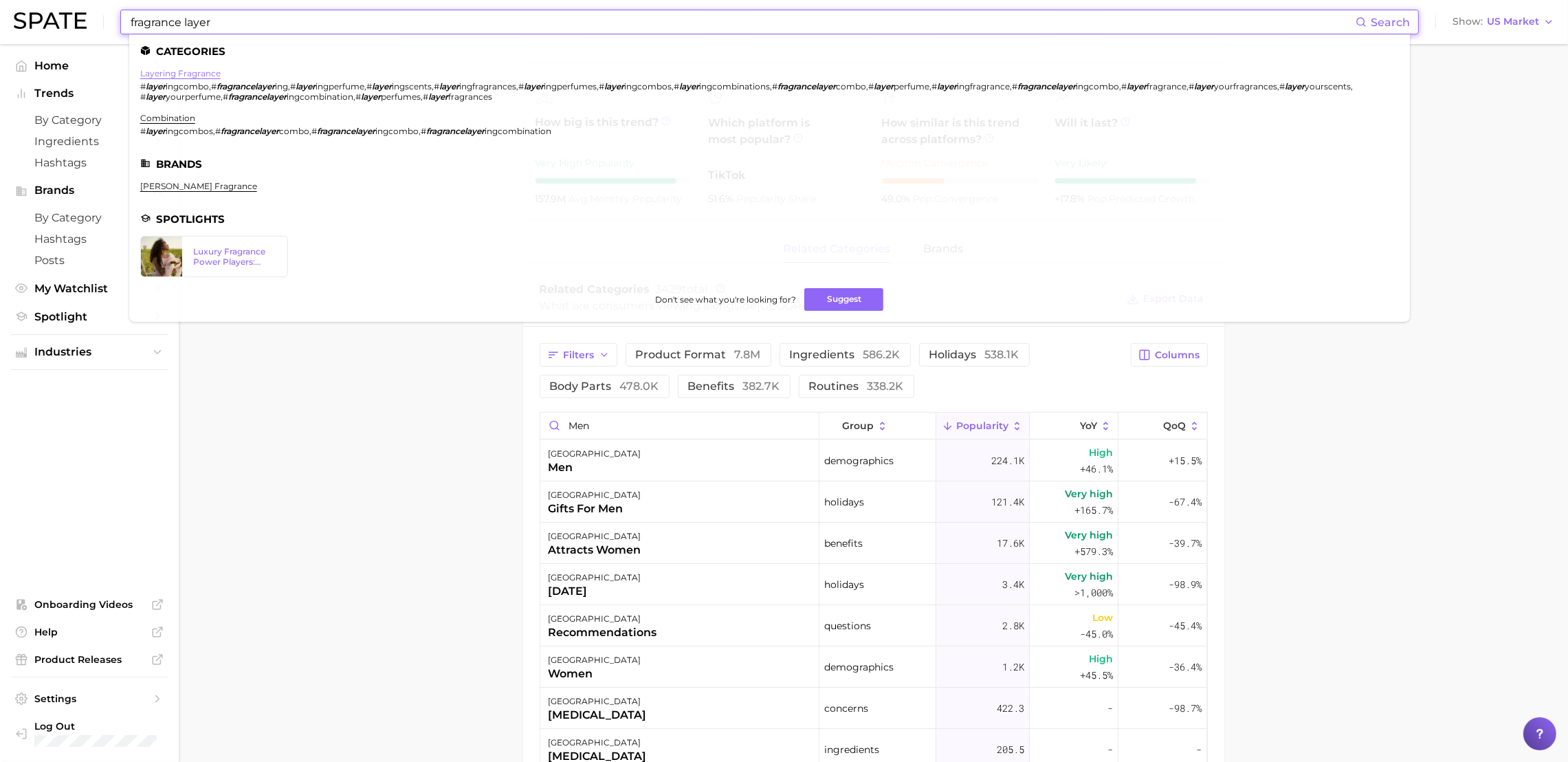
type input "fragrance layer"
click at [184, 72] on link "layering fragrance" at bounding box center [180, 73] width 80 height 10
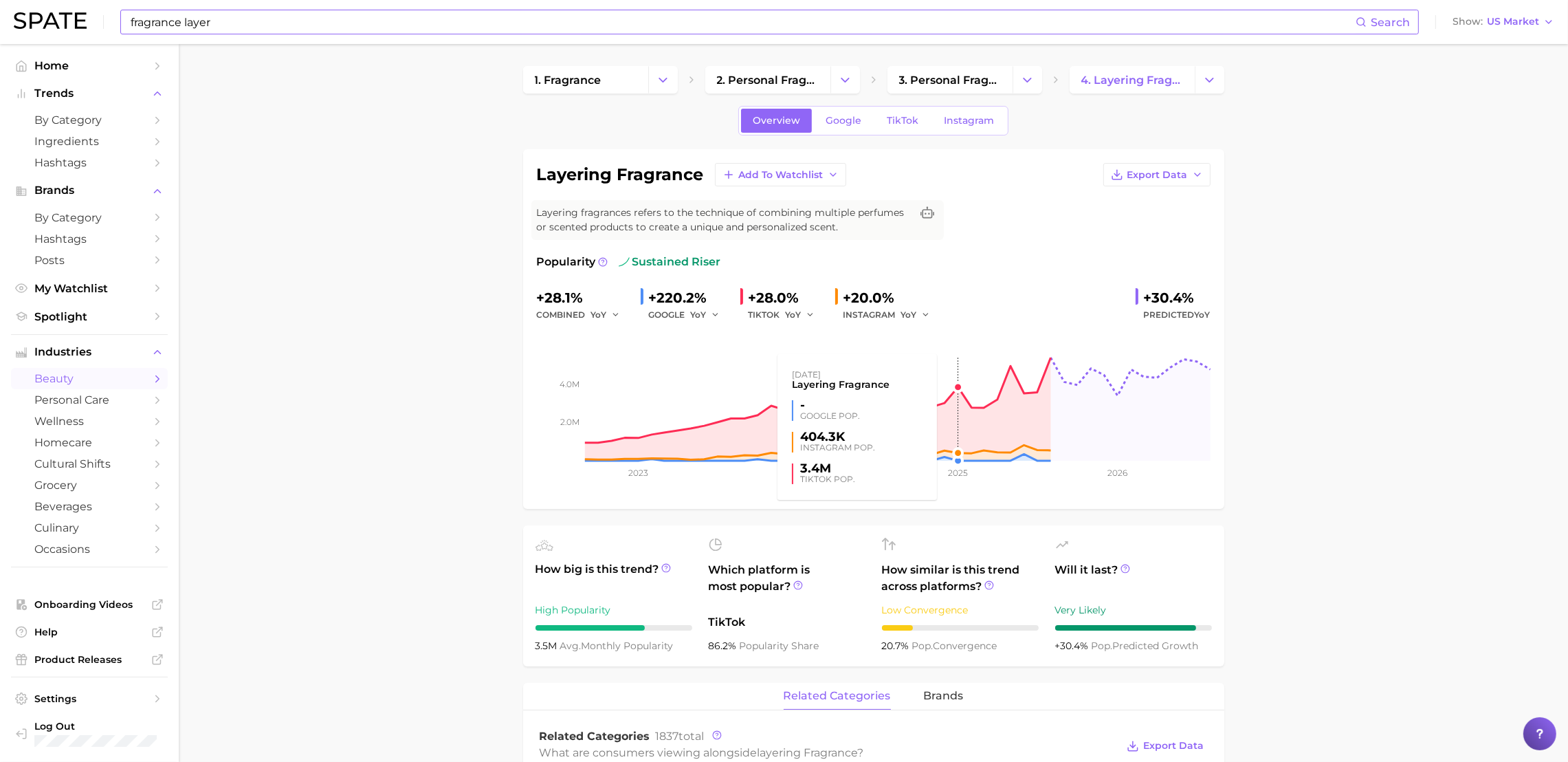
click at [956, 426] on rect at bounding box center [874, 392] width 674 height 138
click at [977, 127] on link "Instagram" at bounding box center [968, 121] width 73 height 24
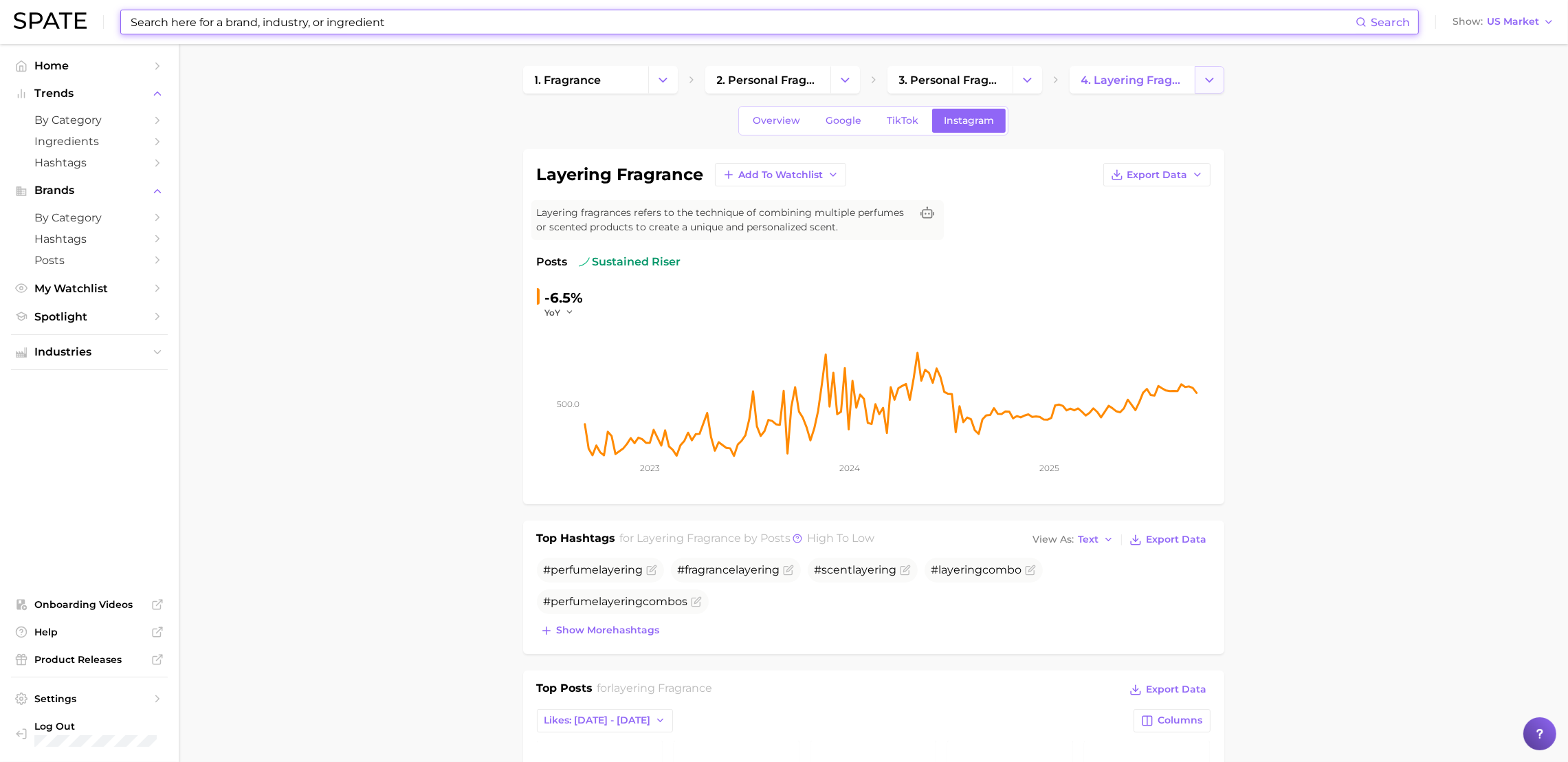
click at [1215, 84] on icon "Change Category" at bounding box center [1209, 80] width 15 height 15
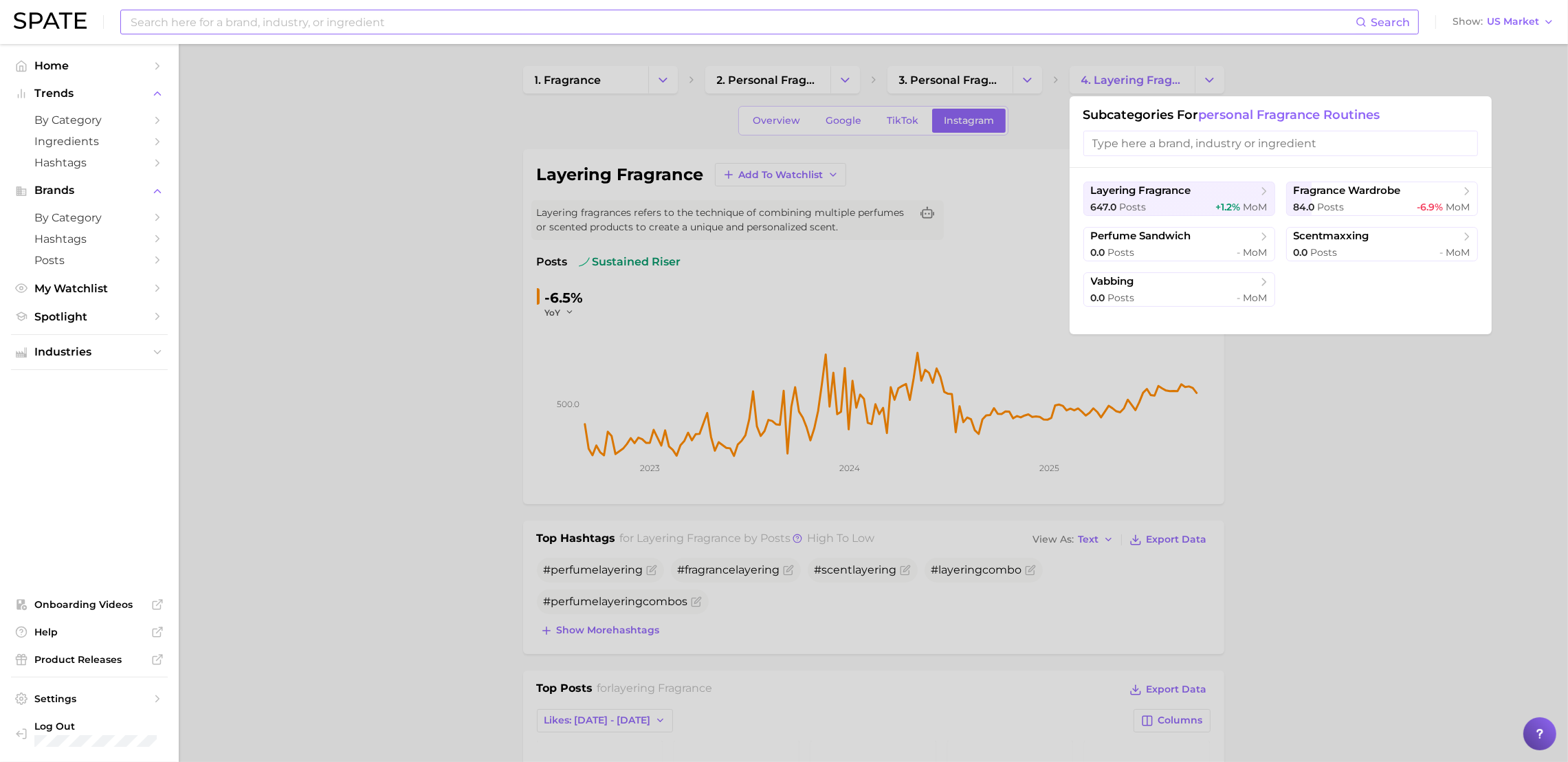
click at [948, 76] on div at bounding box center [784, 381] width 1568 height 762
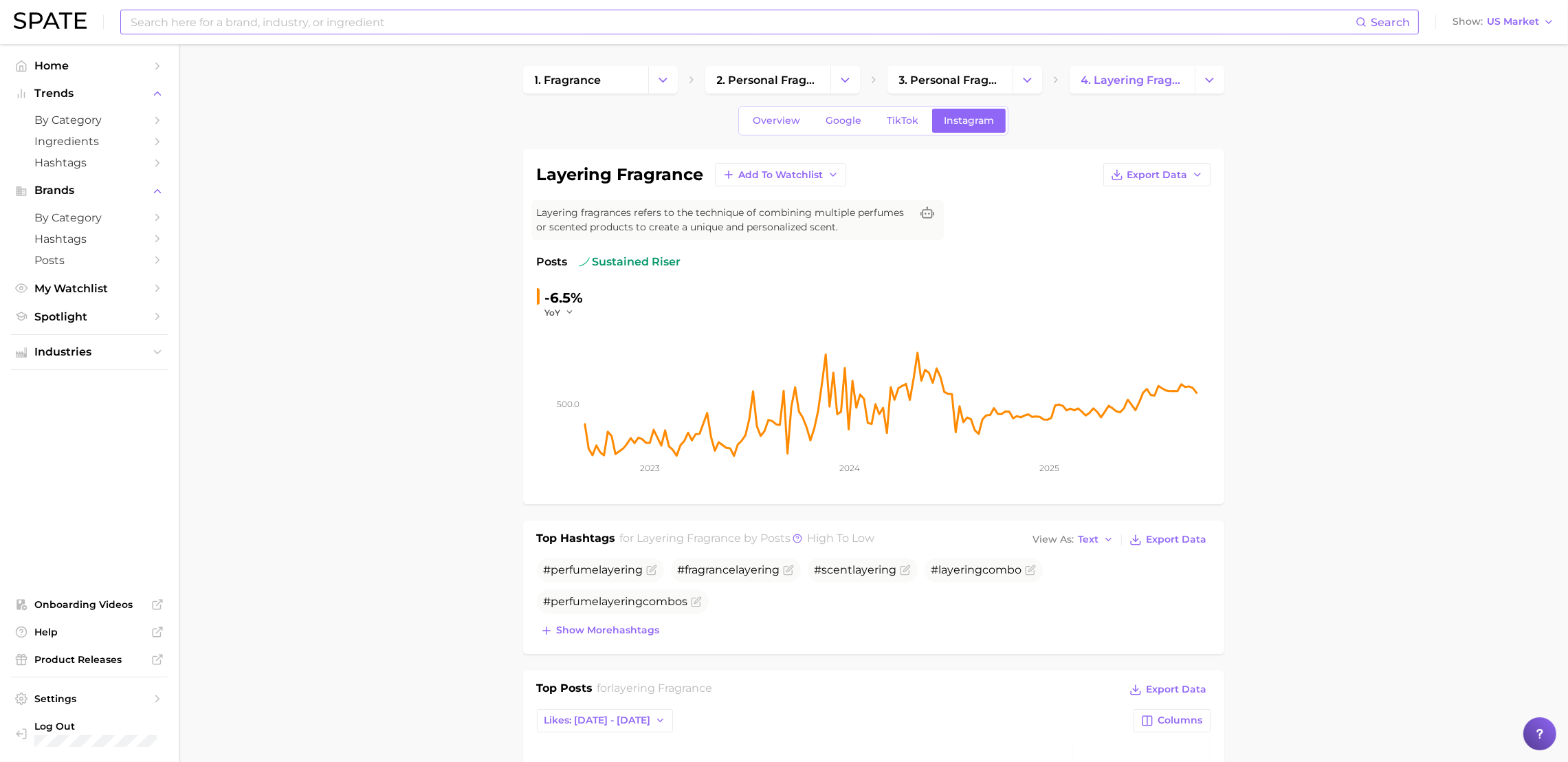
click at [948, 76] on span "3. personal fragrance routines" at bounding box center [950, 79] width 102 height 13
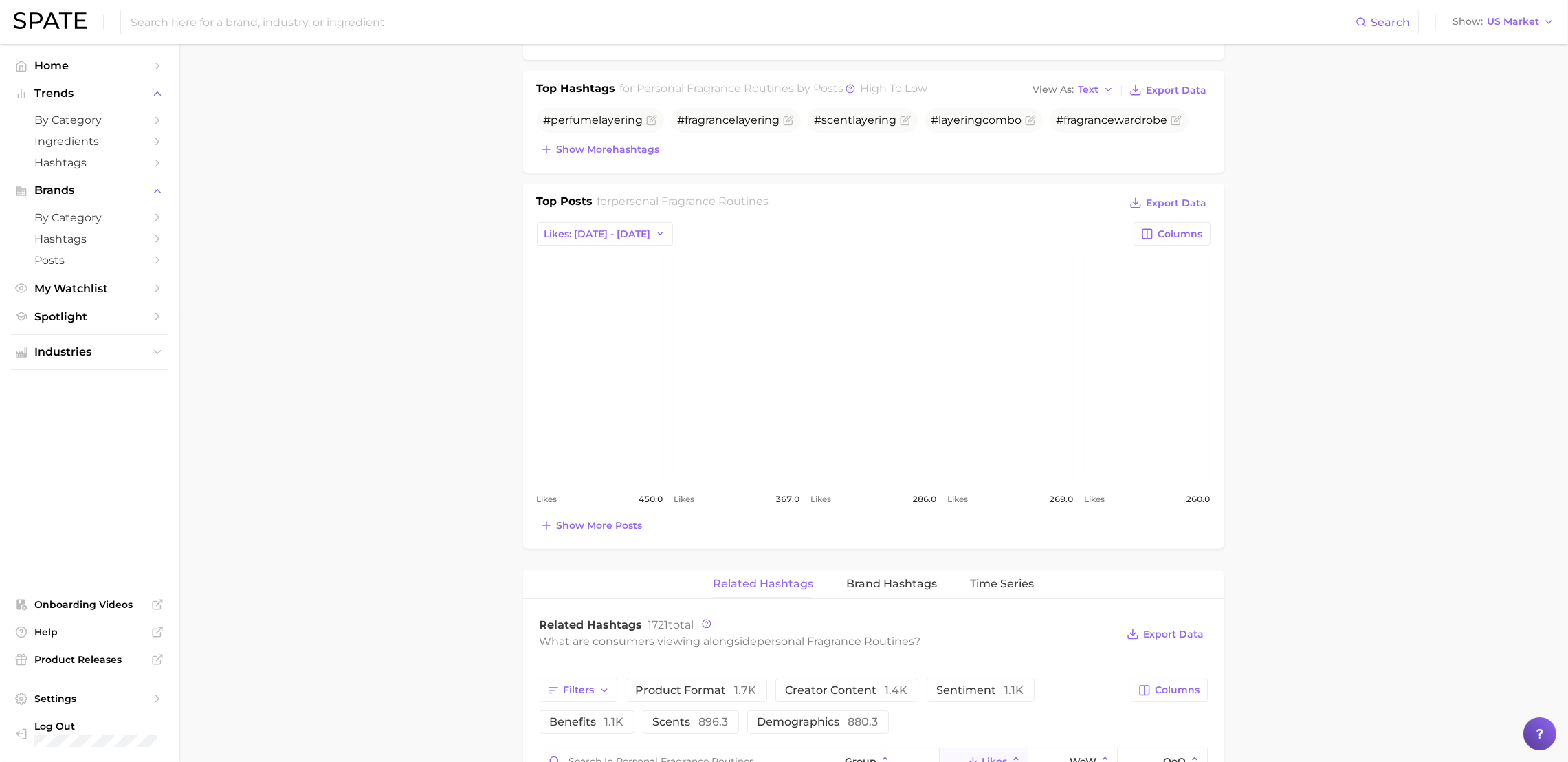
scroll to position [893, 0]
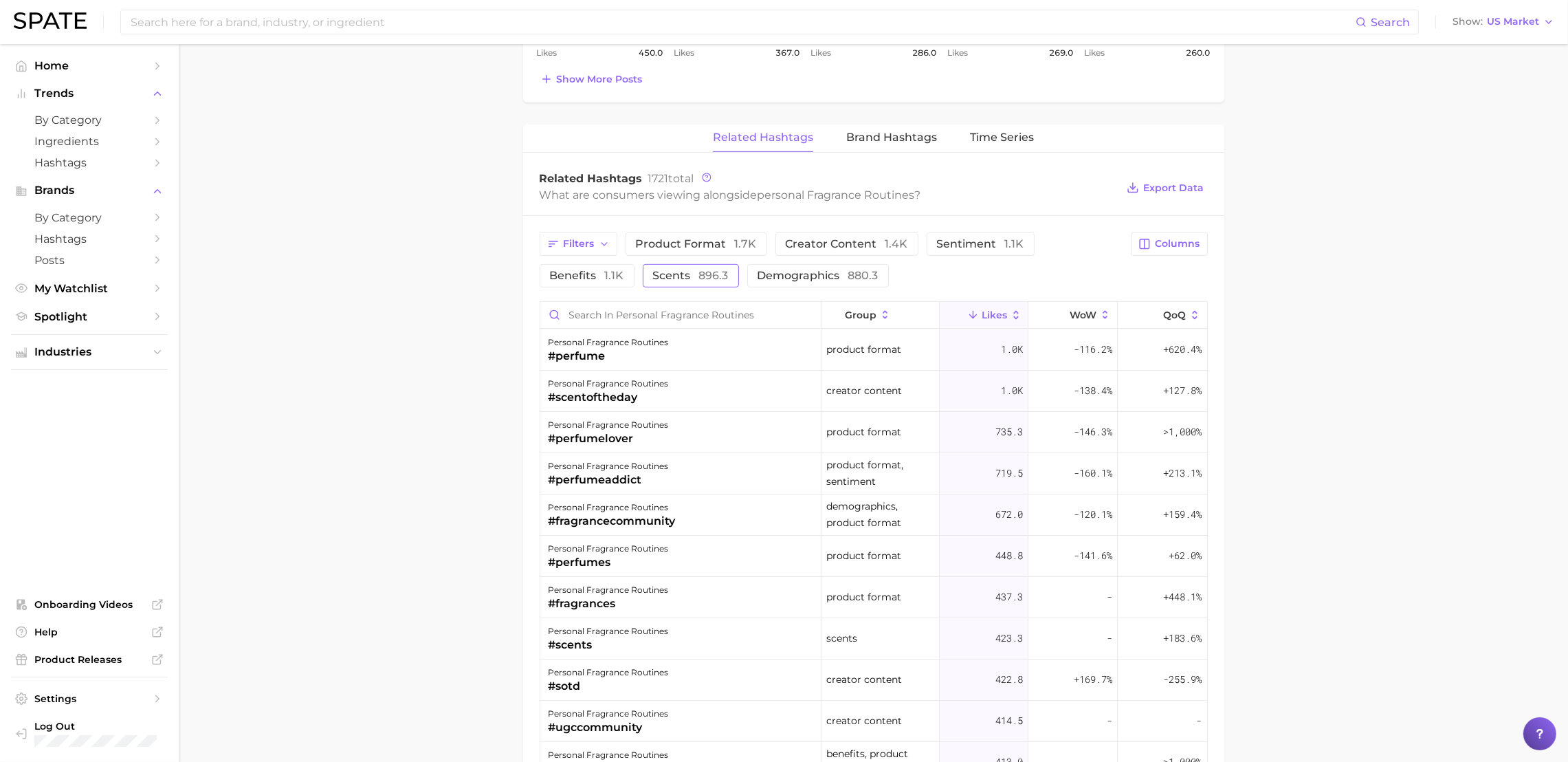
click at [703, 272] on span "896.3" at bounding box center [714, 275] width 30 height 13
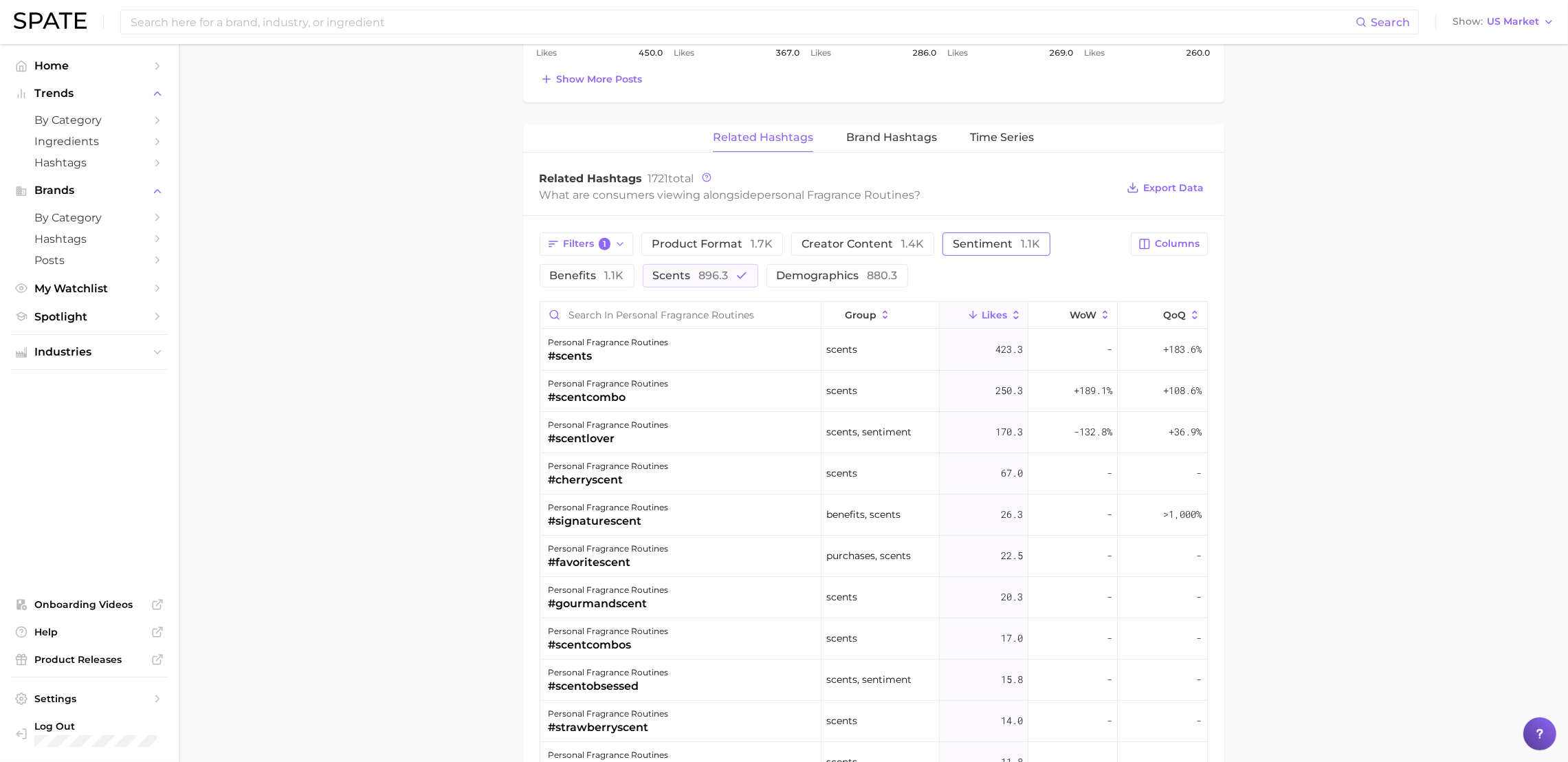
click at [974, 245] on span "Sentiment 1.1k" at bounding box center [996, 244] width 87 height 11
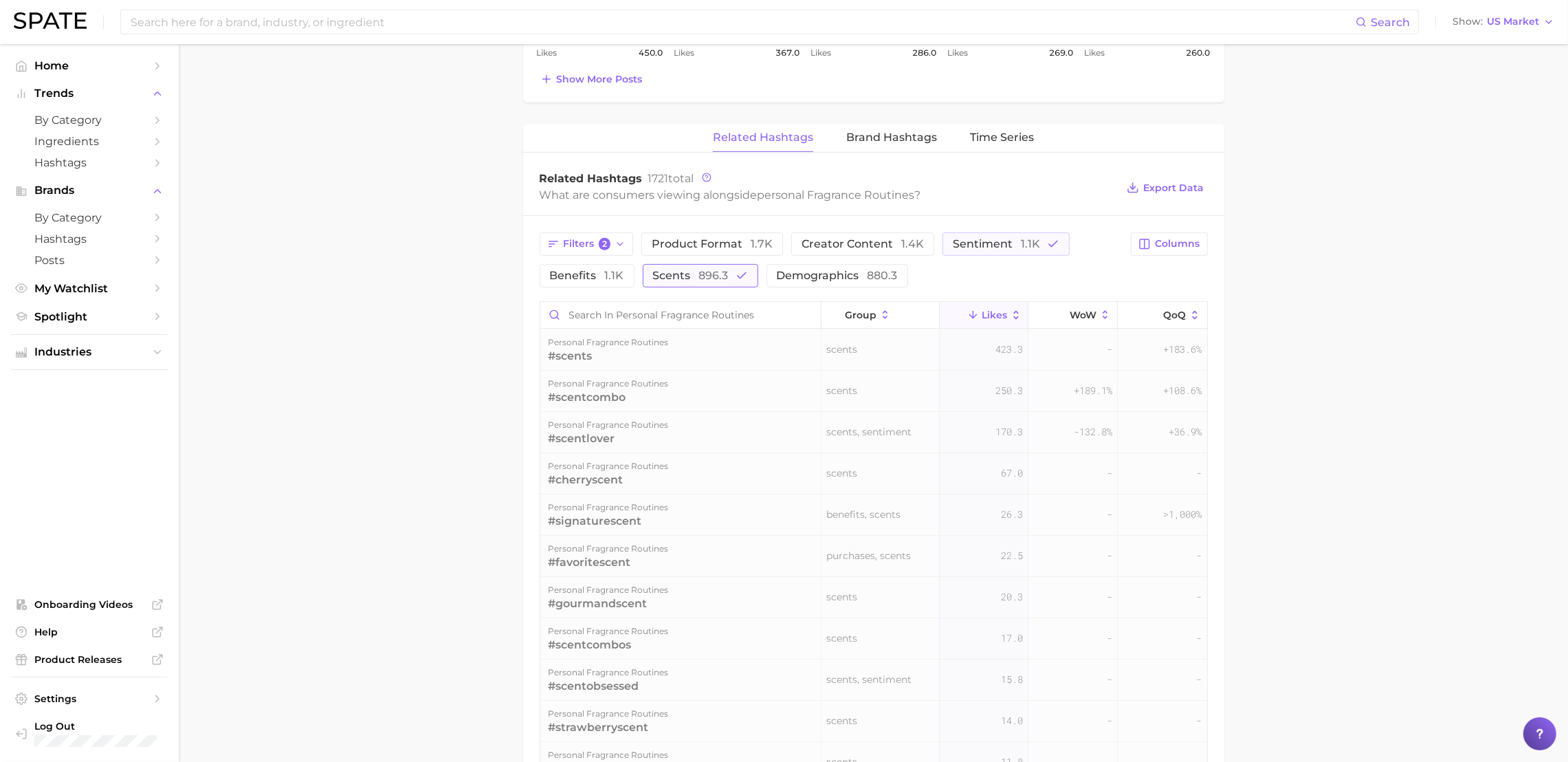
click at [693, 279] on span "Scents 896.3" at bounding box center [690, 275] width 76 height 11
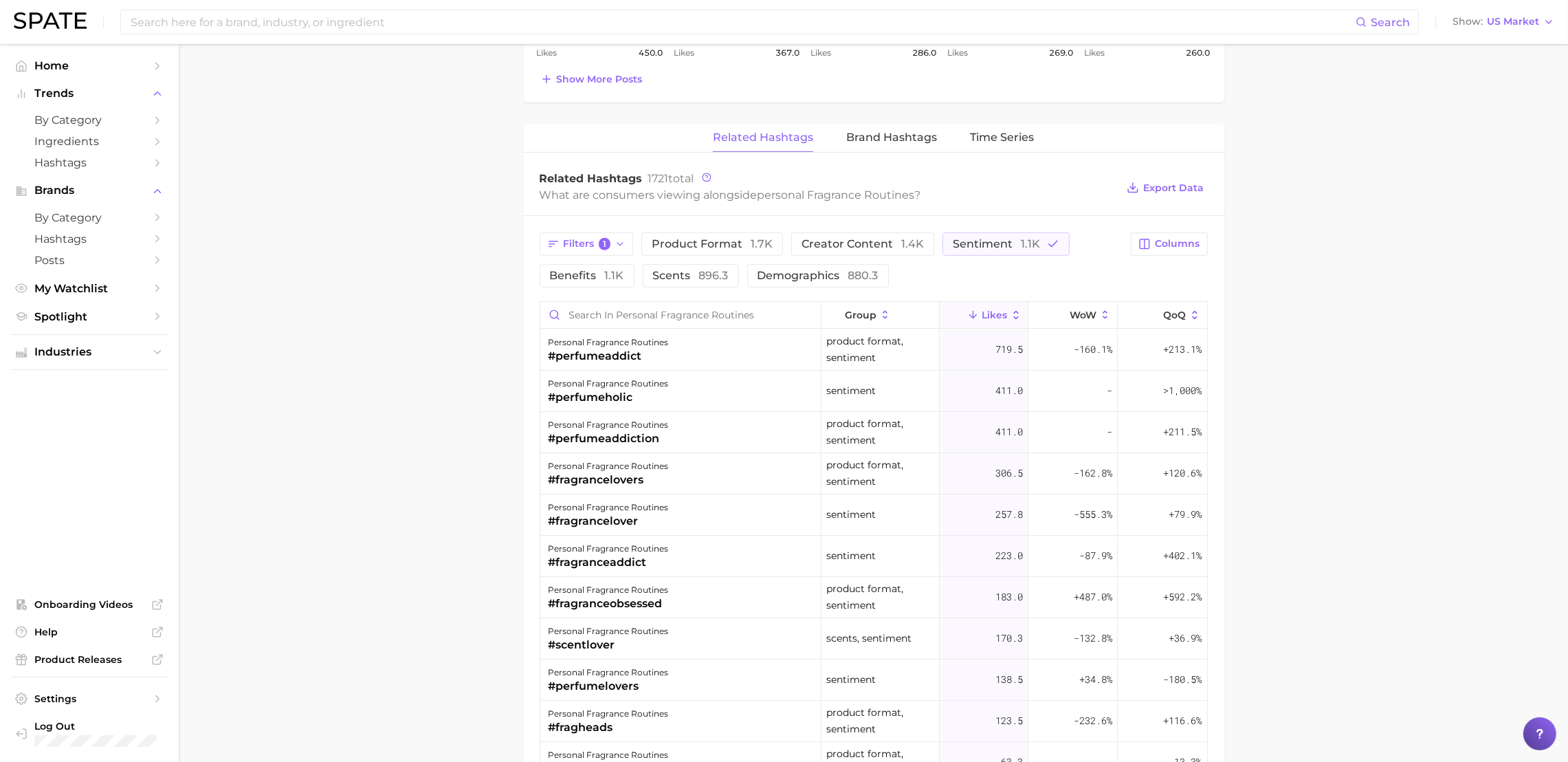
click at [333, 260] on main "1. fragrance 2. personal fragrance 3. personal fragrance routines 4. Subcategor…" at bounding box center [872, 149] width 1389 height 1997
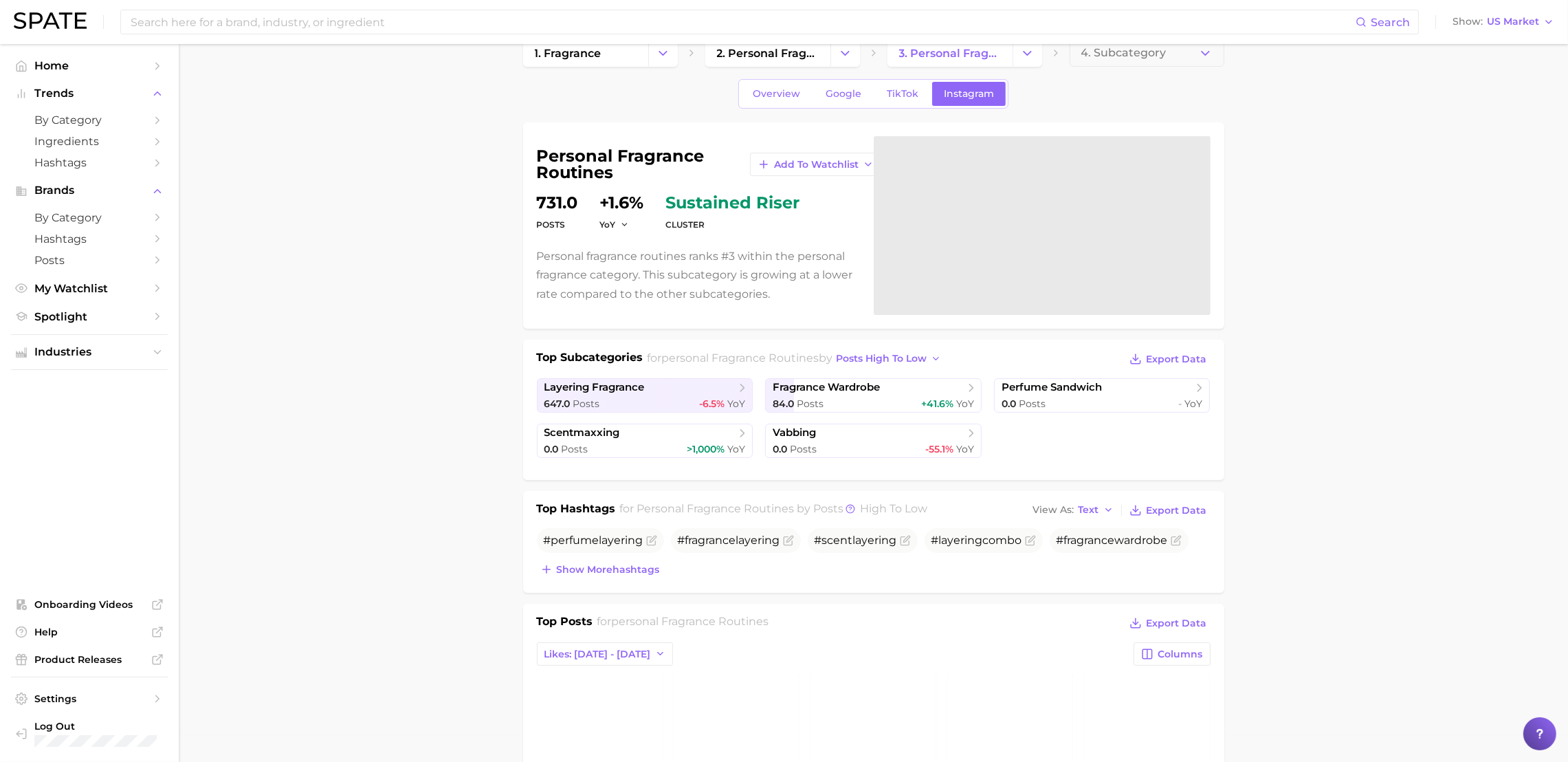
scroll to position [0, 0]
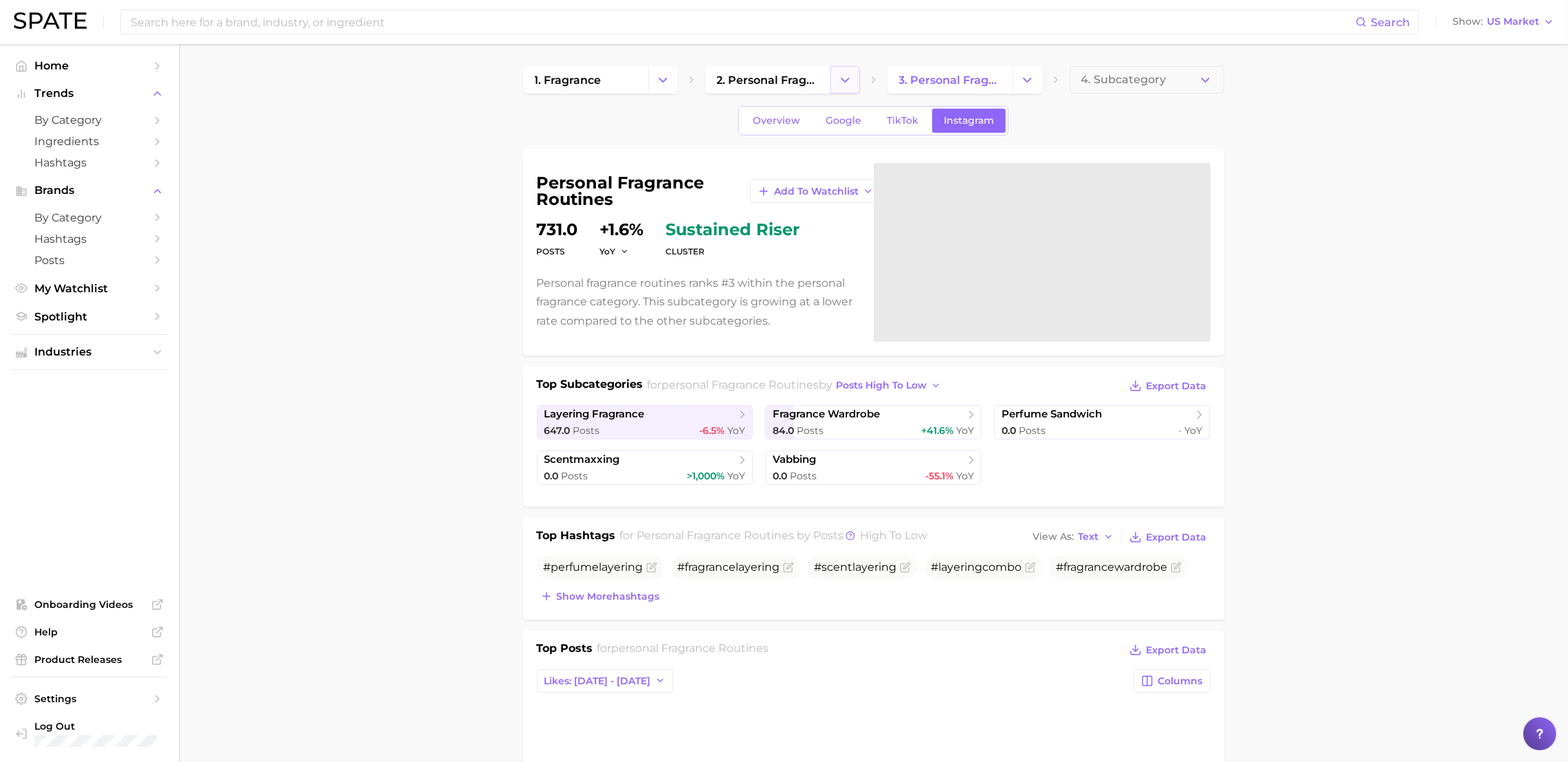
click at [838, 84] on icon "Change Category" at bounding box center [845, 80] width 15 height 15
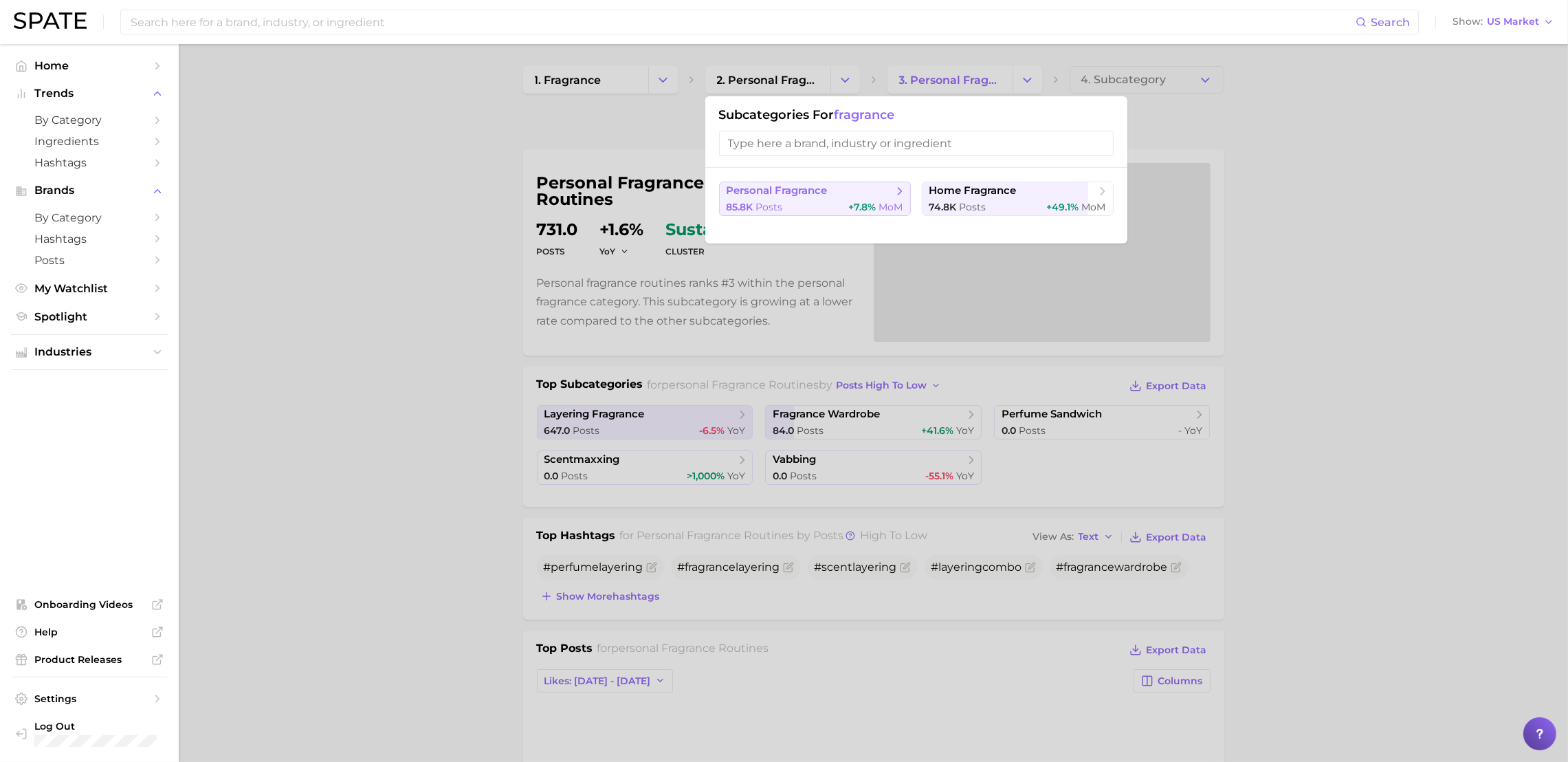
click at [799, 191] on span "personal fragrance" at bounding box center [777, 191] width 101 height 13
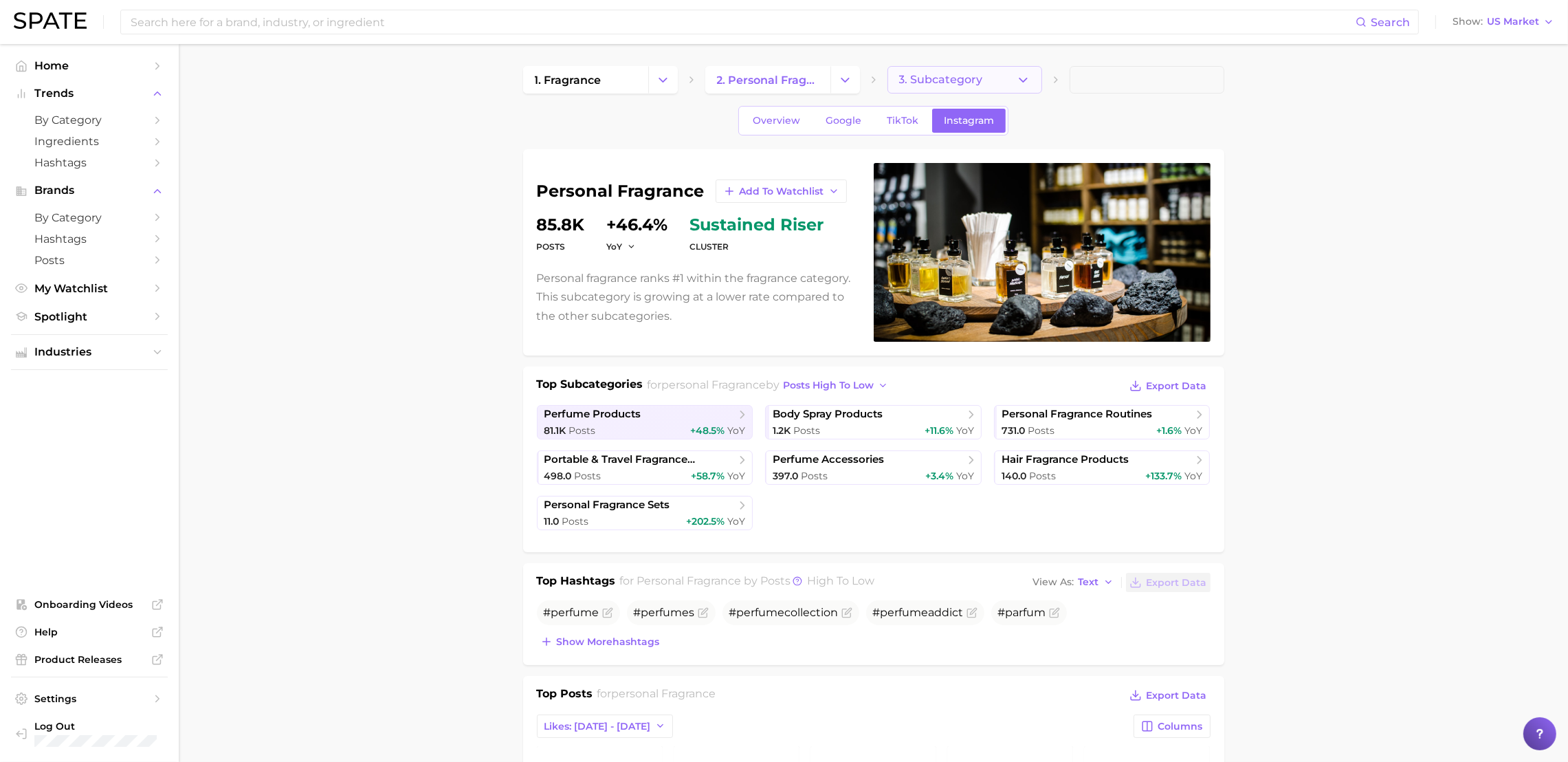
click at [966, 82] on span "3. Subcategory" at bounding box center [941, 79] width 84 height 12
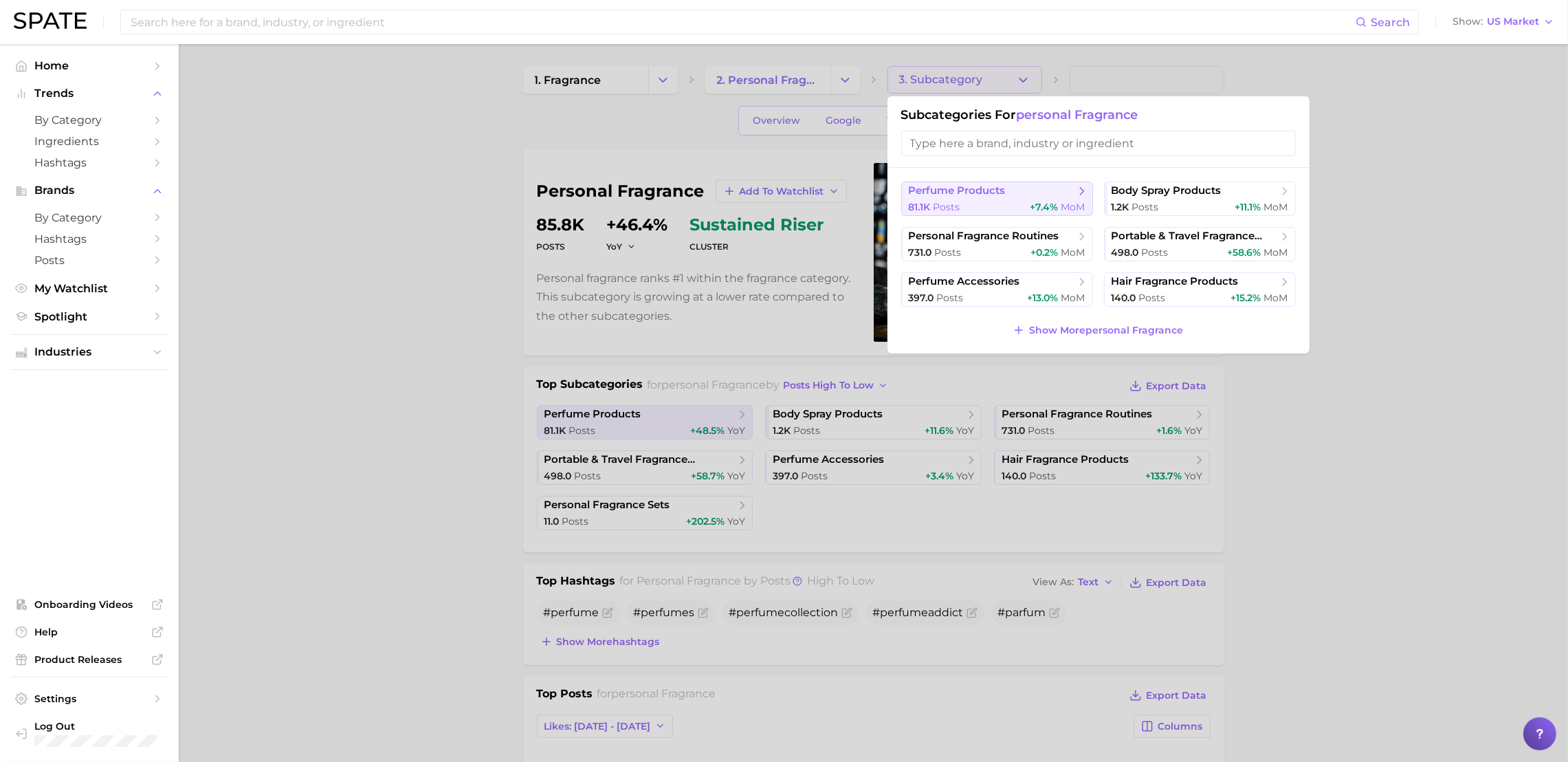
click at [959, 192] on span "perfume products" at bounding box center [957, 191] width 97 height 13
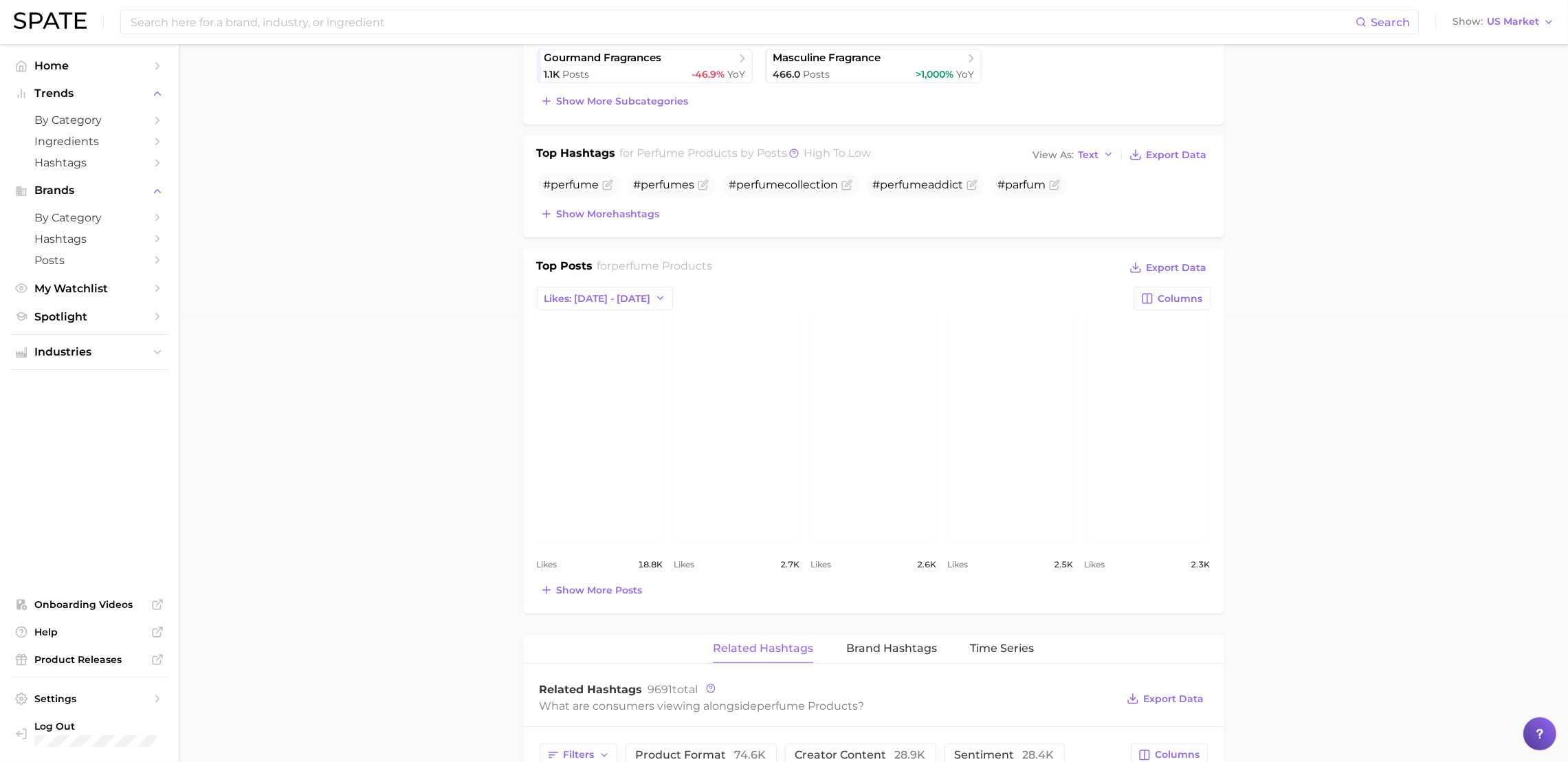
scroll to position [893, 0]
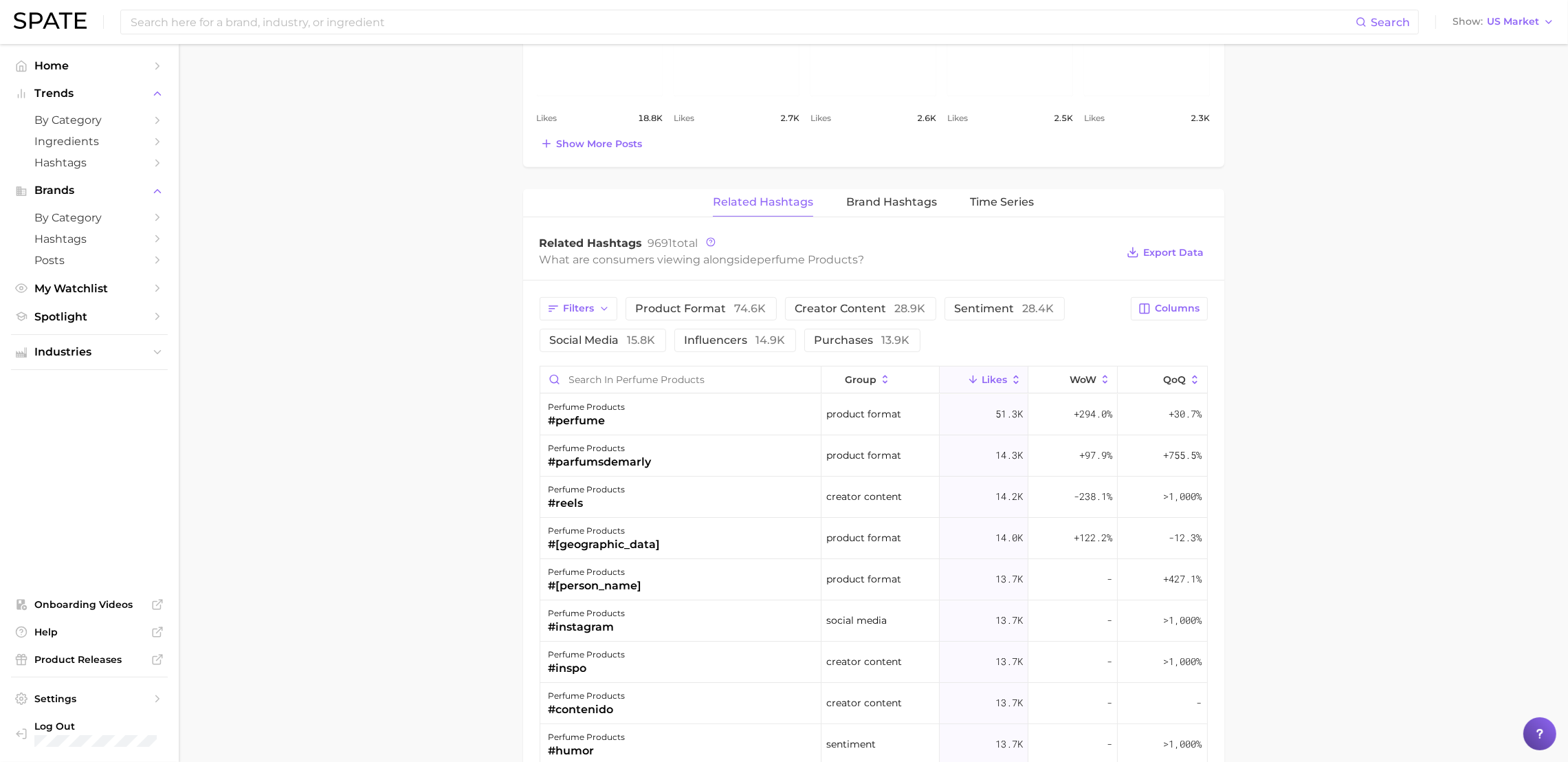
click at [1333, 268] on main "1. fragrance 2. personal fragrance 3. perfume products 4. Subcategory Overview …" at bounding box center [872, 181] width 1389 height 2061
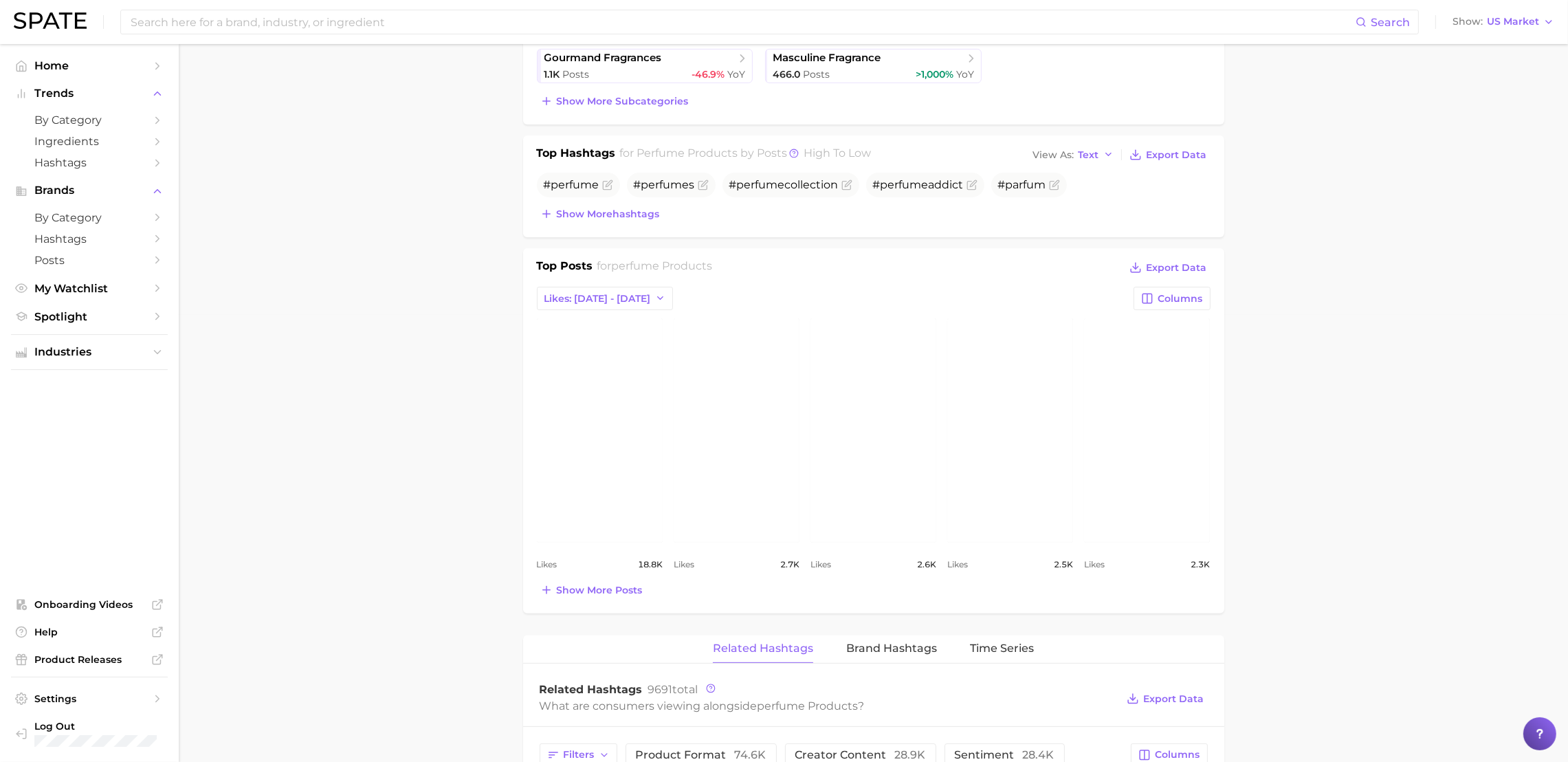
scroll to position [0, 0]
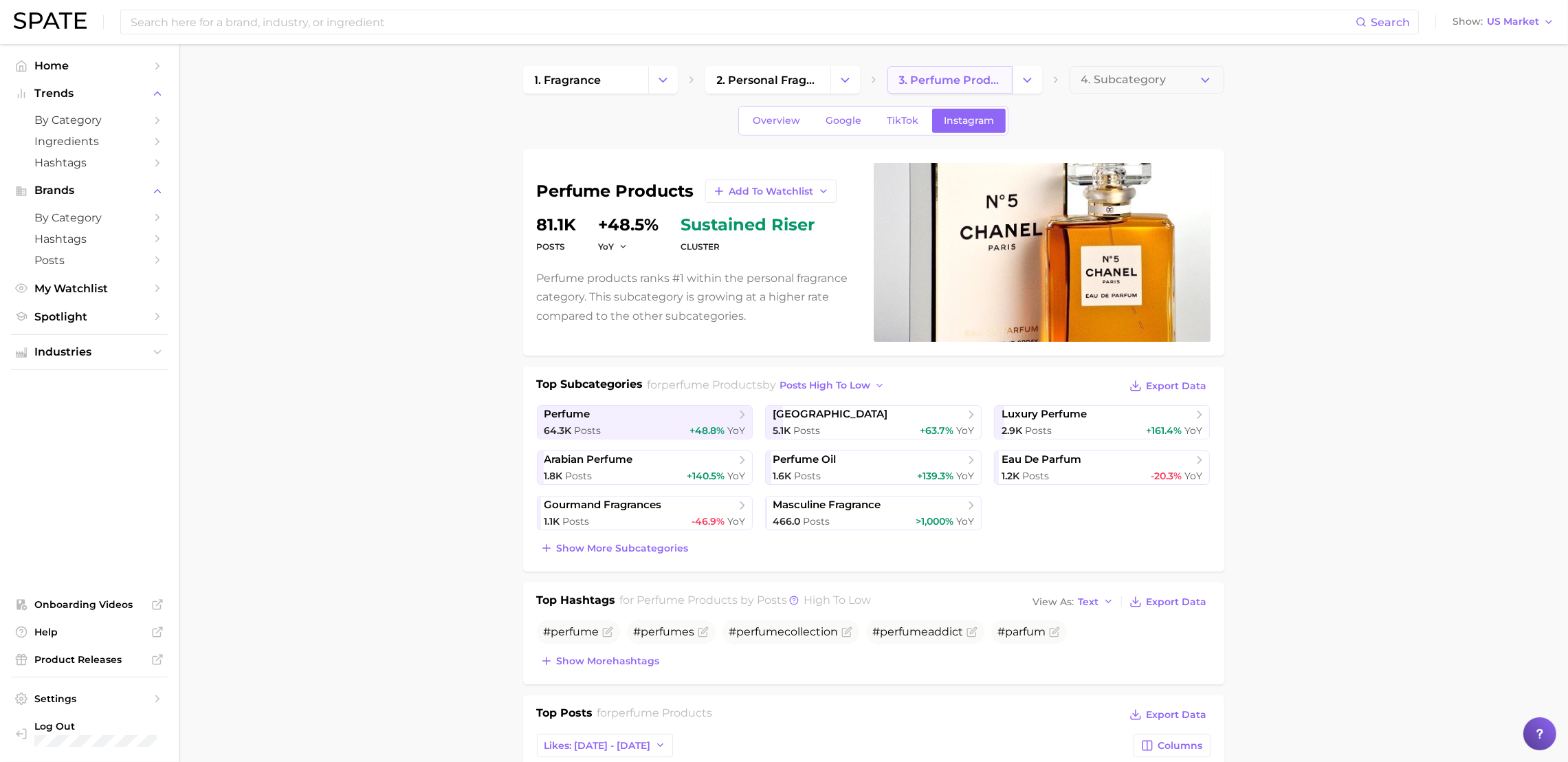
click at [926, 80] on span "3. perfume products" at bounding box center [950, 79] width 102 height 13
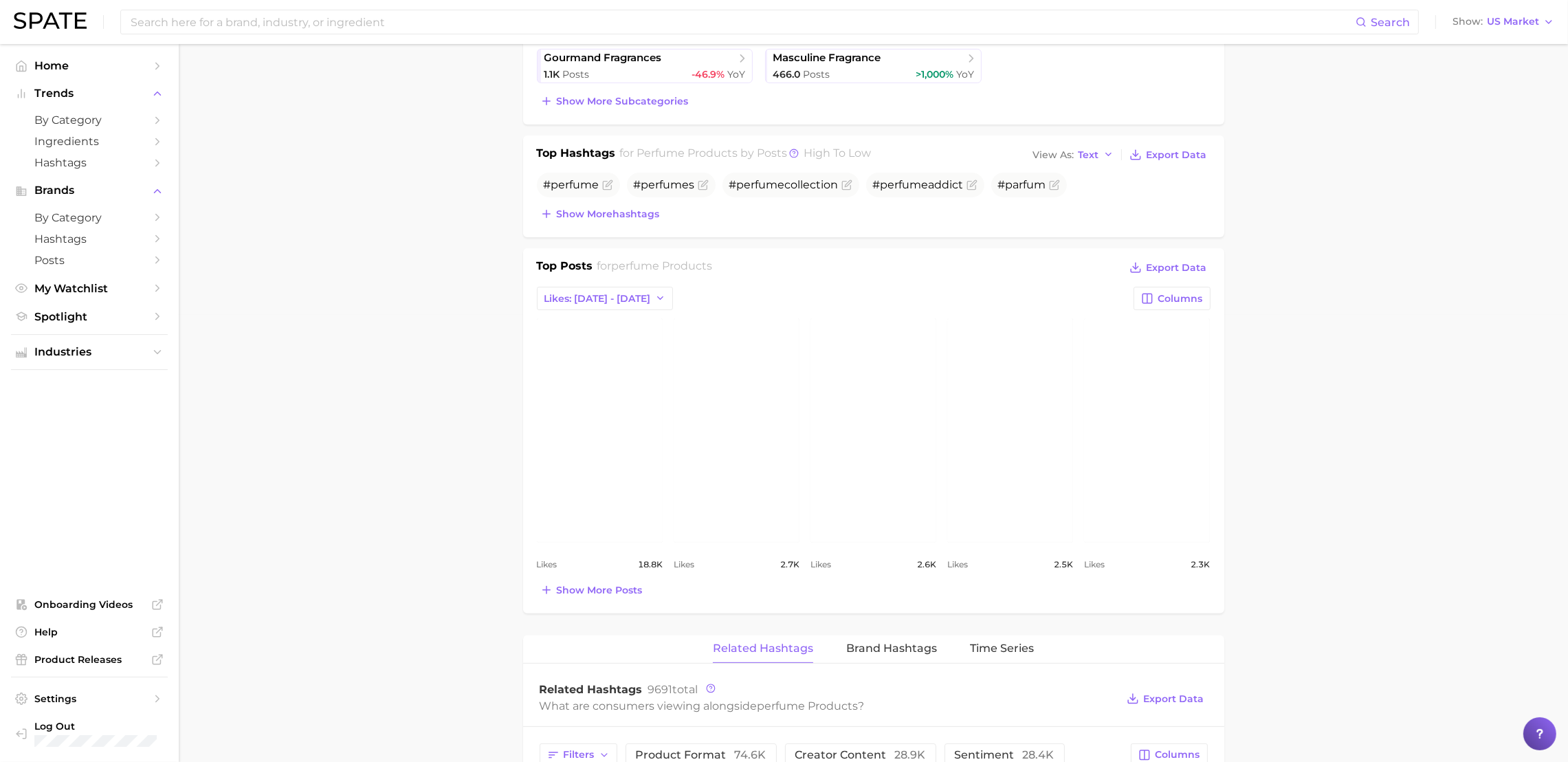
scroll to position [893, 0]
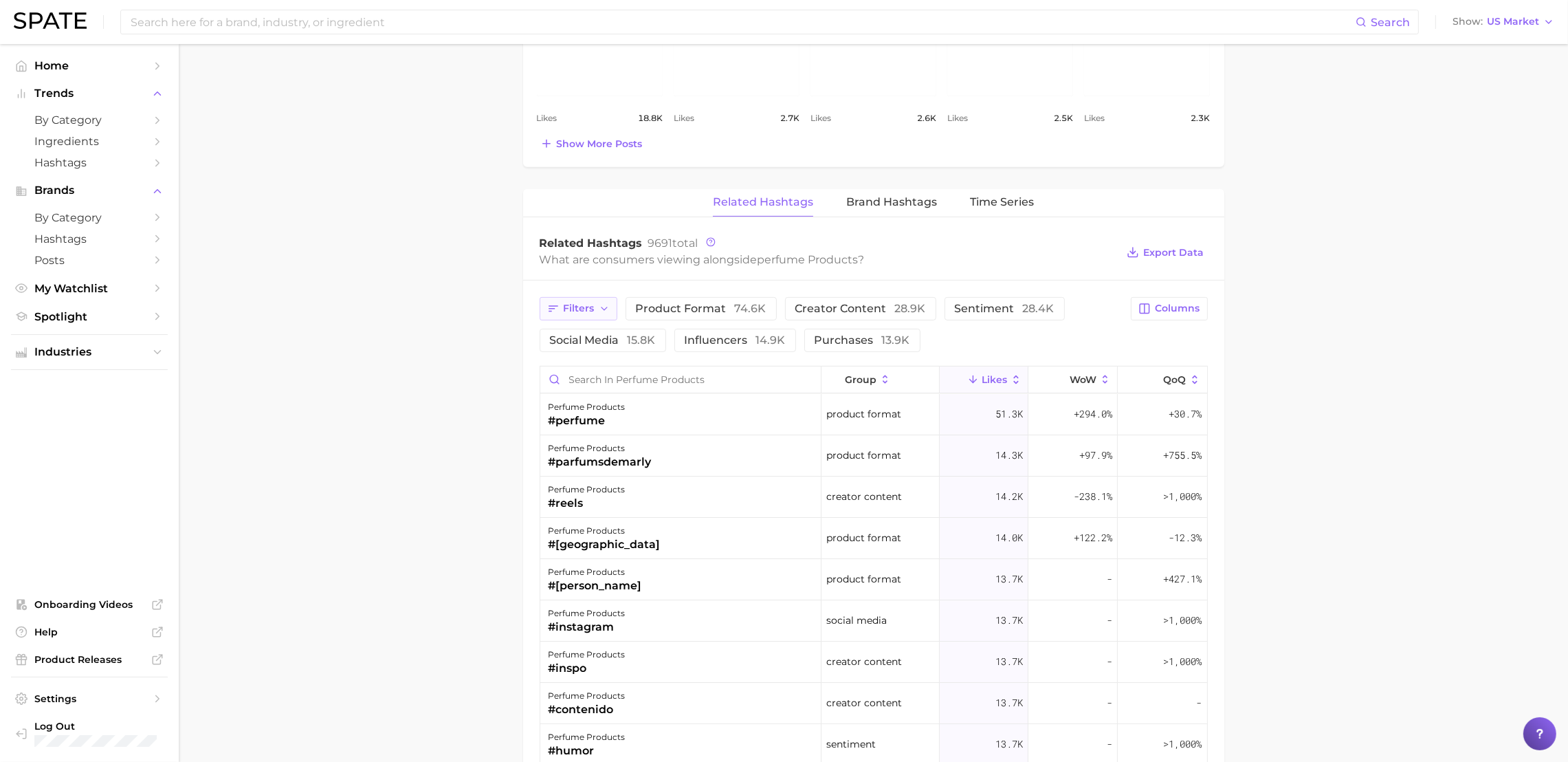
click at [603, 311] on icon "button" at bounding box center [604, 308] width 11 height 11
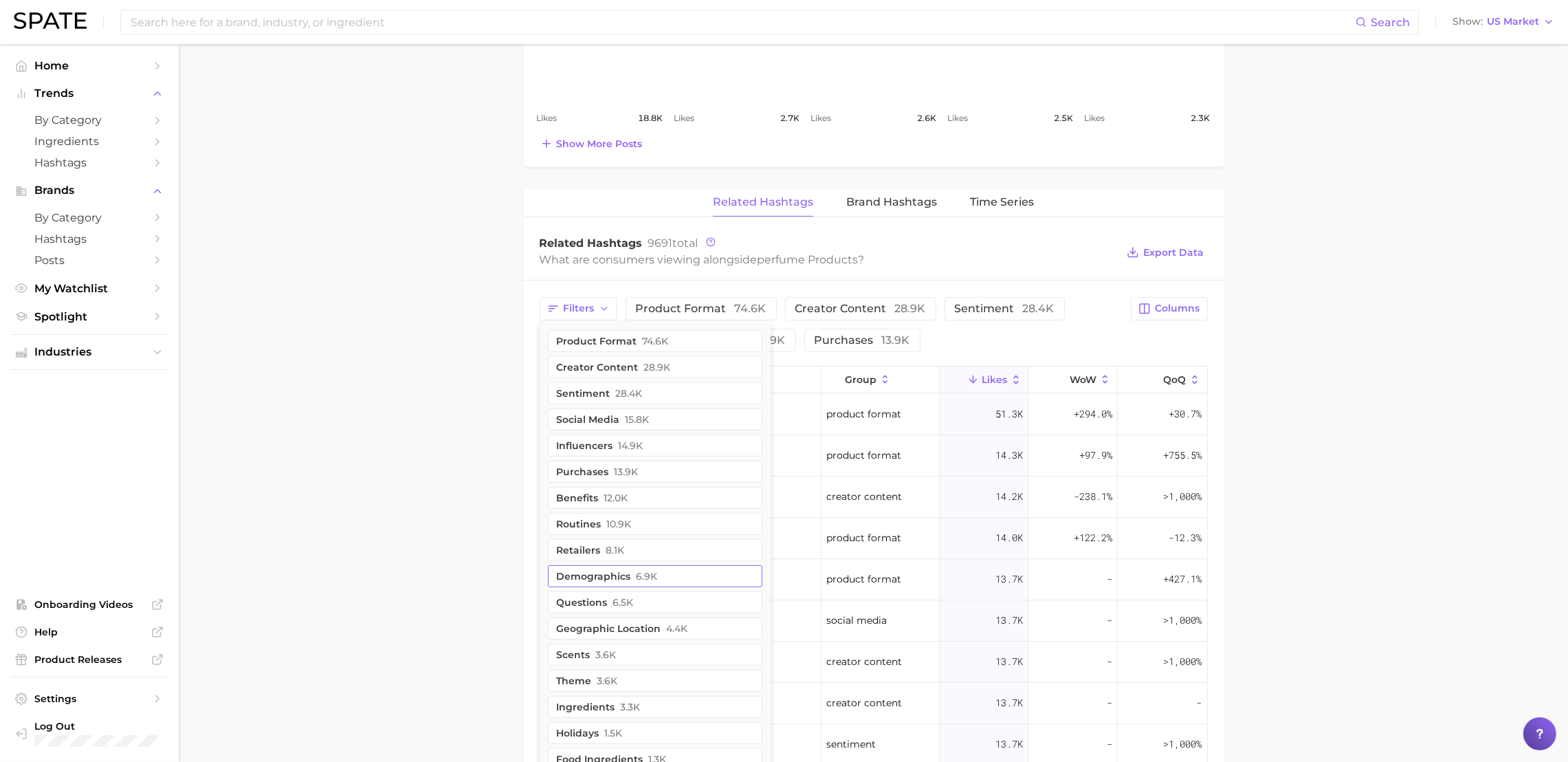
click at [629, 571] on button "Demographics 6.9k" at bounding box center [655, 576] width 214 height 22
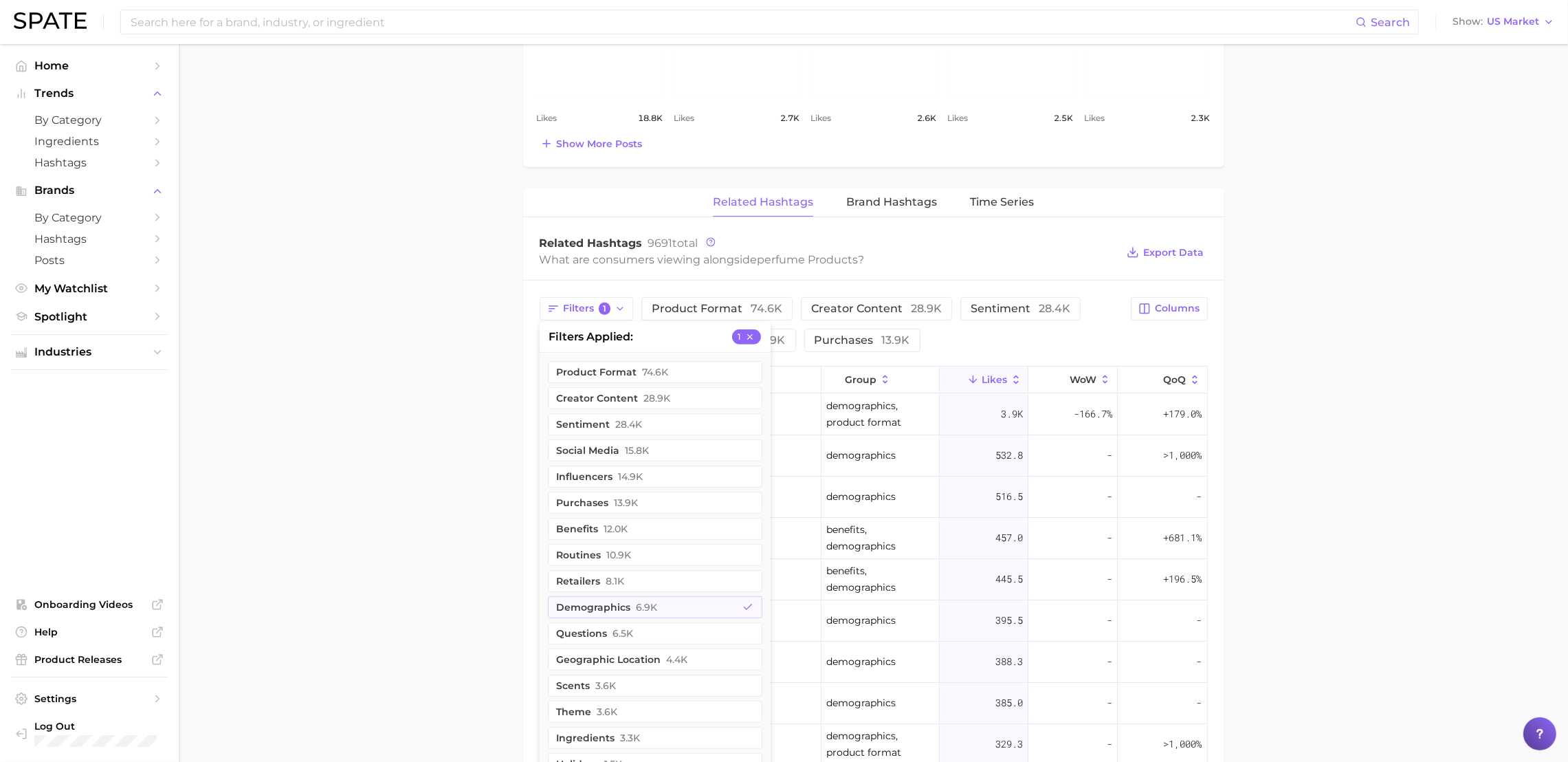
click at [266, 374] on main "1. fragrance 2. personal fragrance 3. perfume products 4. Subcategory Overview …" at bounding box center [872, 181] width 1389 height 2061
